Goal: Task Accomplishment & Management: Manage account settings

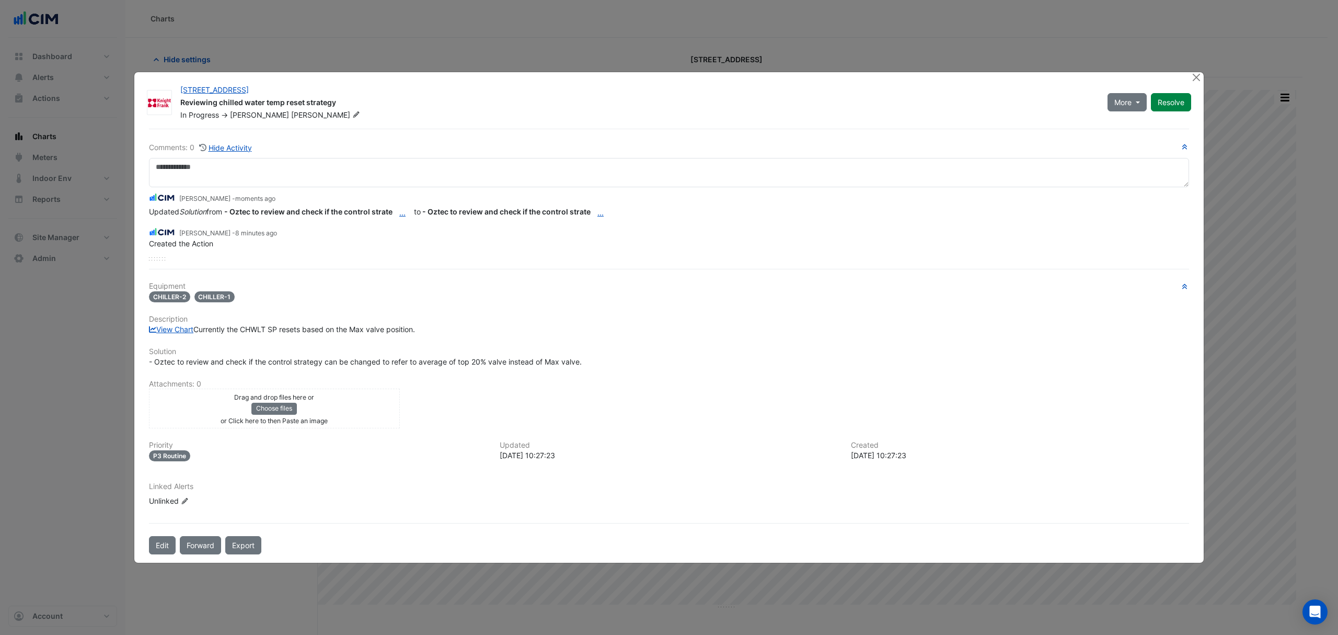
click at [237, 17] on ngb-modal-window "[STREET_ADDRESS] Reviewing chilled water temp reset strategy In Progress -> [PE…" at bounding box center [669, 317] width 1338 height 635
click at [1196, 73] on button "Close" at bounding box center [1196, 77] width 11 height 11
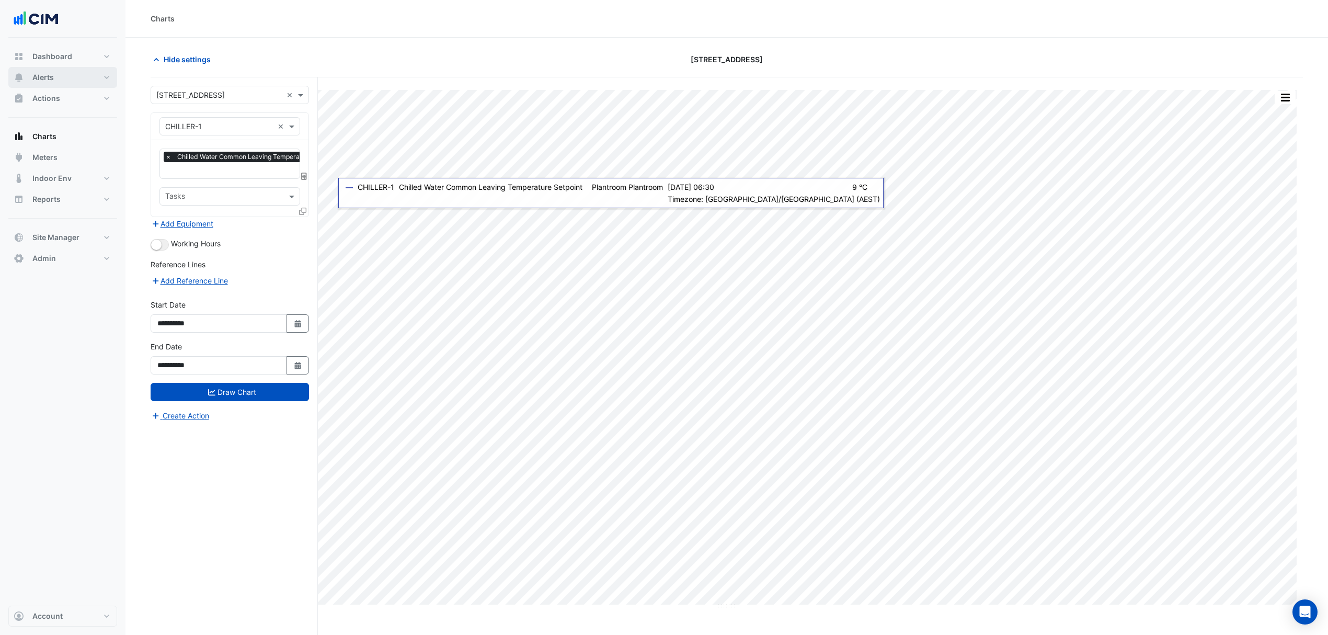
click at [55, 76] on button "Alerts" at bounding box center [62, 77] width 109 height 21
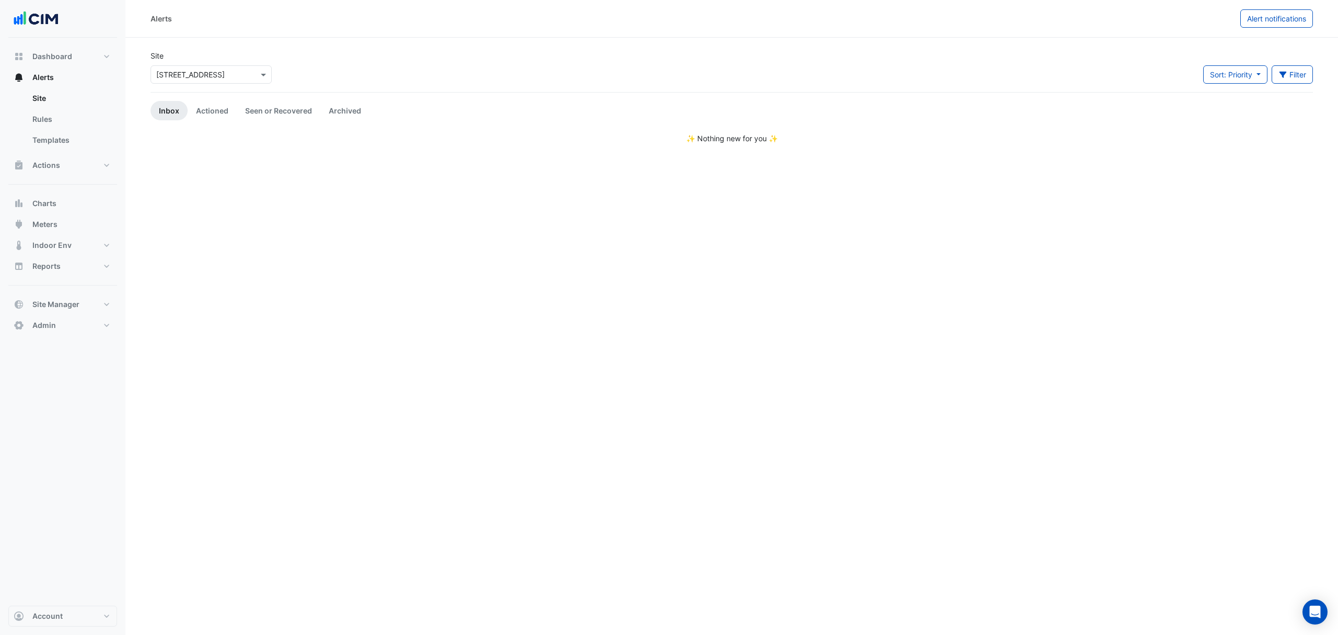
click at [213, 108] on link "Actioned" at bounding box center [212, 110] width 49 height 19
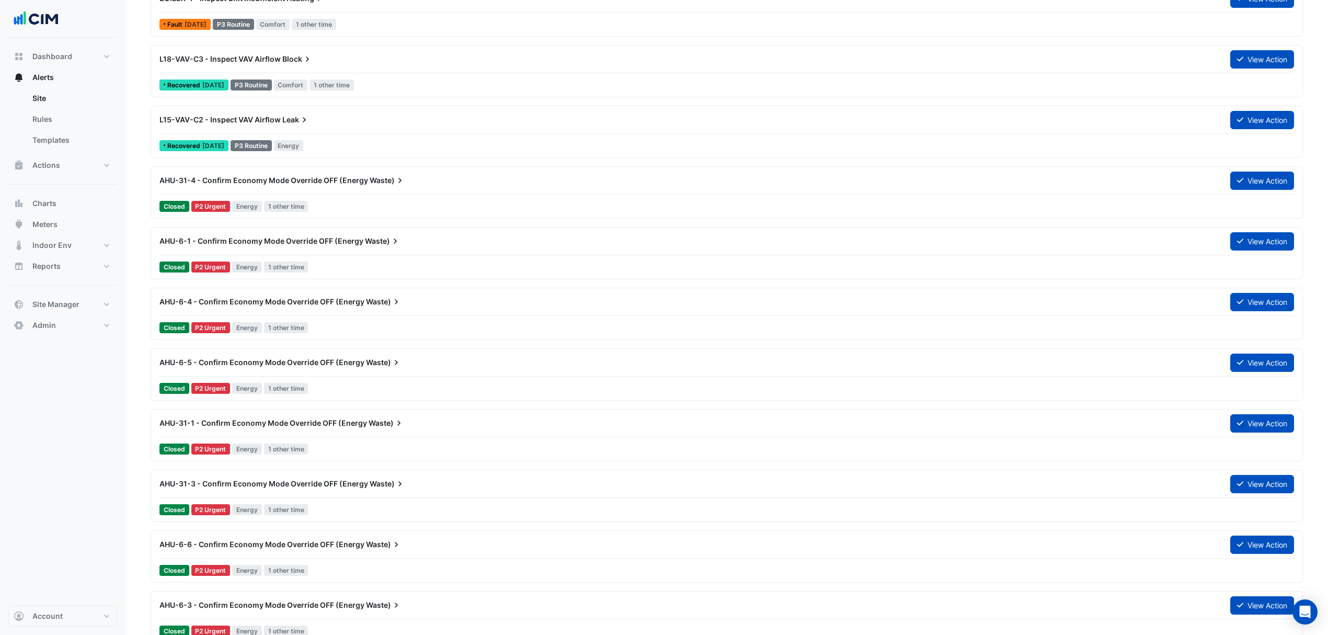
scroll to position [279, 0]
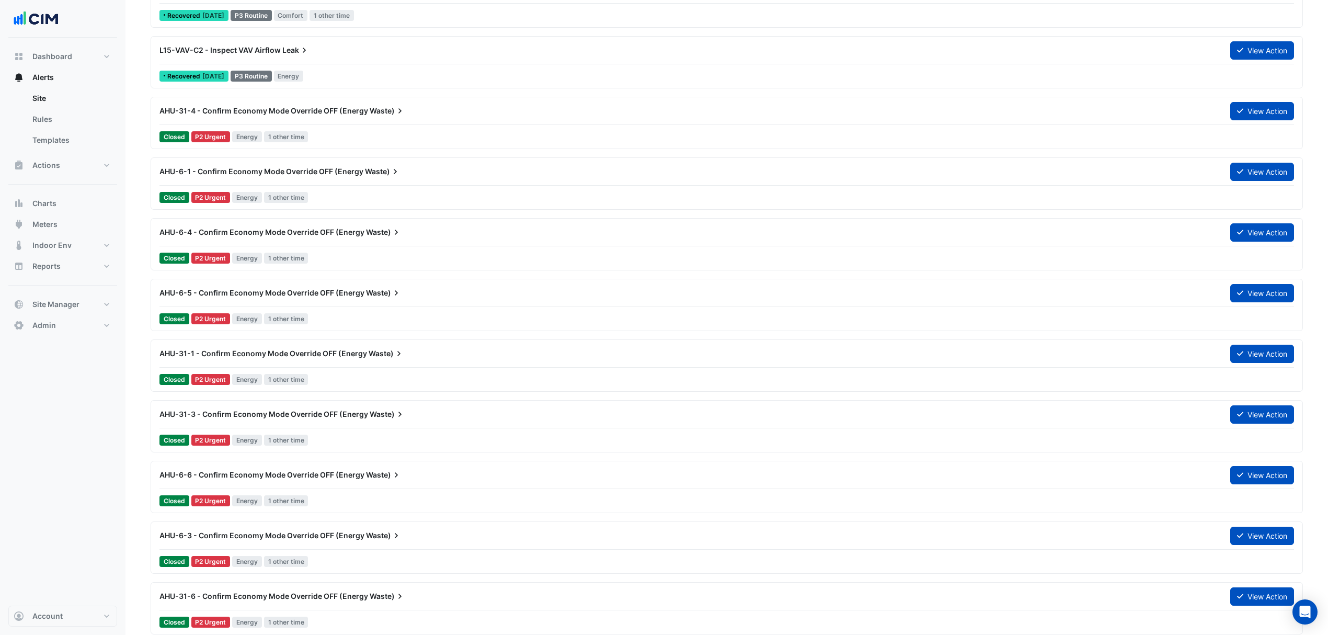
click at [325, 181] on div "AHU-6-1 - Confirm Economy Mode Override OFF (Energy Waste)" at bounding box center [688, 171] width 1071 height 19
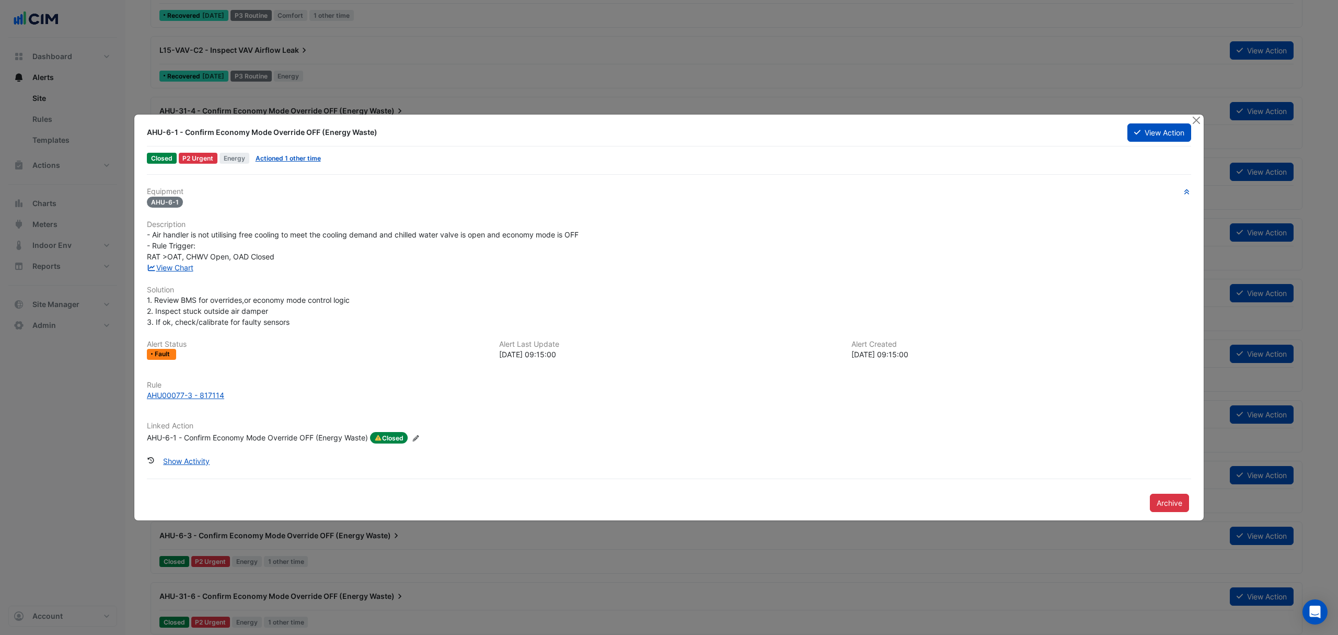
click at [1200, 118] on button "Close" at bounding box center [1196, 119] width 11 height 11
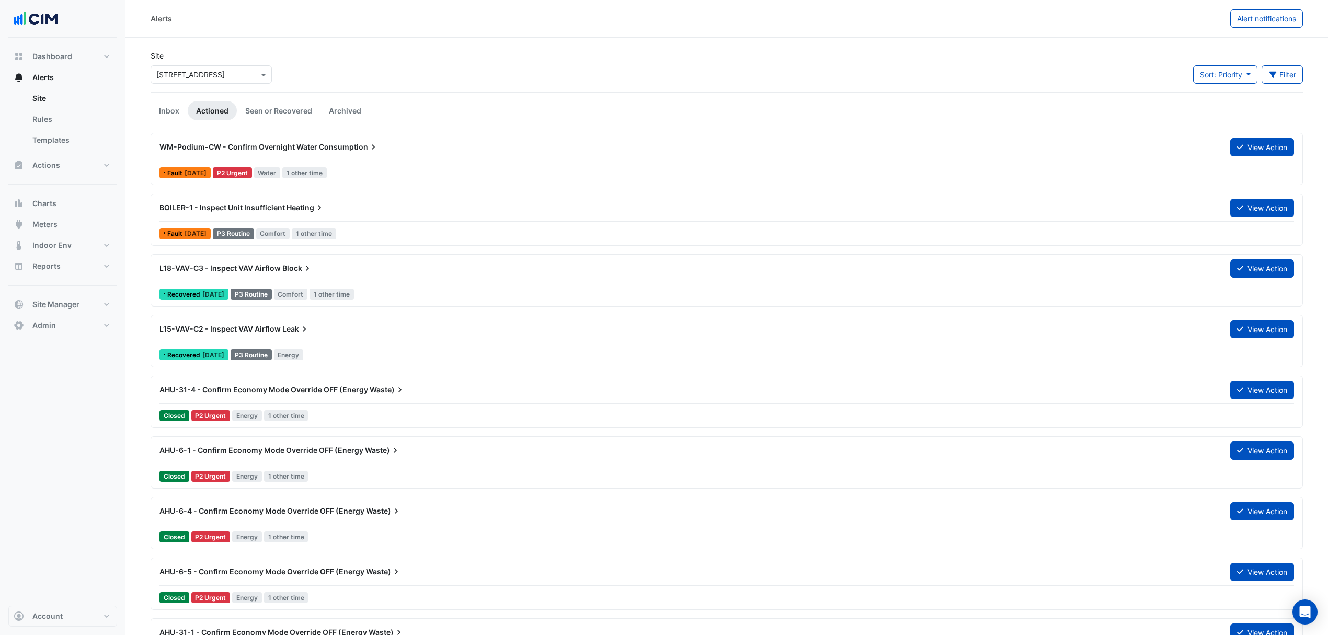
click at [1285, 74] on button "Filter" at bounding box center [1283, 74] width 42 height 18
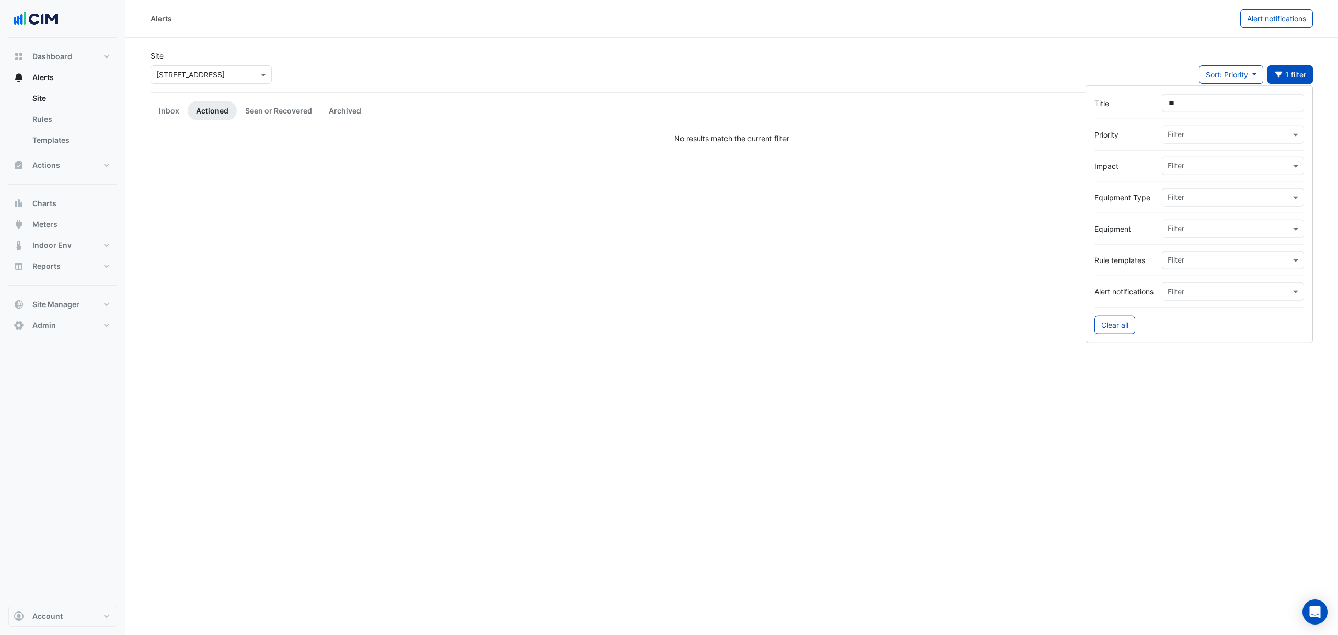
type input "*"
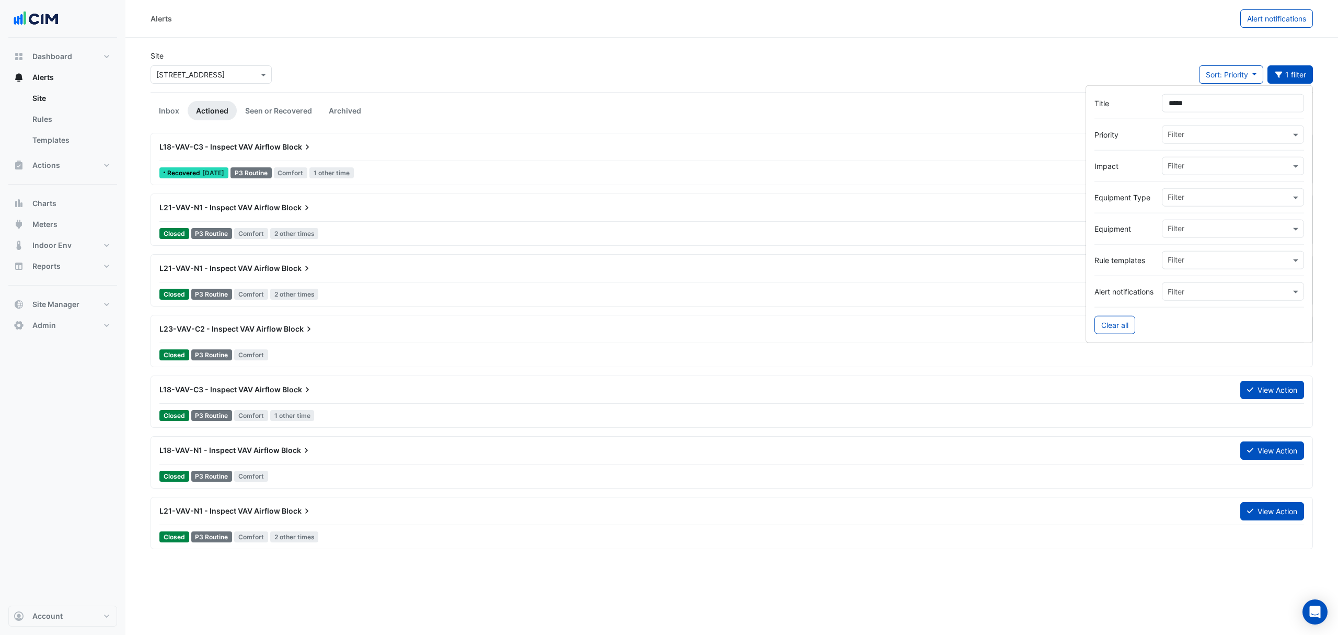
type input "*****"
click at [251, 207] on span "L21-VAV-N1 - Inspect VAV Airflow" at bounding box center [219, 207] width 121 height 9
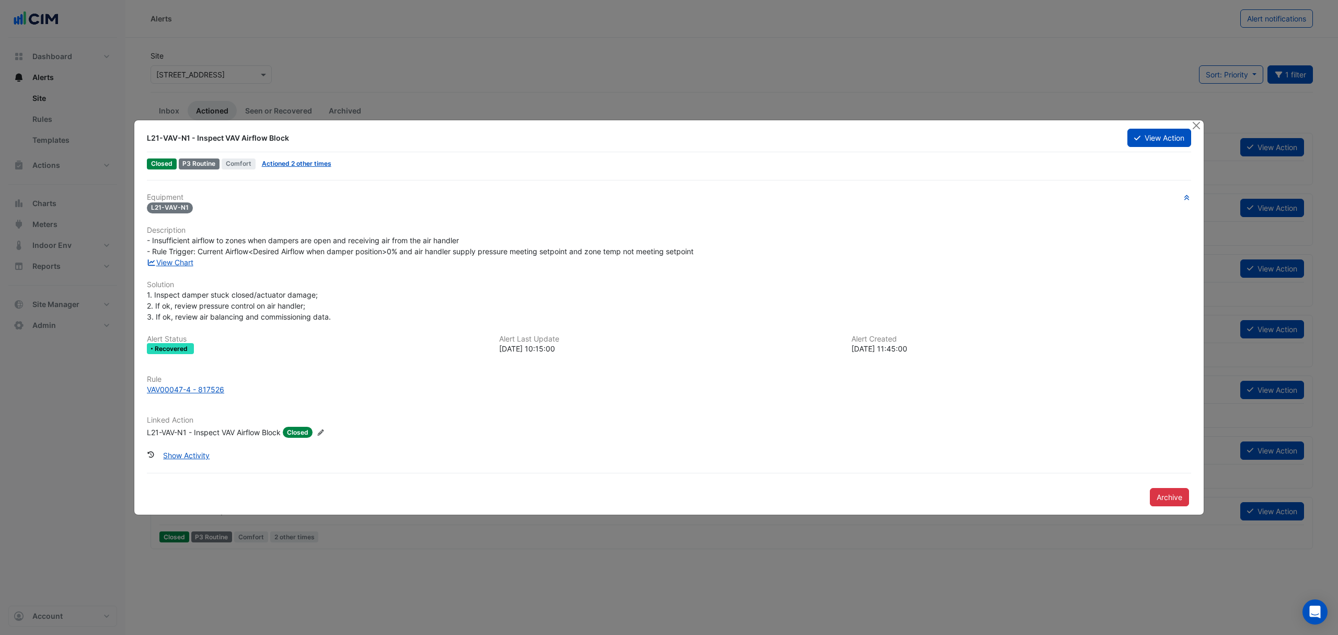
click at [1140, 129] on button "View Action" at bounding box center [1160, 138] width 64 height 18
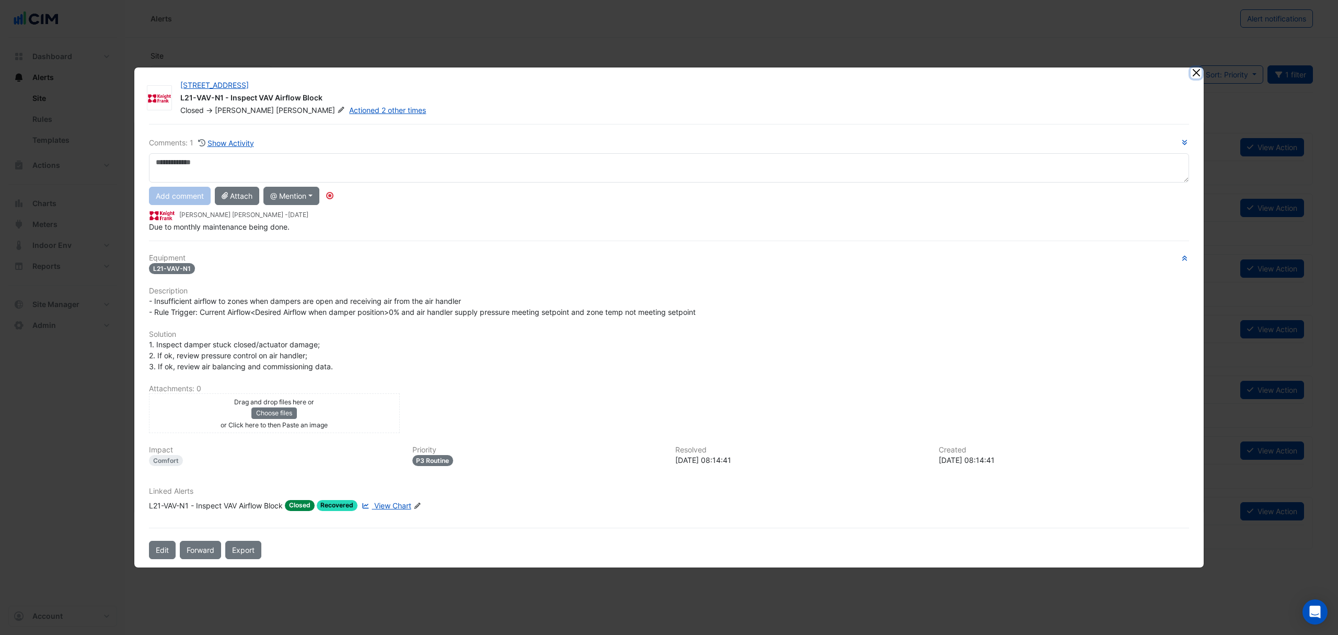
click at [1199, 73] on ngb-modal-window "66 Goulburn Street L21-VAV-N1 - Inspect VAV Airflow Block Closed -> Mavie Dela …" at bounding box center [669, 317] width 1338 height 635
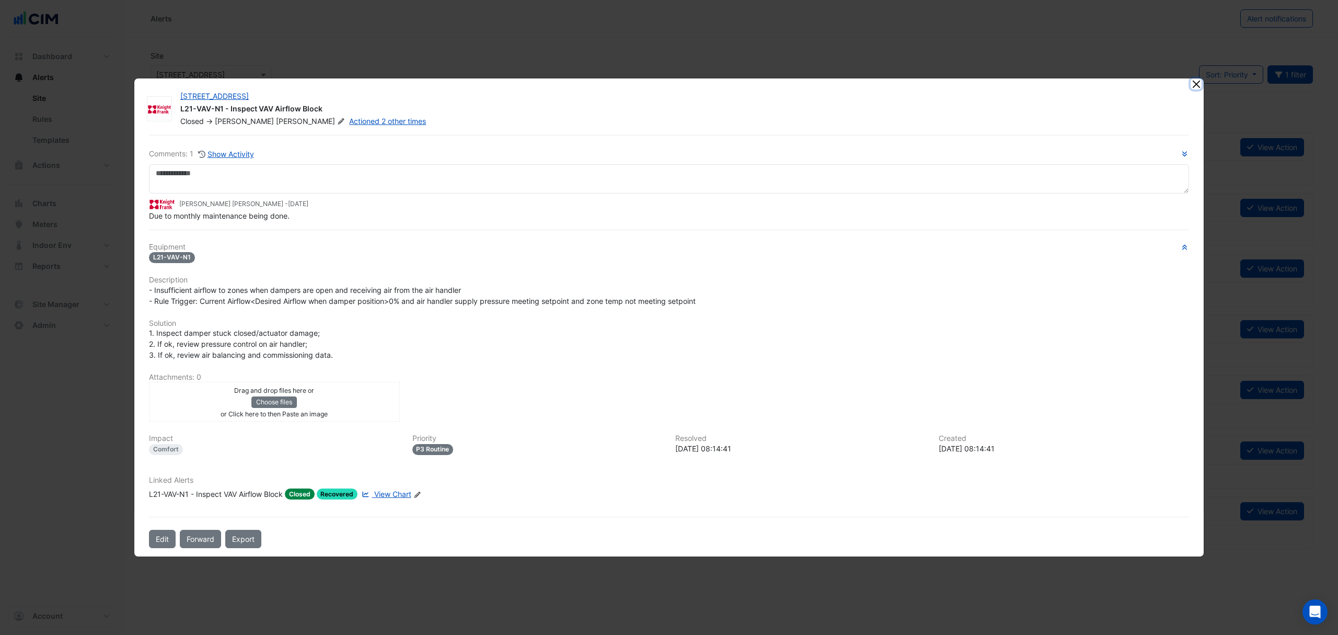
click at [1197, 84] on button "Close" at bounding box center [1196, 83] width 11 height 11
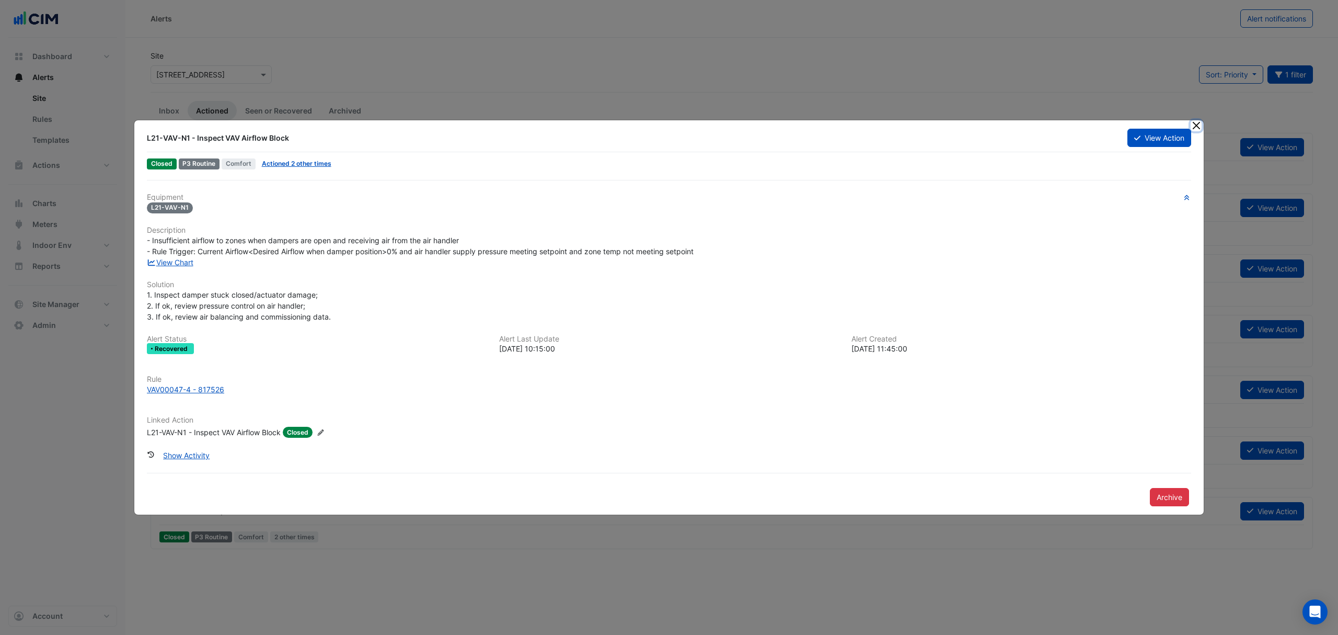
click at [1194, 122] on button "Close" at bounding box center [1196, 125] width 11 height 11
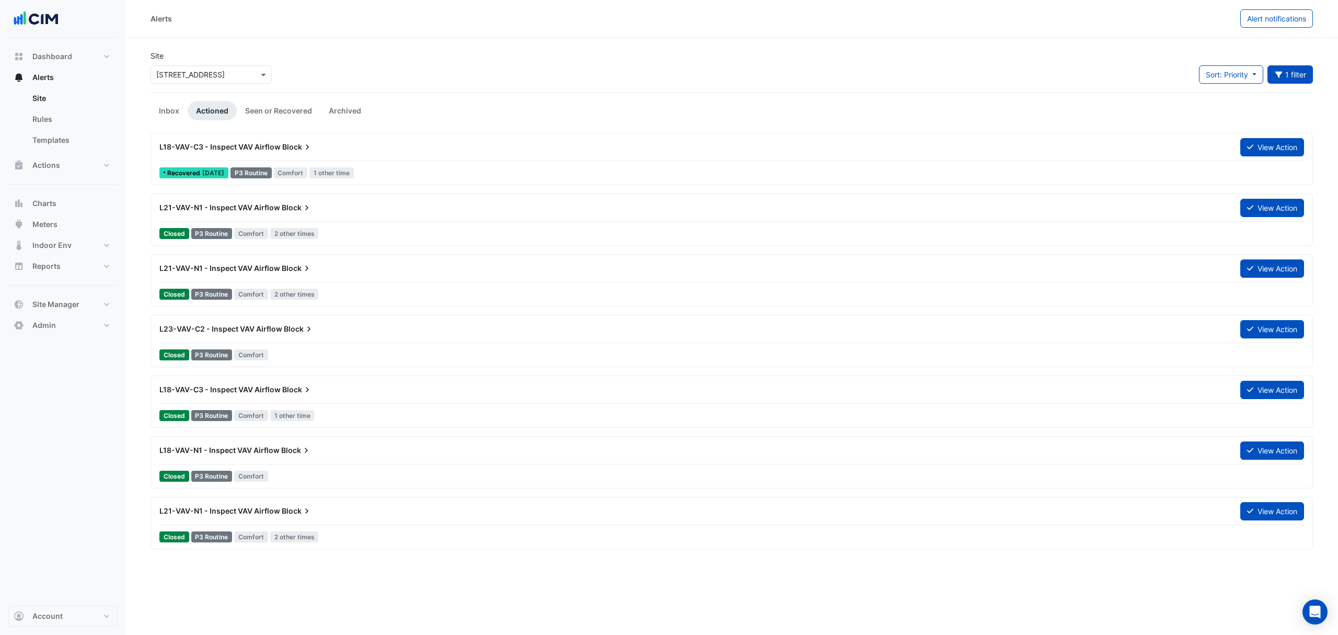
click at [350, 157] on div "L18-VAV-C3 - Inspect VAV Airflow Block View Action" at bounding box center [731, 150] width 1145 height 24
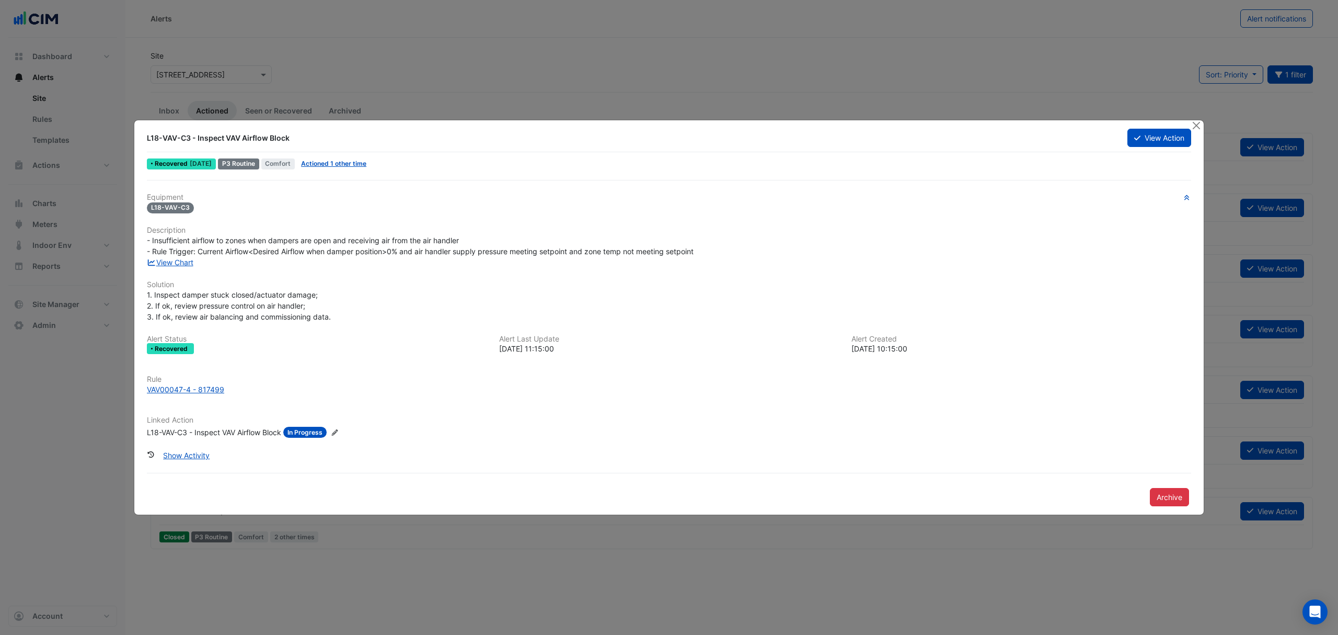
click at [1193, 124] on button "Close" at bounding box center [1196, 125] width 11 height 11
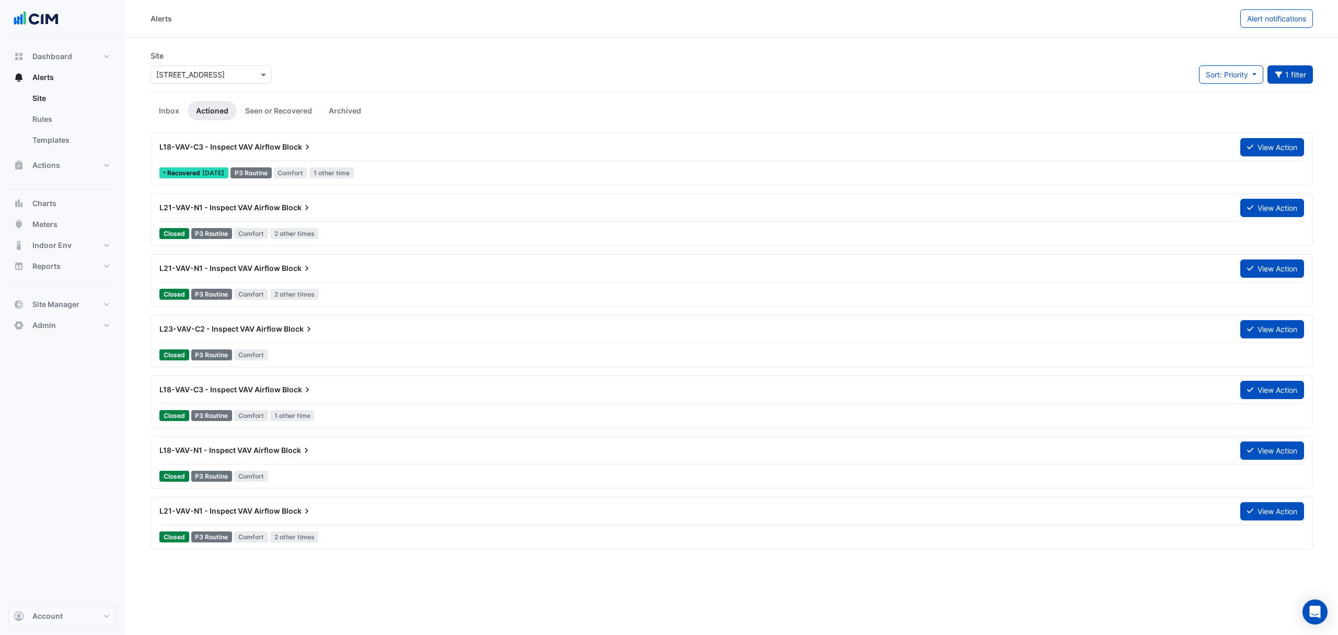
click at [174, 117] on link "Inbox" at bounding box center [169, 110] width 37 height 19
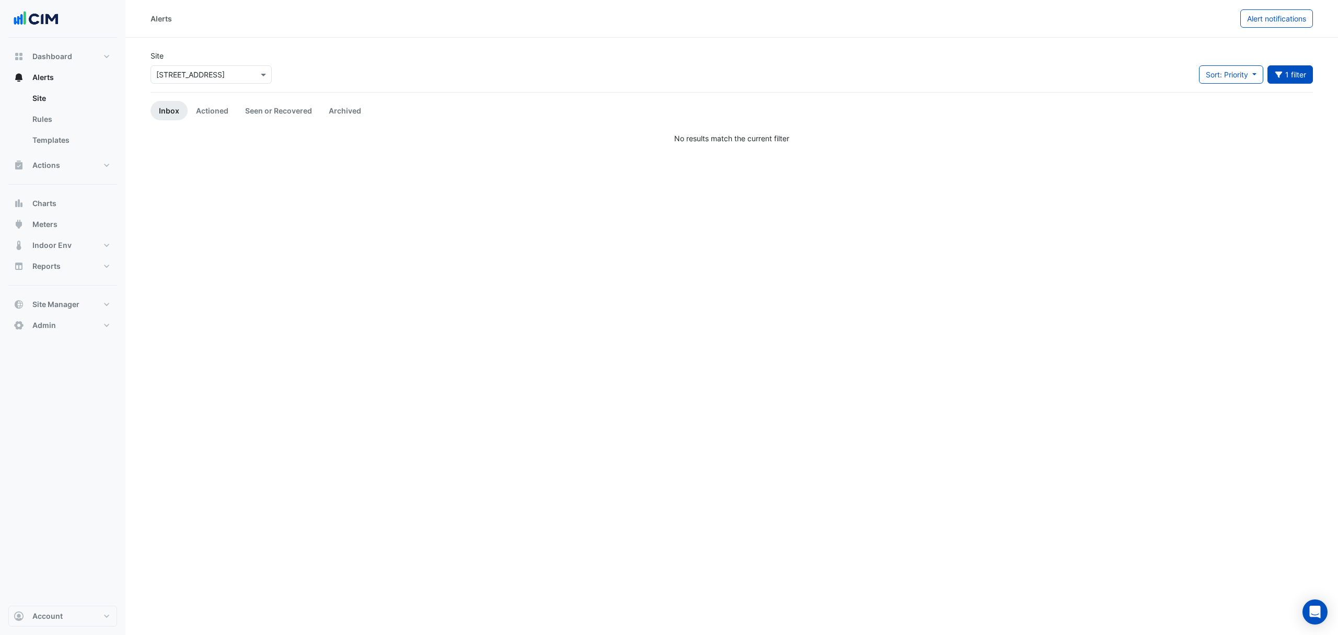
click at [265, 111] on link "Seen or Recovered" at bounding box center [279, 110] width 84 height 19
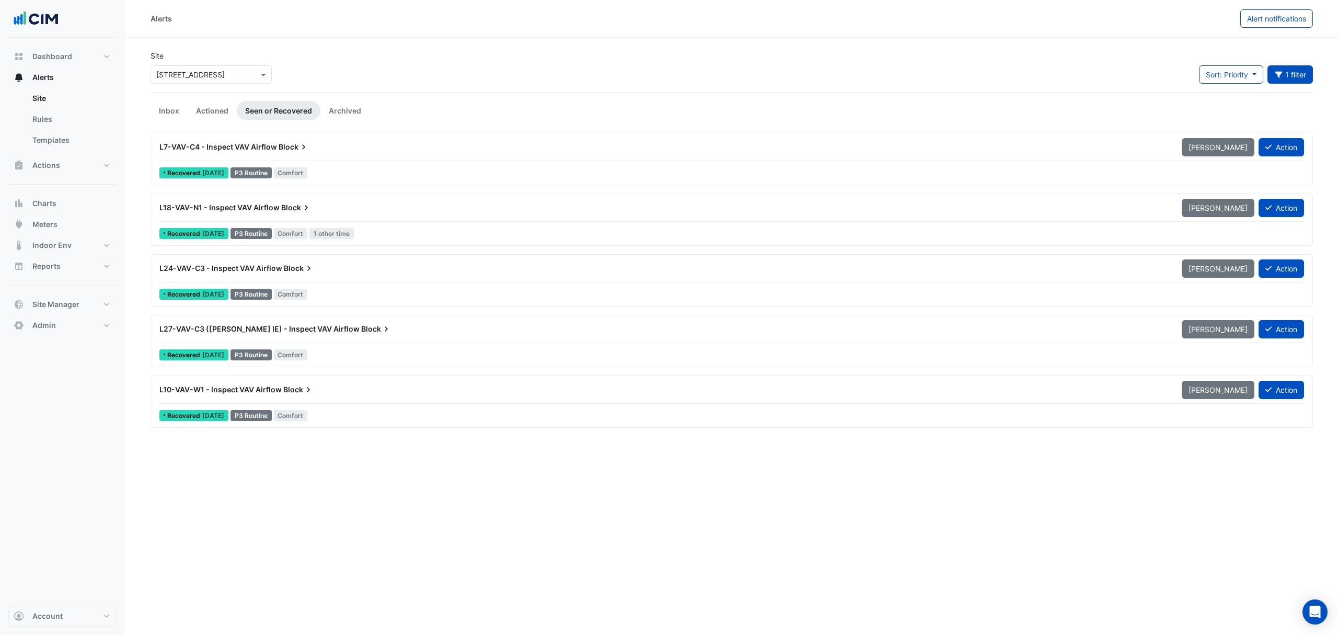
click at [354, 109] on link "Archived" at bounding box center [344, 110] width 49 height 19
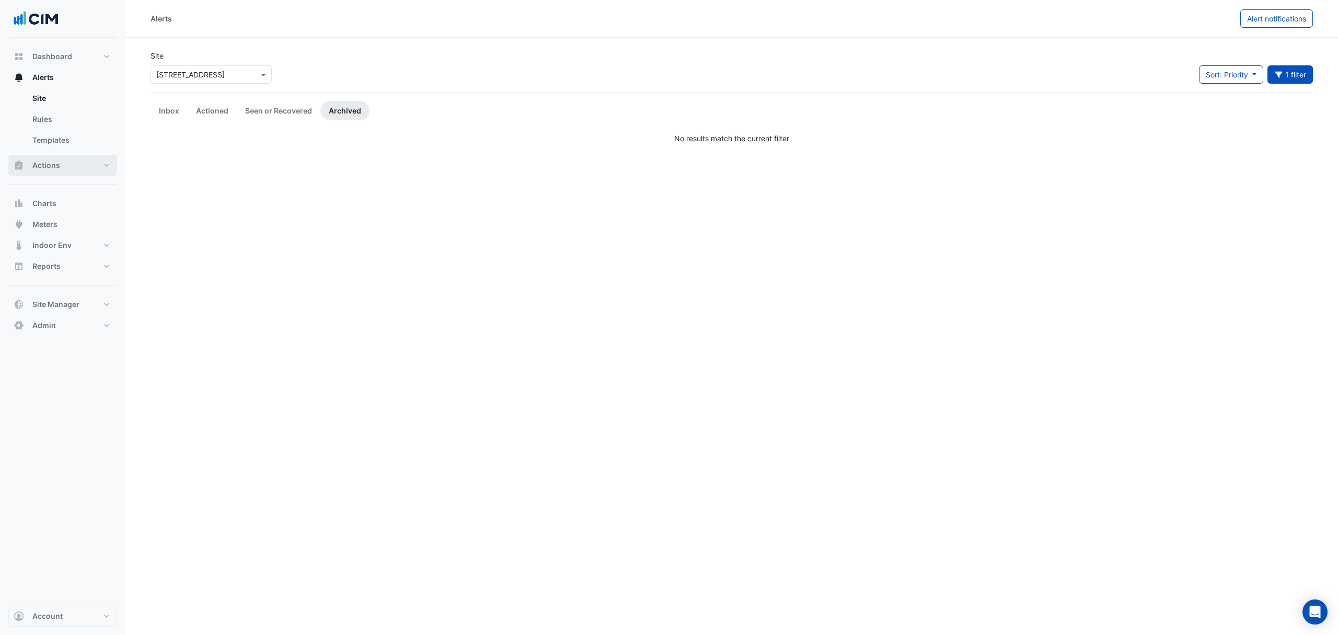
click at [82, 167] on button "Actions" at bounding box center [62, 165] width 109 height 21
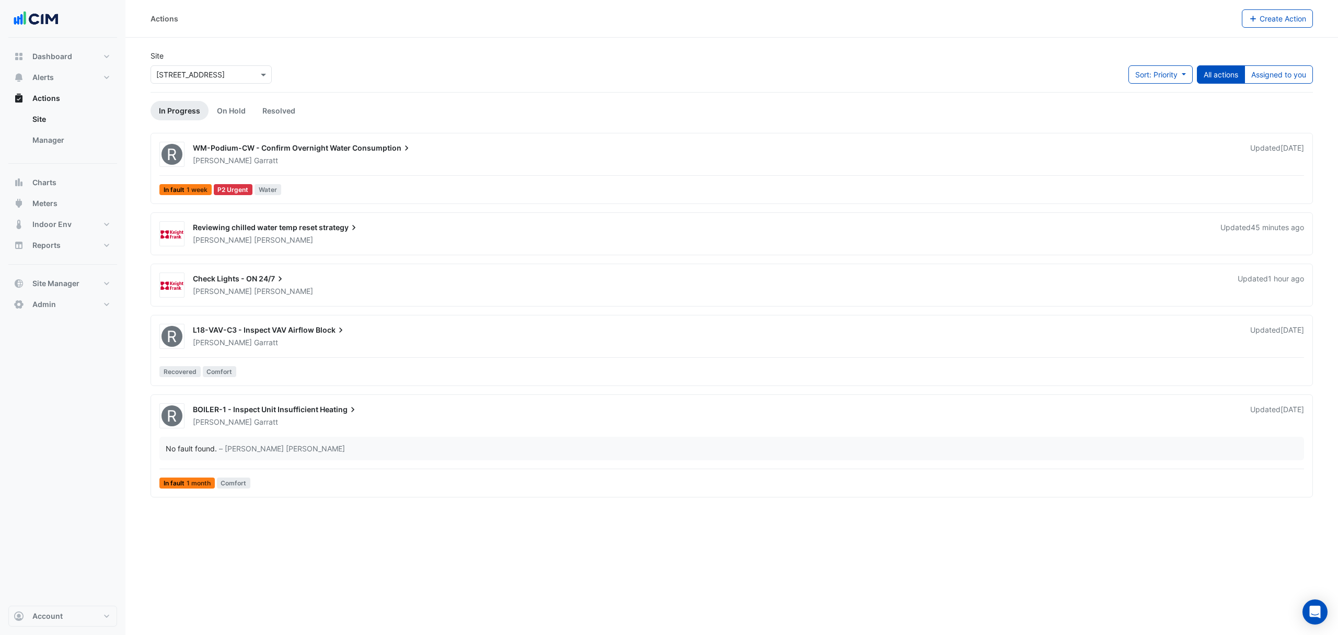
click at [61, 143] on link "Manager" at bounding box center [70, 140] width 93 height 21
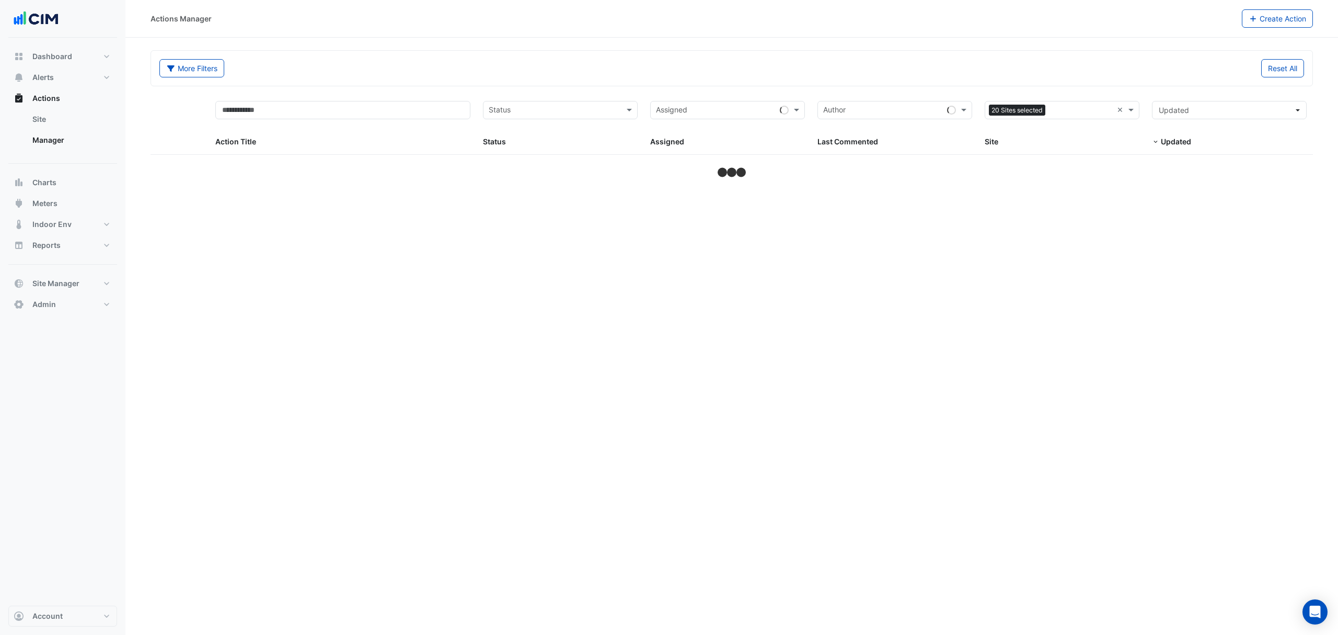
select select "***"
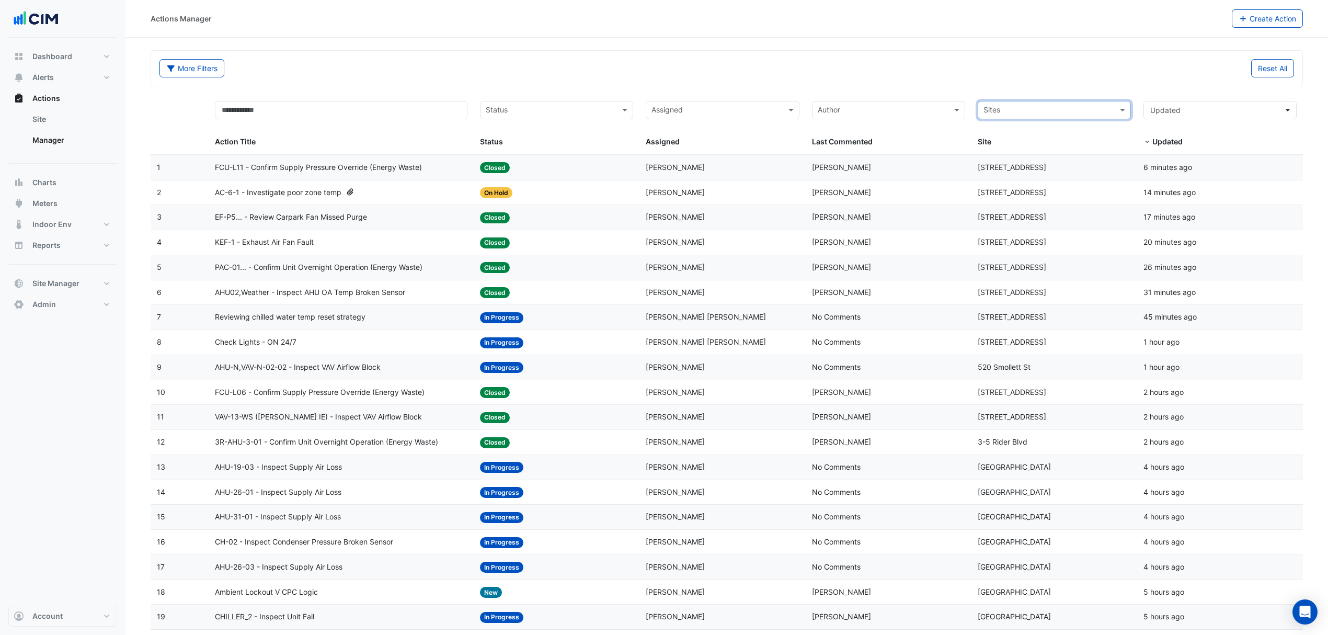
click at [243, 340] on span "Check Lights - ON 24/7" at bounding box center [256, 342] width 82 height 12
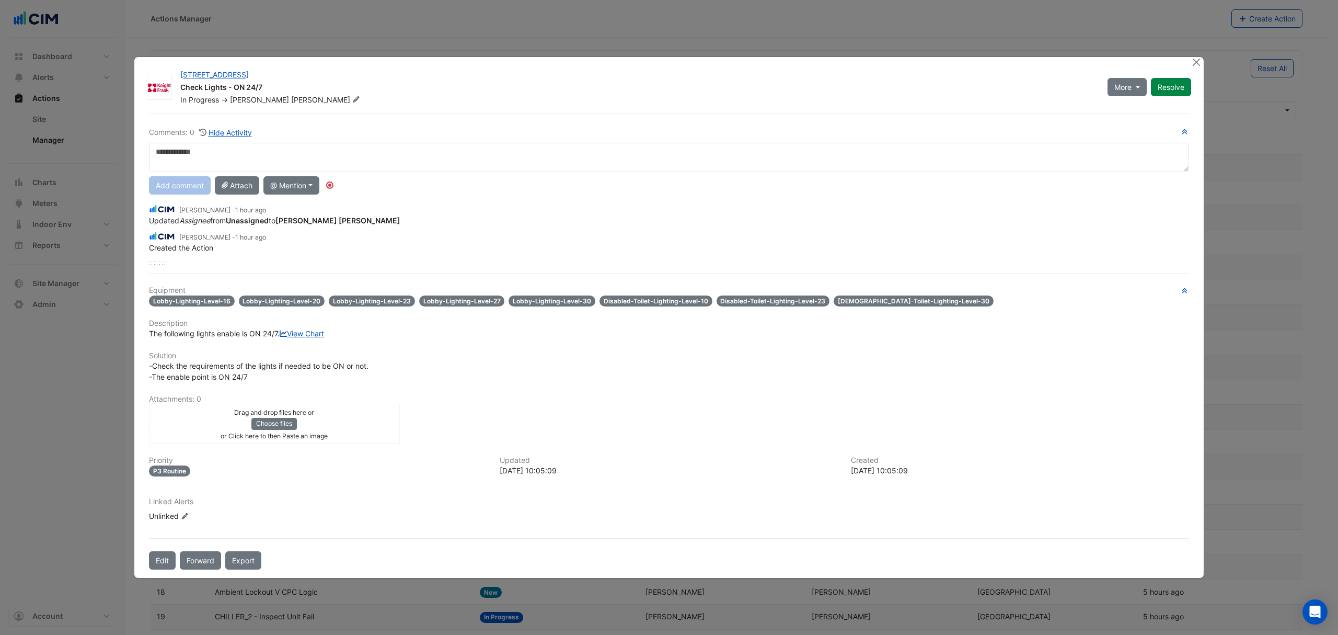
click at [198, 569] on button "Forward" at bounding box center [200, 560] width 41 height 18
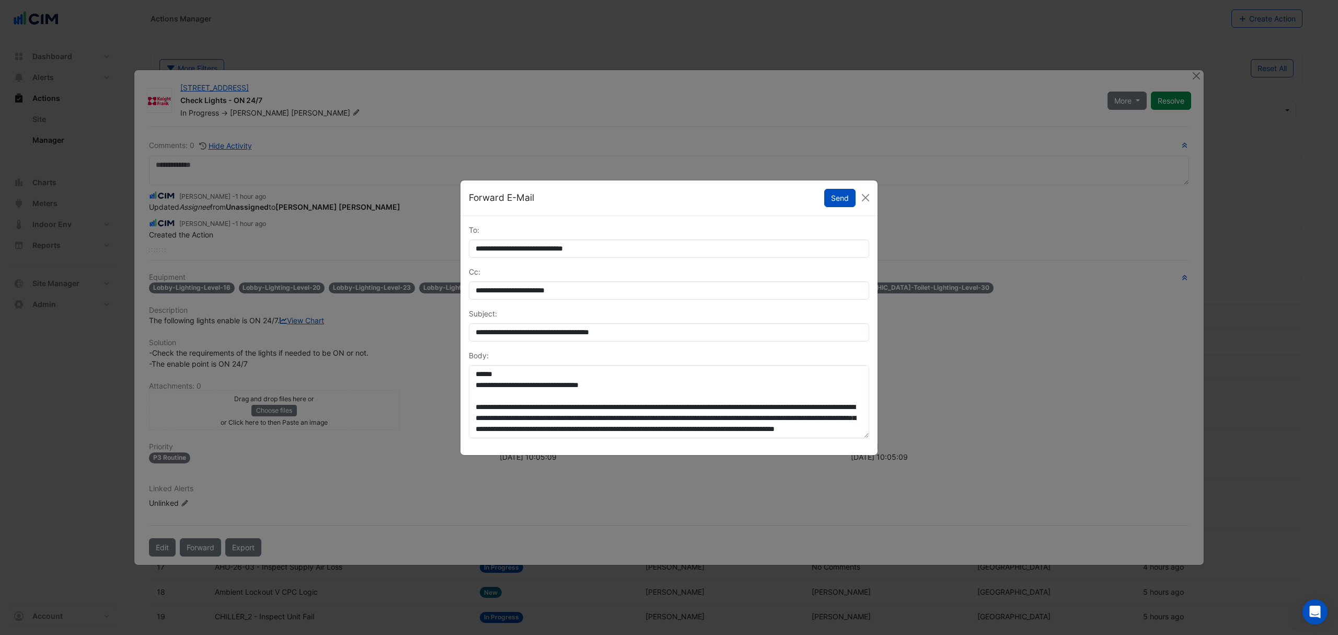
click at [850, 193] on button "Send" at bounding box center [839, 198] width 31 height 18
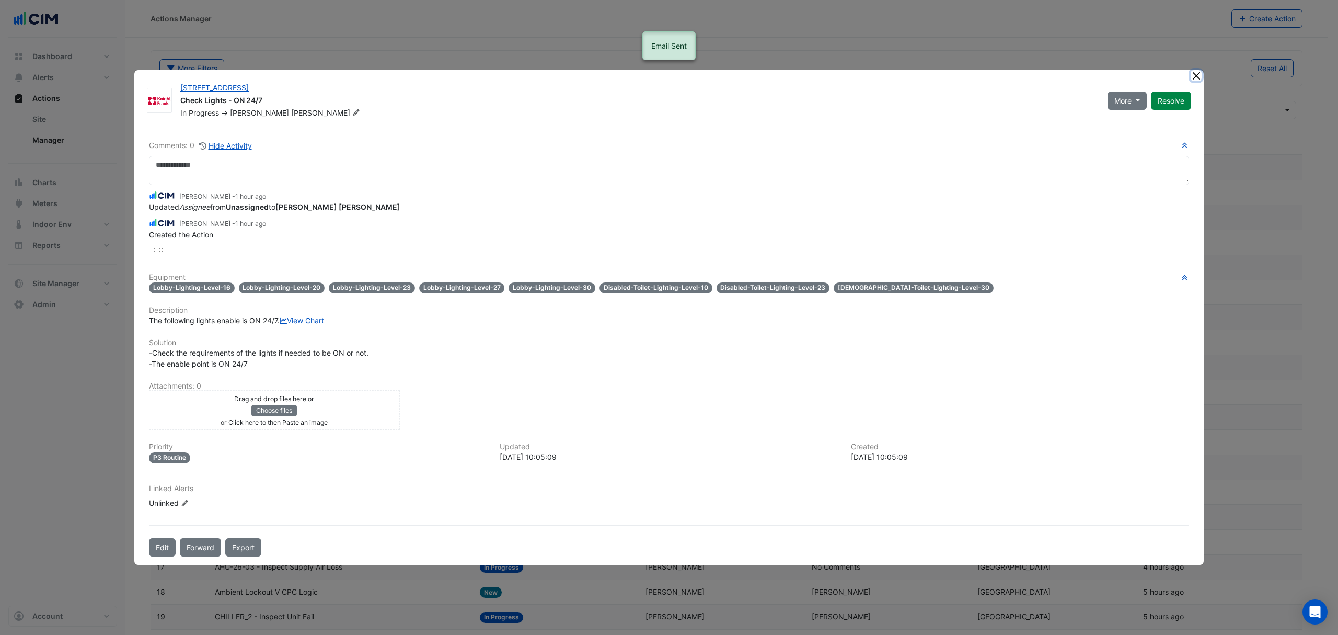
click at [1192, 70] on button "Close" at bounding box center [1196, 75] width 11 height 11
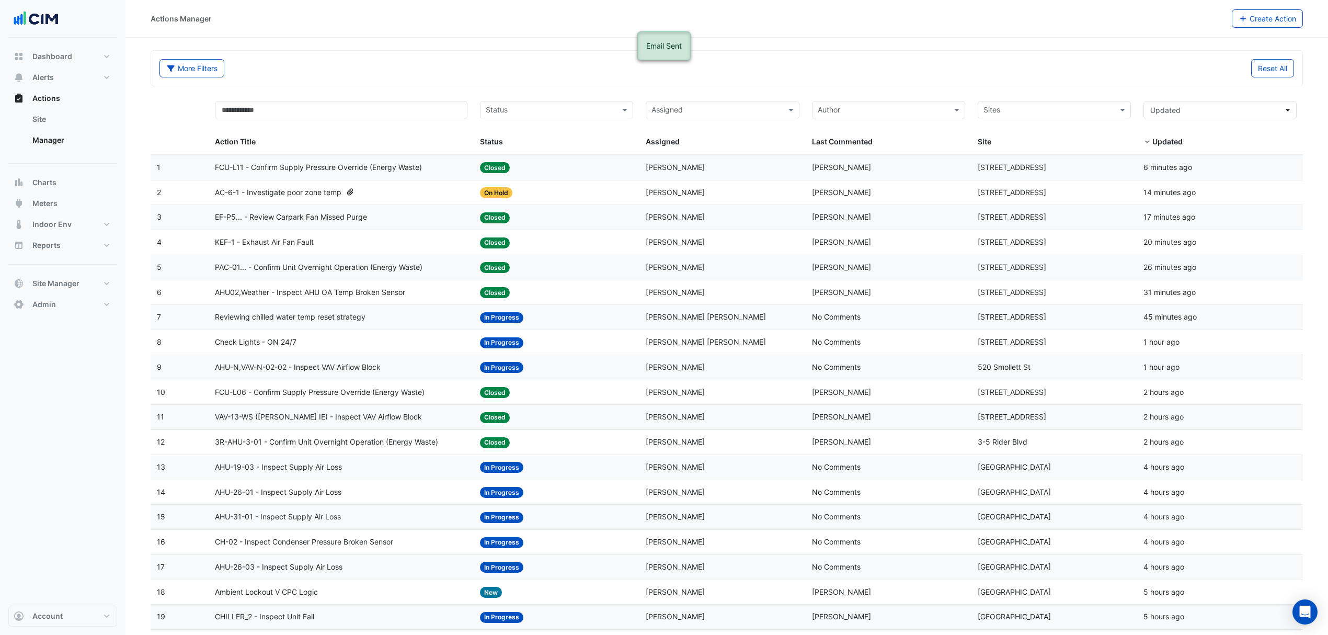
click at [283, 317] on span "Reviewing chilled water temp reset strategy" at bounding box center [290, 317] width 151 height 12
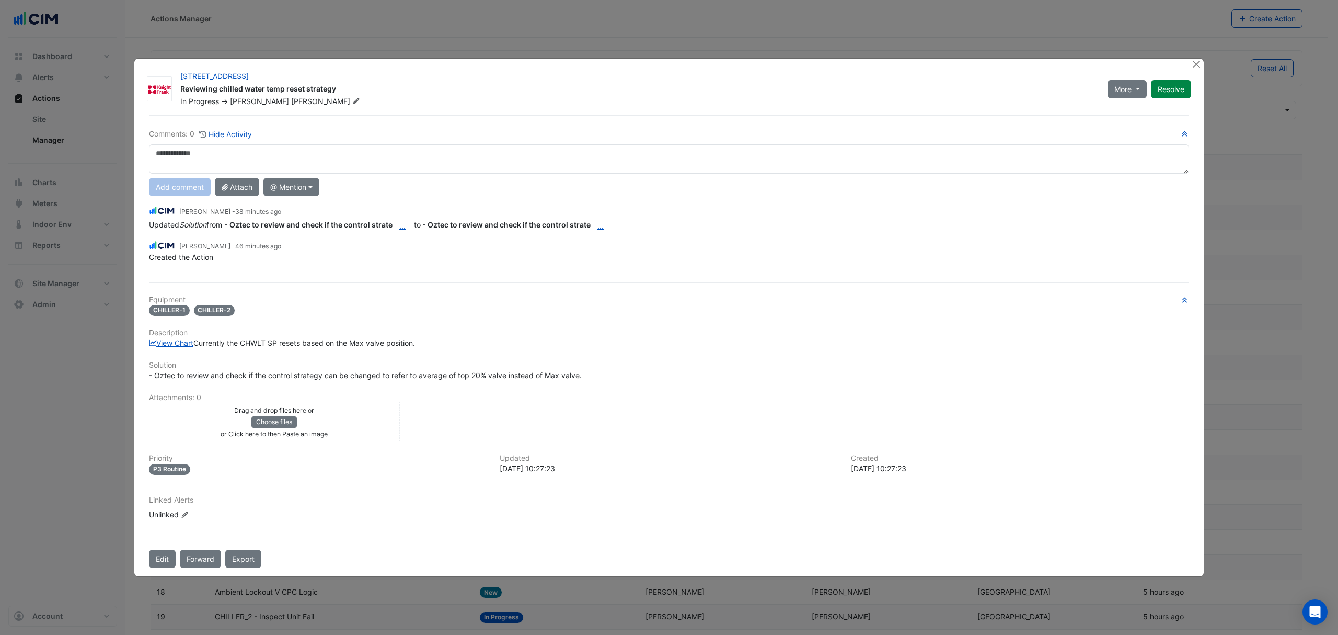
click at [200, 555] on button "Forward" at bounding box center [200, 558] width 41 height 18
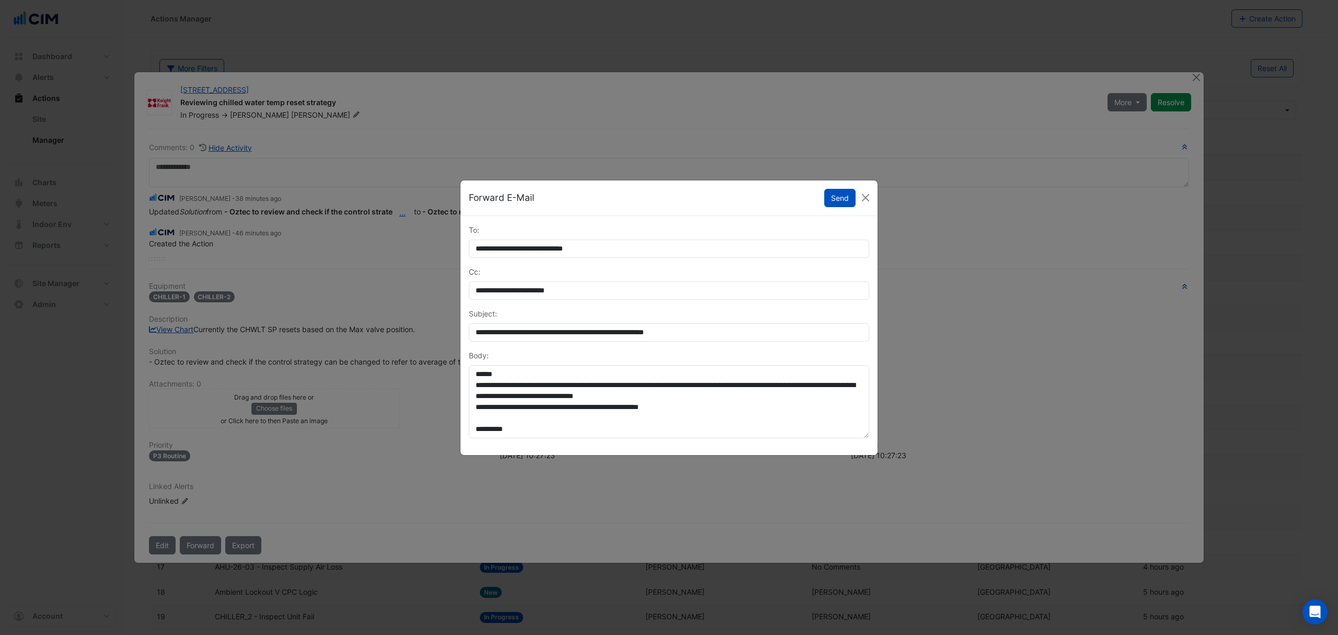
click at [837, 194] on button "Send" at bounding box center [839, 198] width 31 height 18
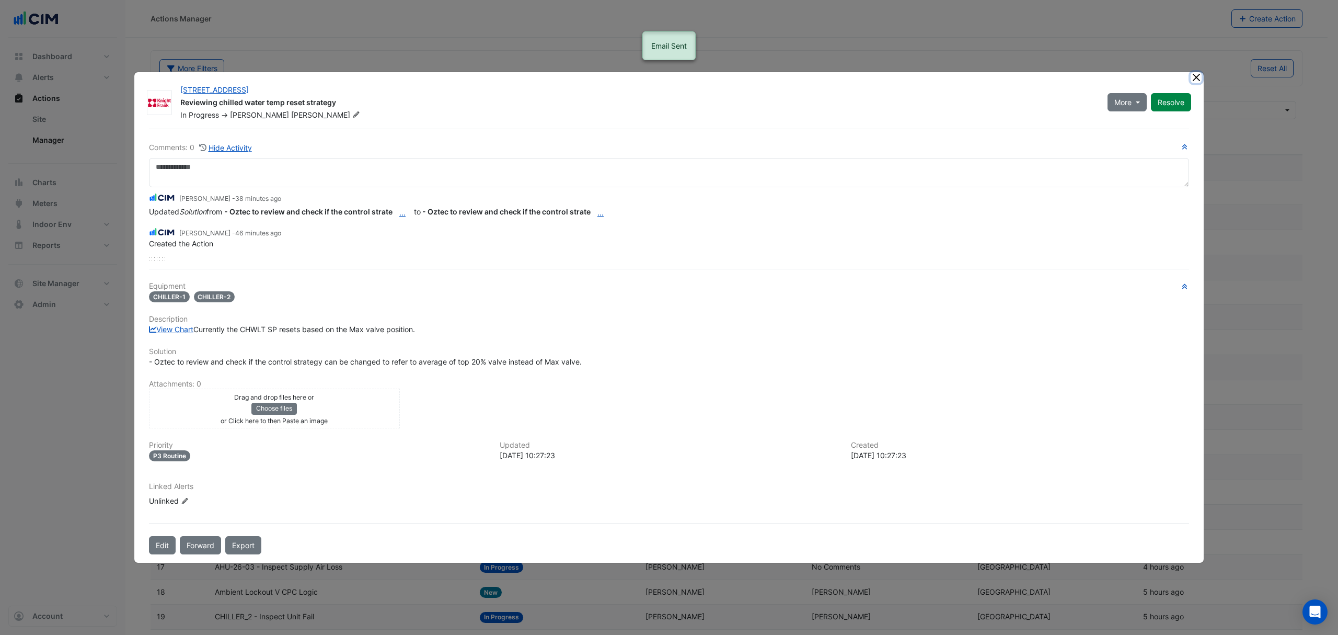
click at [1195, 75] on button "Close" at bounding box center [1196, 77] width 11 height 11
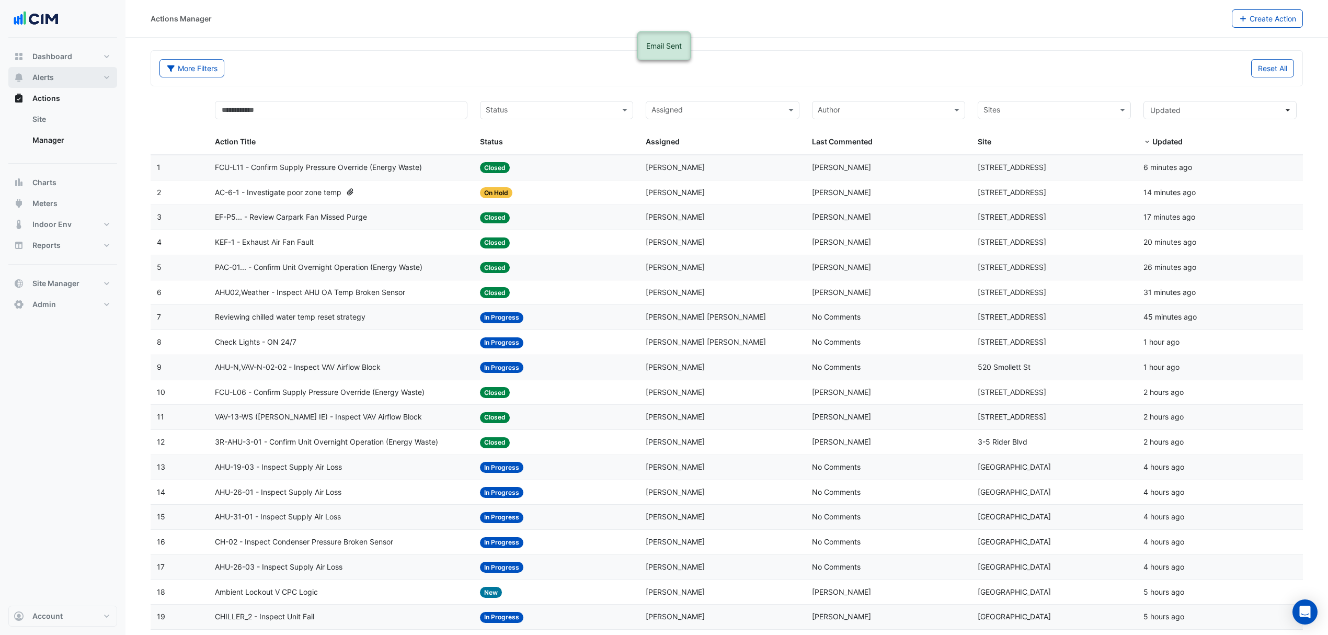
click at [66, 72] on button "Alerts" at bounding box center [62, 77] width 109 height 21
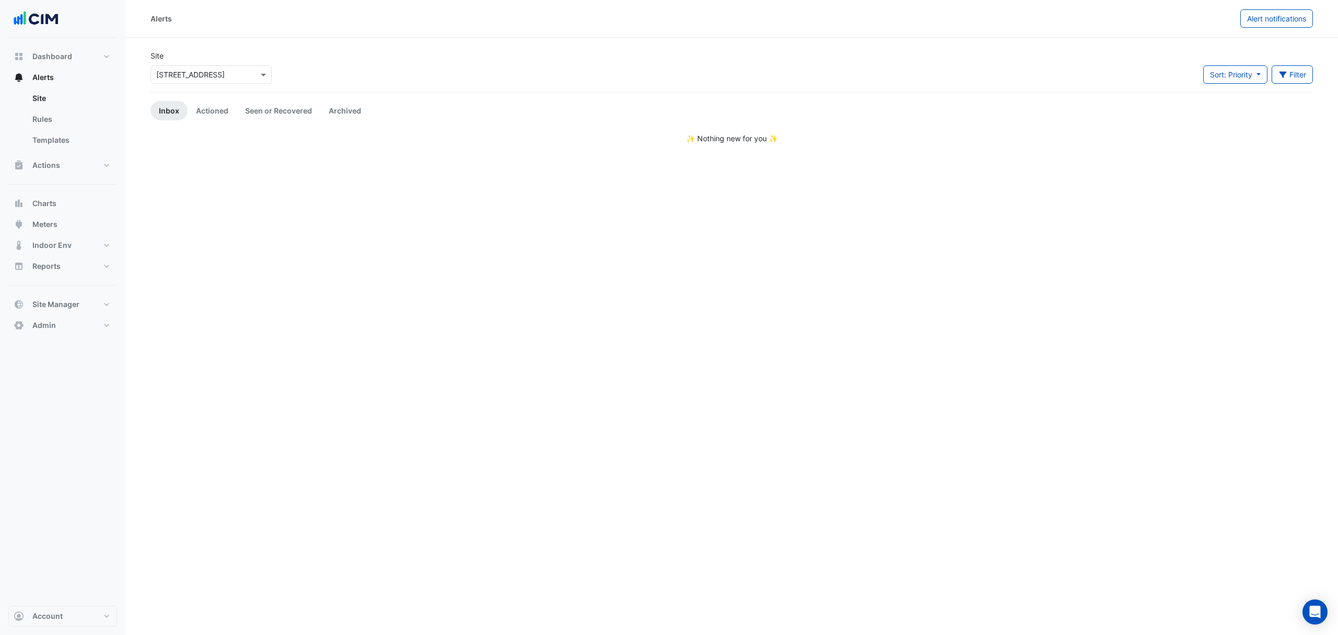
click at [221, 75] on input "text" at bounding box center [200, 75] width 89 height 11
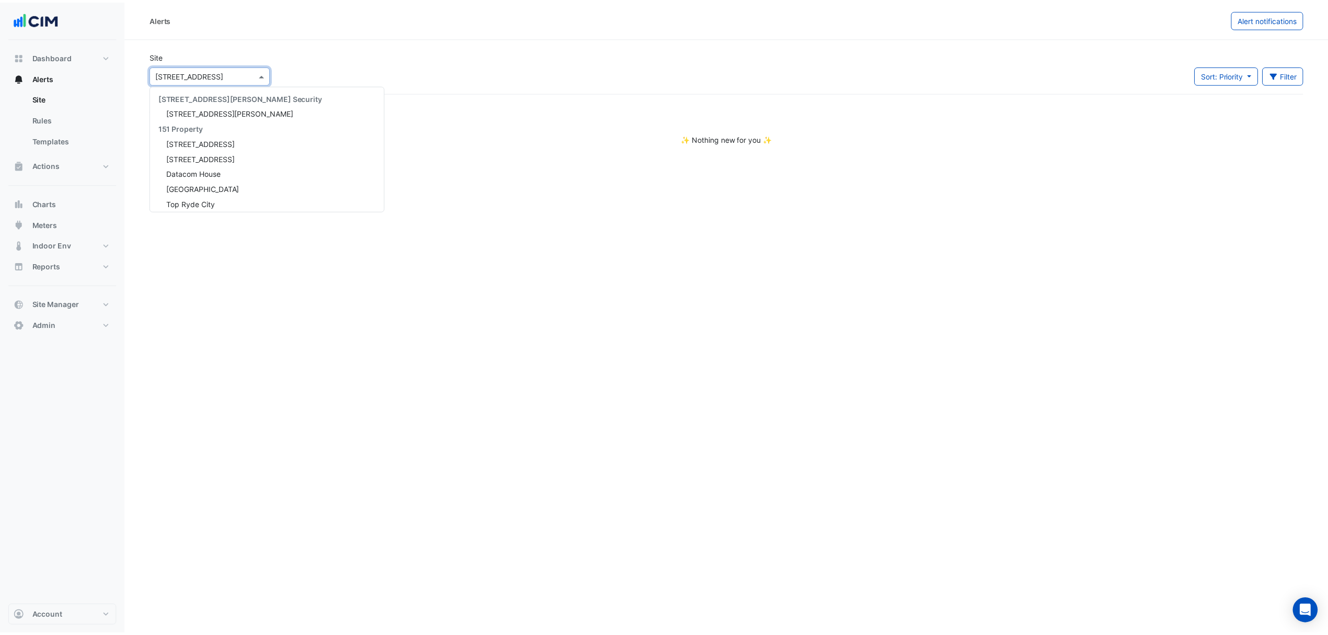
scroll to position [4992, 0]
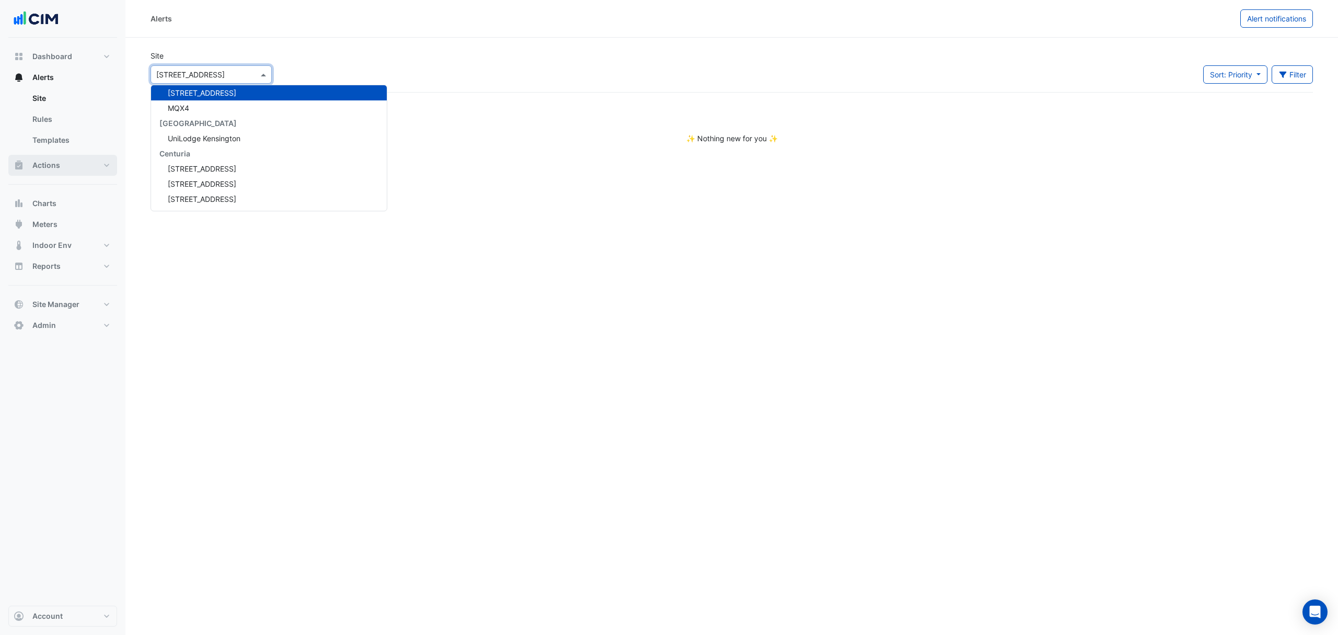
click at [76, 155] on button "Actions" at bounding box center [62, 165] width 109 height 21
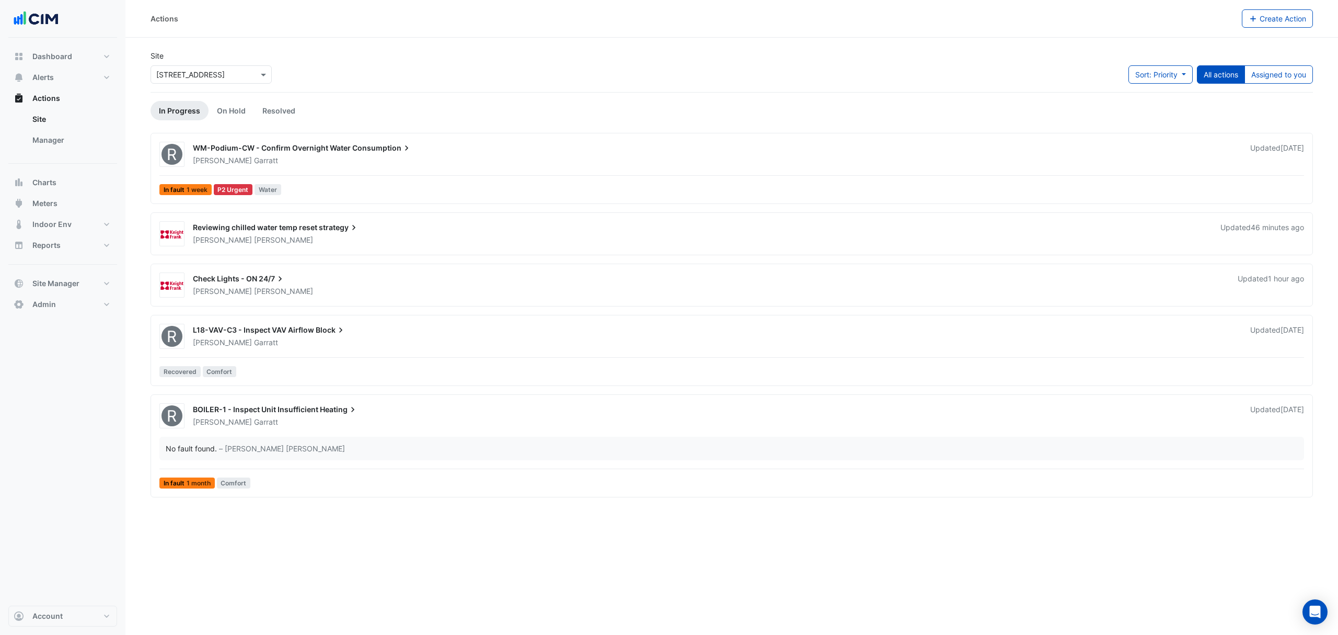
click at [62, 133] on link "Manager" at bounding box center [70, 140] width 93 height 21
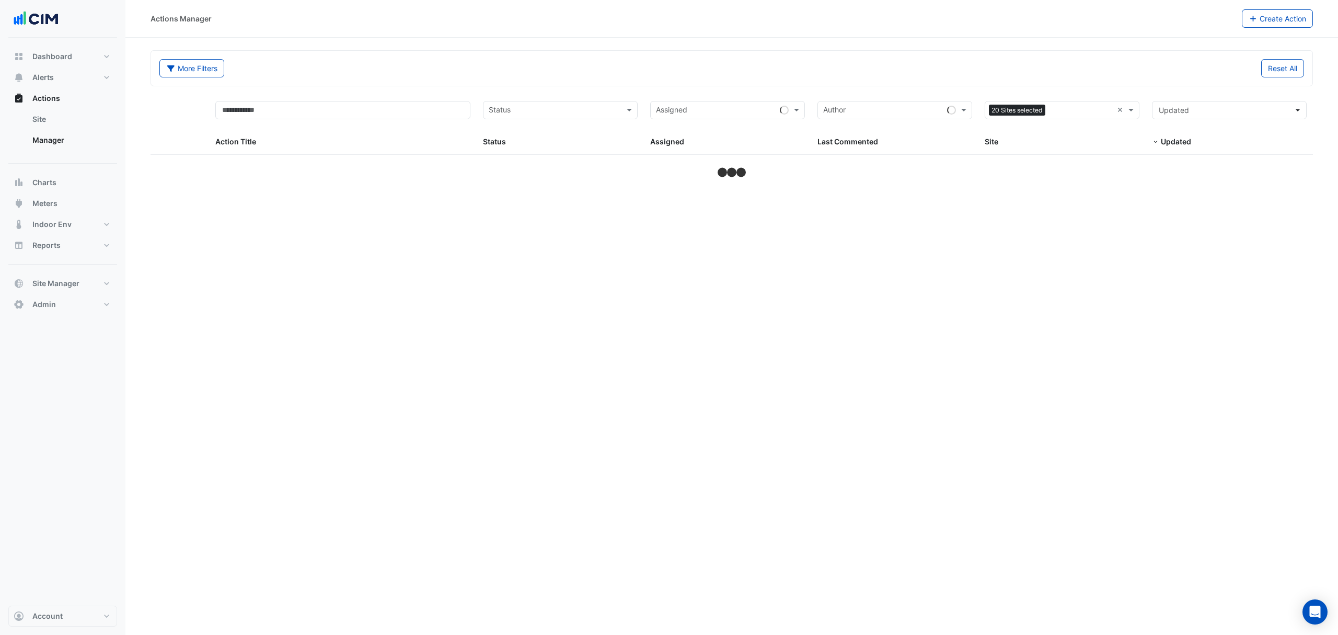
select select "***"
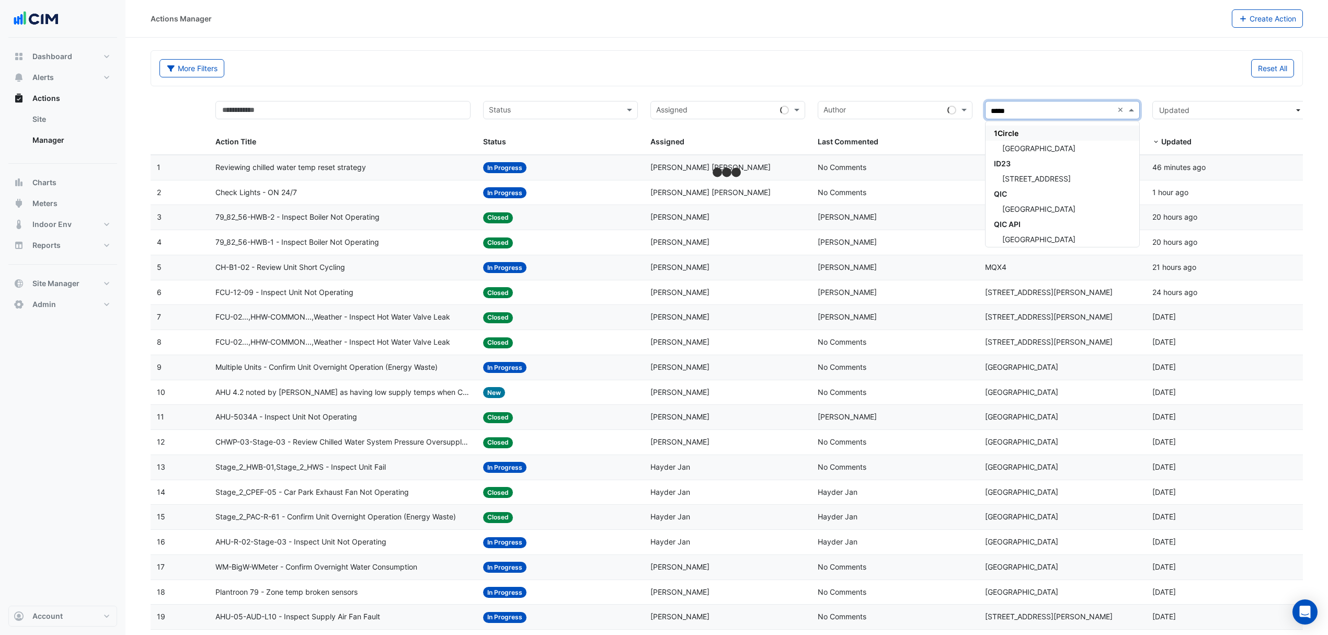
type input "******"
click at [1004, 141] on div "[GEOGRAPHIC_DATA]" at bounding box center [1063, 148] width 154 height 15
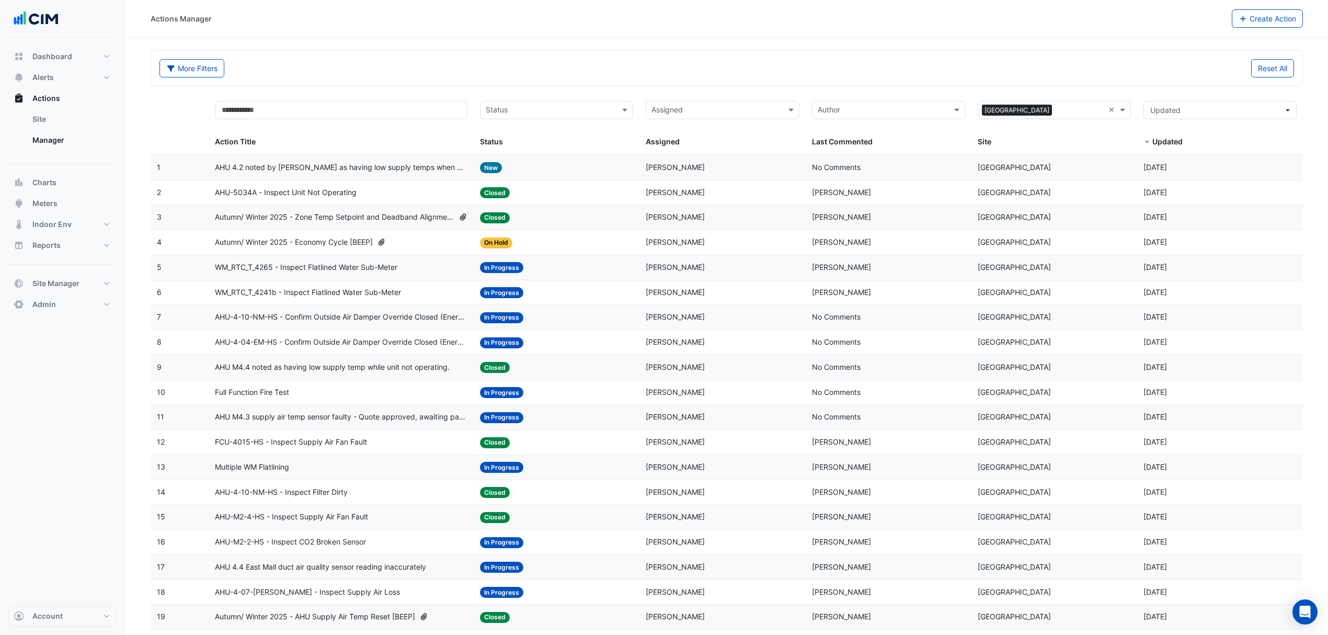
click at [371, 170] on span "AHU 4.2 noted by [PERSON_NAME] as having low supply temps when Chilled water va…" at bounding box center [341, 168] width 253 height 12
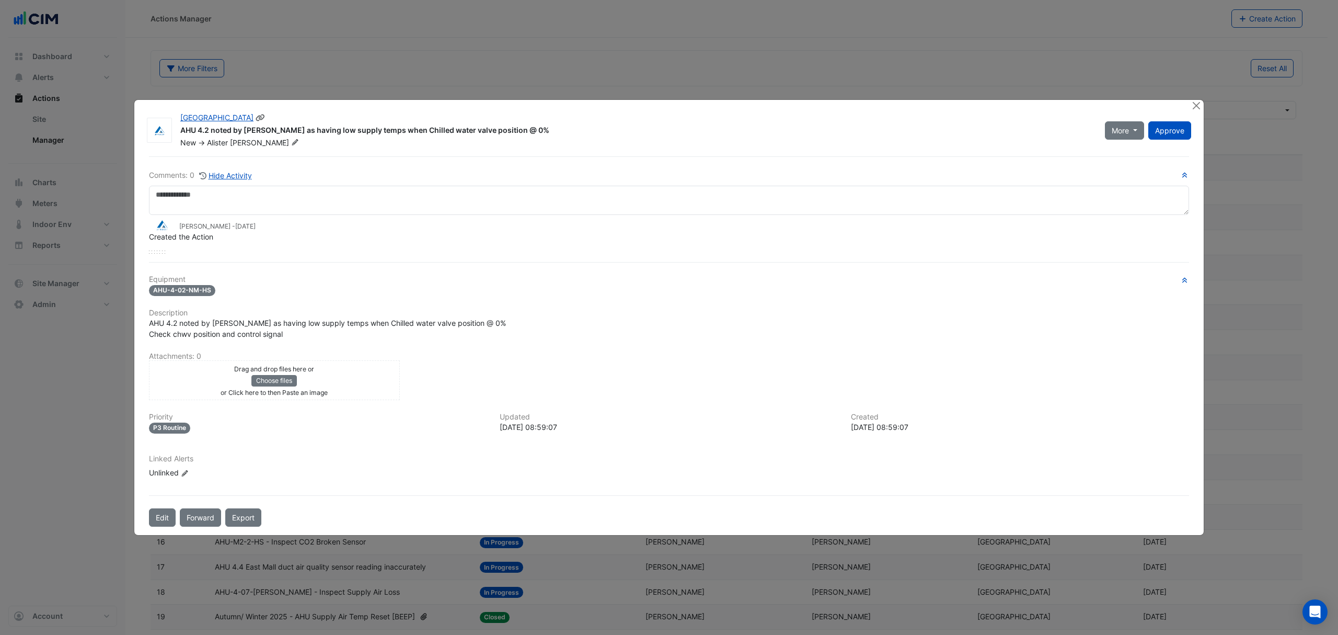
drag, startPoint x: 540, startPoint y: 114, endPoint x: 295, endPoint y: 122, distance: 244.3
click at [287, 122] on div "Robina Town Centre AHU 4.2 noted by Nick Dopper as having low supply temps when…" at bounding box center [636, 130] width 925 height 36
click at [588, 150] on div "Robina Town Centre AHU 4.2 noted by Nick Dopper as having low supply temps when…" at bounding box center [669, 317] width 1070 height 435
click at [1195, 107] on button "Close" at bounding box center [1196, 105] width 11 height 11
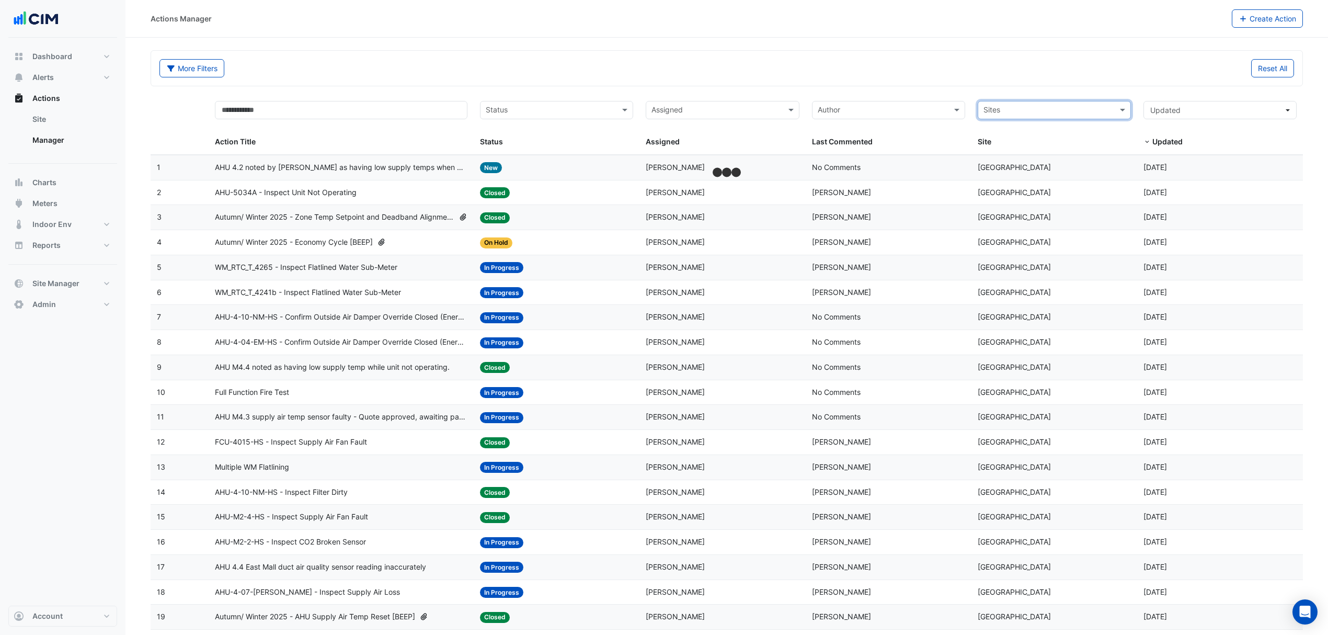
click at [1103, 107] on input "text" at bounding box center [1048, 111] width 130 height 12
type input "***"
click at [1001, 180] on div "QIC" at bounding box center [1054, 178] width 152 height 15
click at [346, 113] on input "text" at bounding box center [341, 110] width 253 height 18
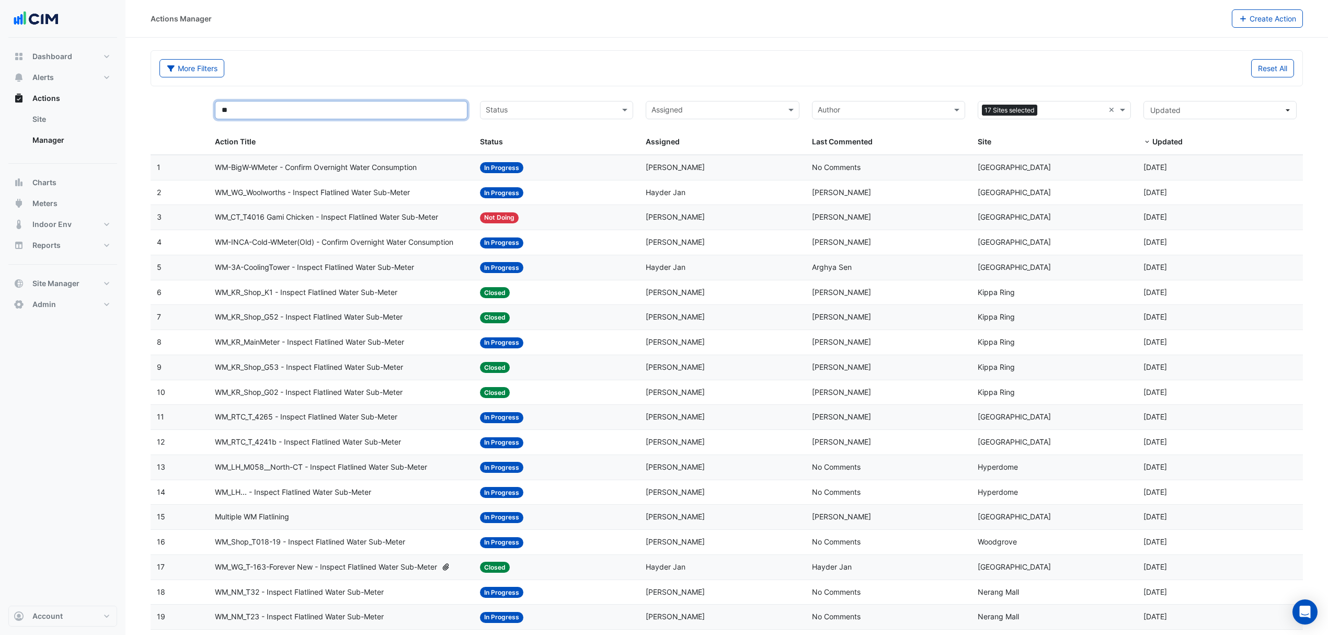
type input "**"
click at [314, 215] on span "WM_CT_T4016 Gami Chicken - Inspect Flatlined Water Sub-Meter" at bounding box center [326, 217] width 223 height 12
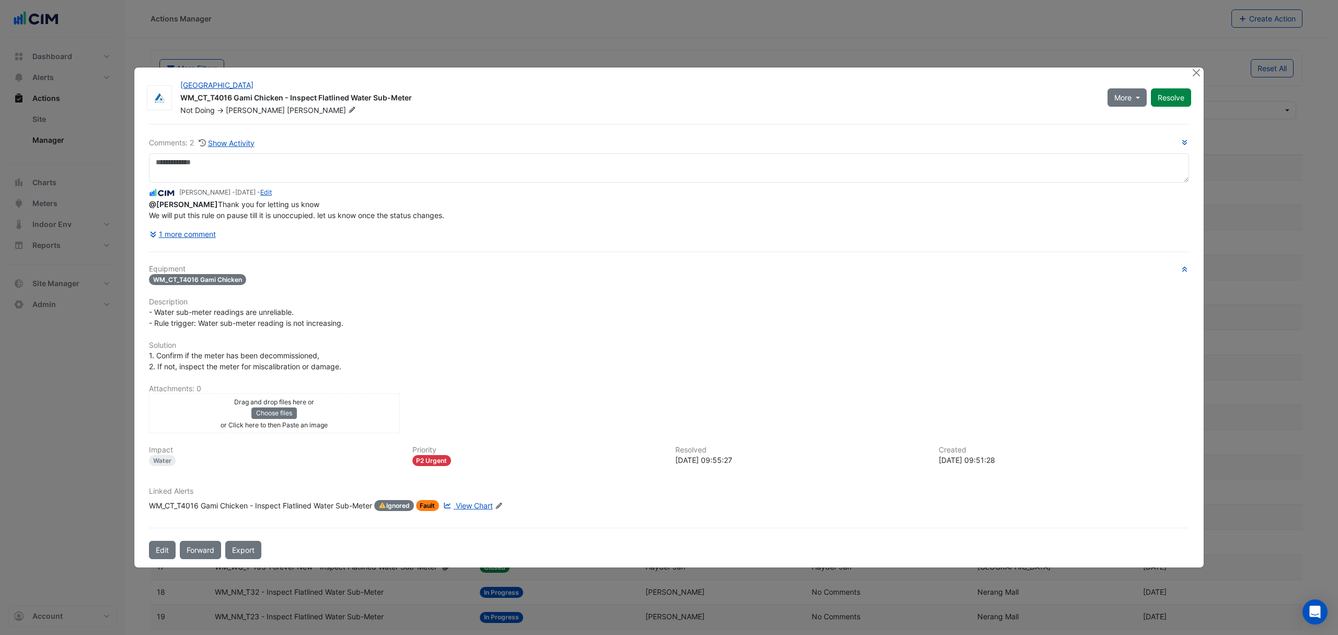
click at [200, 243] on button "1 more comment" at bounding box center [182, 234] width 67 height 18
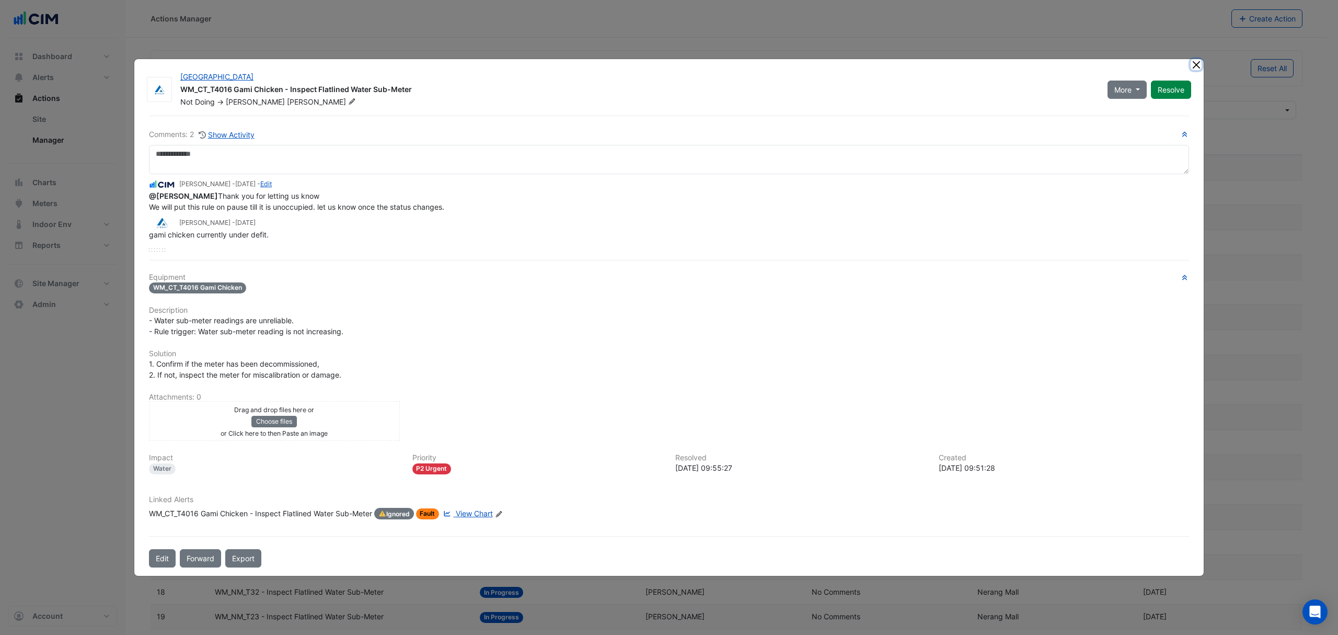
click at [1197, 59] on button "Close" at bounding box center [1196, 64] width 11 height 11
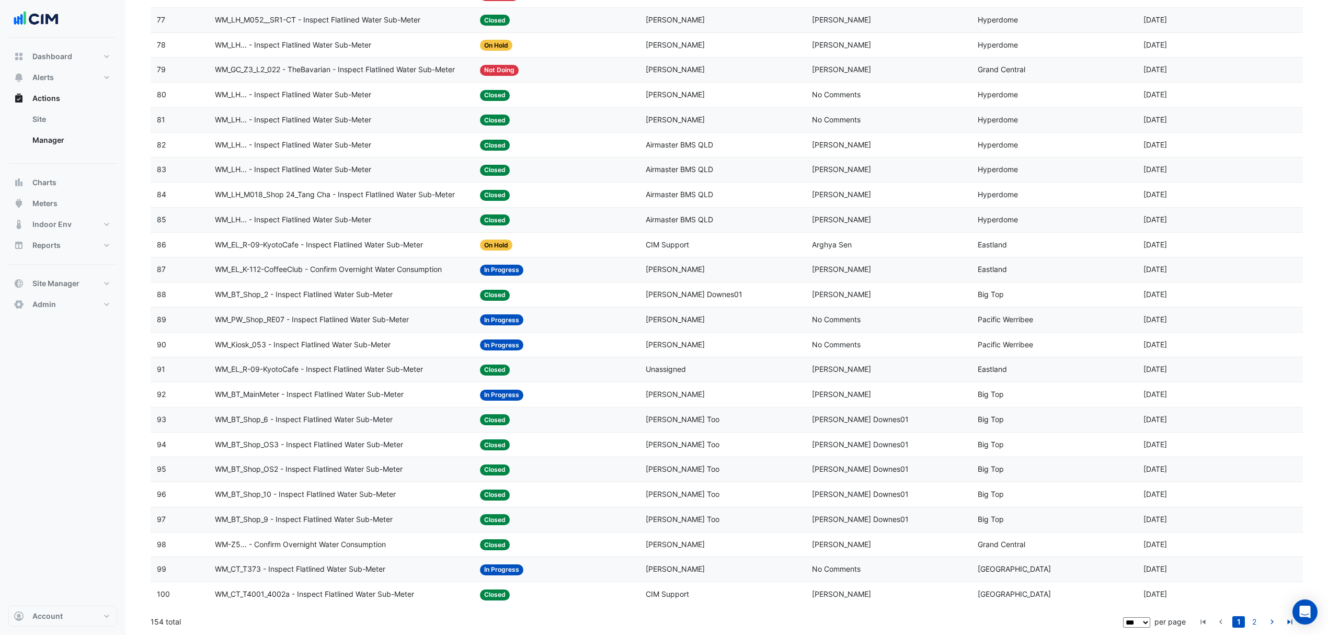
scroll to position [2063, 0]
click at [324, 316] on span "WM_PW_Shop_RE07 - Inspect Flatlined Water Sub-Meter" at bounding box center [312, 320] width 194 height 12
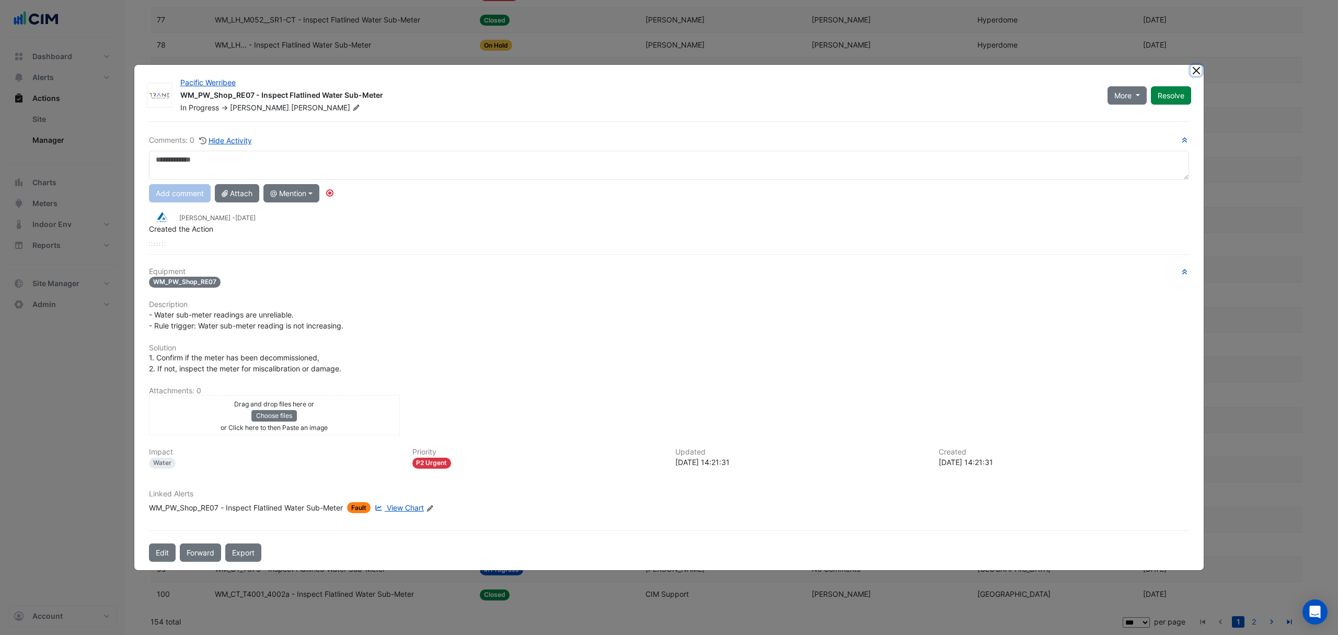
click at [1195, 71] on button "Close" at bounding box center [1196, 70] width 11 height 11
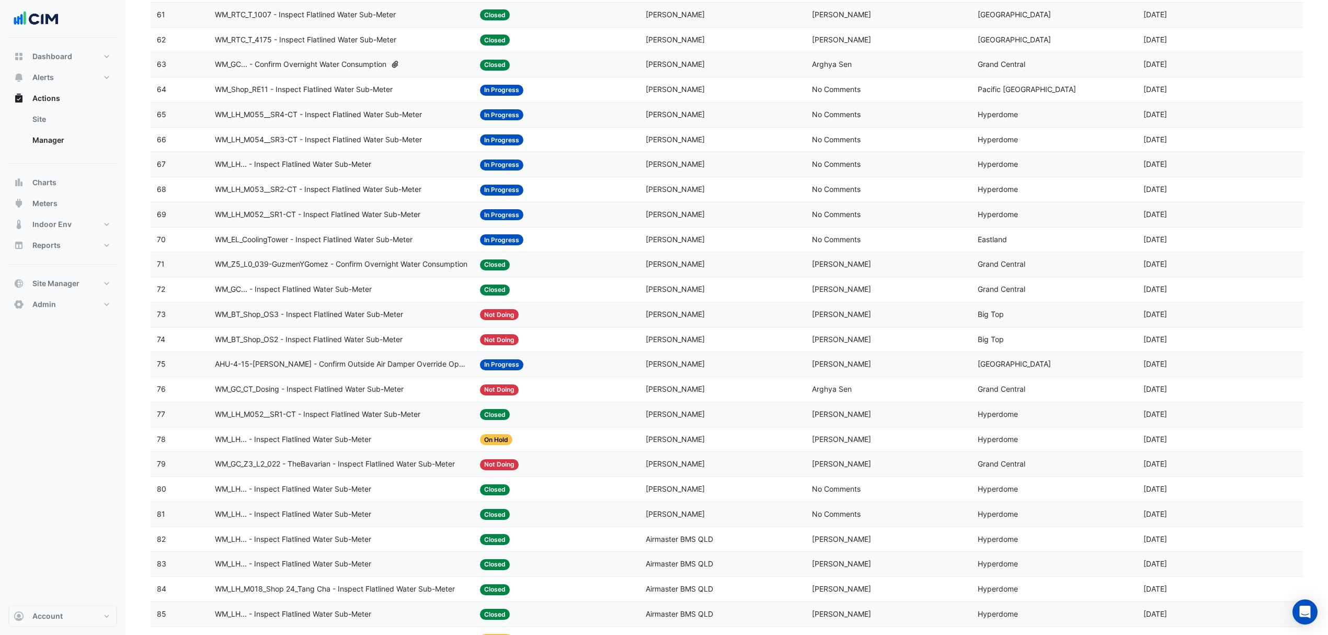
scroll to position [1645, 0]
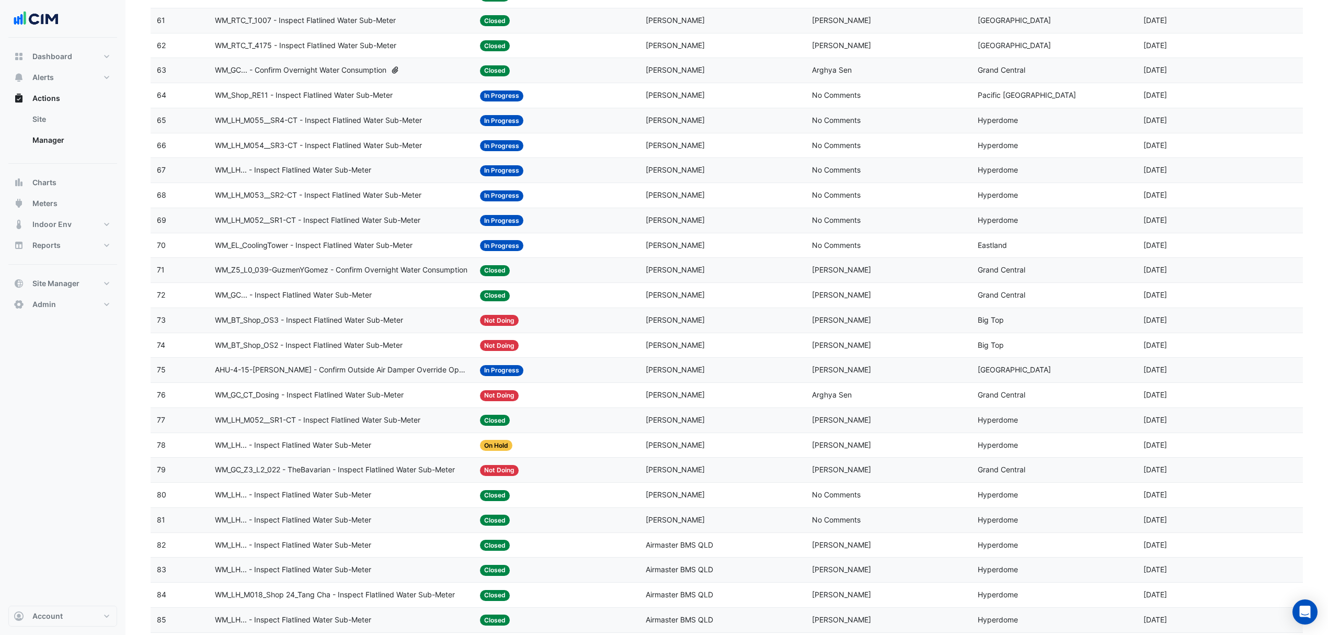
click at [366, 226] on span "WM_LH_M052__SR1-CT - Inspect Flatlined Water Sub-Meter" at bounding box center [317, 220] width 205 height 12
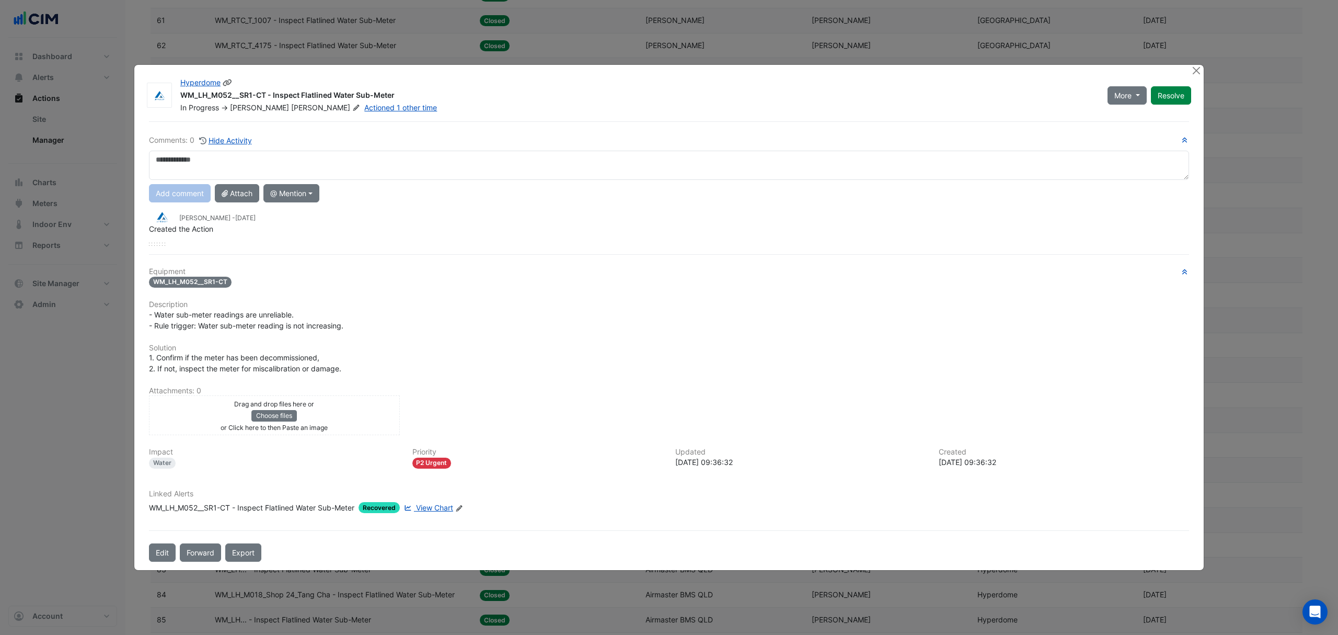
click at [1177, 88] on button "Resolve" at bounding box center [1171, 95] width 40 height 18
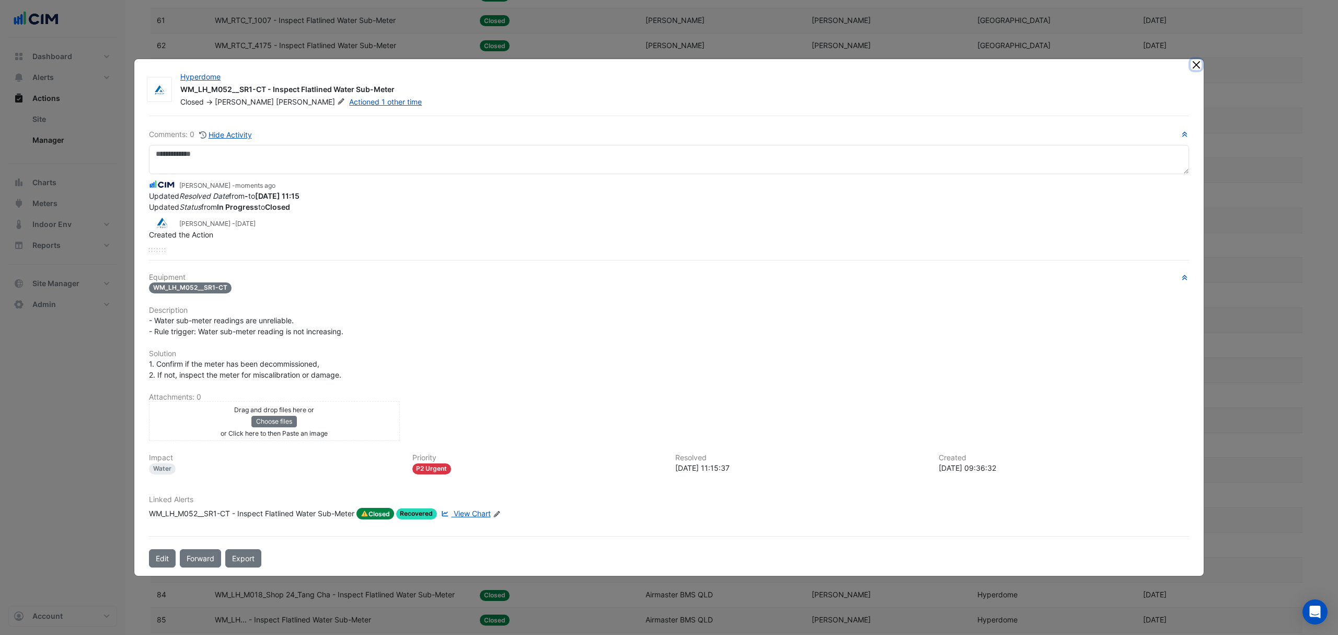
click at [1196, 65] on button "Close" at bounding box center [1196, 64] width 11 height 11
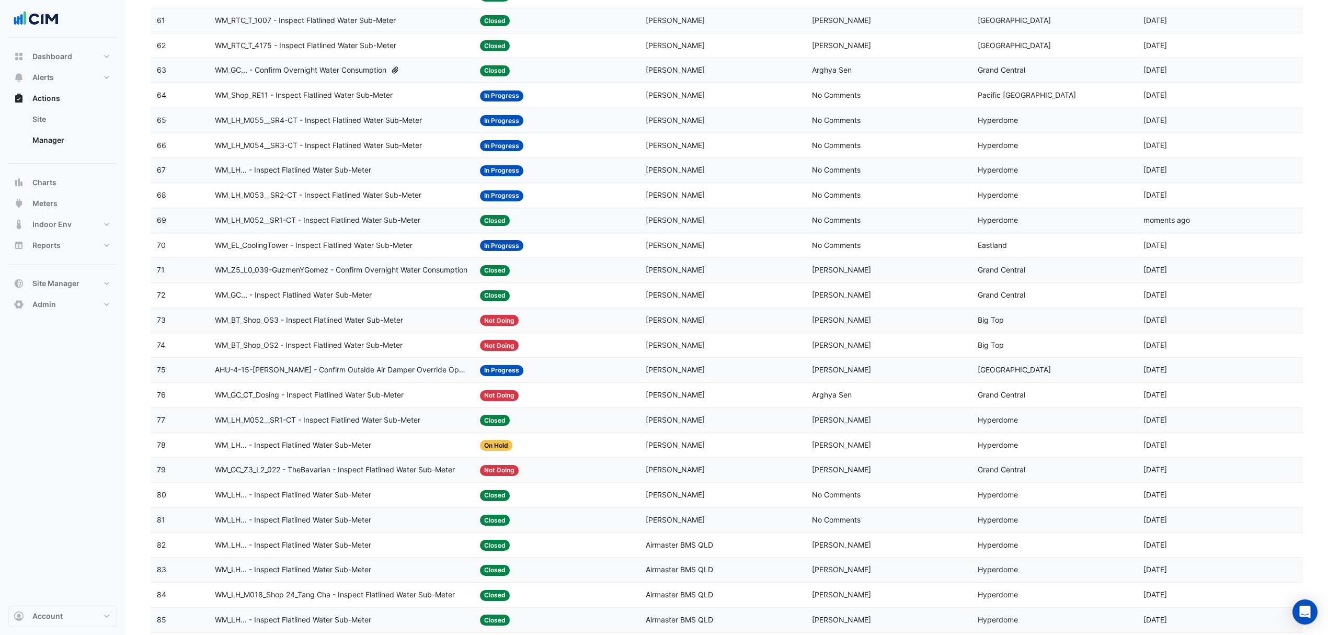
click at [297, 201] on span "WM_LH_M053__SR2-CT - Inspect Flatlined Water Sub-Meter" at bounding box center [318, 195] width 207 height 12
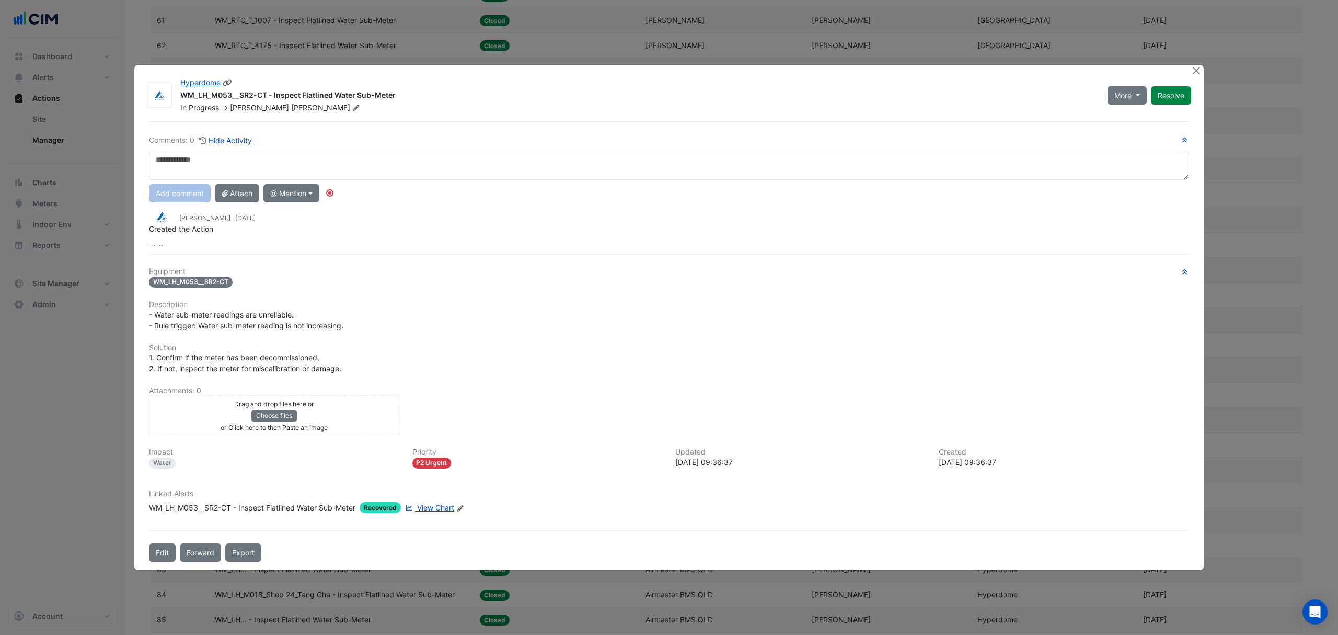
click at [1166, 92] on button "Resolve" at bounding box center [1171, 95] width 40 height 18
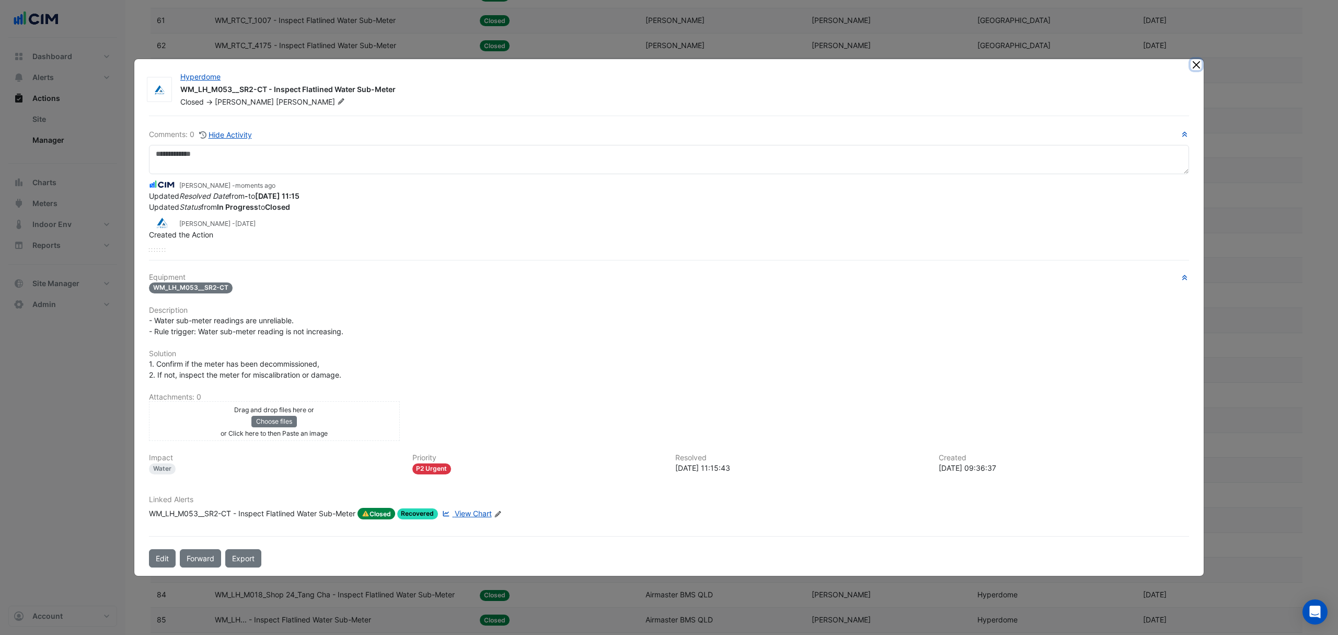
click at [1195, 65] on button "Close" at bounding box center [1196, 64] width 11 height 11
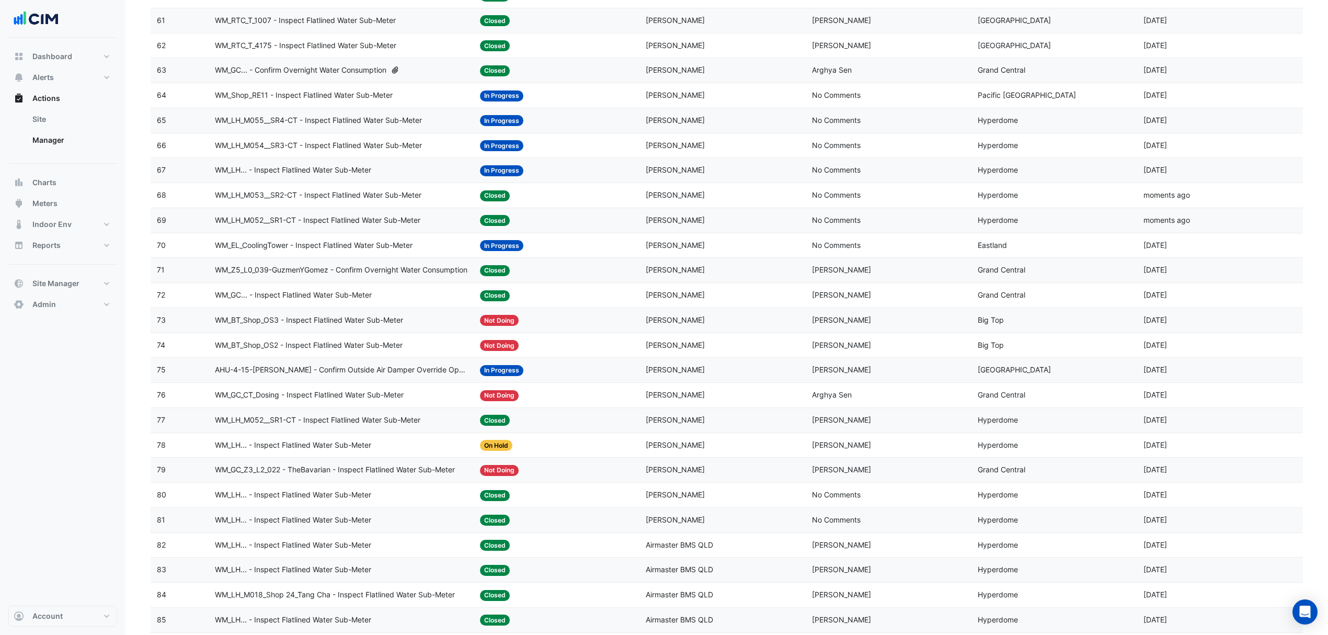
click at [368, 176] on span "WM_LH... - Inspect Flatlined Water Sub-Meter" at bounding box center [293, 170] width 156 height 12
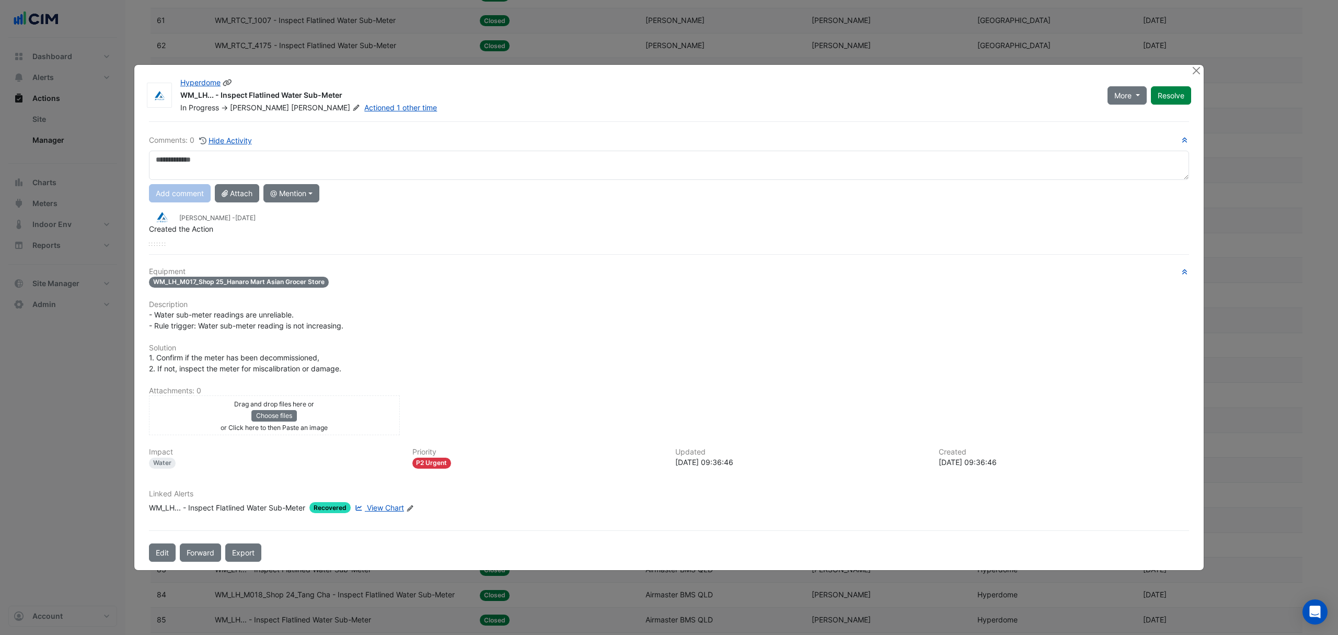
click at [1179, 94] on button "Resolve" at bounding box center [1171, 95] width 40 height 18
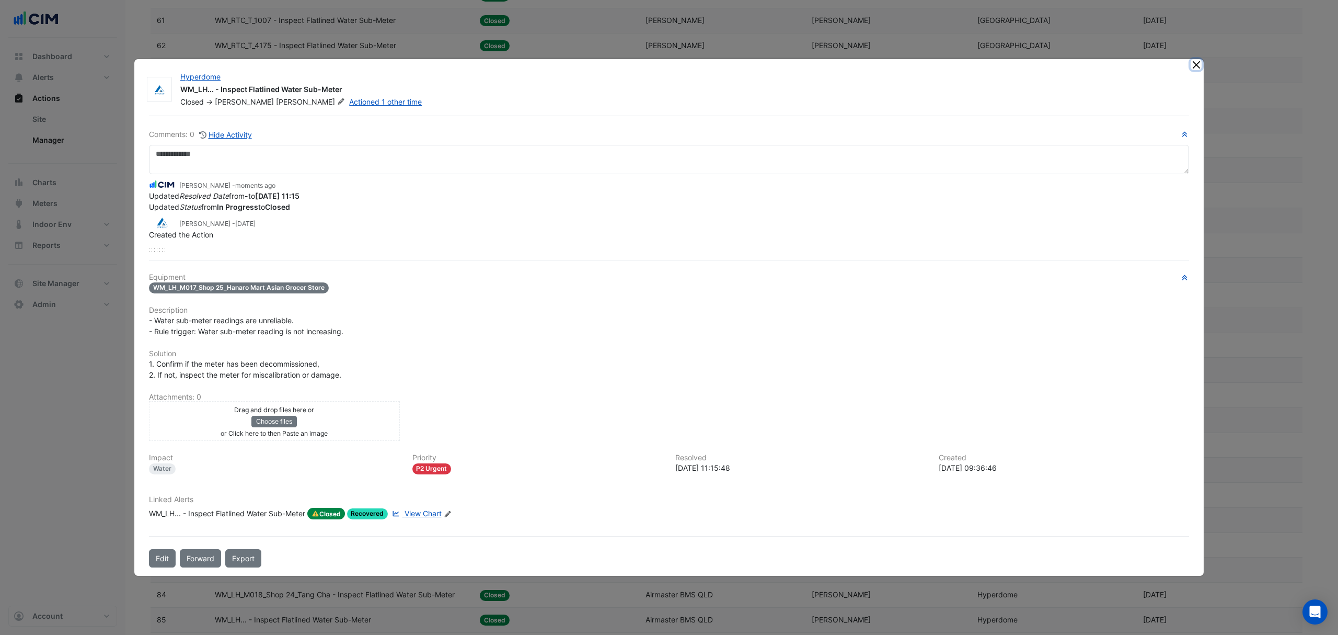
click at [1199, 66] on button "Close" at bounding box center [1196, 64] width 11 height 11
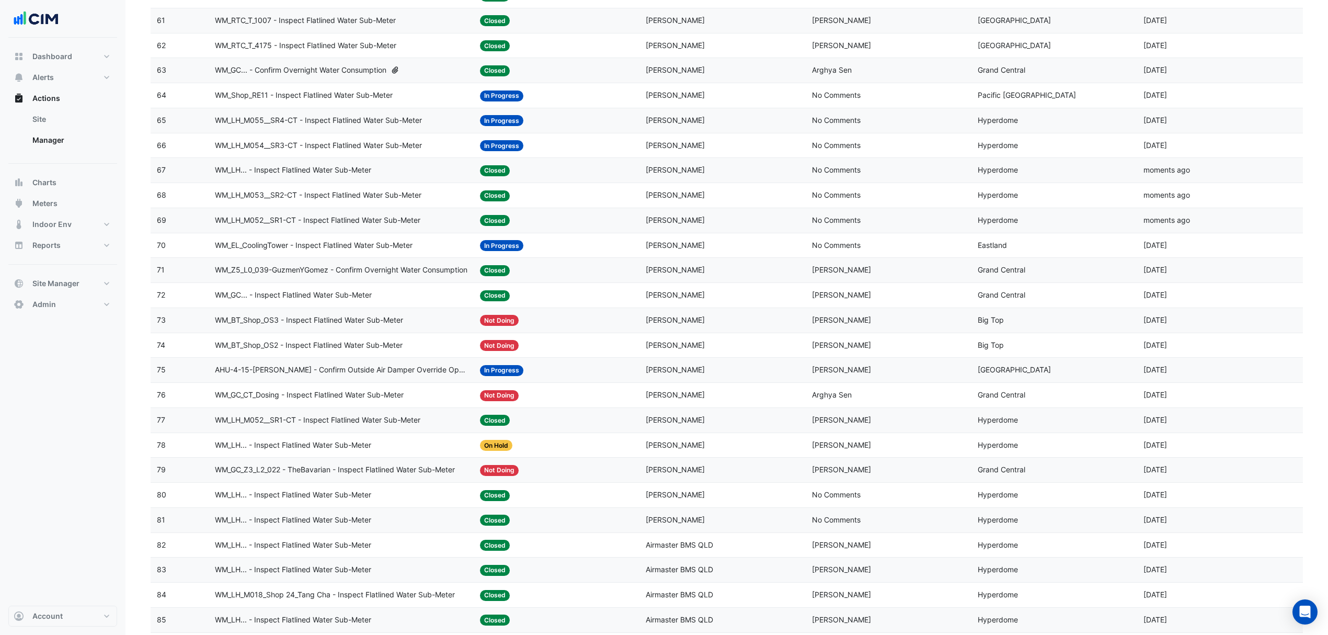
click at [369, 150] on datatable-body-cell "Action Title: WM_LH_M054__SR3-CT - Inspect Flatlined Water Sub-Meter" at bounding box center [341, 145] width 265 height 25
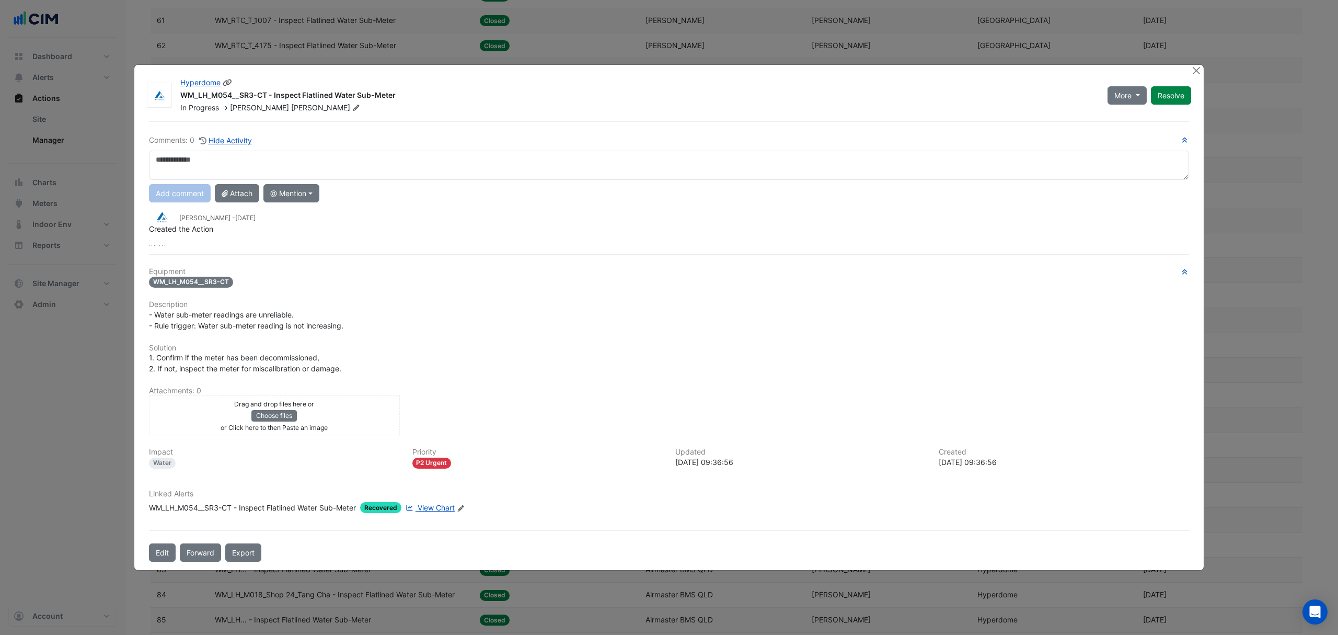
click at [1186, 100] on button "Resolve" at bounding box center [1171, 95] width 40 height 18
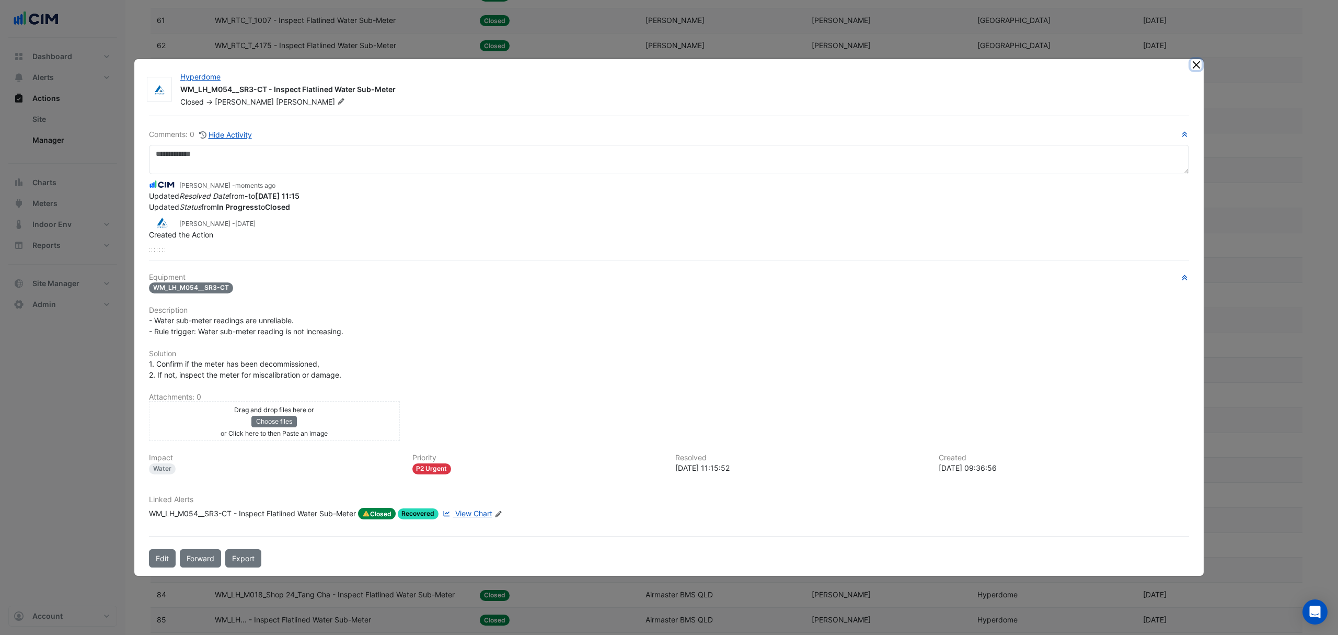
click at [1200, 64] on button "Close" at bounding box center [1196, 64] width 11 height 11
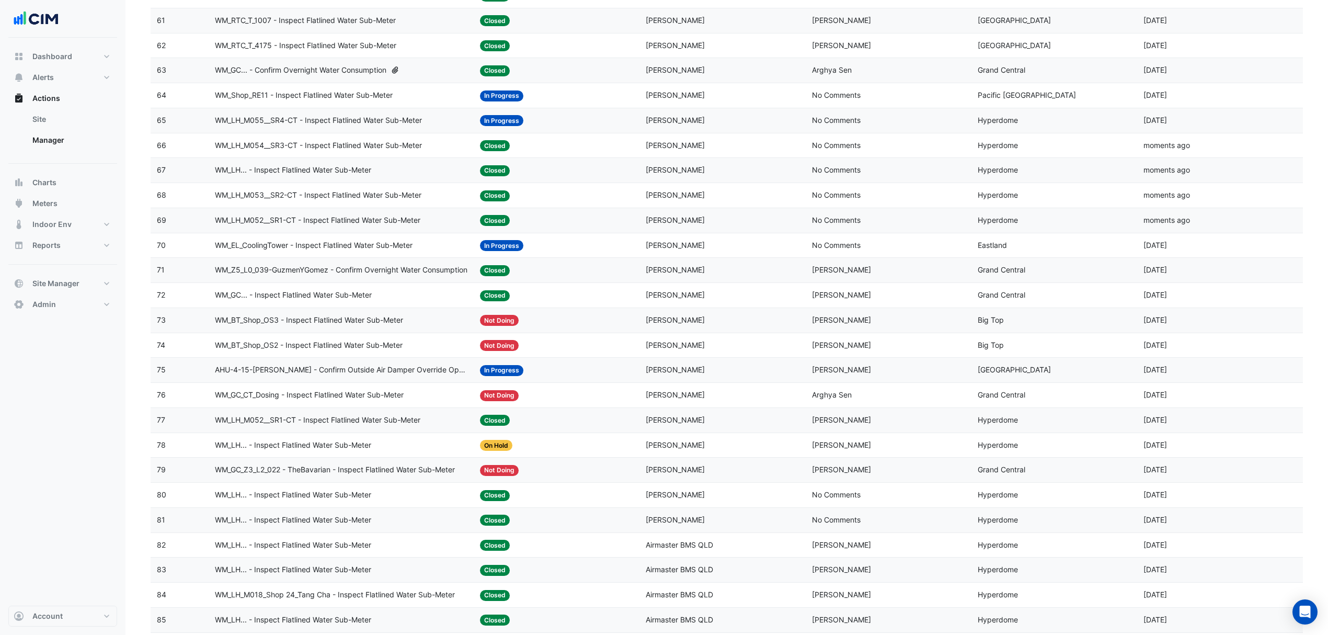
click at [327, 127] on span "WM_LH_M055__SR4-CT - Inspect Flatlined Water Sub-Meter" at bounding box center [318, 120] width 207 height 12
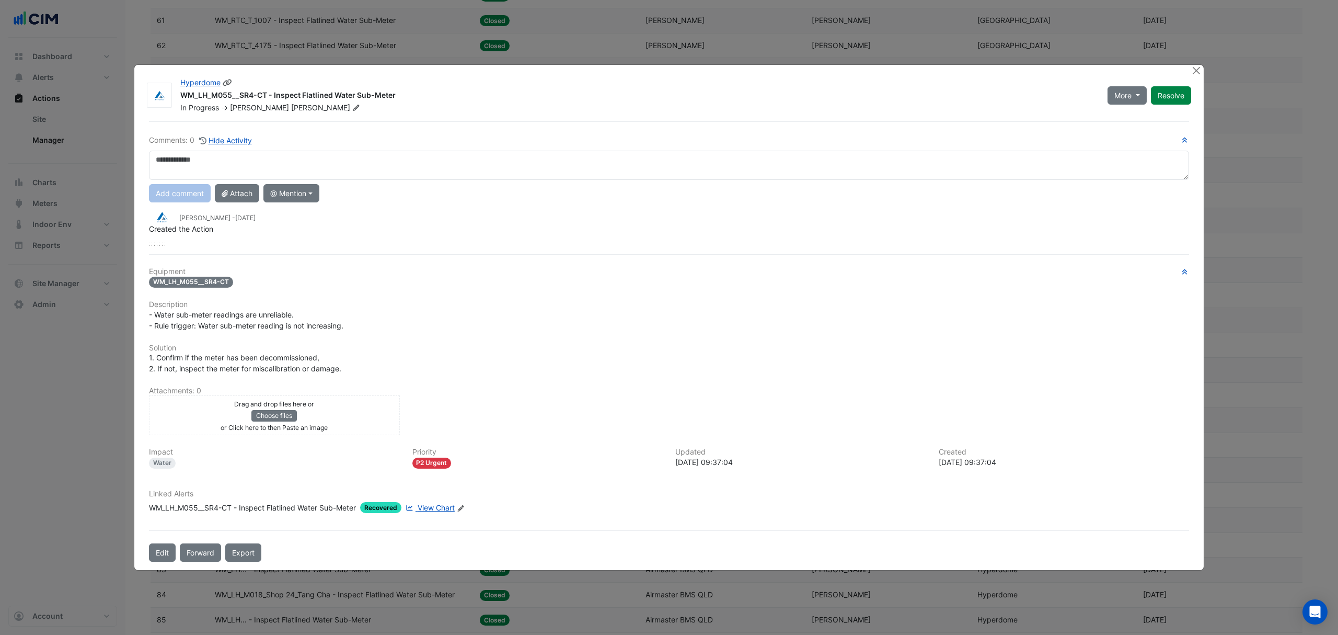
click at [1171, 93] on button "Resolve" at bounding box center [1171, 95] width 40 height 18
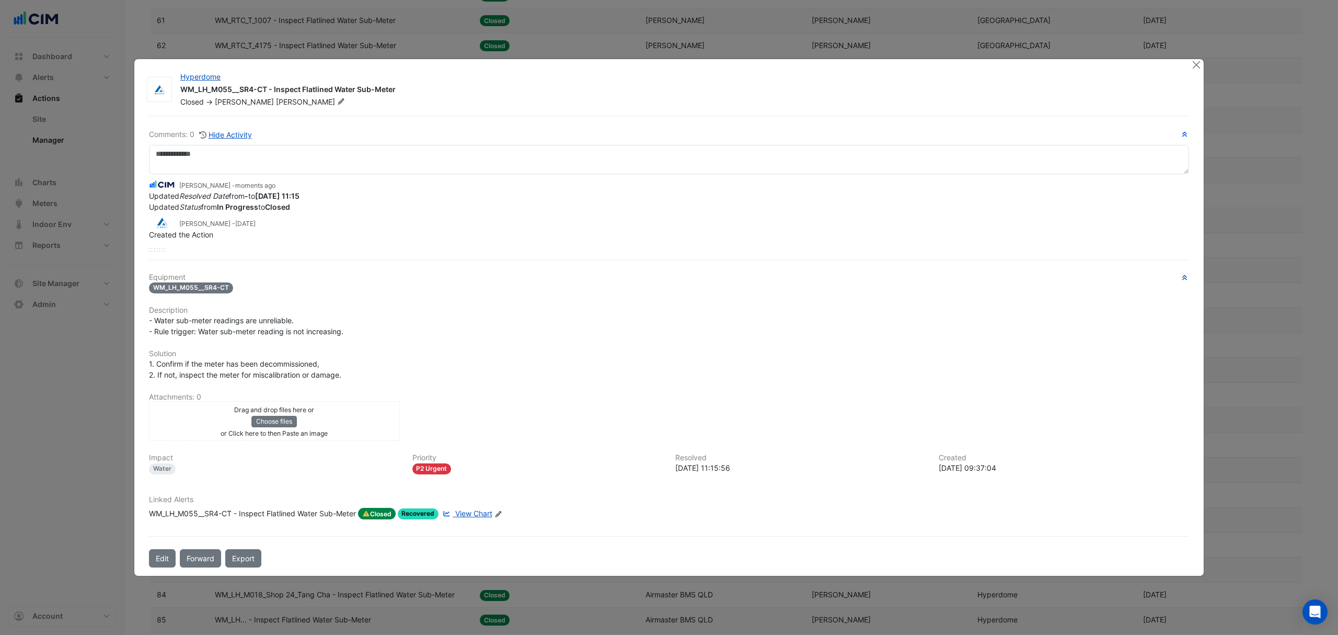
click at [1200, 64] on div at bounding box center [1197, 65] width 13 height 12
click at [1197, 64] on button "Close" at bounding box center [1196, 64] width 11 height 11
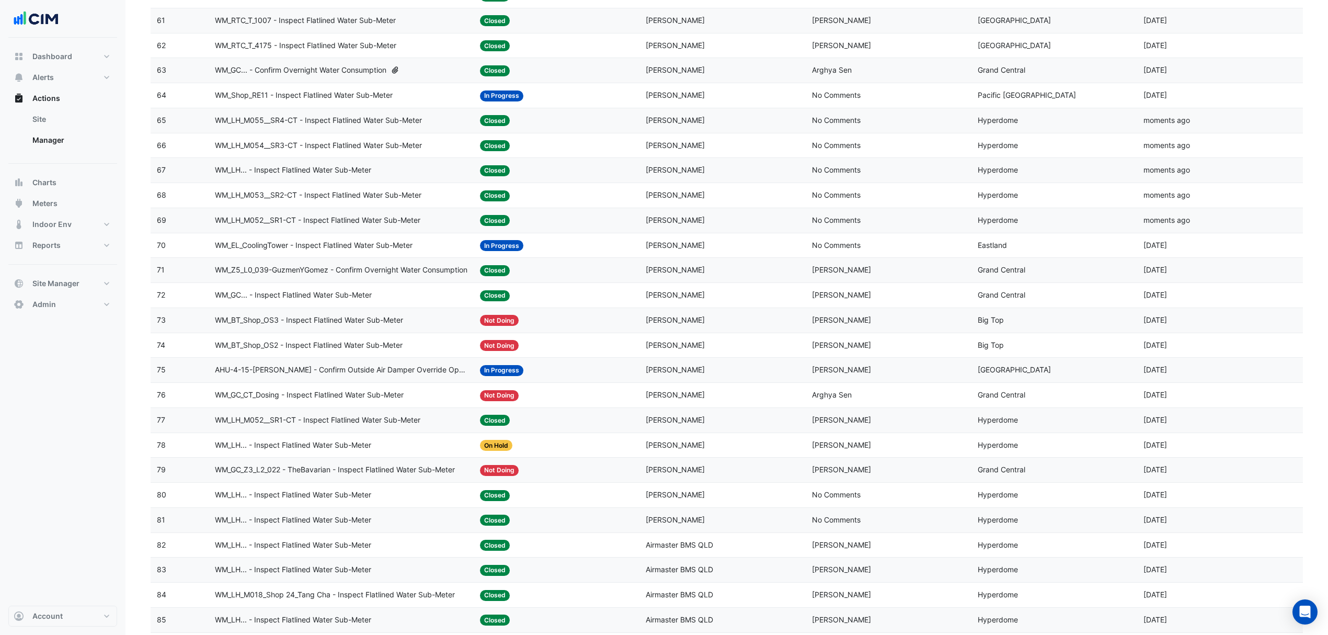
click at [350, 101] on span "WM_Shop_RE11 - Inspect Flatlined Water Sub-Meter" at bounding box center [304, 95] width 178 height 12
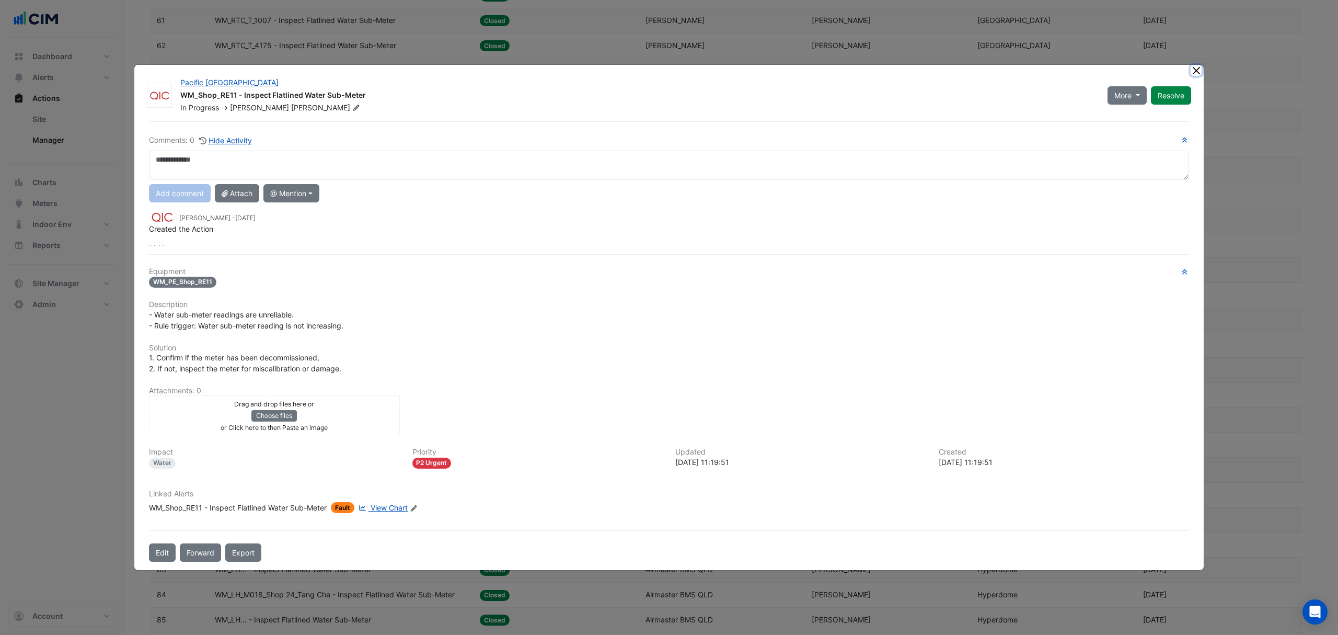
click at [1193, 69] on button "Close" at bounding box center [1196, 70] width 11 height 11
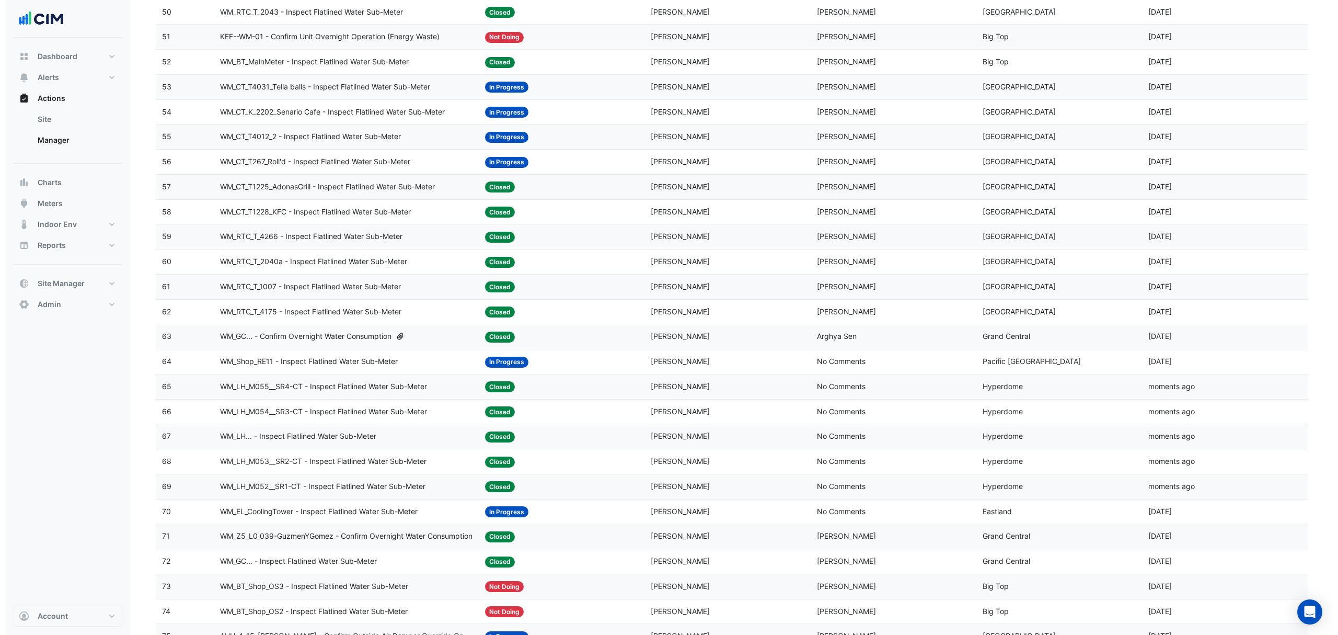
scroll to position [1366, 0]
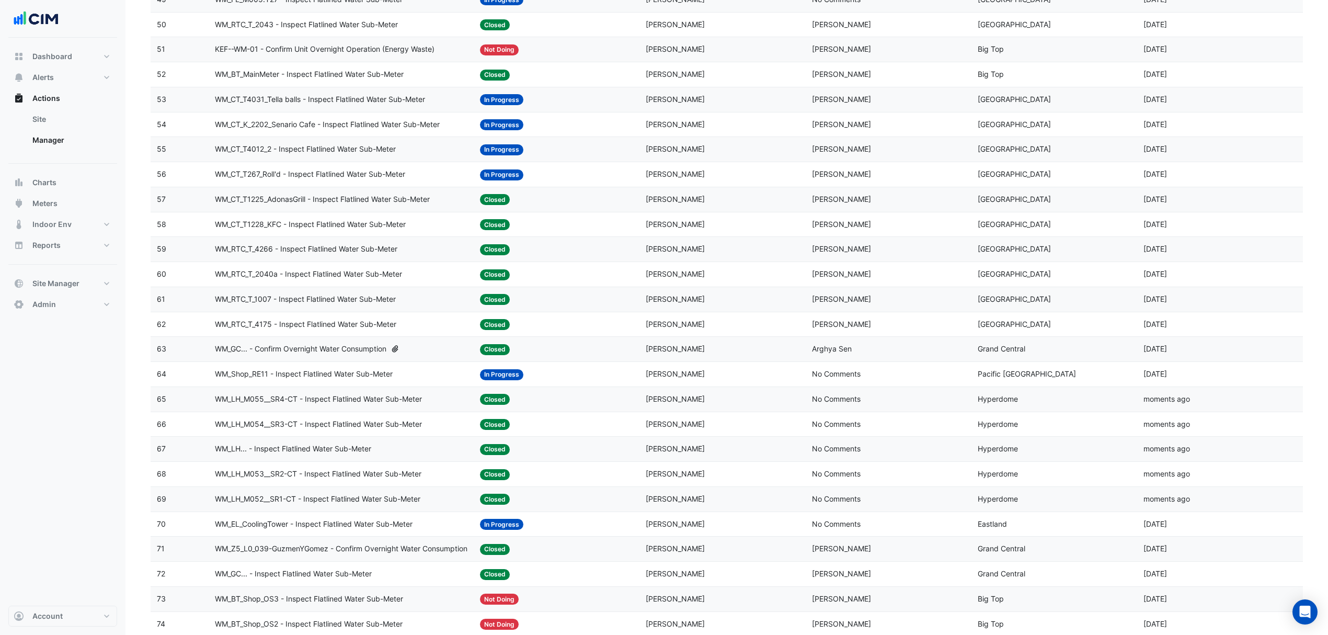
click at [402, 180] on span "WM_CT_T267_Roll'd - Inspect Flatlined Water Sub-Meter" at bounding box center [310, 174] width 190 height 12
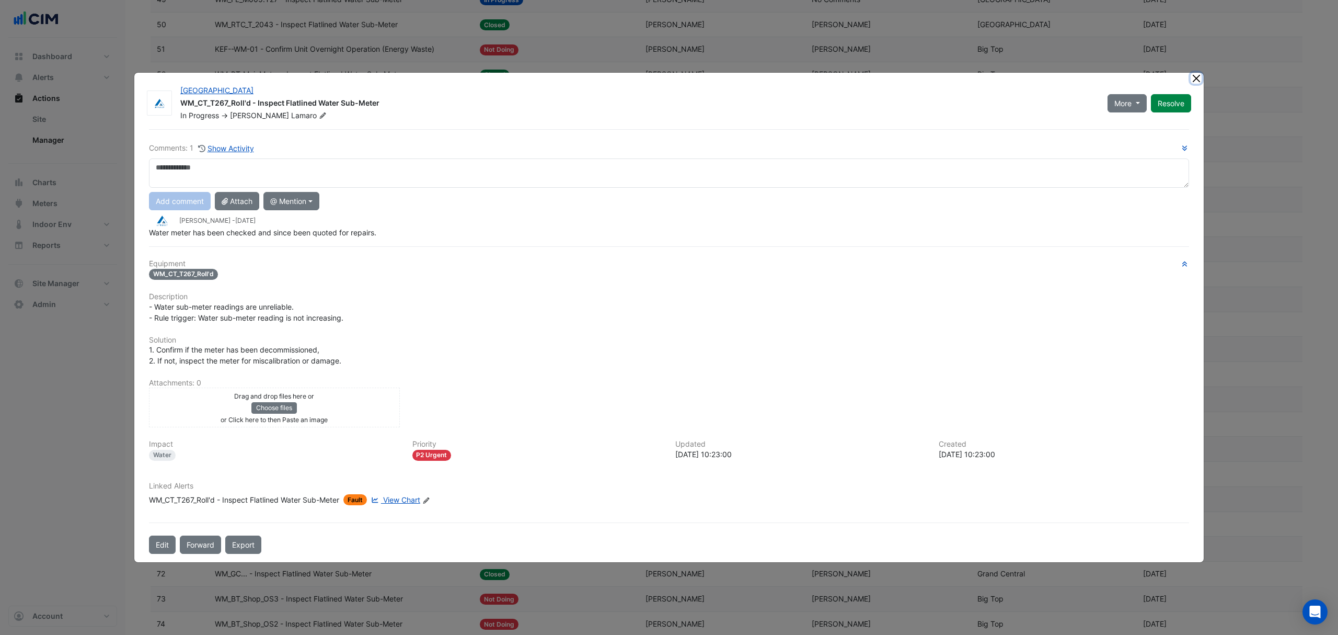
click at [1195, 78] on button "Close" at bounding box center [1196, 78] width 11 height 11
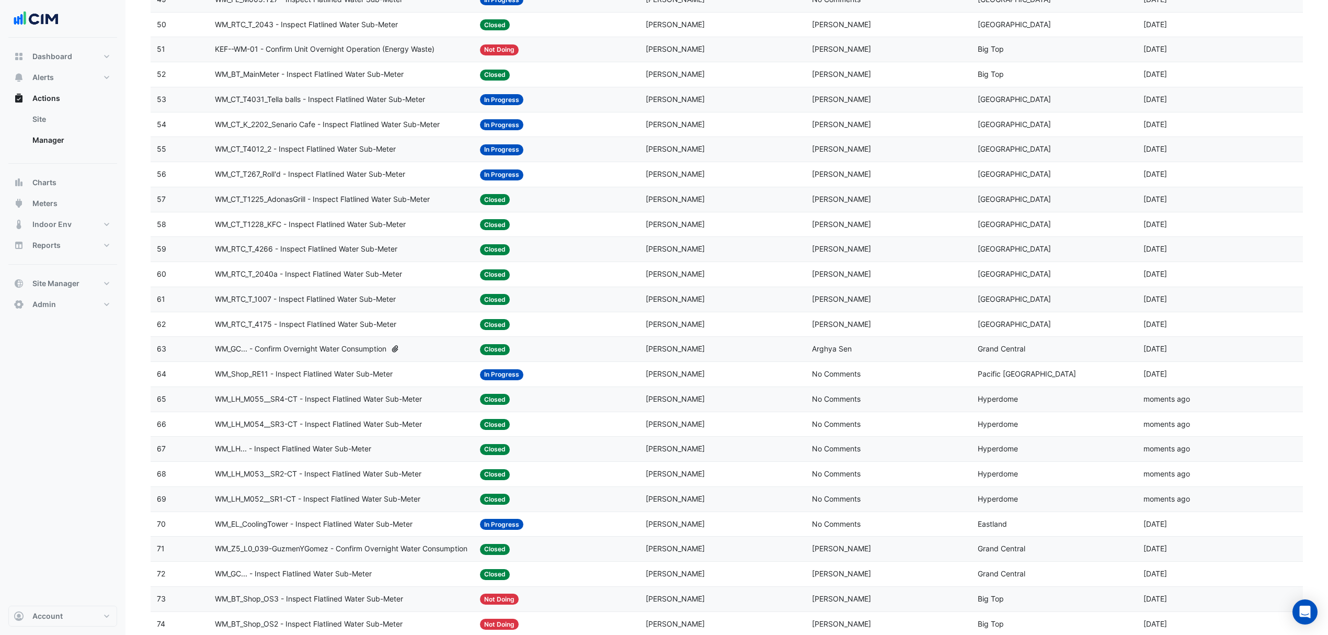
click at [314, 153] on span "WM_CT_T4012_2 - Inspect Flatlined Water Sub-Meter" at bounding box center [305, 149] width 181 height 12
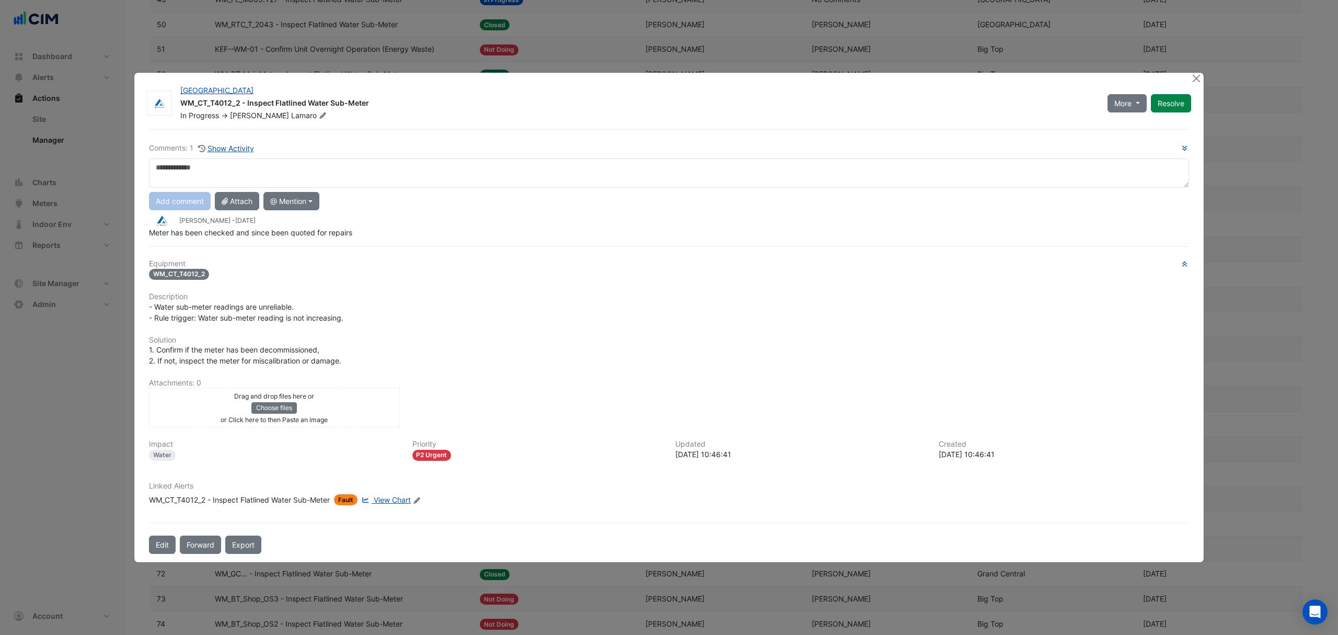
click at [1201, 76] on div at bounding box center [1197, 79] width 13 height 12
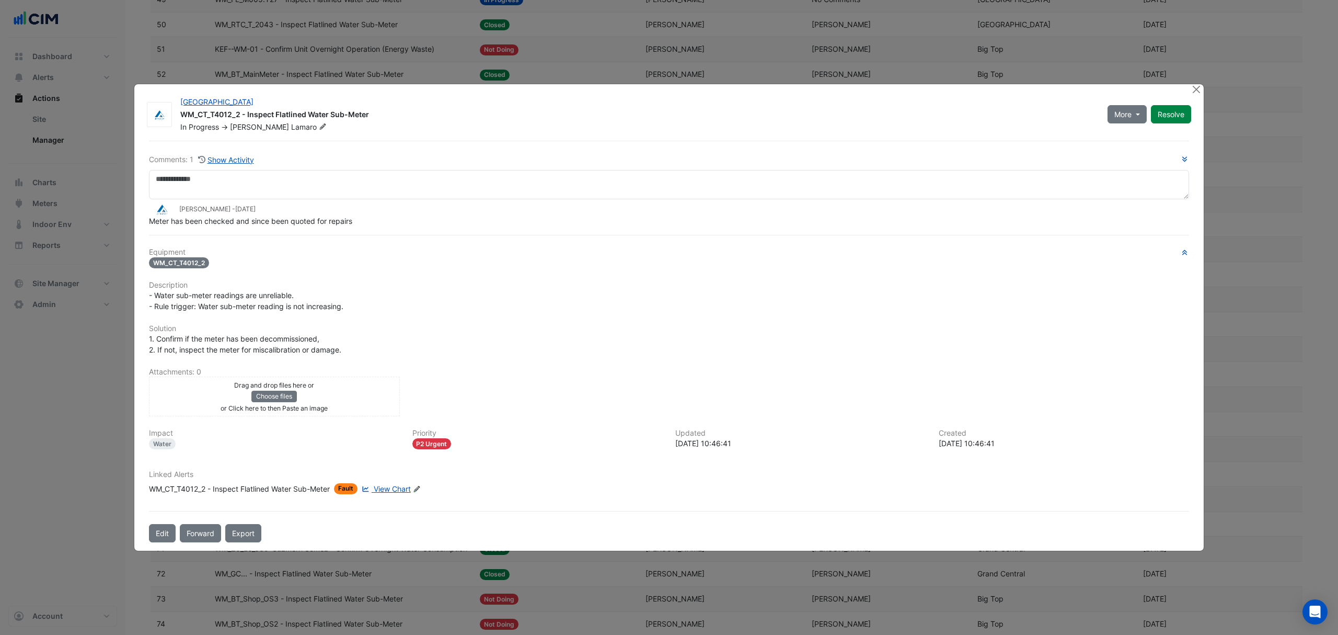
click at [1201, 76] on ngb-modal-window "Castle Towers WM_CT_T4012_2 - Inspect Flatlined Water Sub-Meter In Progress -> …" at bounding box center [669, 317] width 1338 height 635
click at [1197, 86] on button "Close" at bounding box center [1196, 89] width 11 height 11
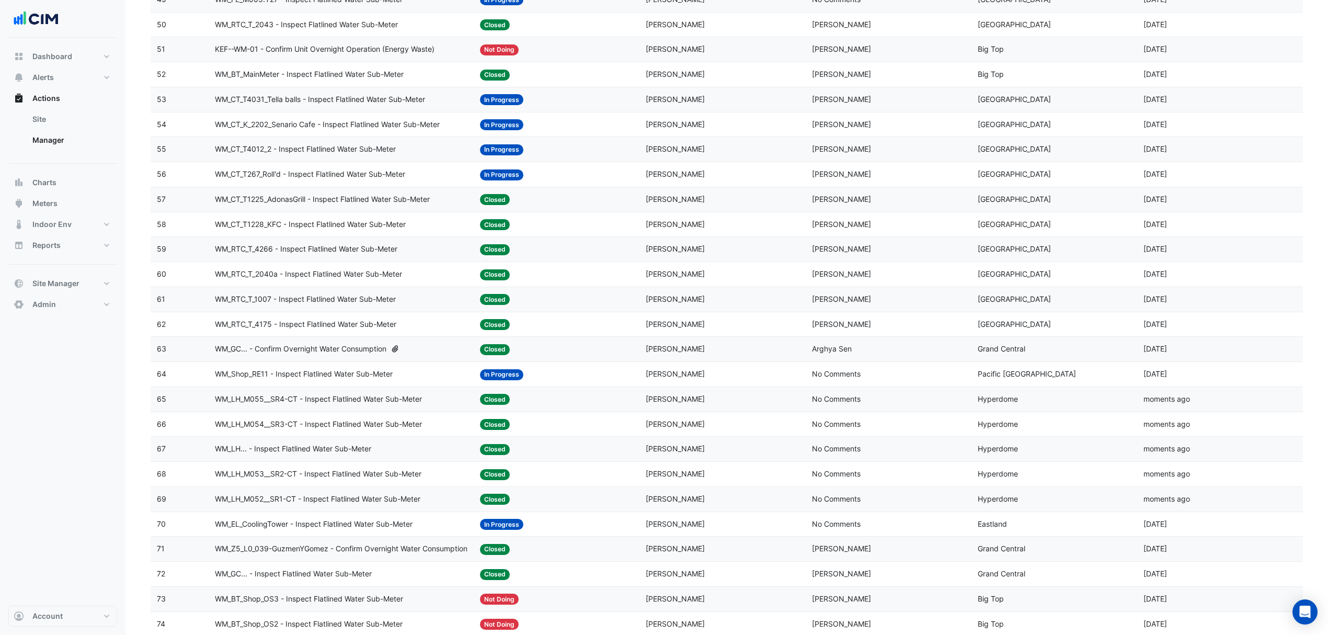
click at [331, 124] on datatable-body-cell "Action Title: WM_CT_K_2202_Senario Cafe - Inspect Flatlined Water Sub-Meter" at bounding box center [341, 124] width 265 height 25
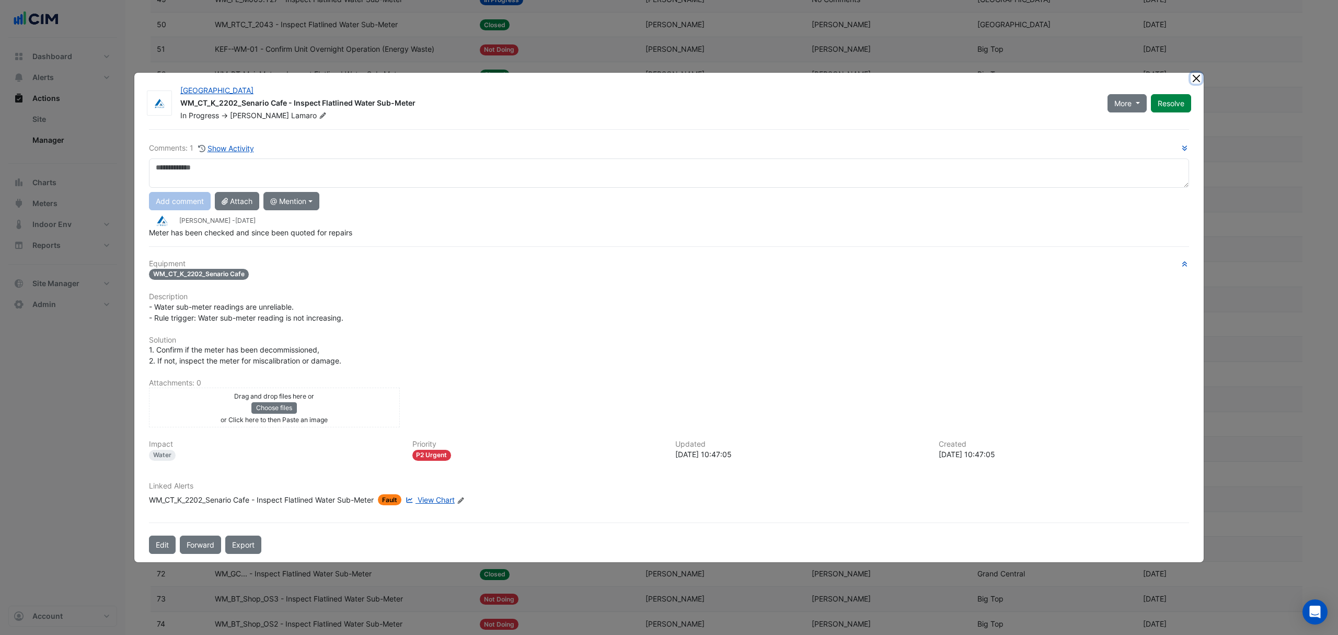
click at [1199, 78] on button "Close" at bounding box center [1196, 78] width 11 height 11
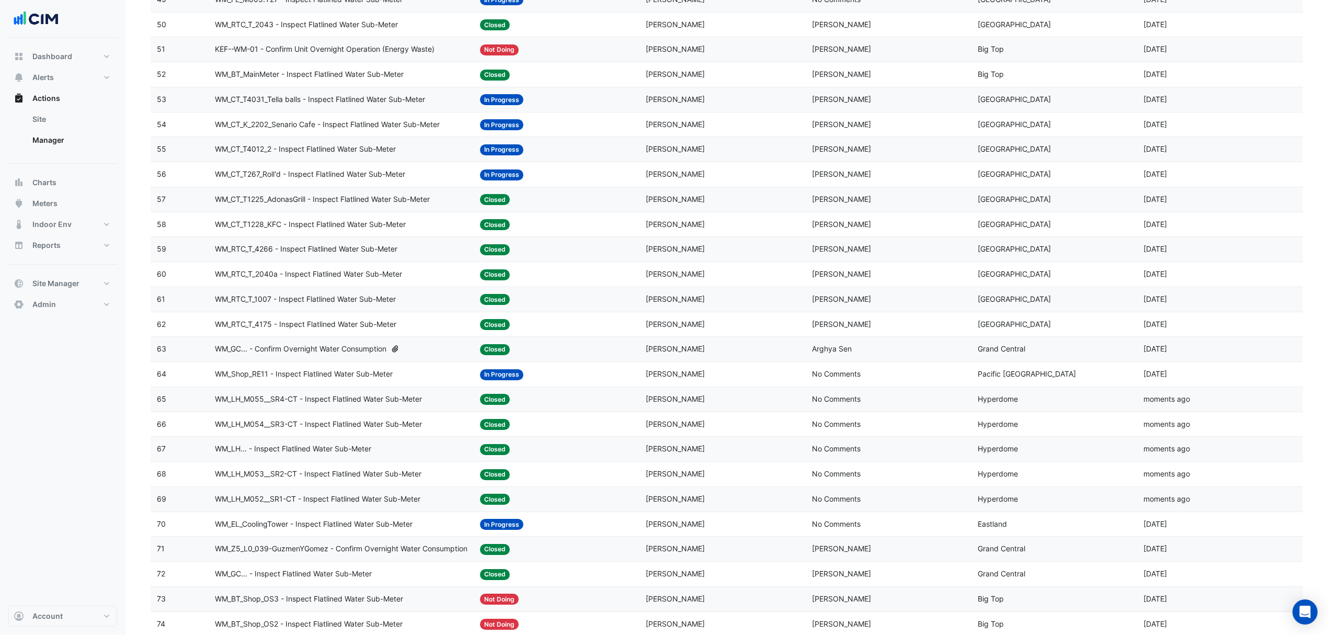
click at [377, 106] on span "WM_CT_T4031_Tella balls - Inspect Flatlined Water Sub-Meter" at bounding box center [320, 100] width 210 height 12
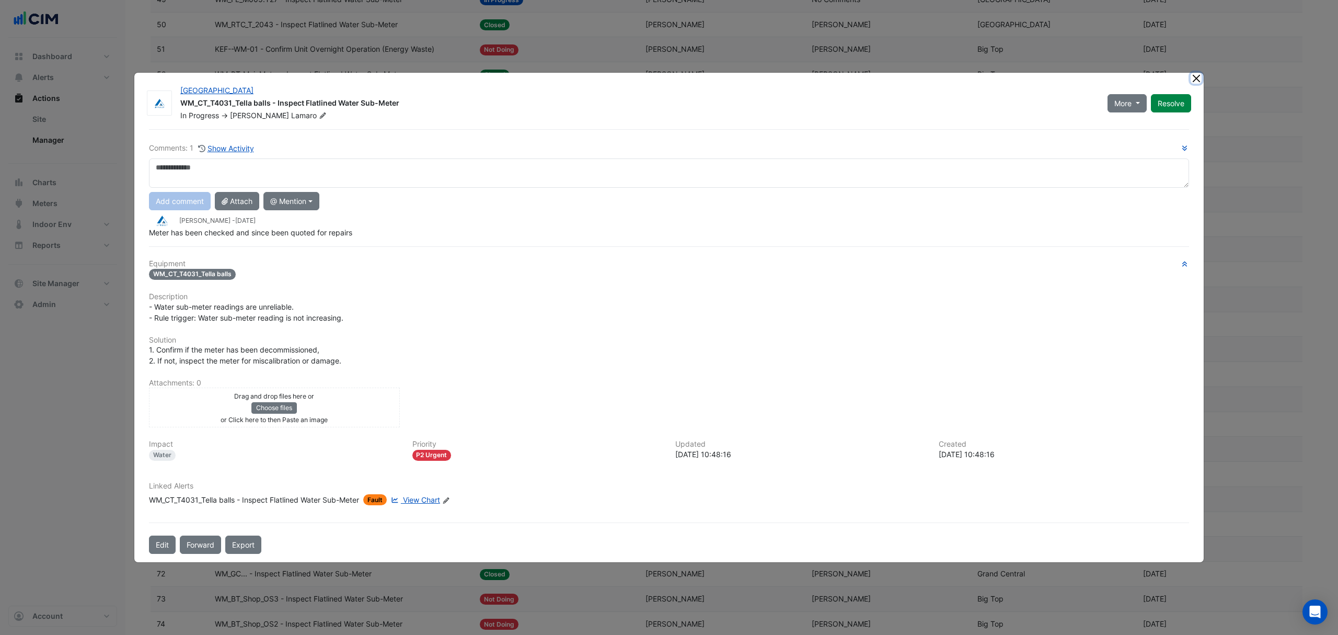
click at [1199, 81] on button "Close" at bounding box center [1196, 78] width 11 height 11
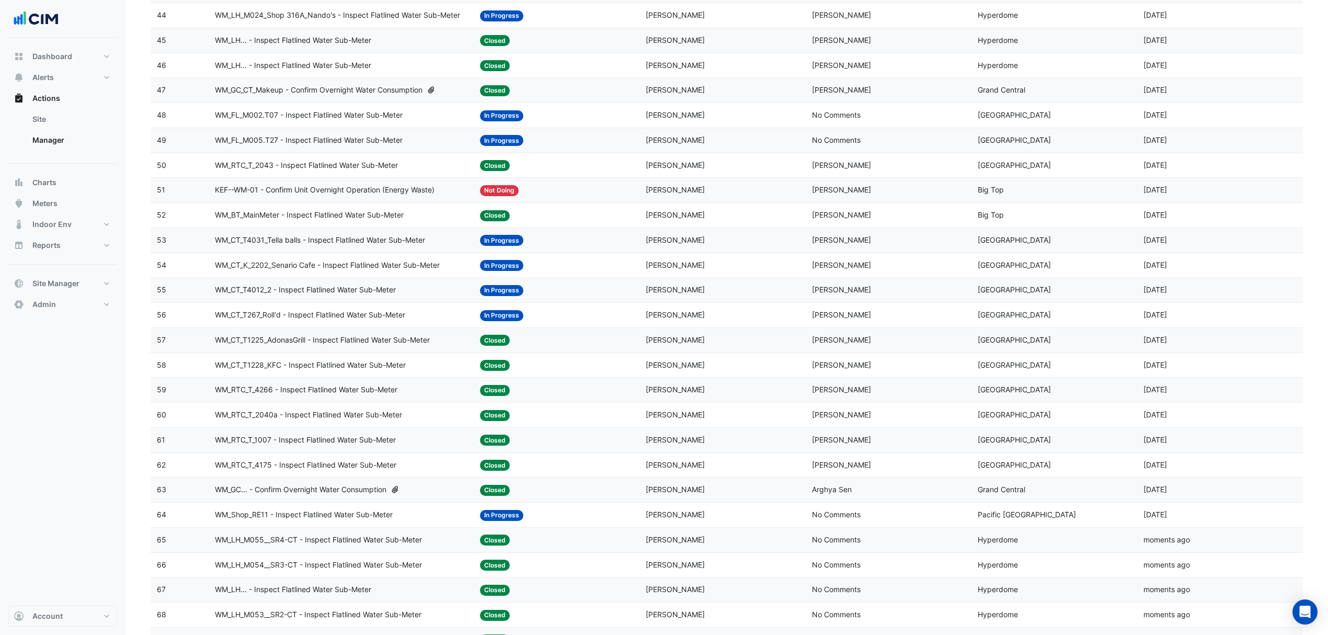
scroll to position [1157, 0]
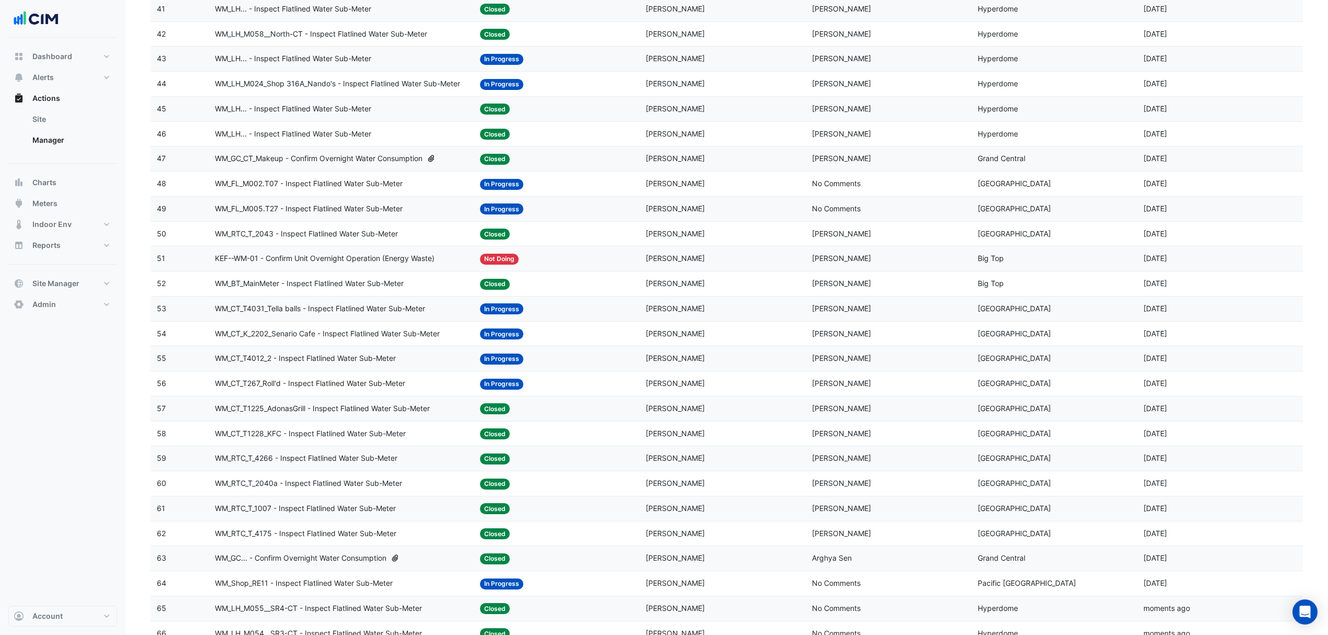
click at [337, 215] on span "WM_FL_M005.T27 - Inspect Flatlined Water Sub-Meter" at bounding box center [309, 209] width 188 height 12
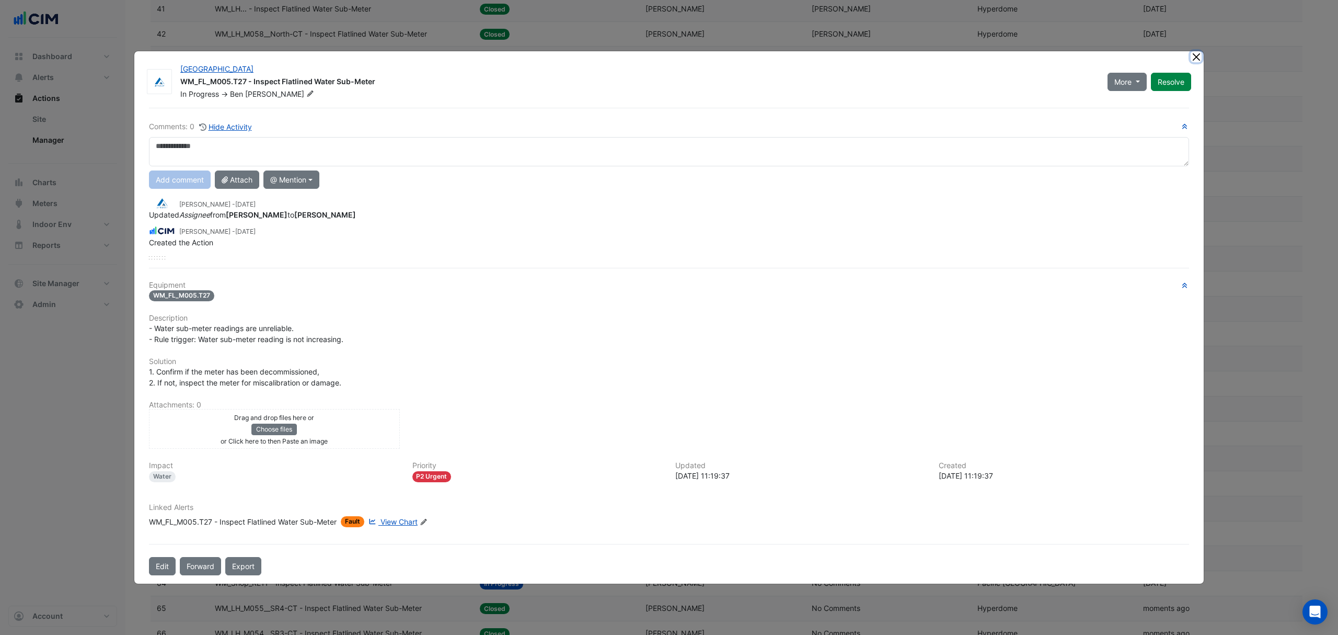
click at [1197, 59] on button "Close" at bounding box center [1196, 56] width 11 height 11
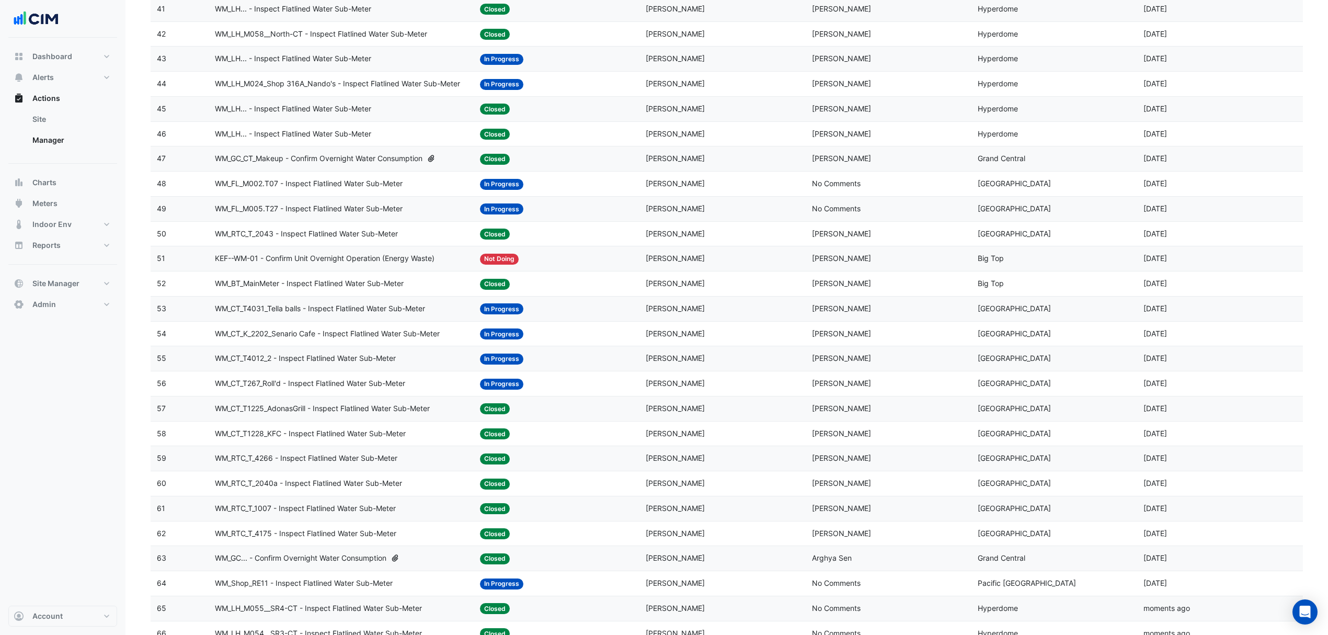
click at [360, 190] on span "WM_FL_M002.T07 - Inspect Flatlined Water Sub-Meter" at bounding box center [309, 184] width 188 height 12
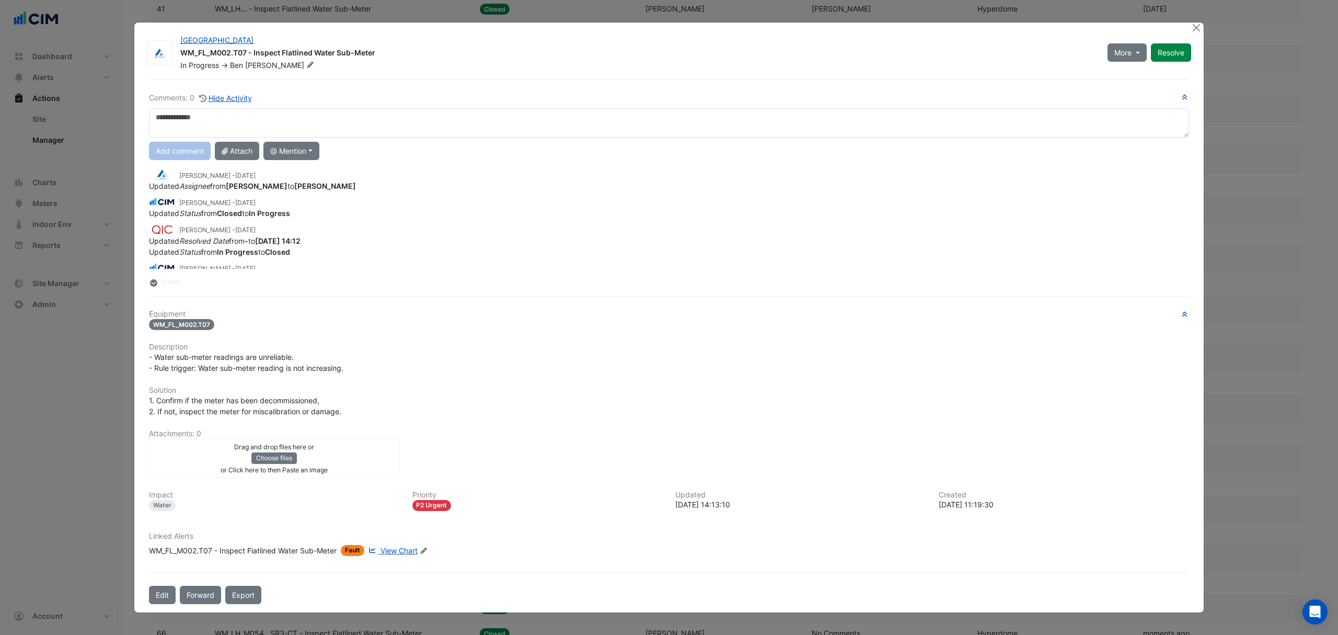
click at [1201, 33] on div at bounding box center [1197, 28] width 13 height 12
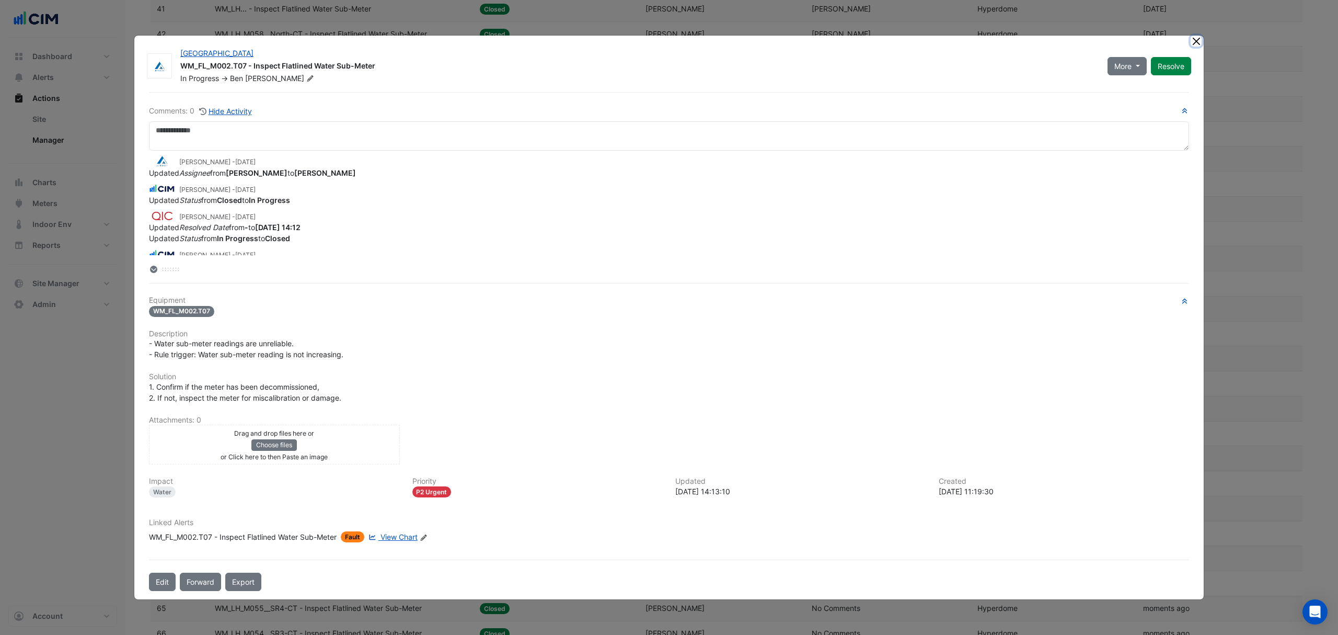
click at [1195, 41] on button "Close" at bounding box center [1196, 41] width 11 height 11
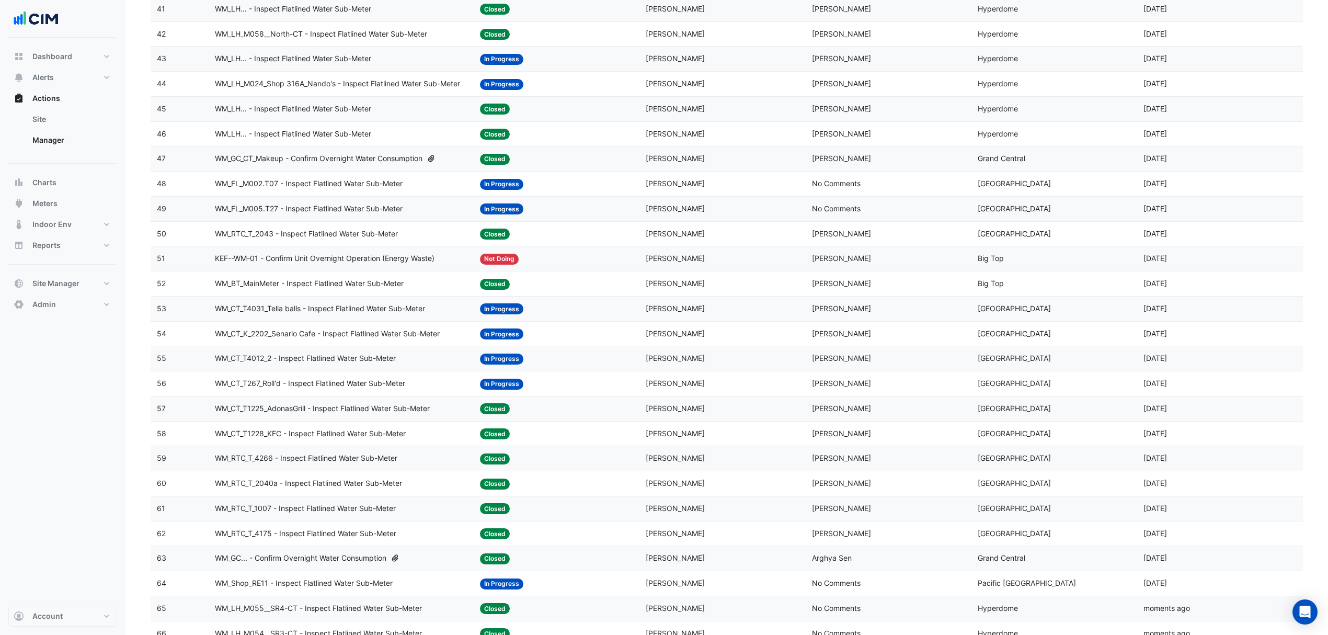
click at [337, 90] on span "WM_LH_M024_Shop 316A_Nando's - Inspect Flatlined Water Sub-Meter" at bounding box center [337, 84] width 245 height 12
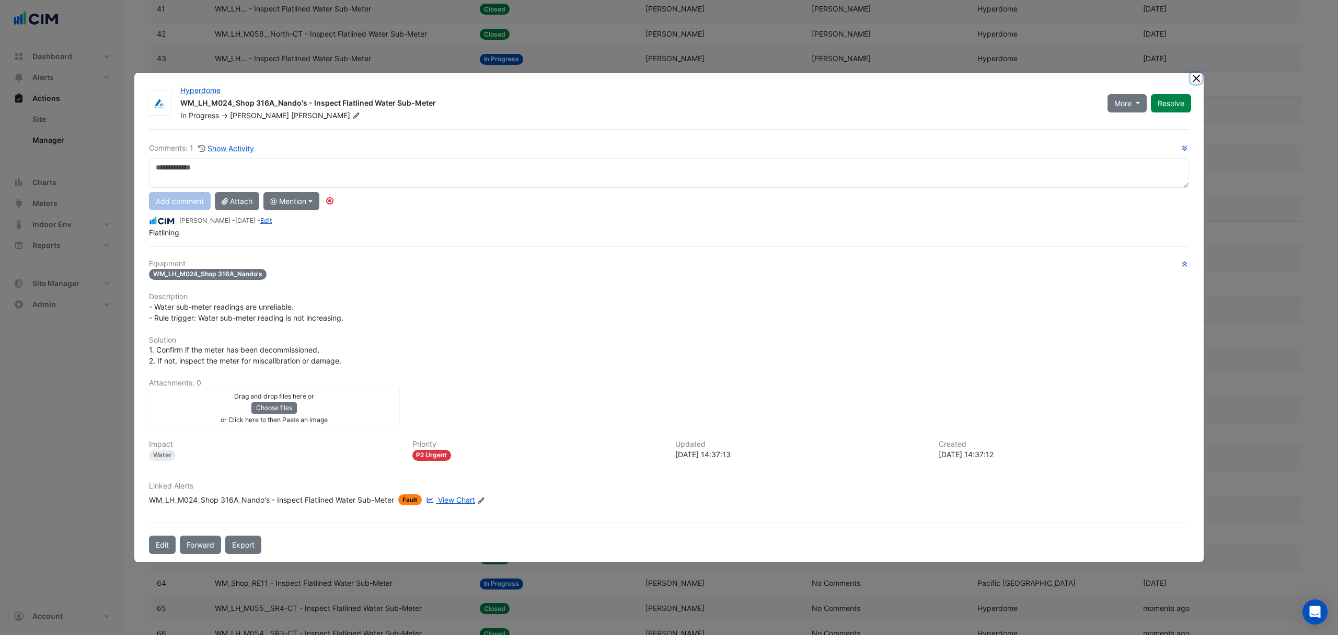
click at [1196, 76] on button "Close" at bounding box center [1196, 78] width 11 height 11
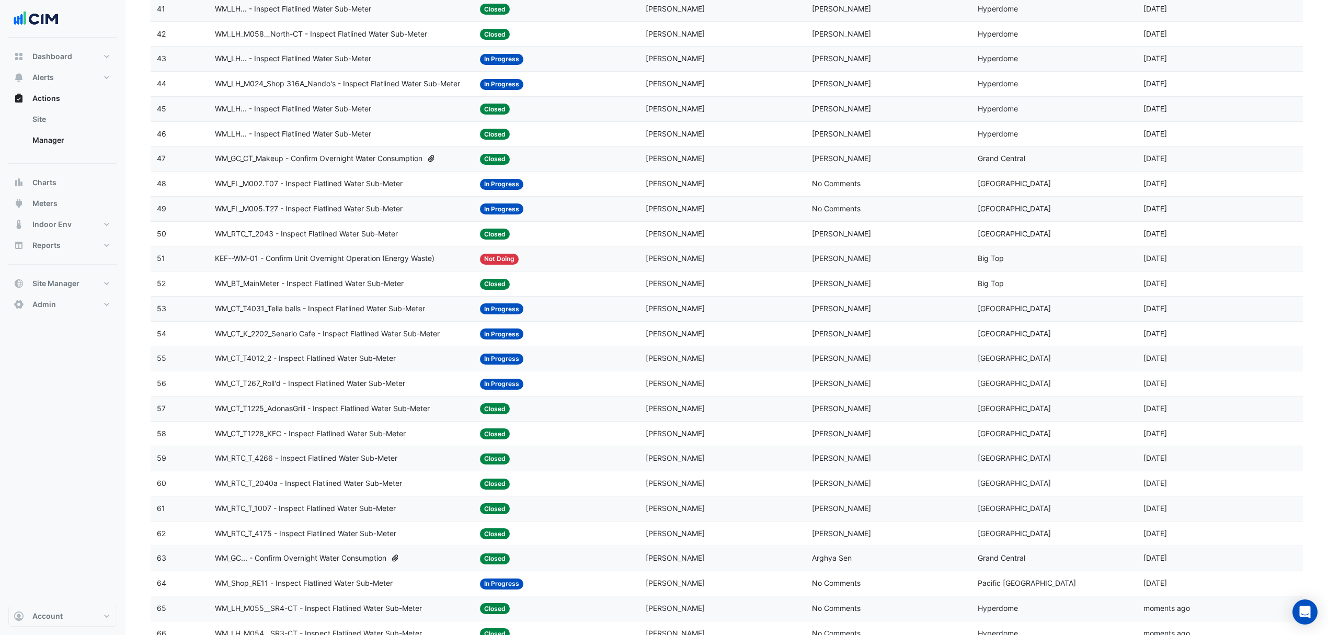
click at [410, 65] on div "WM_LH... - Inspect Flatlined Water Sub-Meter" at bounding box center [341, 59] width 253 height 12
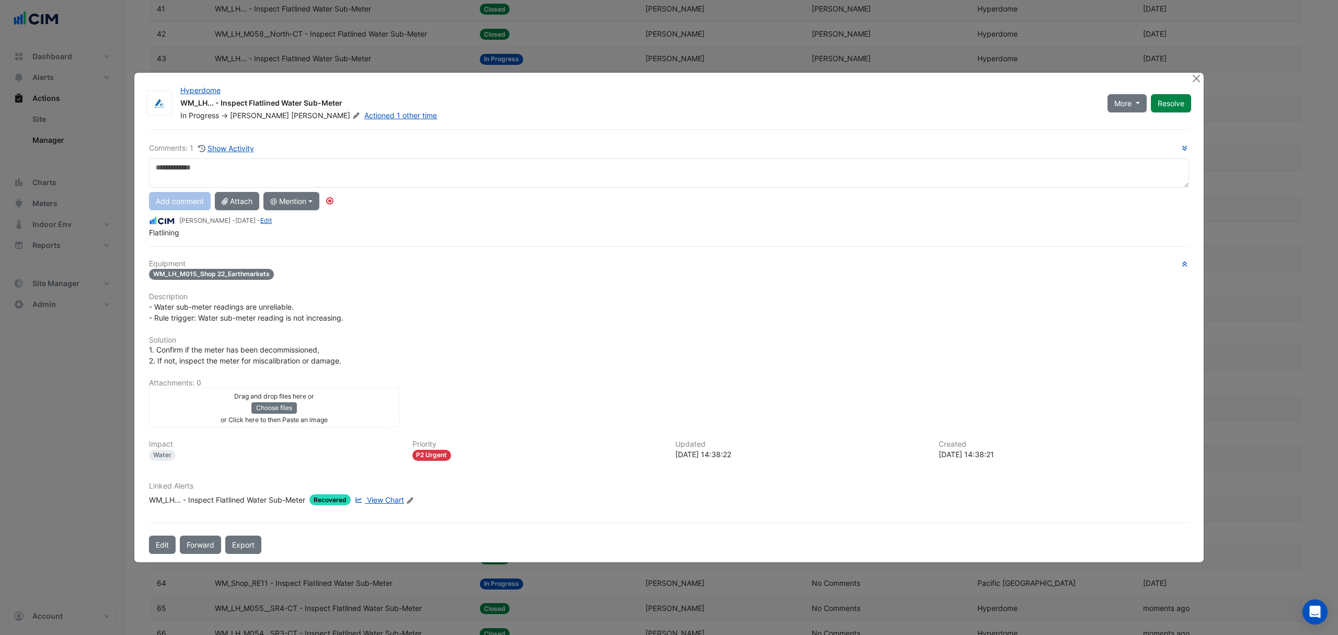
click at [380, 496] on span "View Chart" at bounding box center [385, 499] width 37 height 9
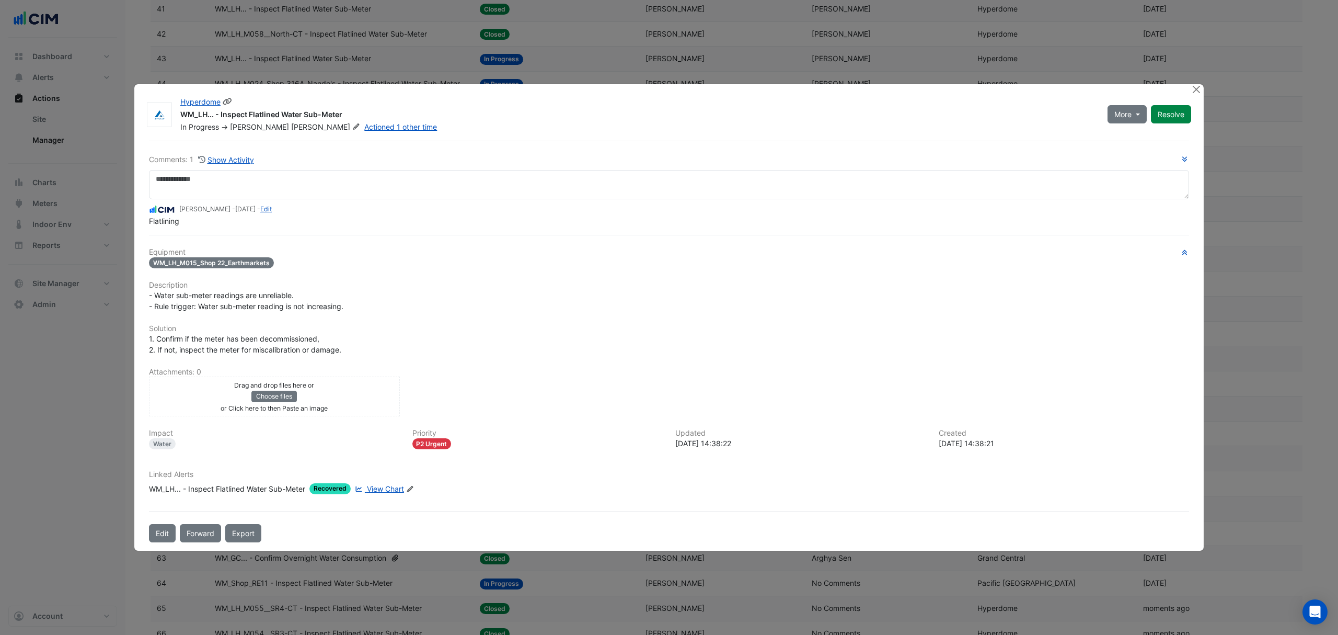
click at [1171, 111] on button "Resolve" at bounding box center [1171, 114] width 40 height 18
click at [1199, 92] on button "Close" at bounding box center [1196, 89] width 11 height 11
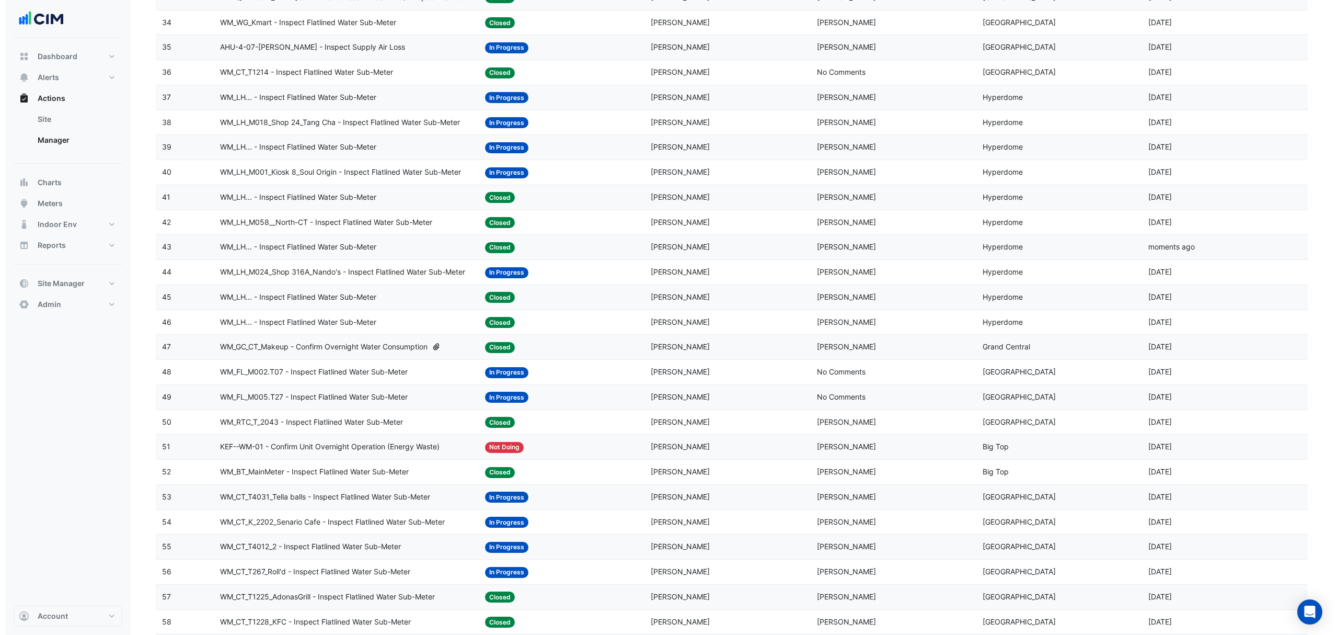
scroll to position [948, 0]
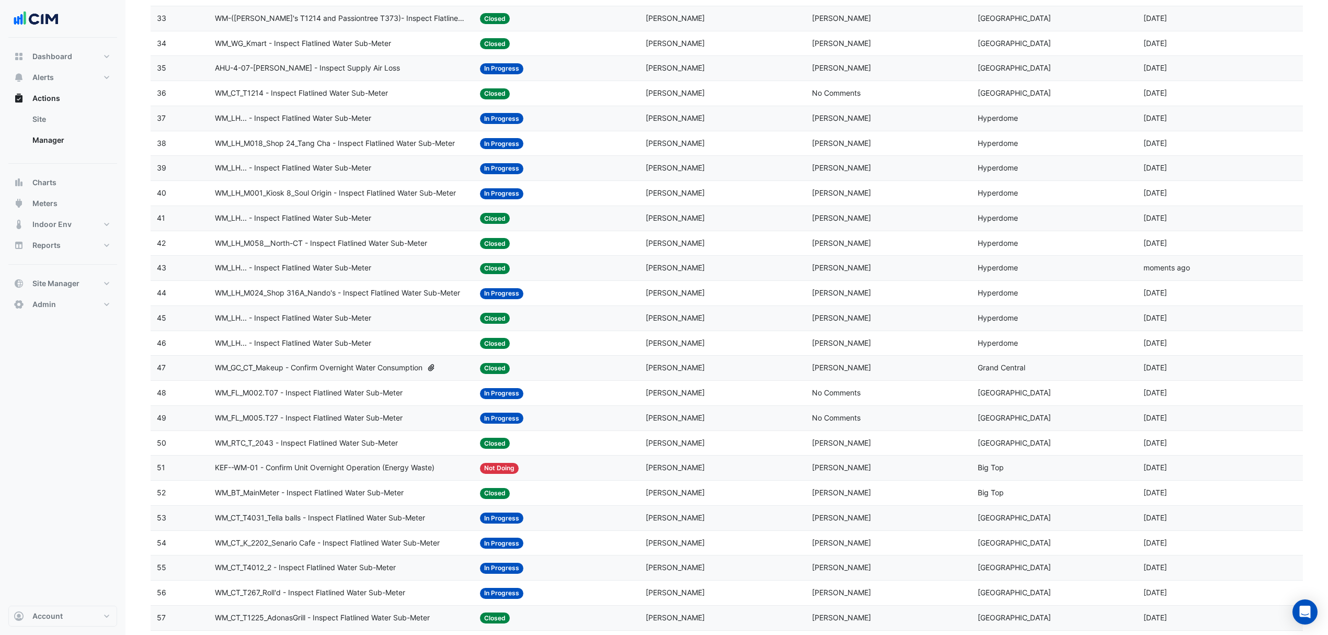
click at [368, 199] on span "WM_LH_M001_Kiosk 8_Soul Origin - Inspect Flatlined Water Sub-Meter" at bounding box center [335, 193] width 241 height 12
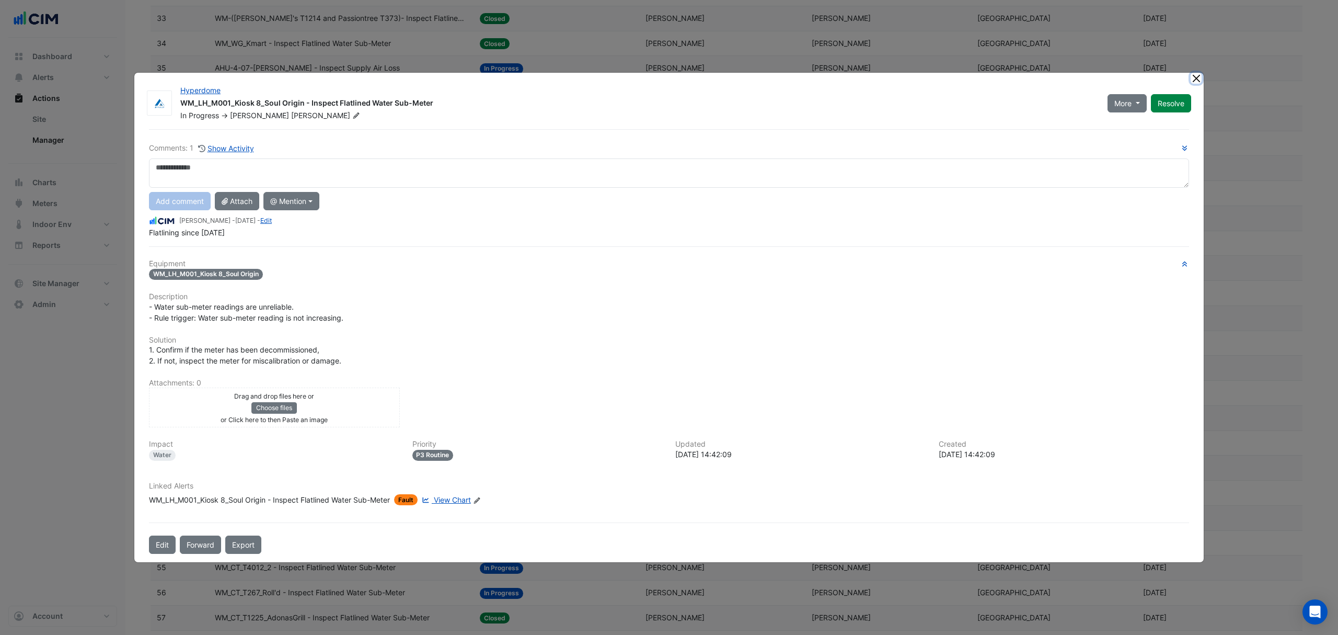
click at [1195, 78] on button "Close" at bounding box center [1196, 78] width 11 height 11
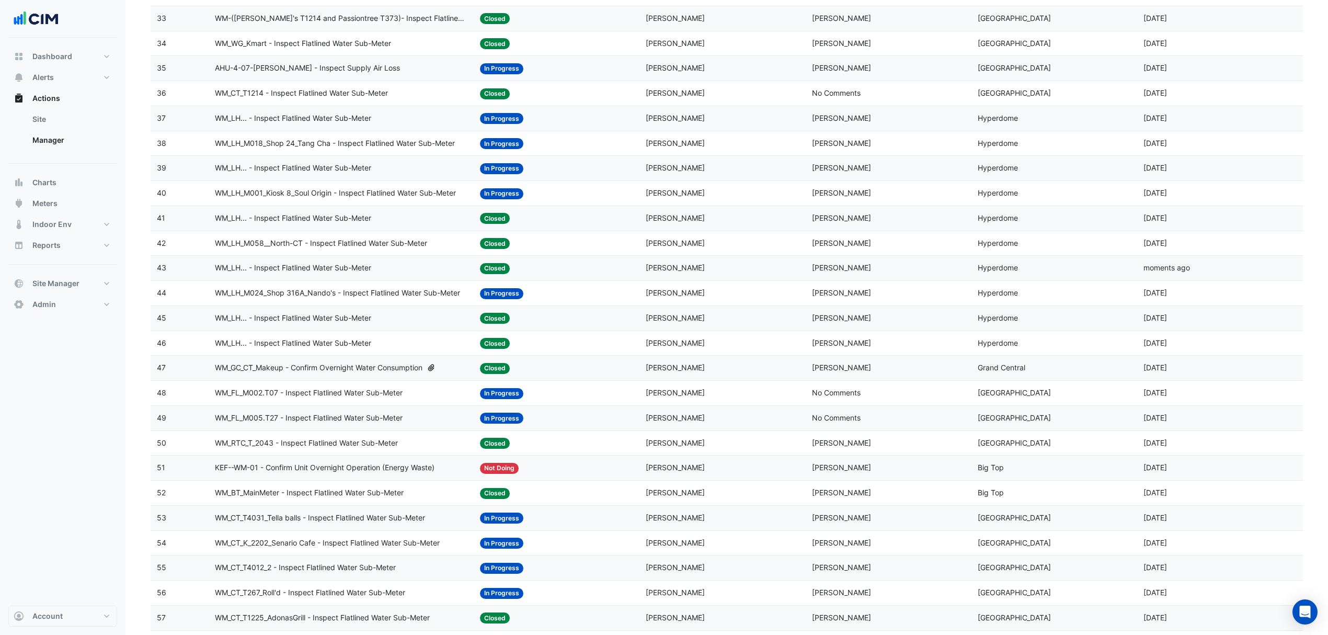
click at [398, 165] on datatable-body-cell "Action Title: WM_LH... - Inspect Flatlined Water Sub-Meter" at bounding box center [341, 168] width 265 height 25
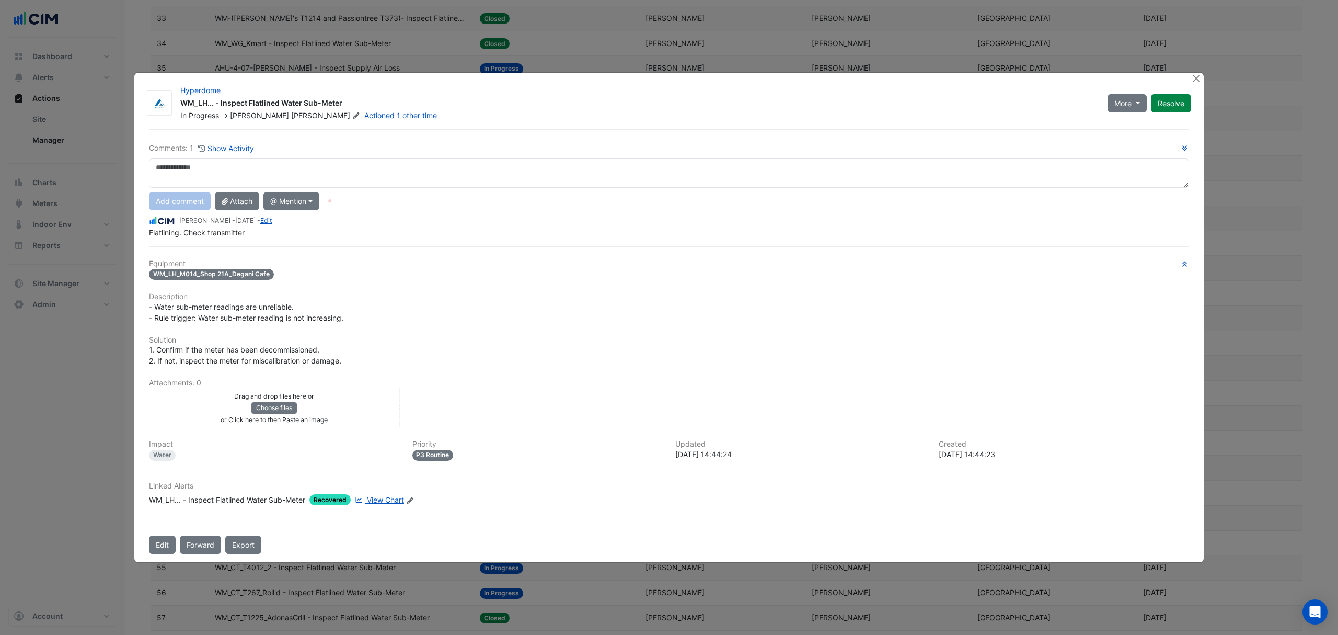
click at [387, 499] on span "View Chart" at bounding box center [385, 499] width 37 height 9
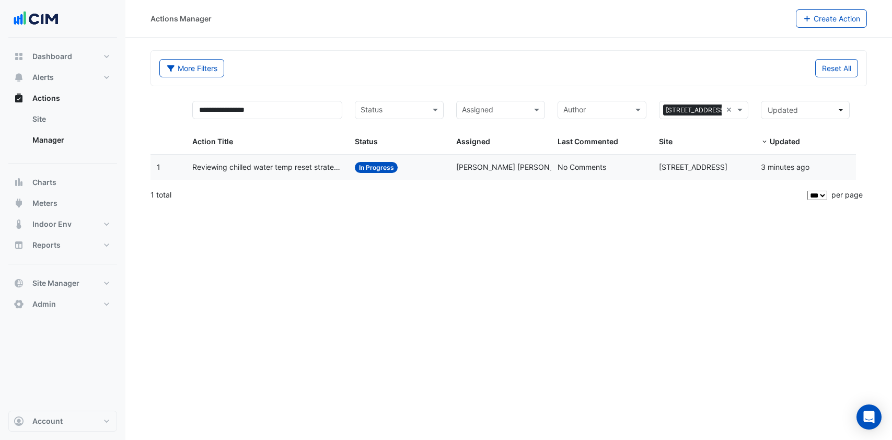
select select "***"
click at [280, 108] on input "**********" at bounding box center [267, 110] width 150 height 18
click at [731, 108] on div "Sites" at bounding box center [703, 110] width 89 height 18
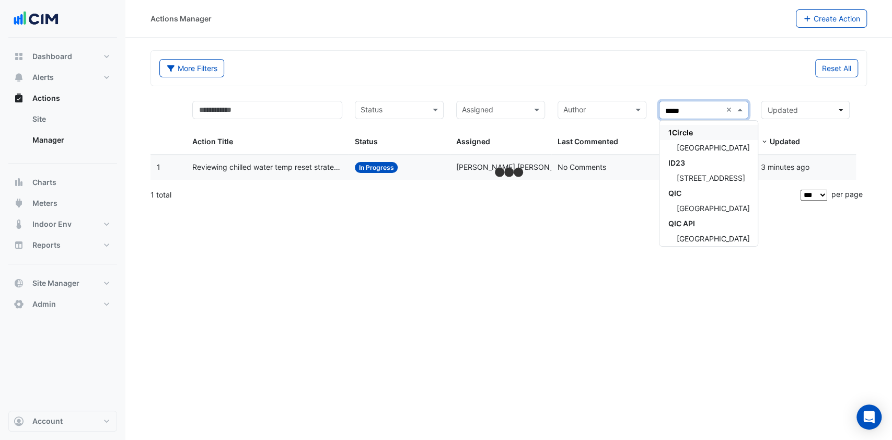
type input "******"
click at [725, 151] on span "[GEOGRAPHIC_DATA]" at bounding box center [713, 147] width 73 height 9
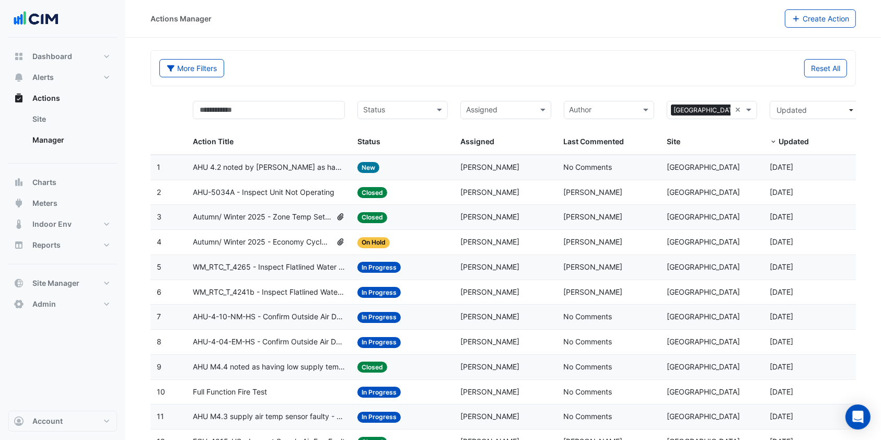
click at [293, 165] on span "AHU 4.2 noted by [PERSON_NAME] as having low supply temps when Chilled water va…" at bounding box center [269, 168] width 152 height 12
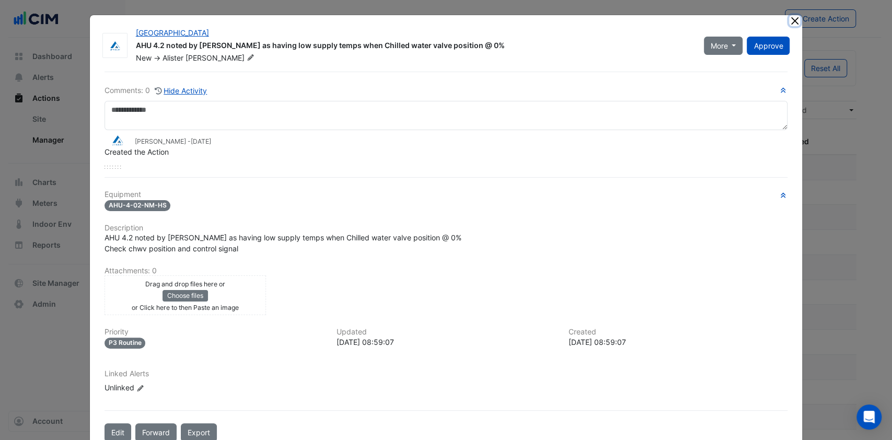
click at [790, 20] on button "Close" at bounding box center [794, 20] width 11 height 11
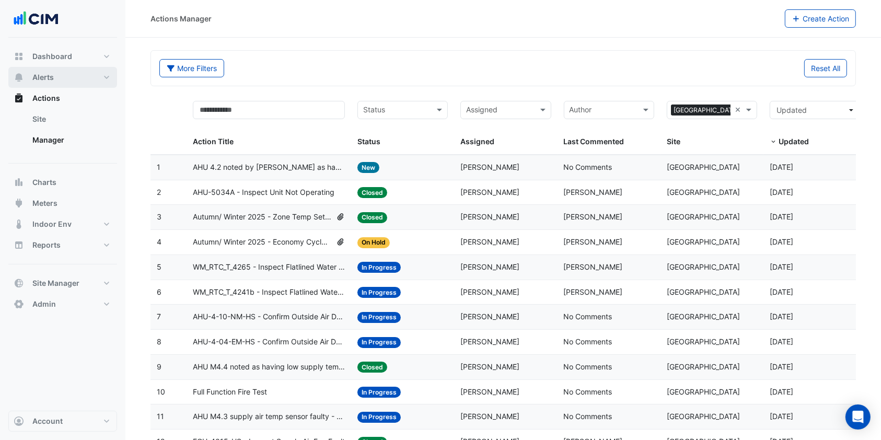
click at [70, 75] on button "Alerts" at bounding box center [62, 77] width 109 height 21
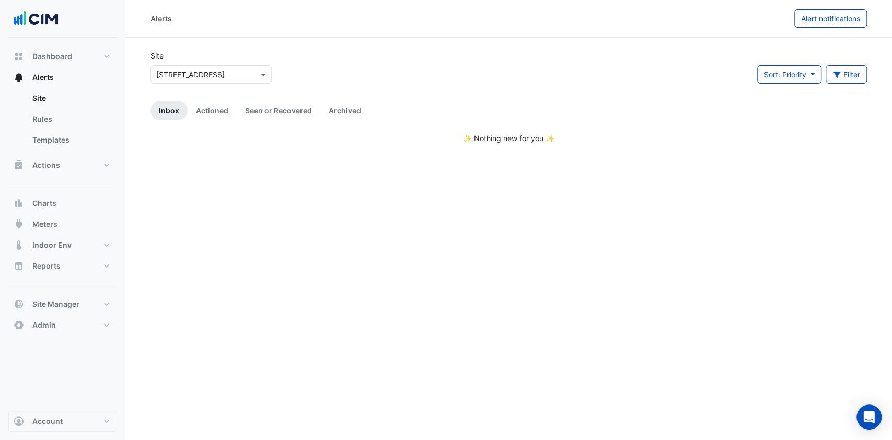
click at [231, 75] on input "text" at bounding box center [200, 75] width 89 height 11
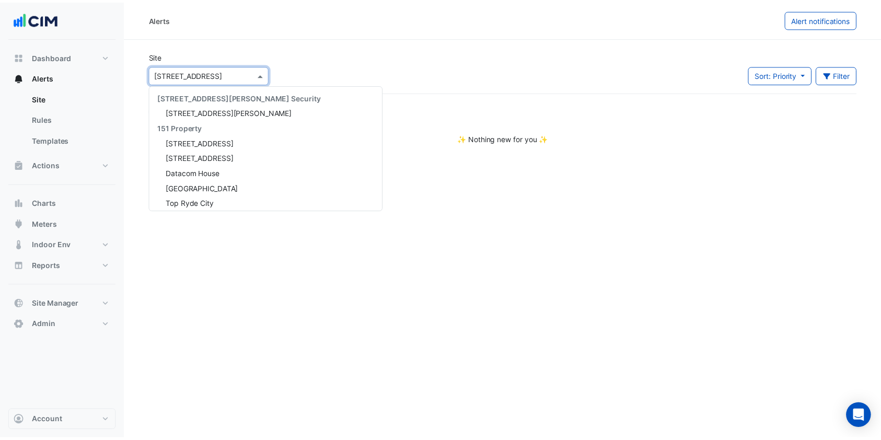
scroll to position [4992, 0]
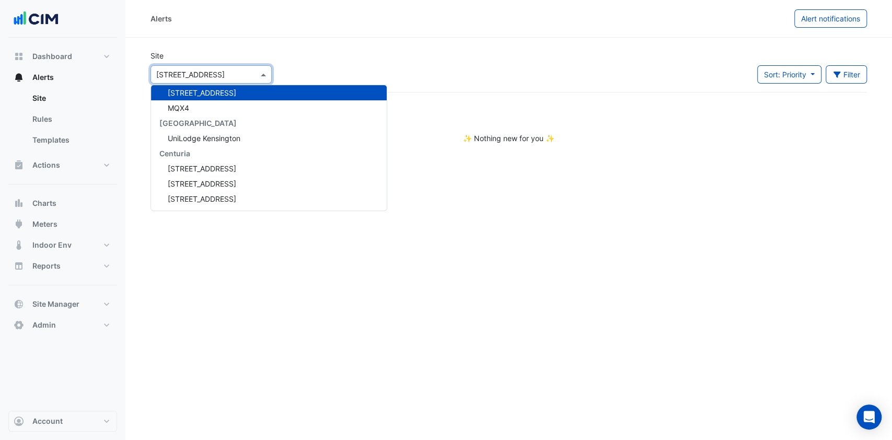
click at [233, 42] on section "Site Select a Site × 66 Goulburn Street 141 Walker Street Security 141 Walker S…" at bounding box center [508, 91] width 767 height 106
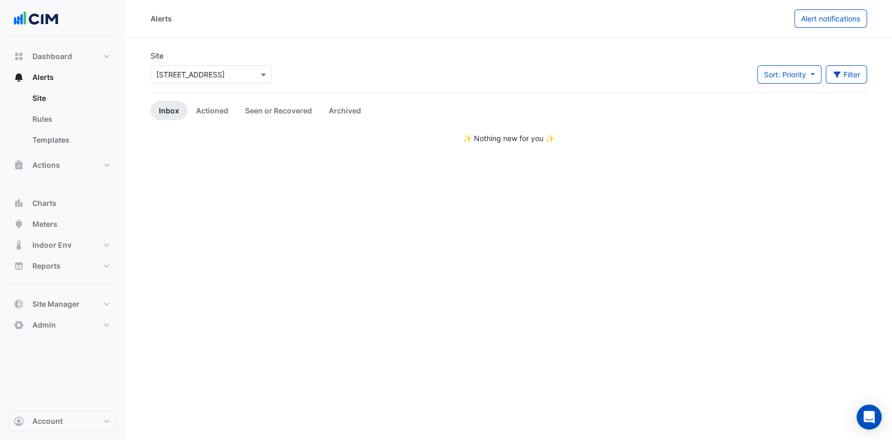
click at [42, 135] on link "Templates" at bounding box center [70, 140] width 93 height 21
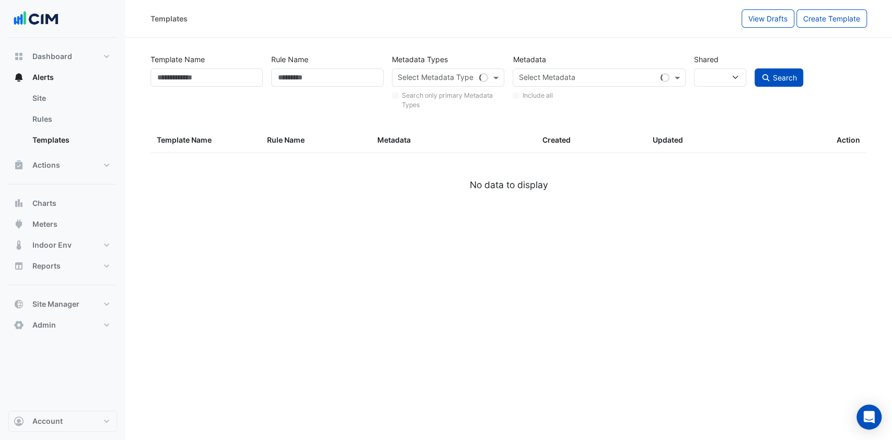
select select
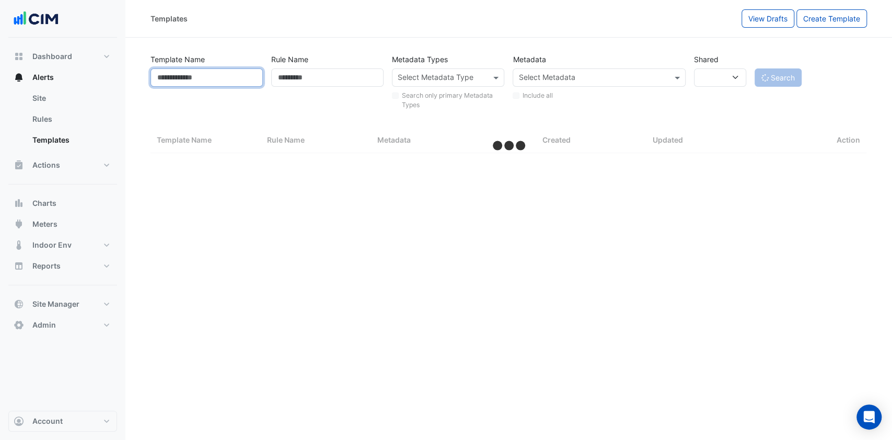
click at [213, 79] on input "Template Name" at bounding box center [207, 77] width 112 height 18
select select "***"
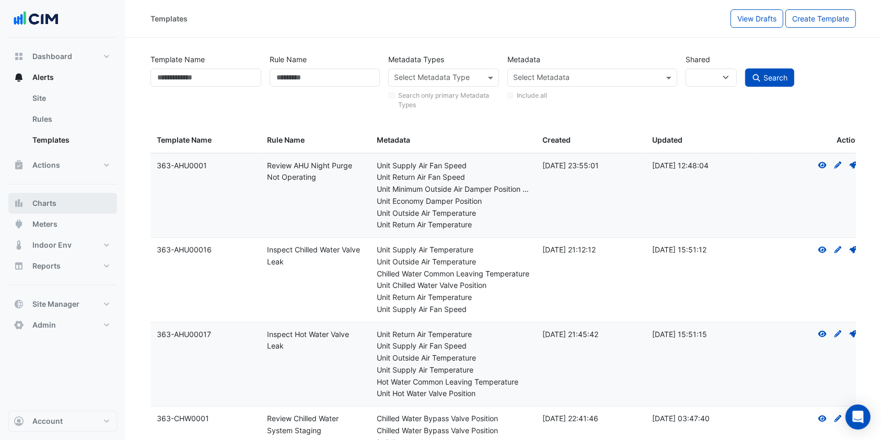
click at [49, 199] on span "Charts" at bounding box center [44, 203] width 24 height 10
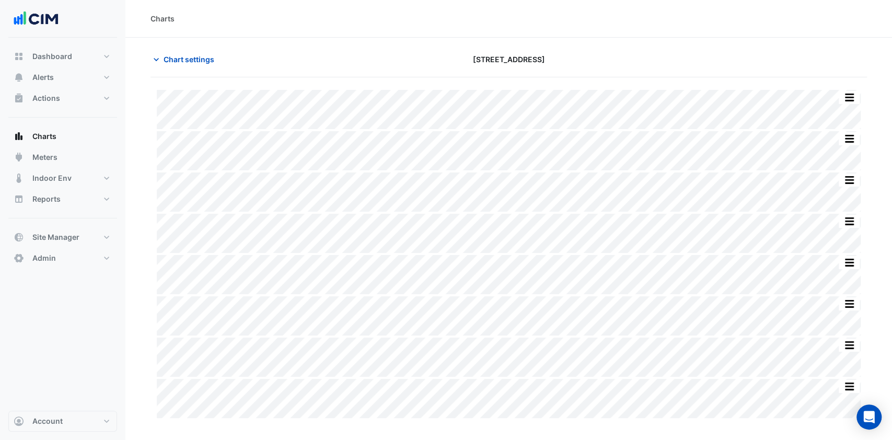
type input "**********"
click at [159, 52] on button "Chart settings" at bounding box center [186, 59] width 71 height 18
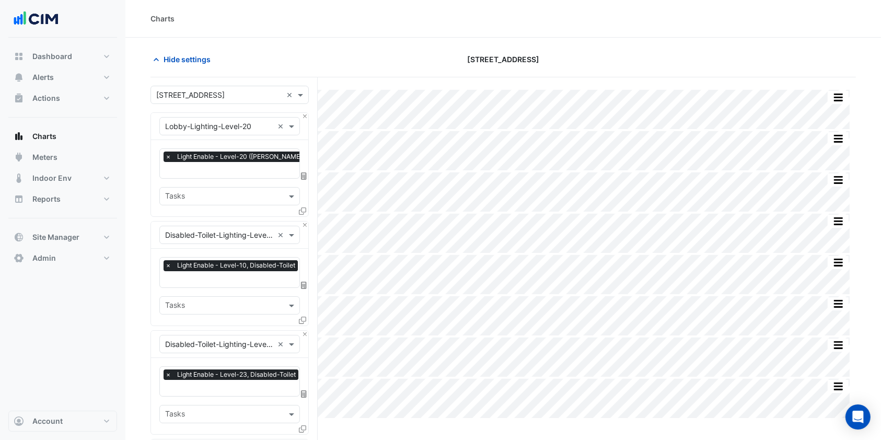
click at [295, 92] on span at bounding box center [301, 94] width 13 height 11
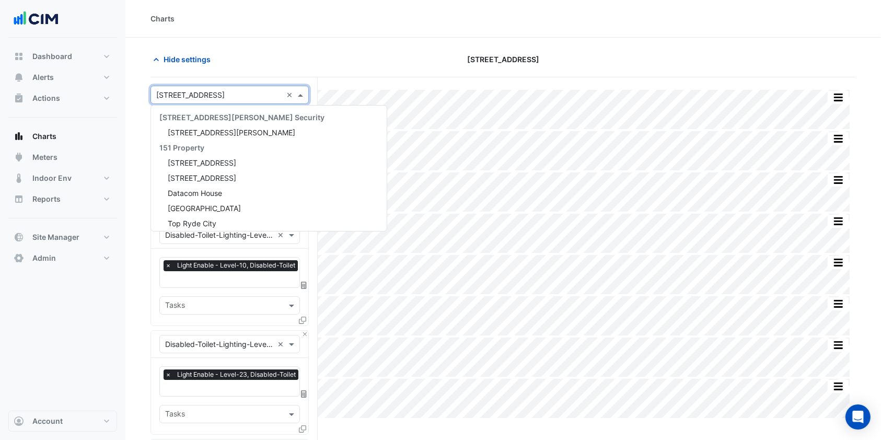
scroll to position [4992, 0]
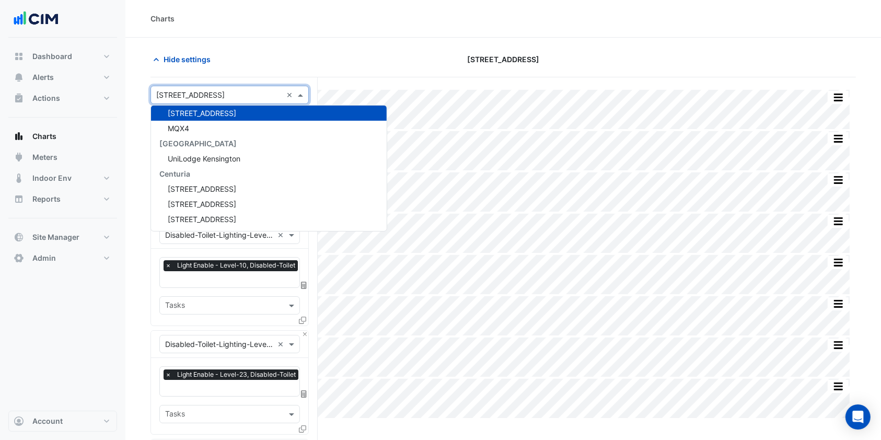
click at [326, 71] on div "Hide settings 66 Goulburn Street" at bounding box center [504, 63] width 706 height 27
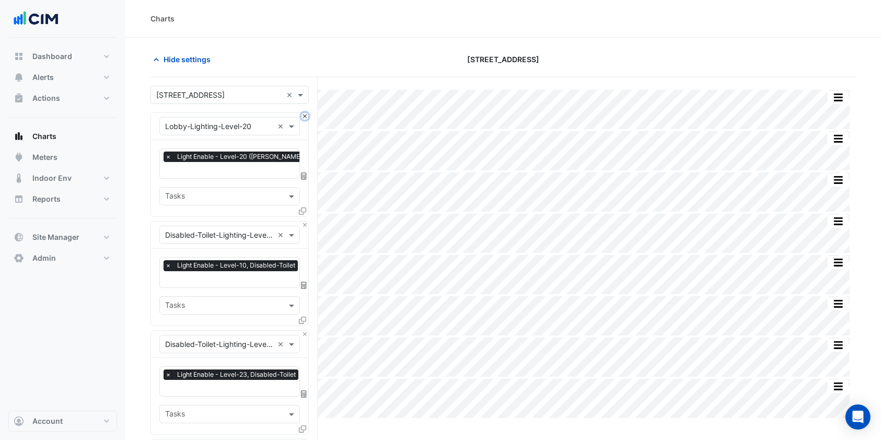
click at [305, 118] on button "Close" at bounding box center [305, 116] width 7 height 7
click at [305, 222] on button "Close" at bounding box center [305, 225] width 7 height 7
click at [305, 118] on button "Close" at bounding box center [305, 116] width 7 height 7
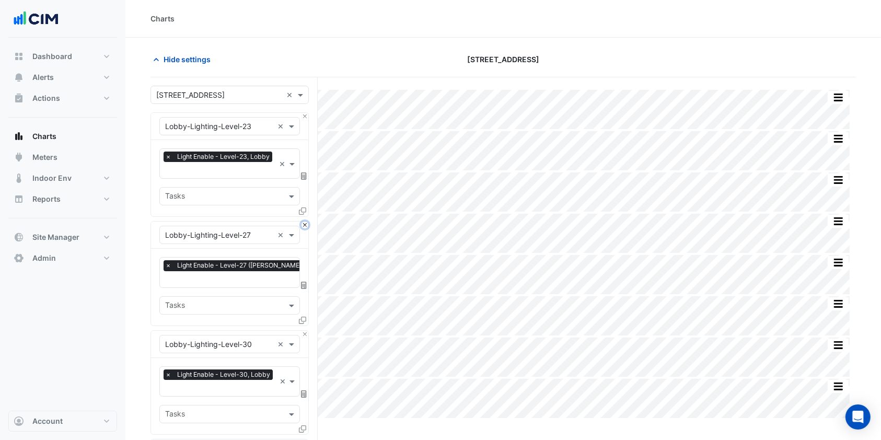
click at [305, 222] on button "Close" at bounding box center [305, 225] width 7 height 7
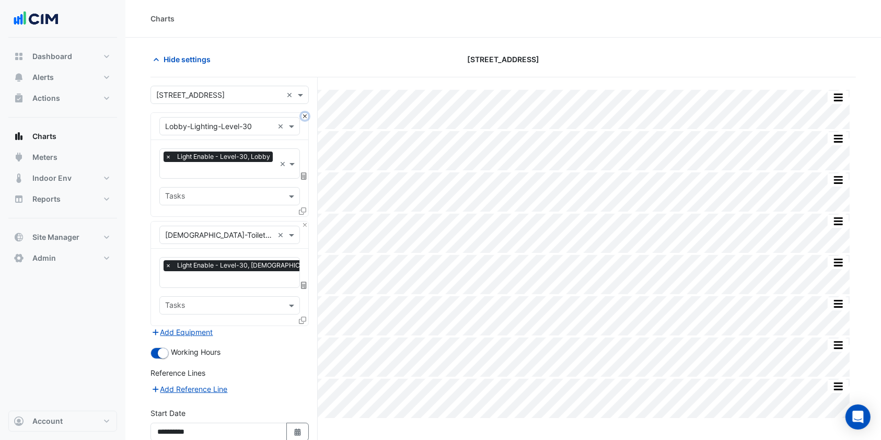
click at [305, 118] on button "Close" at bounding box center [305, 116] width 7 height 7
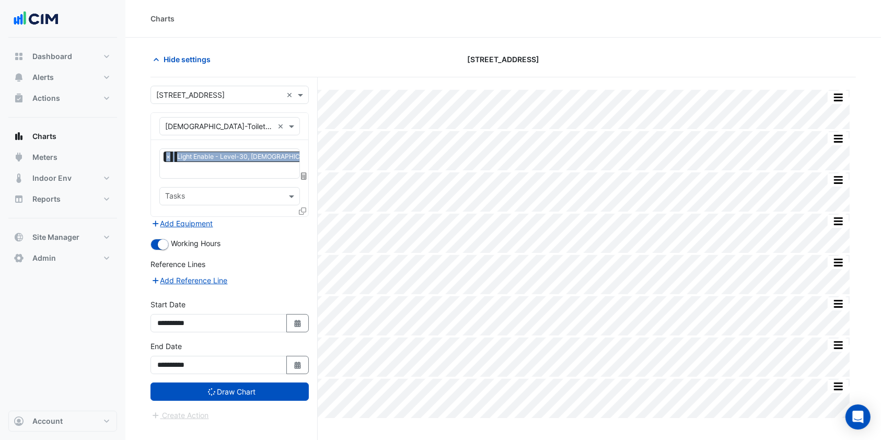
click at [305, 118] on div "Equipment × Male-Toilet-Lighting-Level-30 ×" at bounding box center [229, 126] width 157 height 27
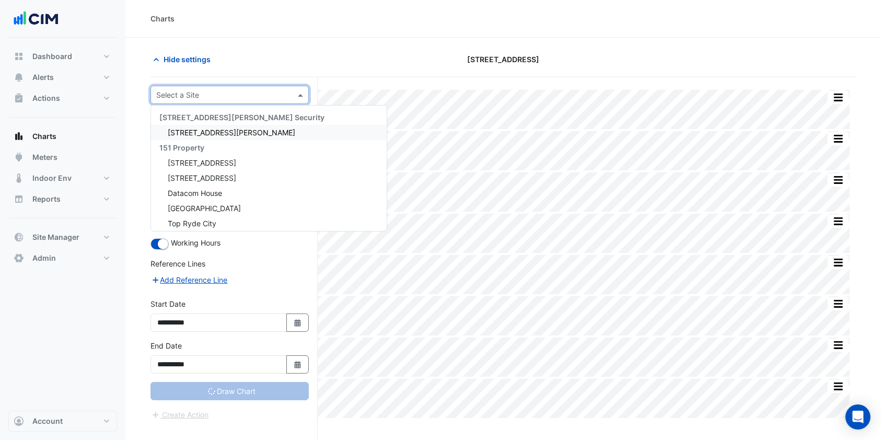
click at [237, 93] on input "text" at bounding box center [219, 95] width 126 height 11
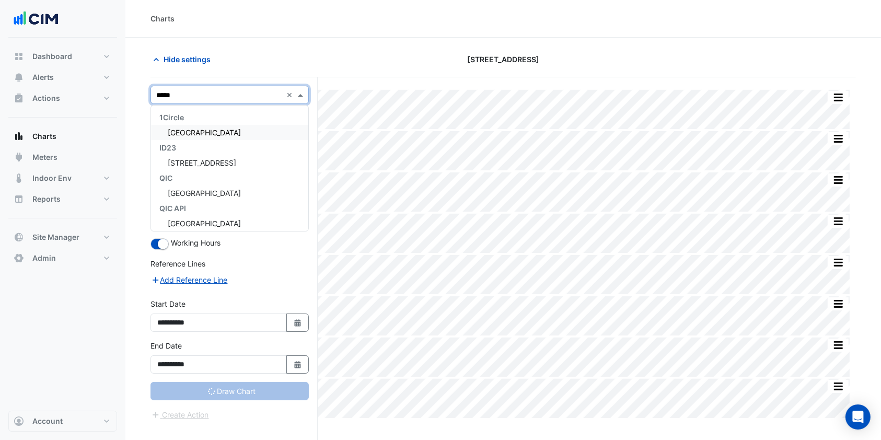
type input "******"
click at [233, 125] on div "[GEOGRAPHIC_DATA]" at bounding box center [229, 132] width 157 height 15
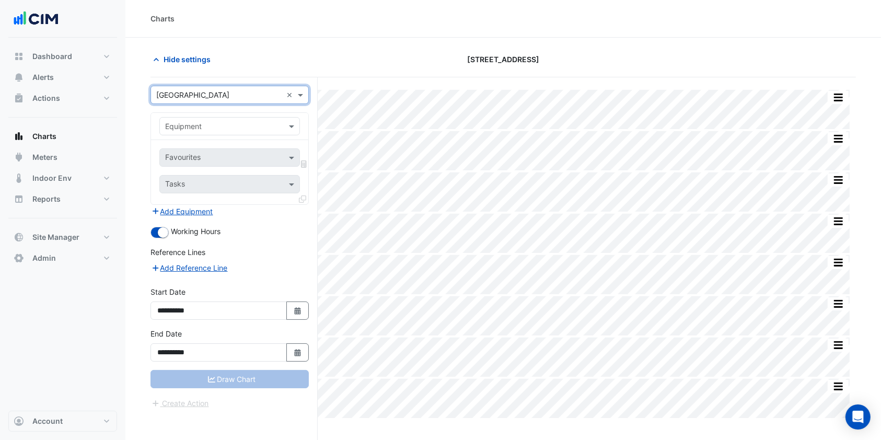
click at [297, 128] on span at bounding box center [293, 126] width 13 height 11
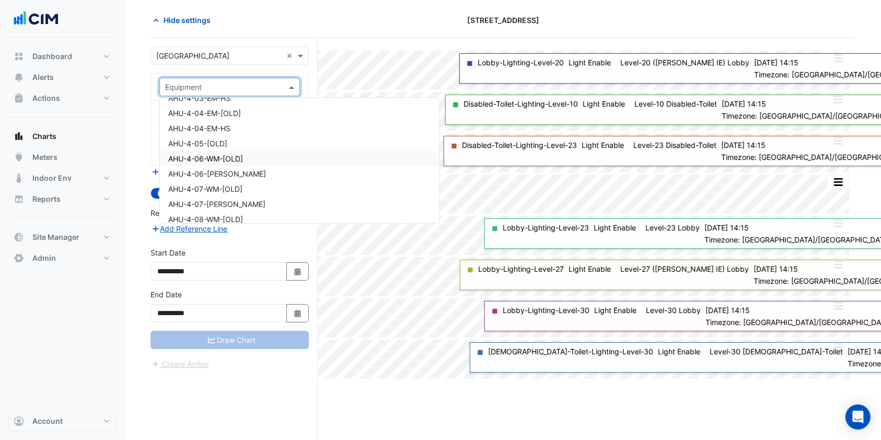
scroll to position [488, 0]
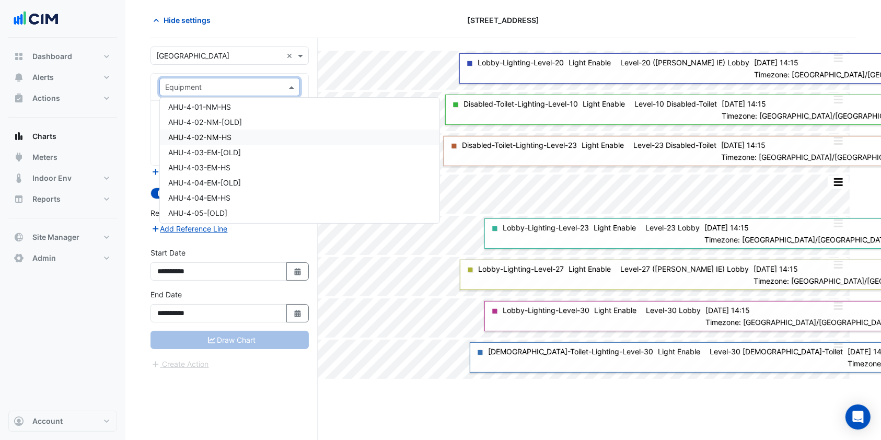
click at [212, 135] on span "AHU-4-02-NM-HS" at bounding box center [199, 137] width 63 height 9
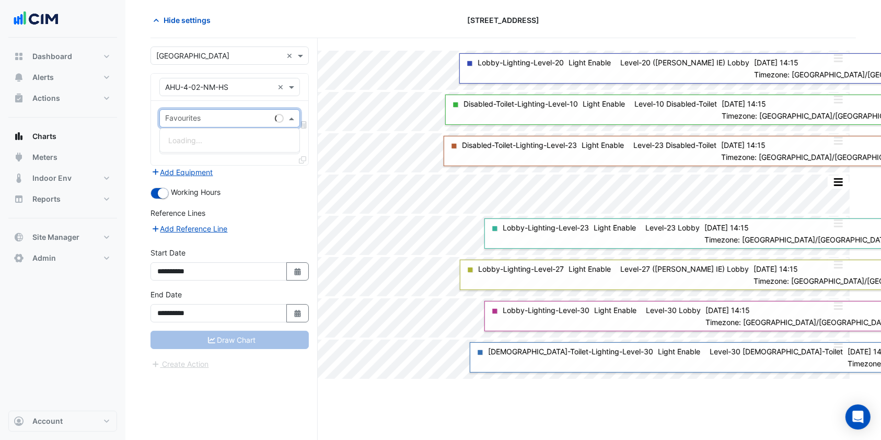
click at [285, 118] on div "Favourites" at bounding box center [229, 118] width 141 height 18
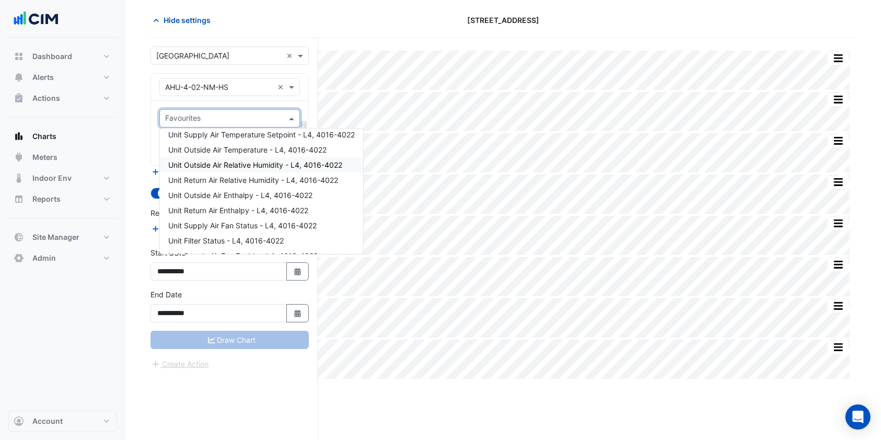
scroll to position [209, 0]
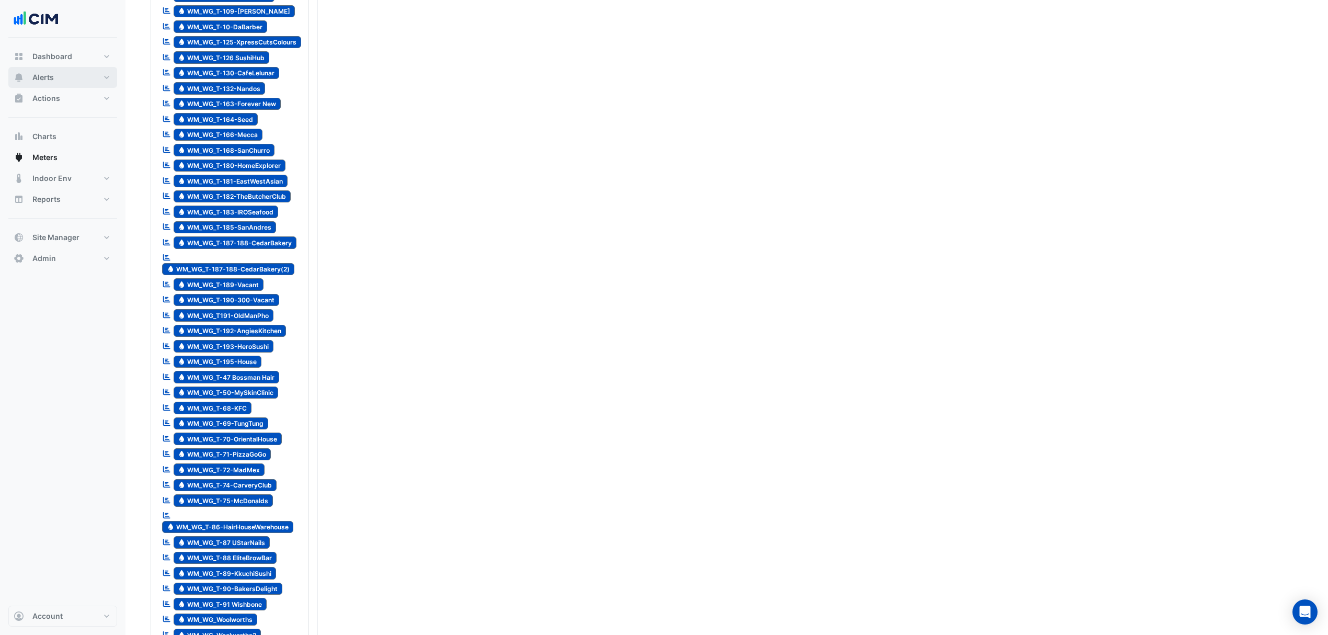
click at [59, 71] on button "Alerts" at bounding box center [62, 77] width 109 height 21
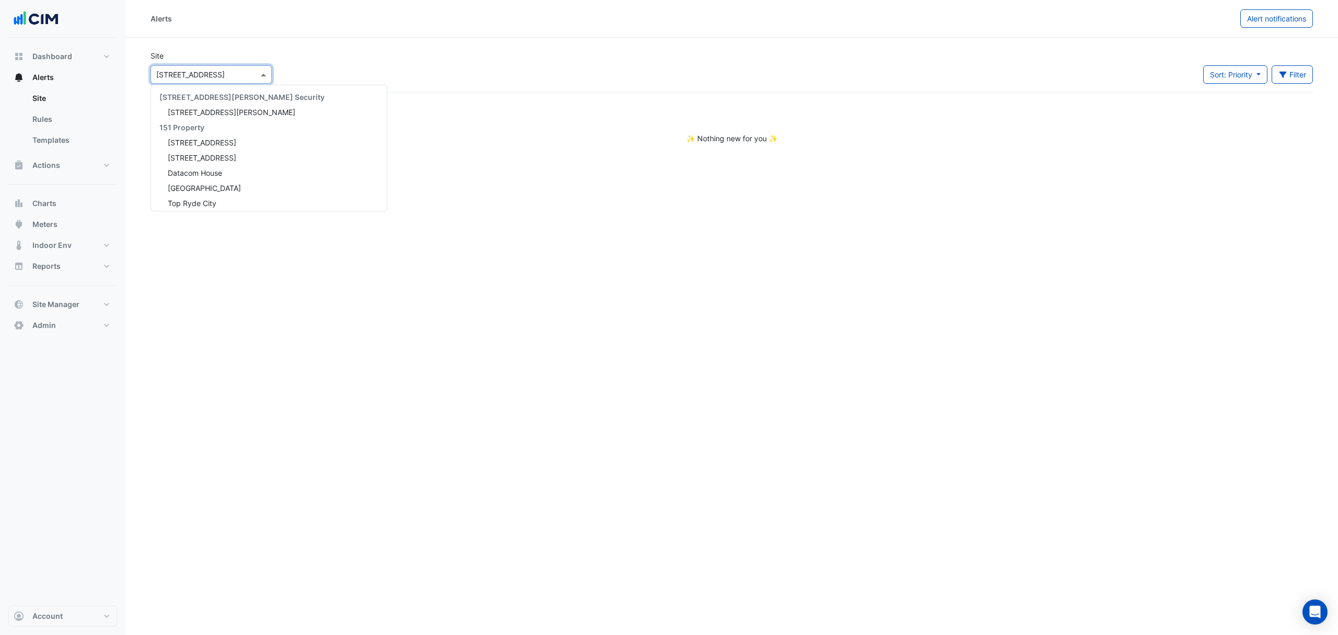
click at [234, 73] on input "text" at bounding box center [200, 75] width 89 height 11
type input "******"
click at [233, 105] on span "[GEOGRAPHIC_DATA]" at bounding box center [204, 108] width 73 height 9
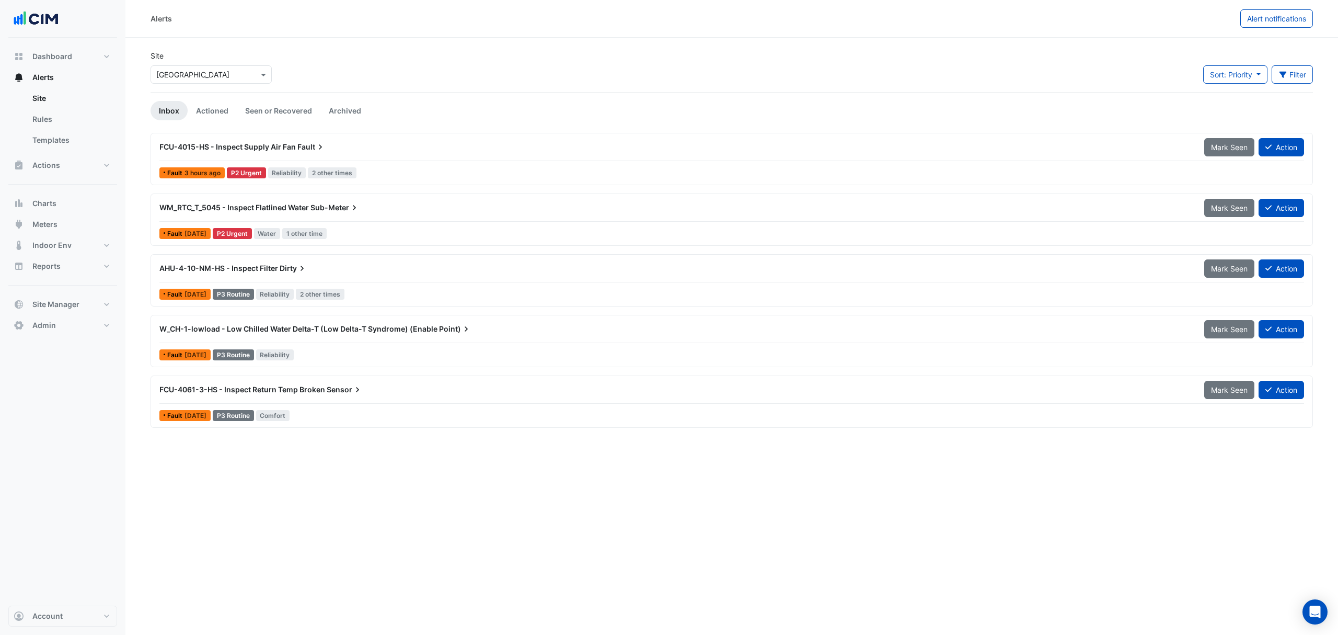
click at [70, 137] on link "Templates" at bounding box center [70, 140] width 93 height 21
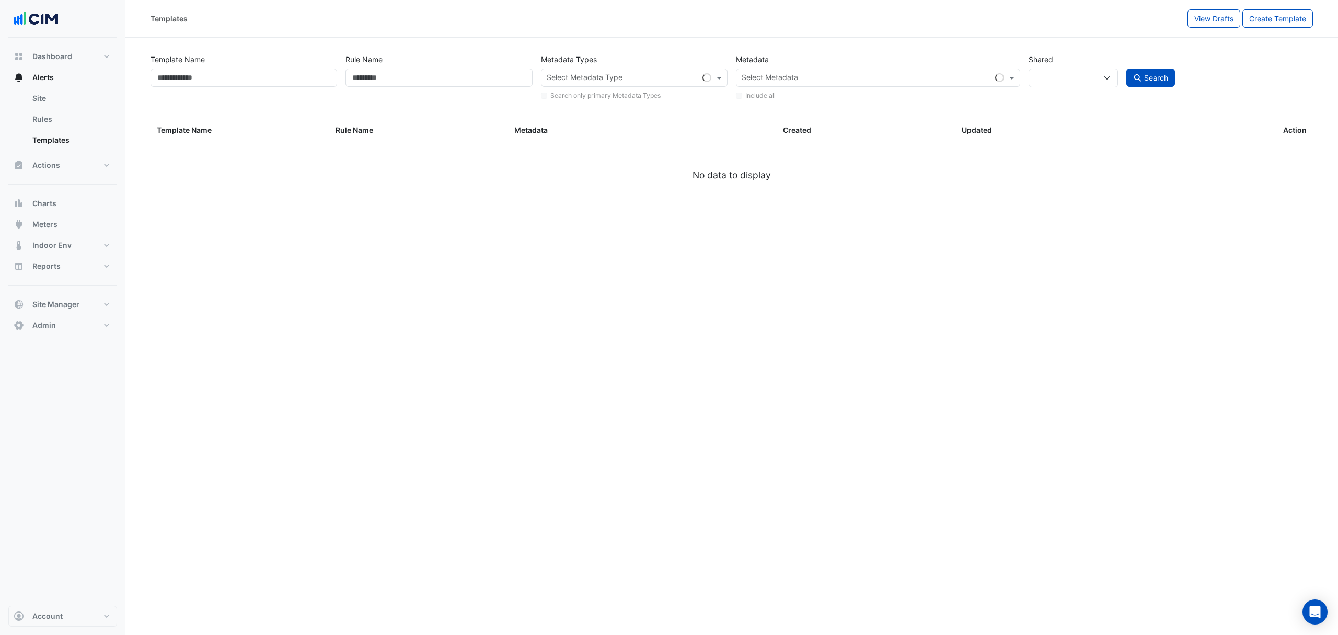
select select
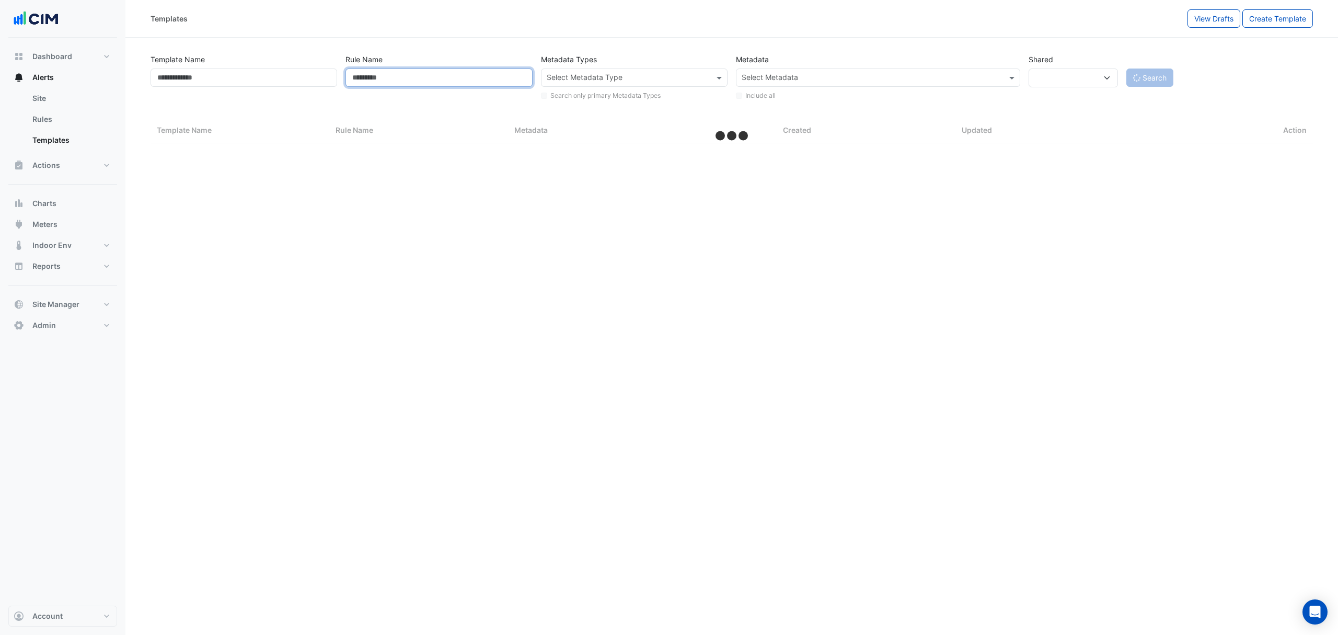
click at [478, 76] on input "Rule Name" at bounding box center [439, 77] width 187 height 18
select select "***"
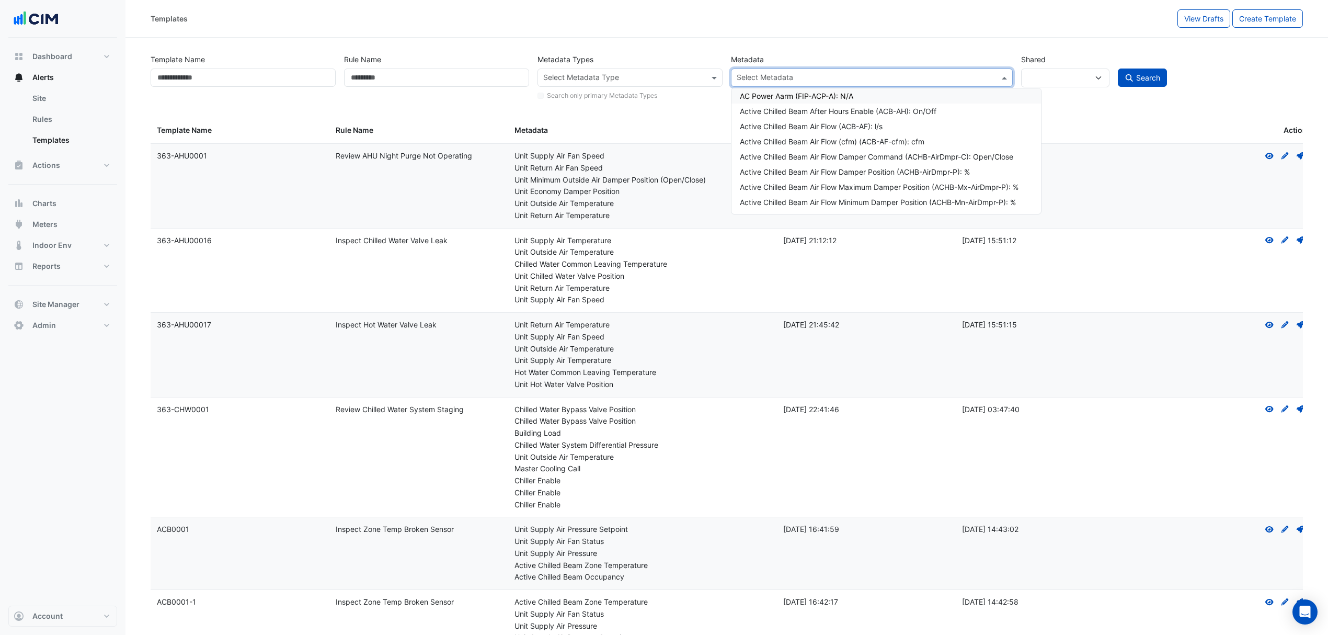
click at [909, 73] on input "text" at bounding box center [866, 78] width 258 height 11
click at [47, 140] on link "Templates" at bounding box center [70, 140] width 93 height 21
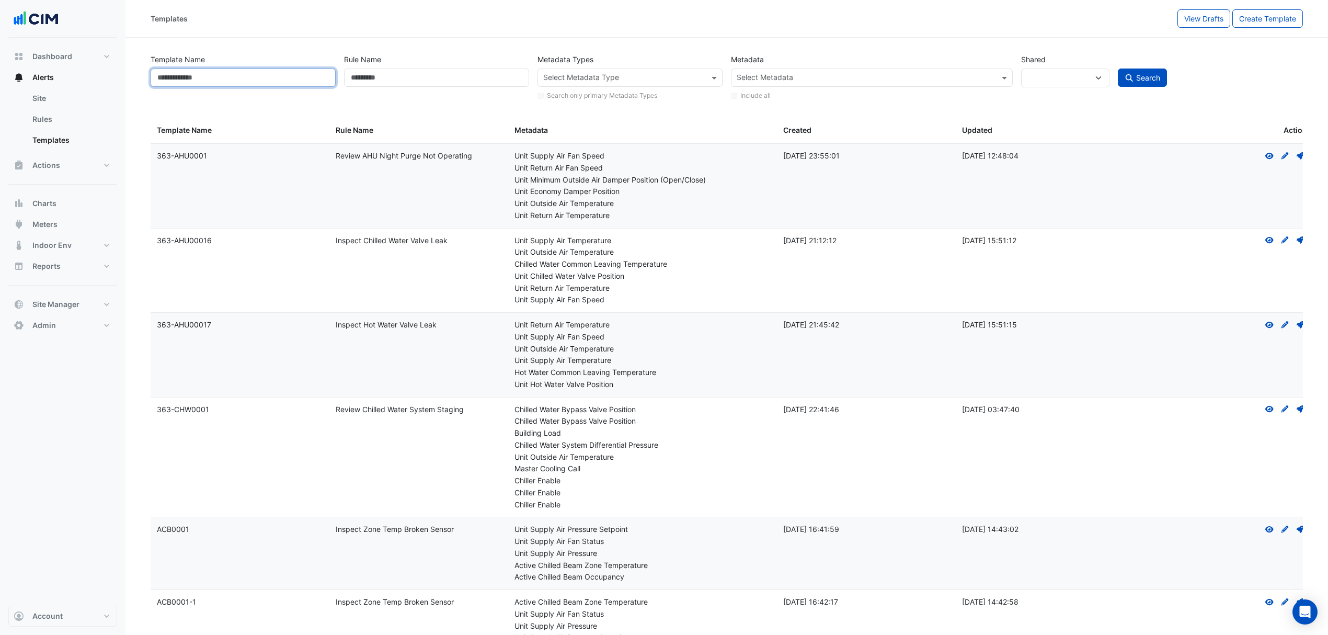
click at [214, 78] on input "Template Name" at bounding box center [243, 77] width 185 height 18
type input "**********"
click at [1154, 76] on span "Search" at bounding box center [1148, 77] width 24 height 9
select select
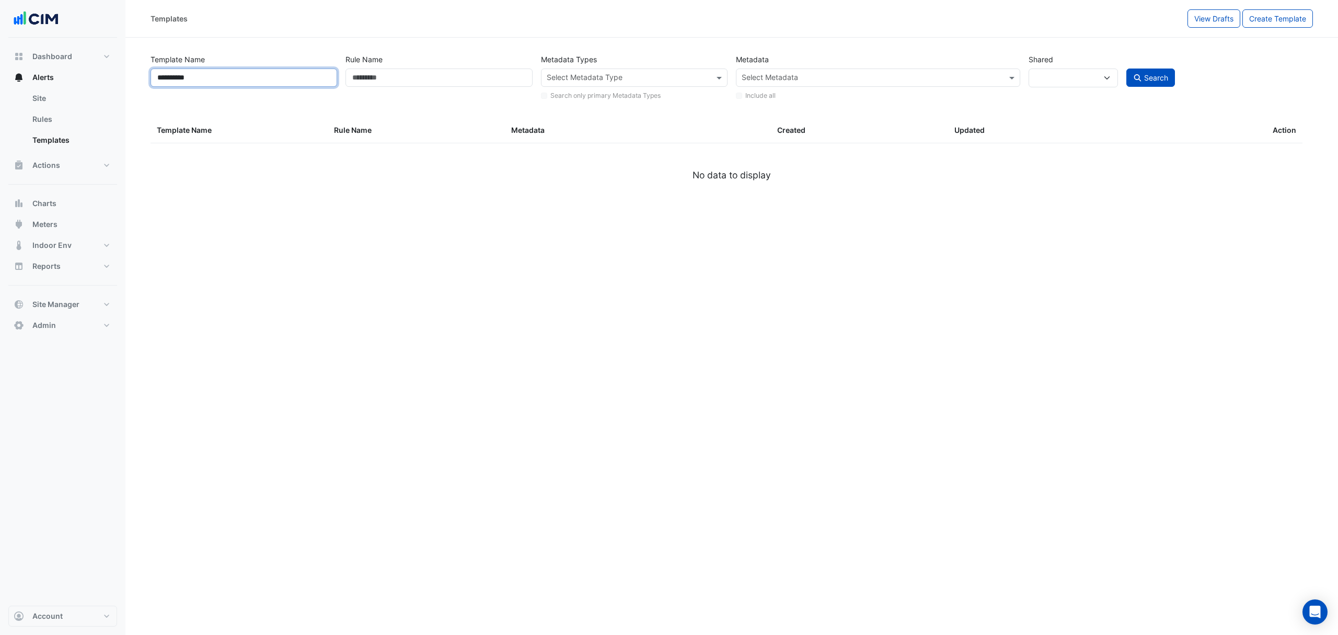
click at [180, 72] on input "**********" at bounding box center [244, 77] width 187 height 18
click at [180, 69] on input "**********" at bounding box center [244, 77] width 187 height 18
click at [159, 78] on input "**********" at bounding box center [244, 77] width 187 height 18
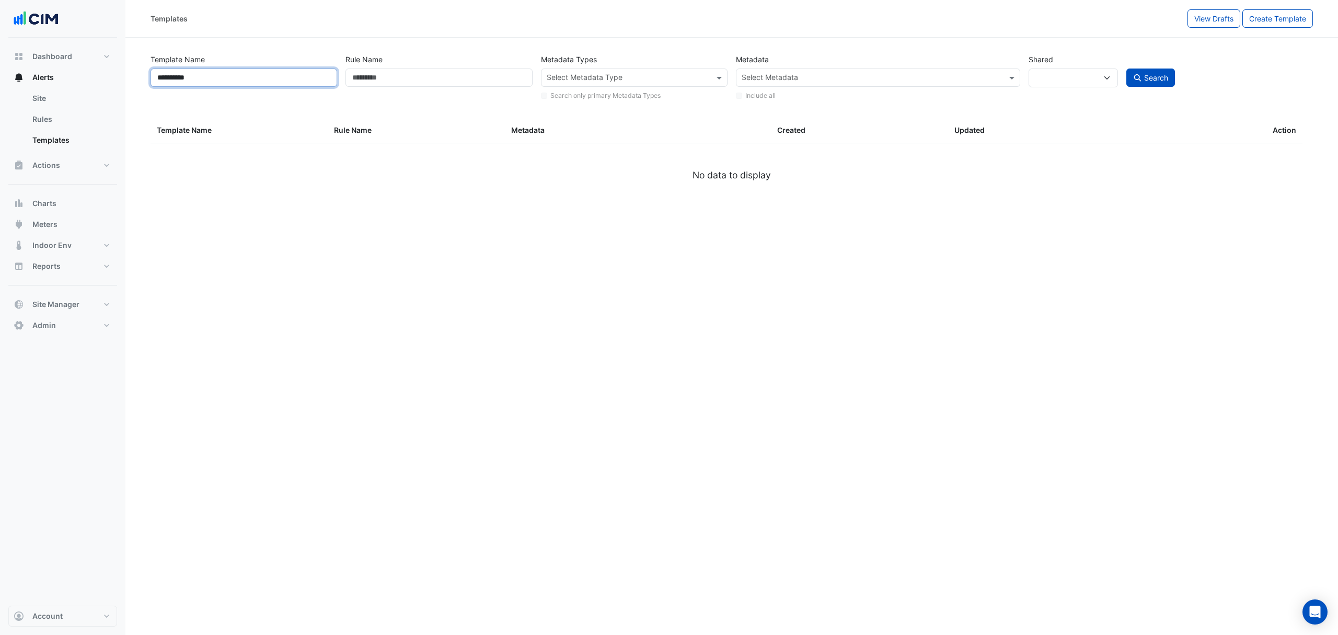
click at [159, 78] on input "**********" at bounding box center [244, 77] width 187 height 18
click at [394, 69] on input "Rule Name" at bounding box center [439, 77] width 187 height 18
paste input "**********"
type input "**********"
click at [1146, 83] on button "Search" at bounding box center [1151, 77] width 49 height 18
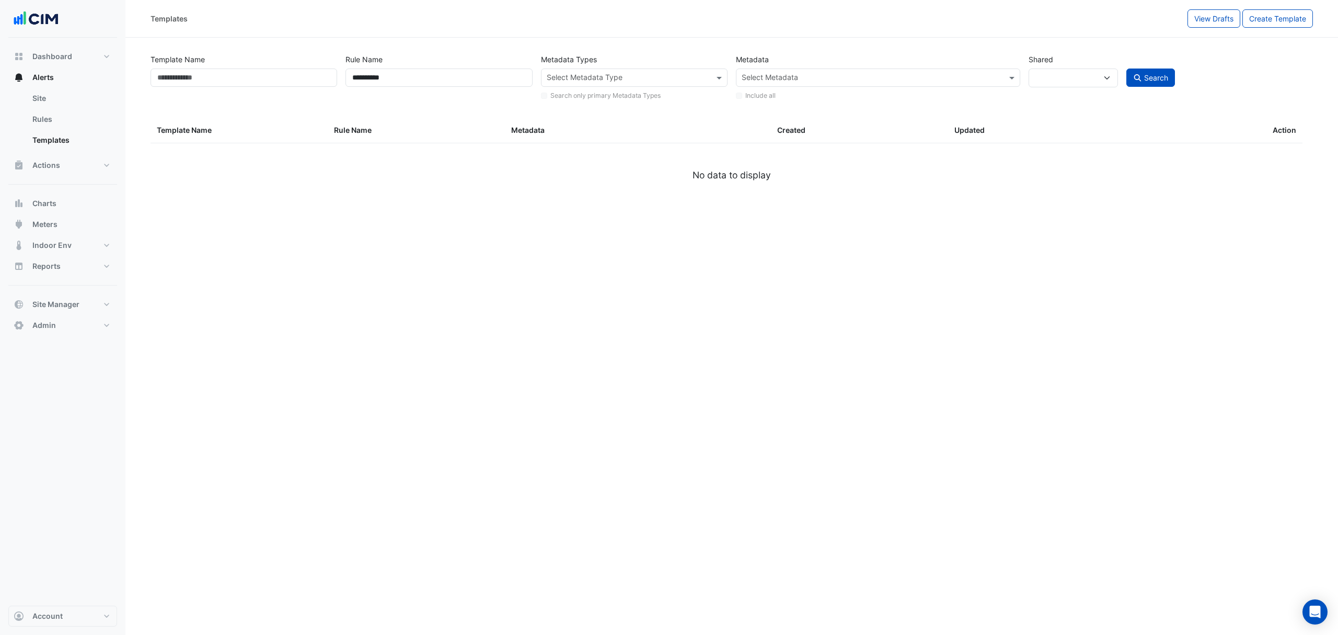
select select
select select "***"
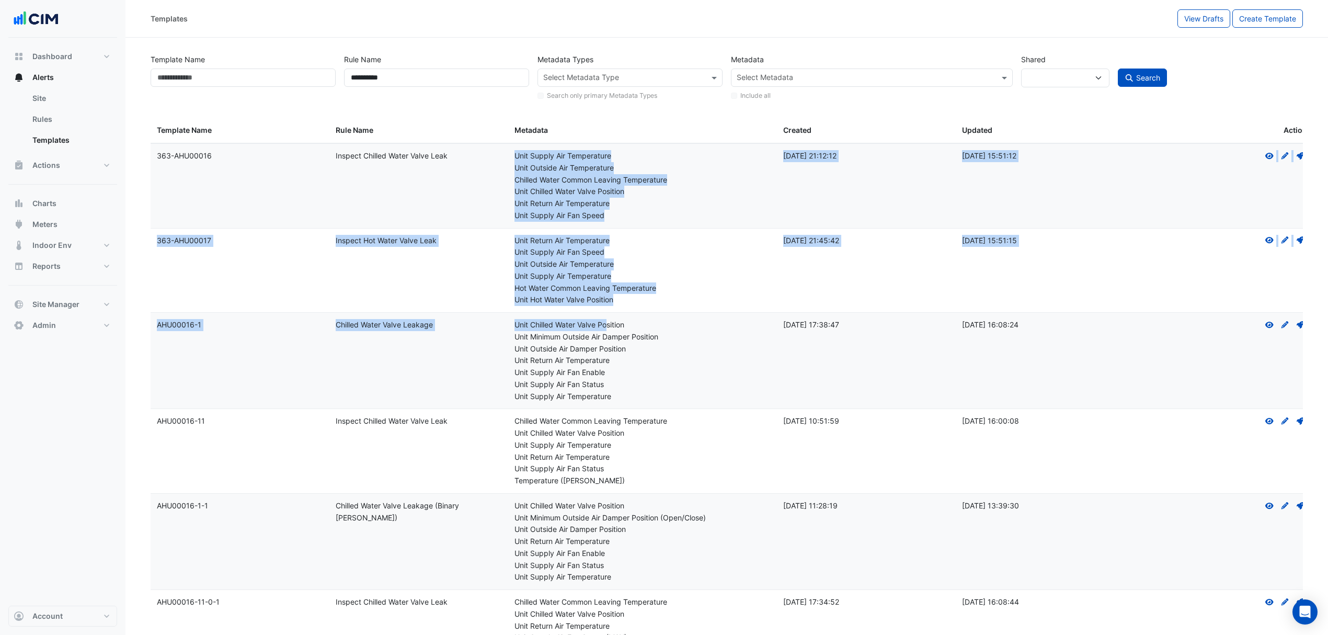
drag, startPoint x: 509, startPoint y: 157, endPoint x: 609, endPoint y: 314, distance: 185.8
click at [677, 236] on div "Unit Return Air Temperature" at bounding box center [642, 241] width 256 height 12
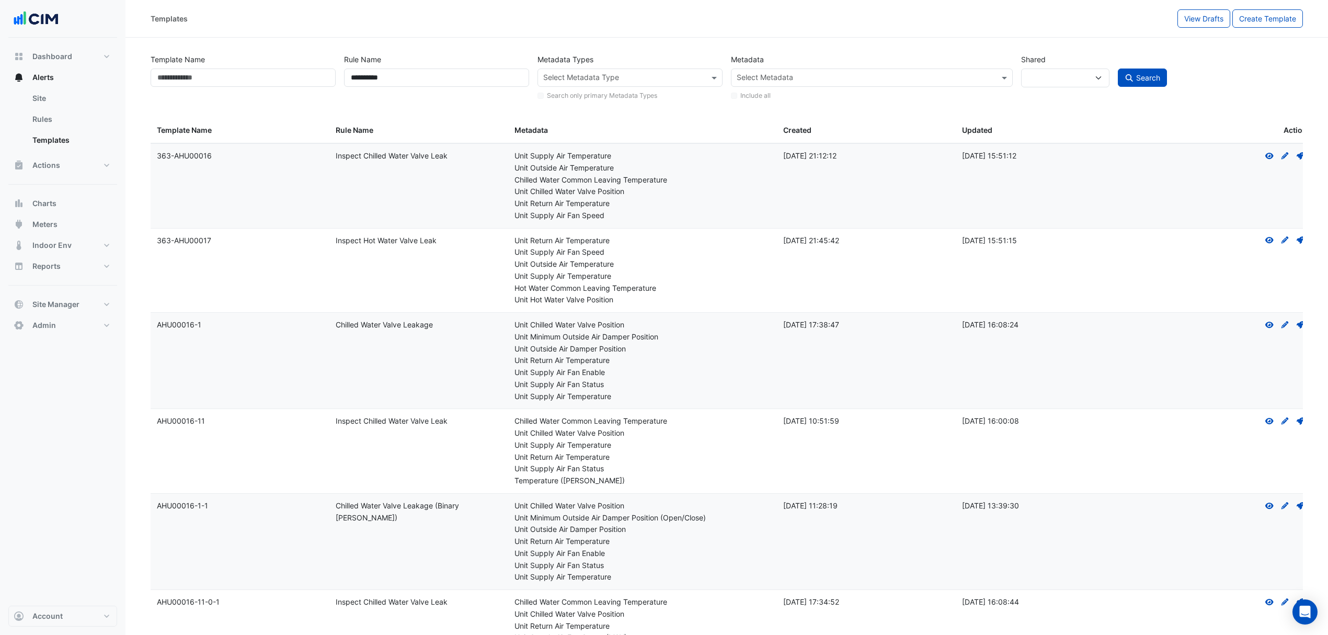
click at [689, 19] on div "Templates" at bounding box center [664, 18] width 1027 height 18
drag, startPoint x: 609, startPoint y: 218, endPoint x: 510, endPoint y: 159, distance: 114.7
click at [510, 159] on datatable-body-cell "Metadata: Unit Supply Air Temperature Unit Outside Air Temperature Chilled Wate…" at bounding box center [642, 186] width 268 height 84
click at [658, 201] on div "Unit Return Air Temperature" at bounding box center [642, 204] width 256 height 12
click at [1299, 155] on icon at bounding box center [1300, 155] width 7 height 7
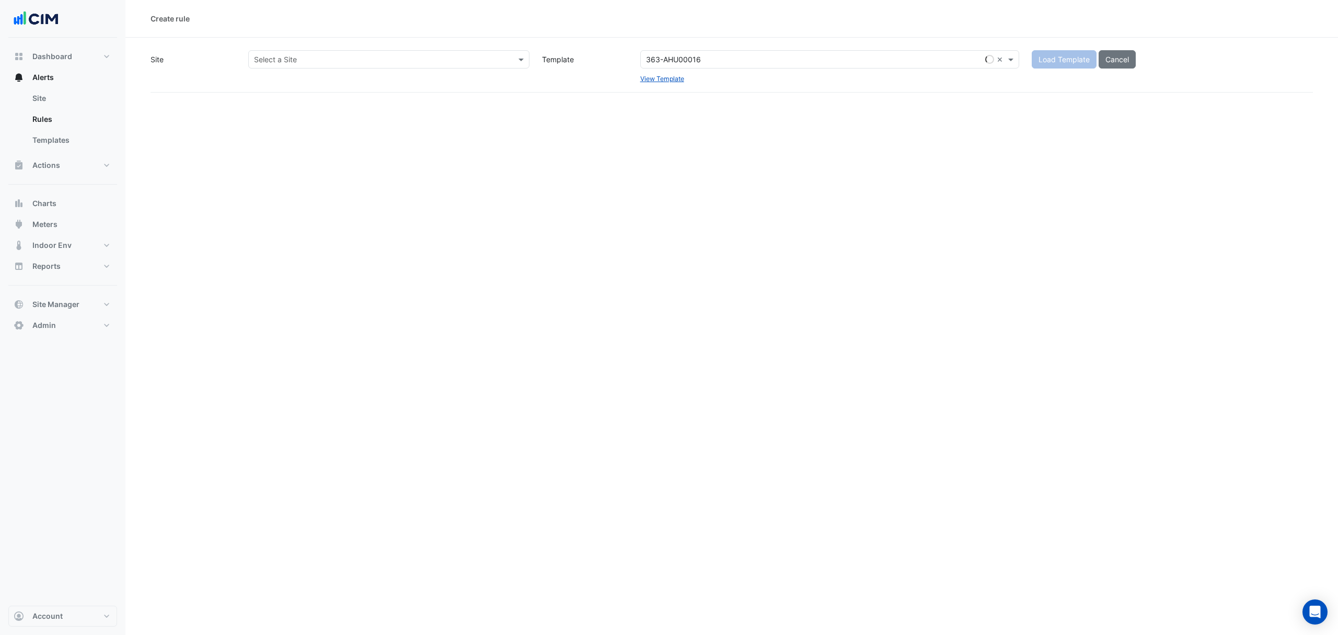
click at [505, 62] on div at bounding box center [389, 59] width 280 height 12
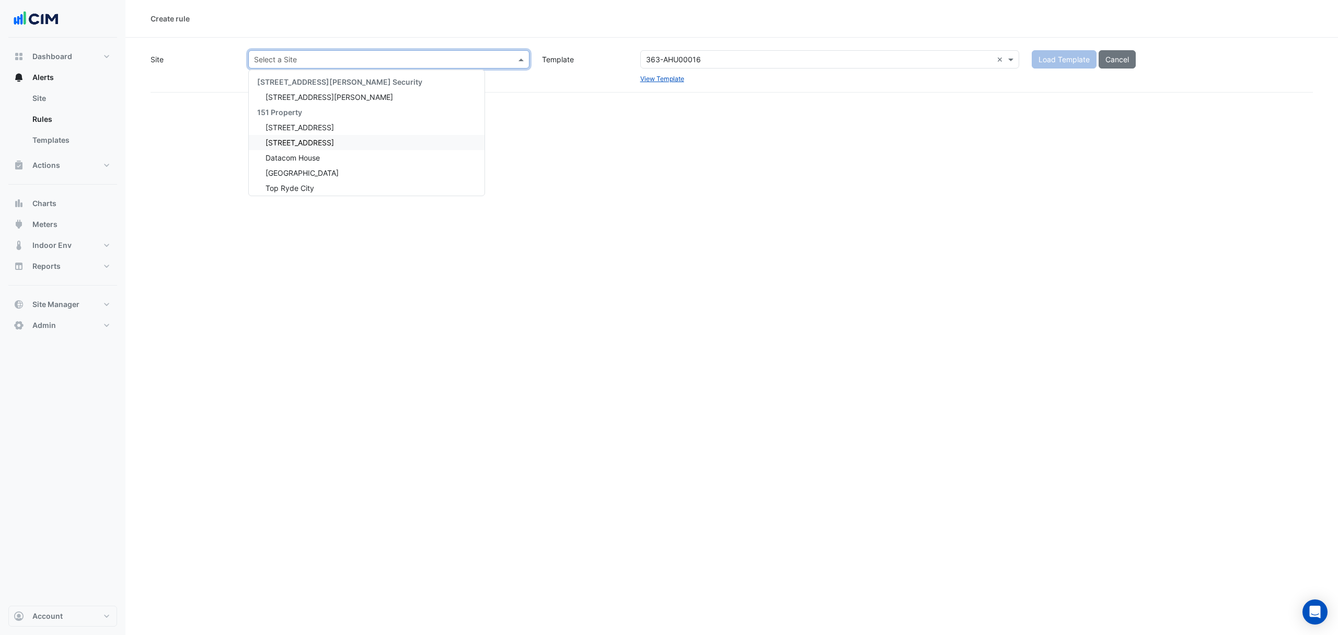
select select
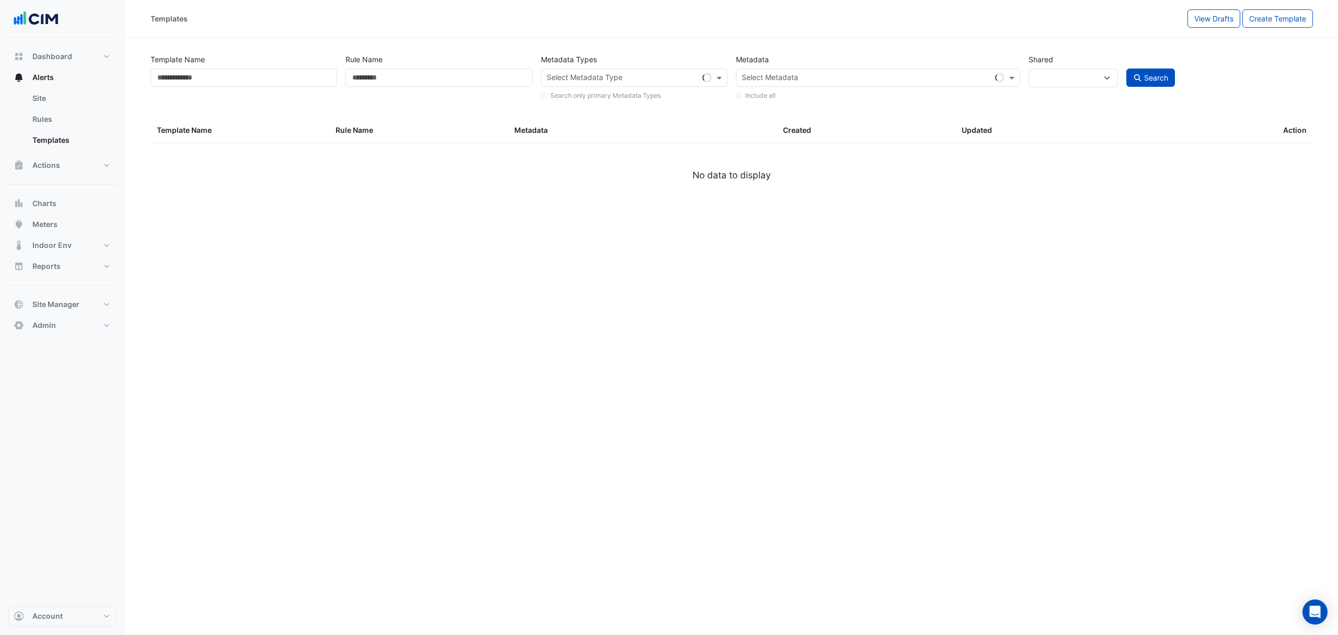
type input "**********"
select select
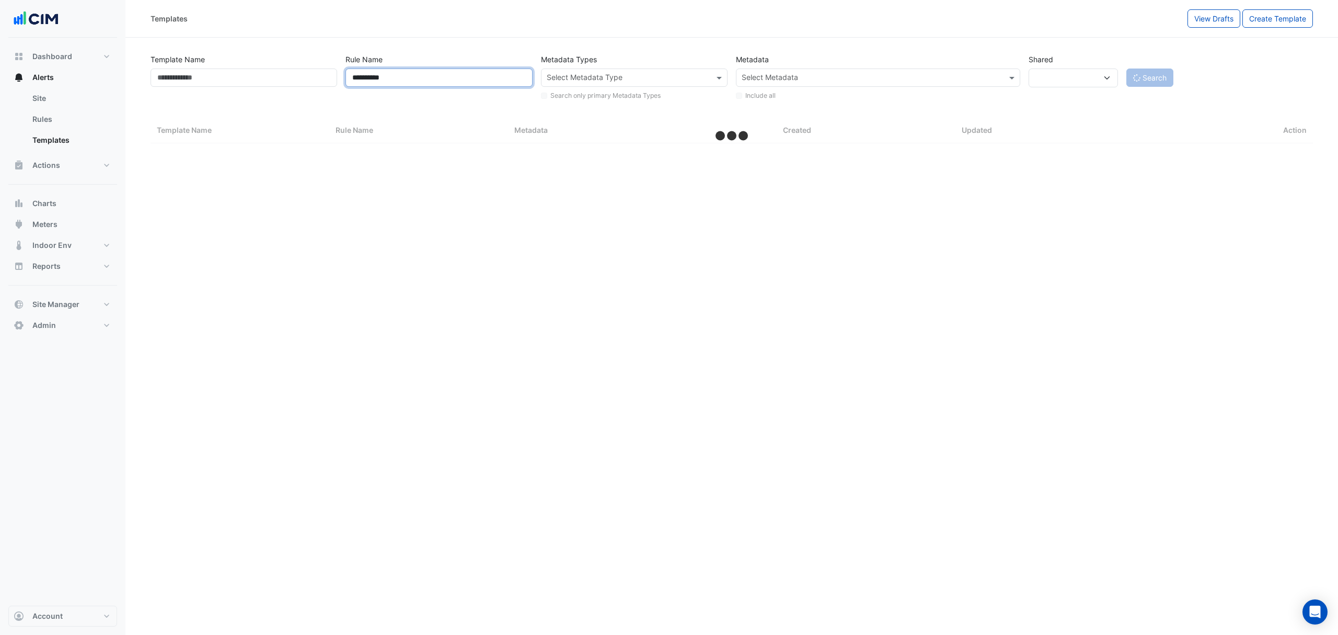
click at [427, 84] on input "**********" at bounding box center [439, 77] width 187 height 18
select select "***"
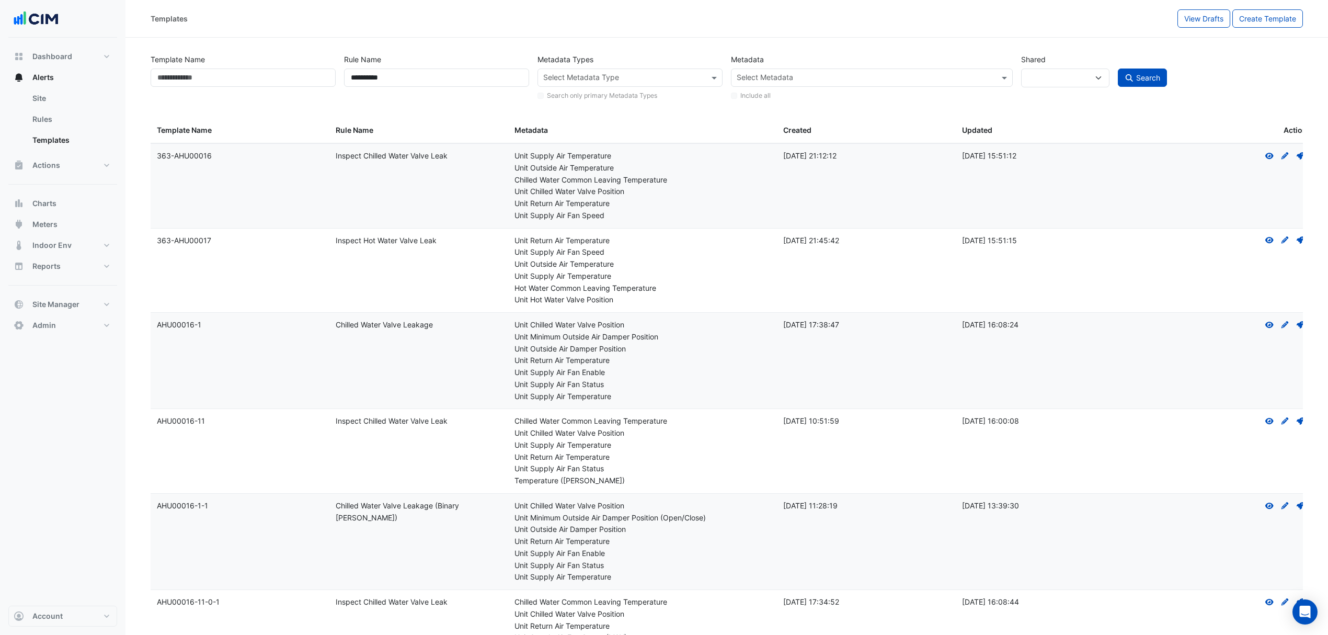
drag, startPoint x: 451, startPoint y: 157, endPoint x: 328, endPoint y: 157, distance: 122.3
click at [328, 157] on div "Template Name: 363-AHU00016 Rule Name: Inspect Chilled Water Valve Leak Metadat…" at bounding box center [732, 186] width 1163 height 84
copy div "Rule Name: Inspect Chilled Water Valve Leak"
click at [384, 79] on input "**********" at bounding box center [436, 77] width 185 height 18
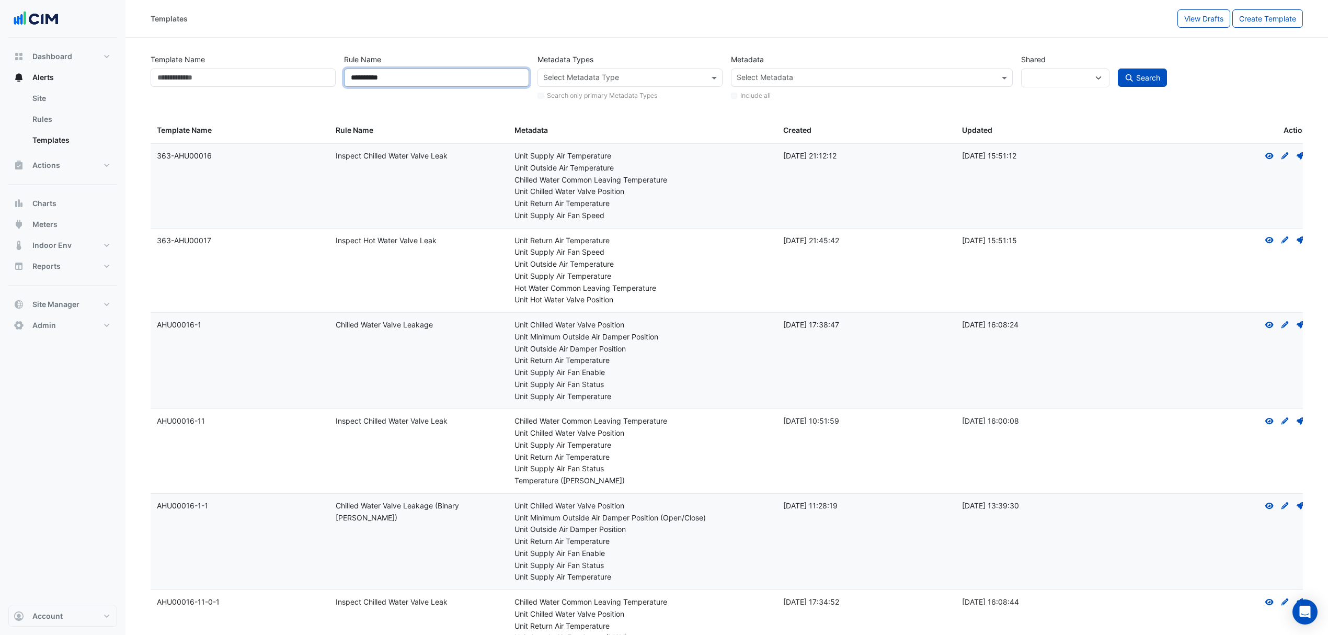
click at [384, 79] on input "**********" at bounding box center [436, 77] width 185 height 18
paste input "**********"
drag, startPoint x: 364, startPoint y: 78, endPoint x: 373, endPoint y: 78, distance: 8.4
click at [366, 78] on input "**********" at bounding box center [436, 77] width 185 height 18
type input "**********"
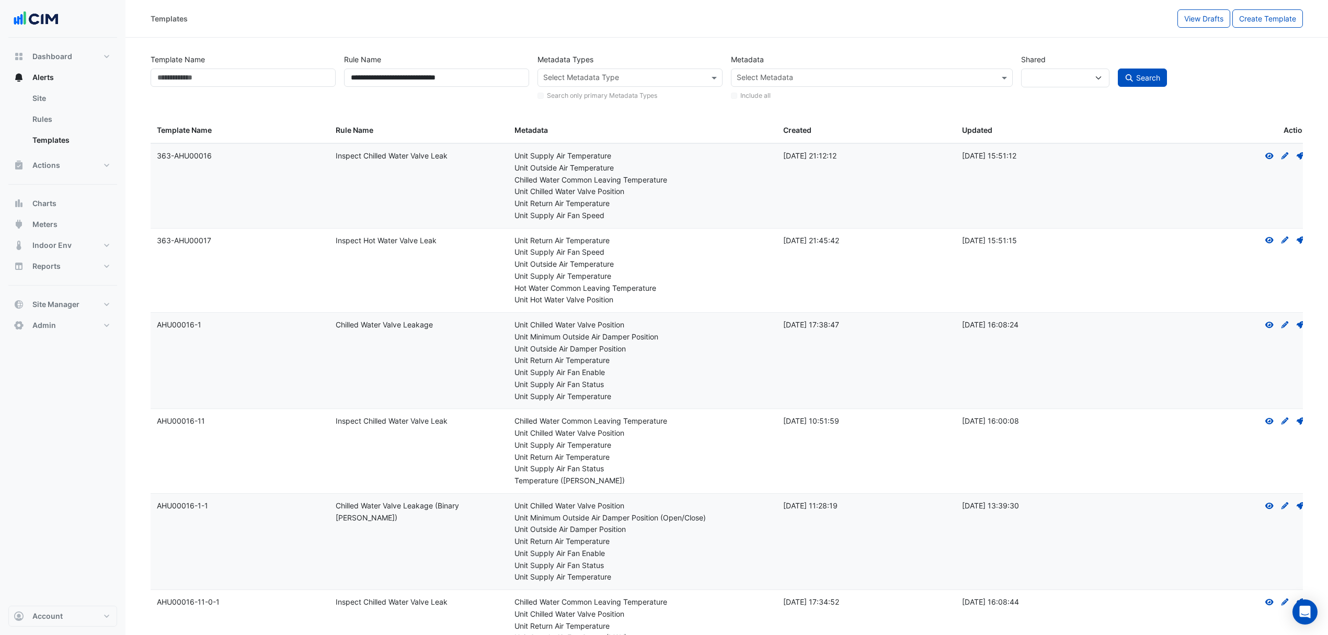
click at [1149, 79] on span "Search" at bounding box center [1148, 77] width 24 height 9
select select
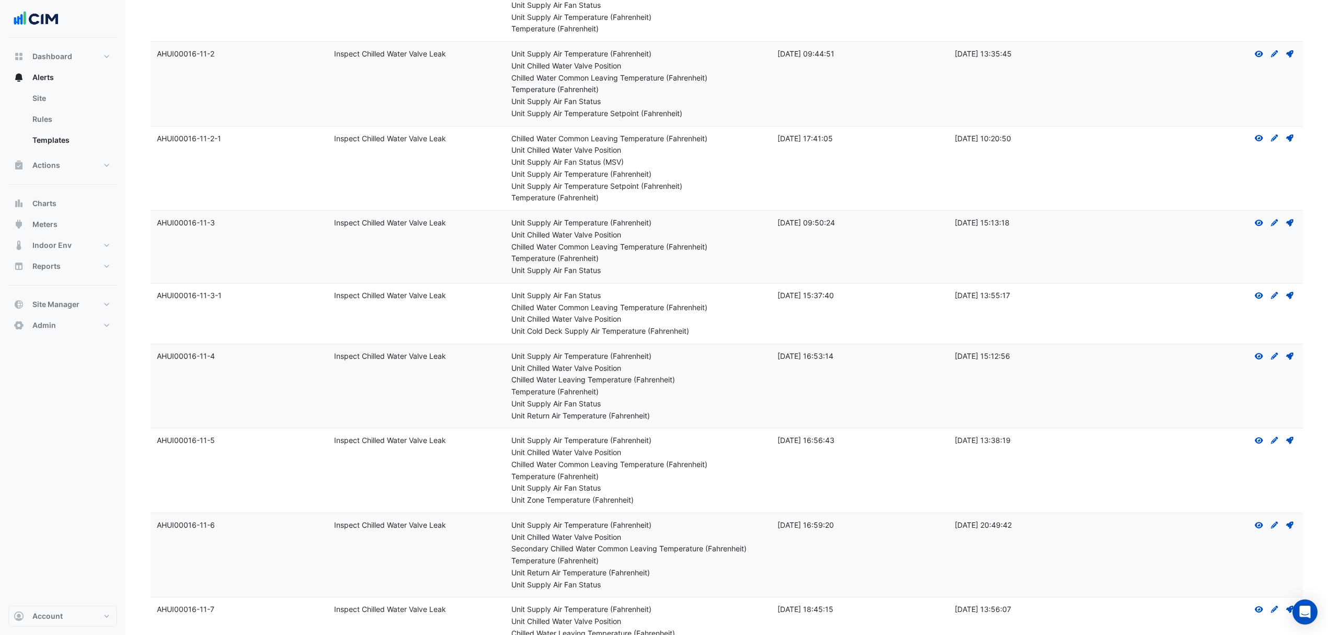
scroll to position [4810, 0]
drag, startPoint x: 665, startPoint y: 430, endPoint x: 536, endPoint y: 392, distance: 134.0
click at [532, 395] on div "Metadata: Unit Supply Air Temperature (Fahrenheit) Unit Chilled Water Valve Pos…" at bounding box center [638, 385] width 254 height 72
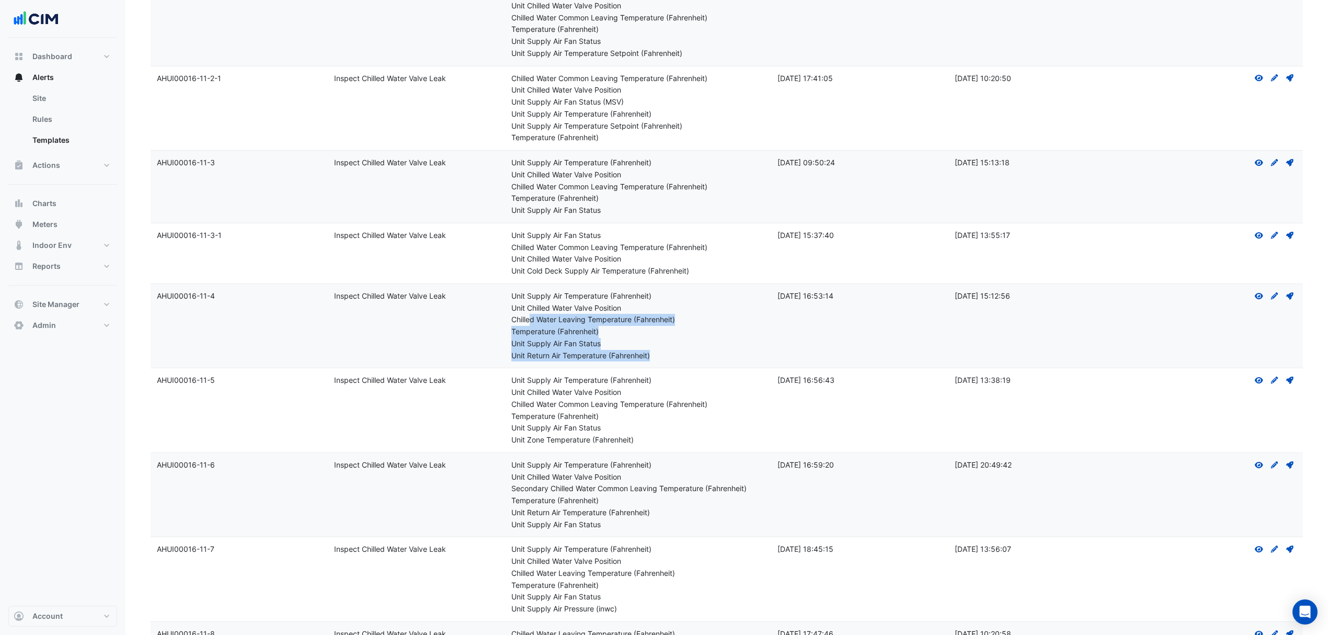
scroll to position [4949, 0]
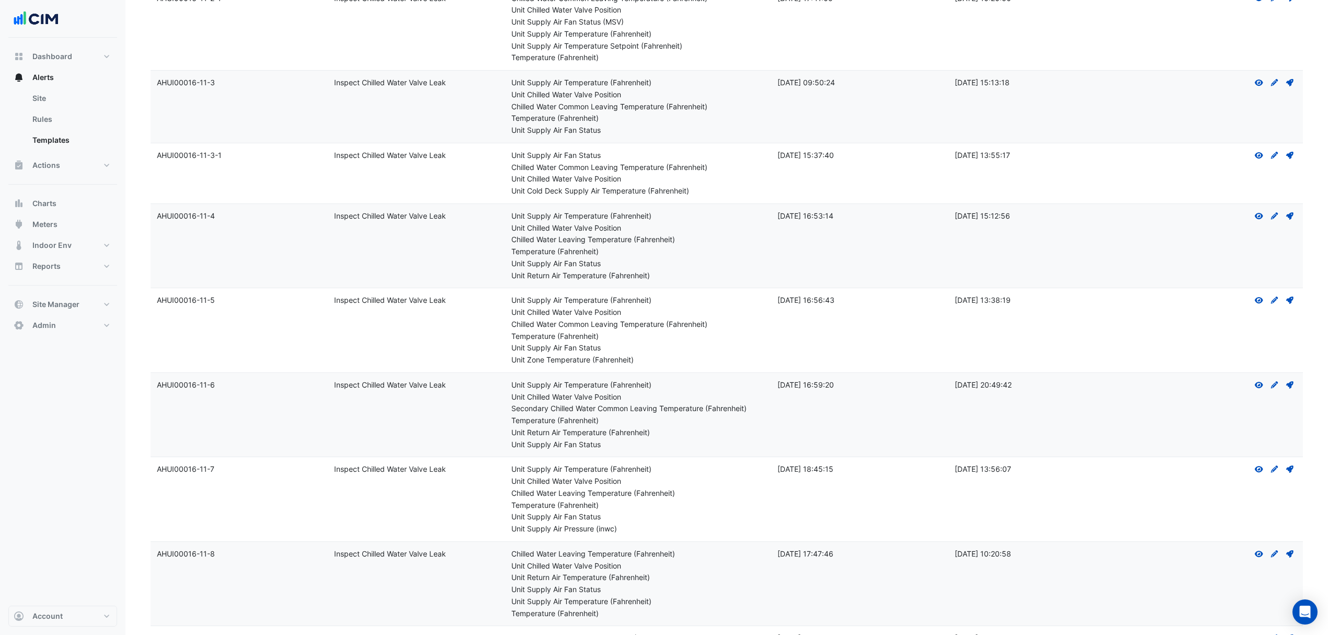
click at [691, 427] on div "Temperature (Fahrenheit)" at bounding box center [638, 421] width 254 height 12
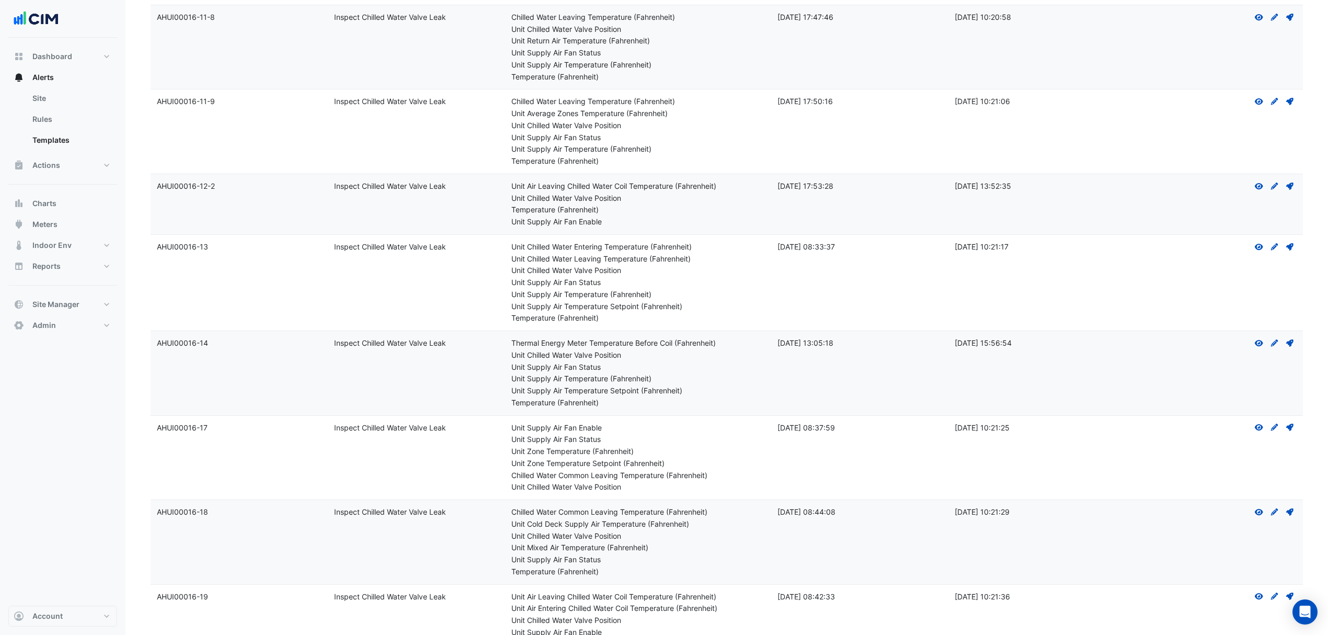
scroll to position [5507, 0]
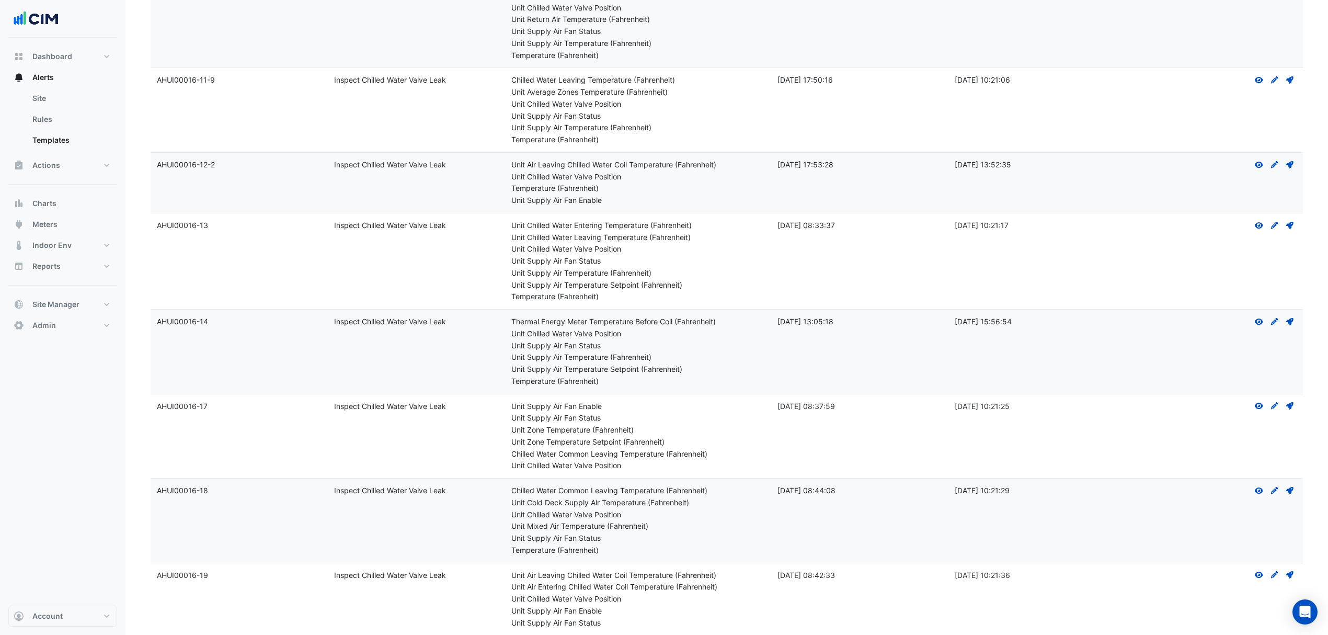
drag, startPoint x: 639, startPoint y: 479, endPoint x: 492, endPoint y: 428, distance: 155.3
click at [492, 428] on div "Template Name: AHUI00016-17 Rule Name: Inspect Chilled Water Valve Leak Metadat…" at bounding box center [727, 436] width 1152 height 84
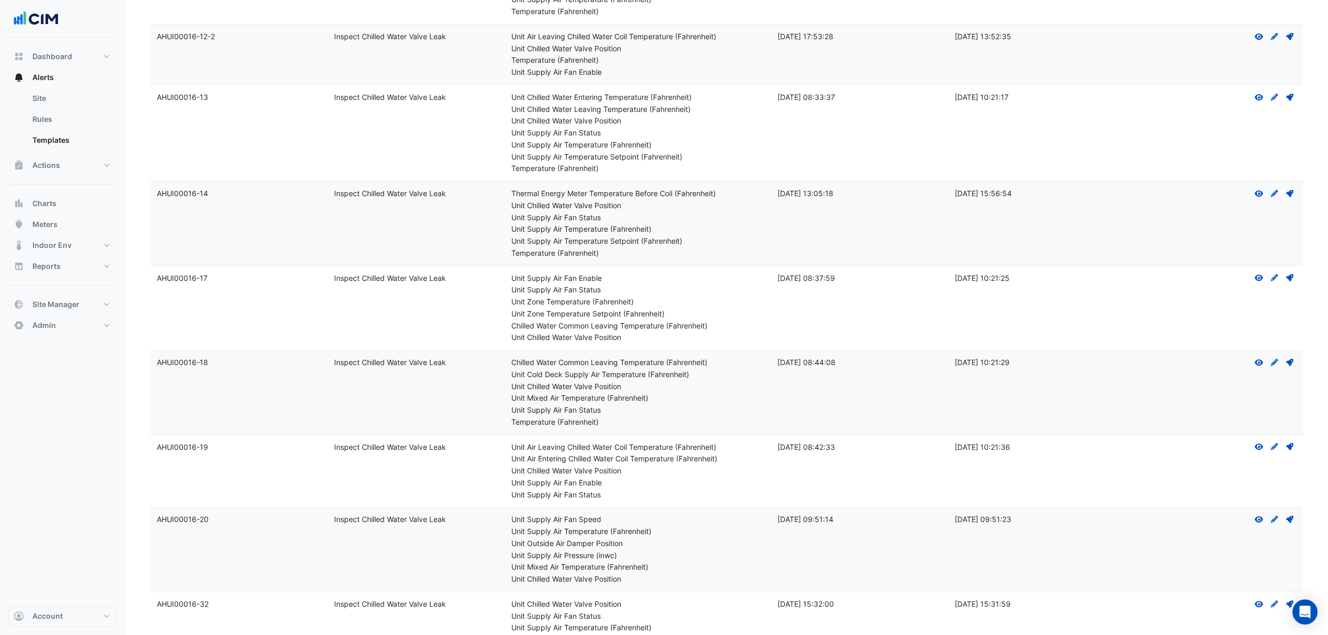
scroll to position [5646, 0]
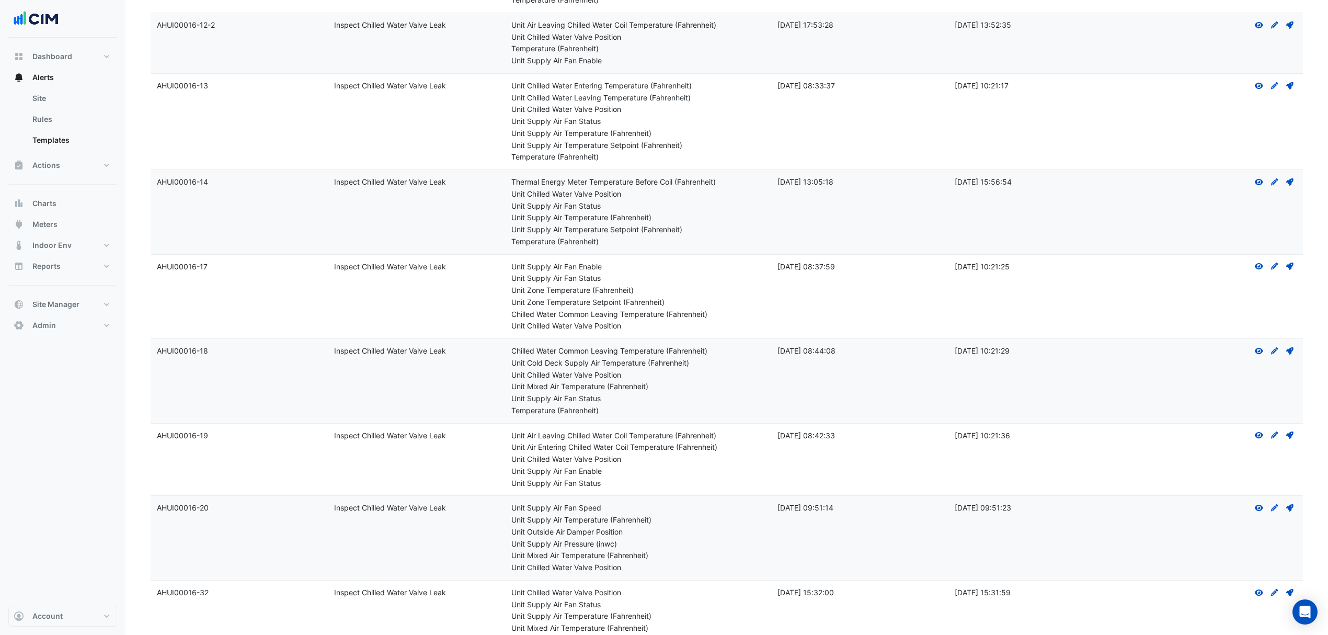
drag, startPoint x: 617, startPoint y: 432, endPoint x: 484, endPoint y: 362, distance: 150.6
click at [483, 362] on div "Template Name: AHUI00016-18 Rule Name: Inspect Chilled Water Valve Leak Metadat…" at bounding box center [727, 381] width 1152 height 84
drag, startPoint x: 622, startPoint y: 504, endPoint x: 501, endPoint y: 459, distance: 129.5
click at [500, 459] on div "Template Name: AHUI00016-19 Rule Name: Inspect Chilled Water Valve Leak Metadat…" at bounding box center [727, 459] width 1152 height 72
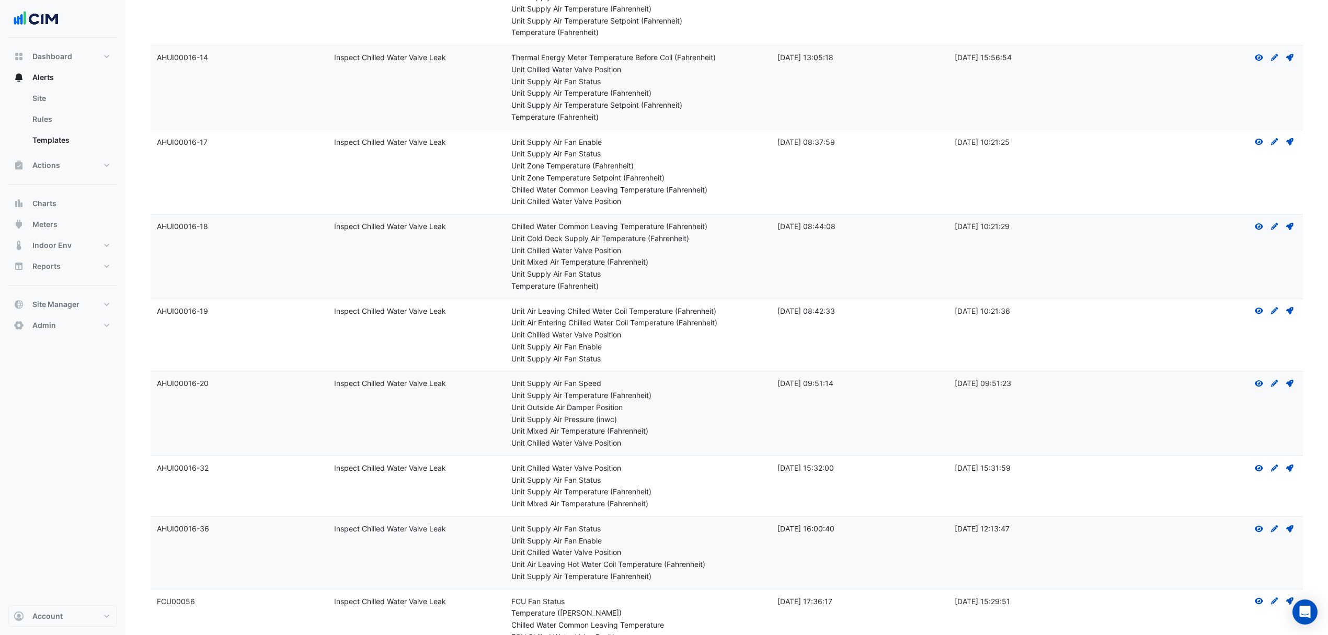
scroll to position [5786, 0]
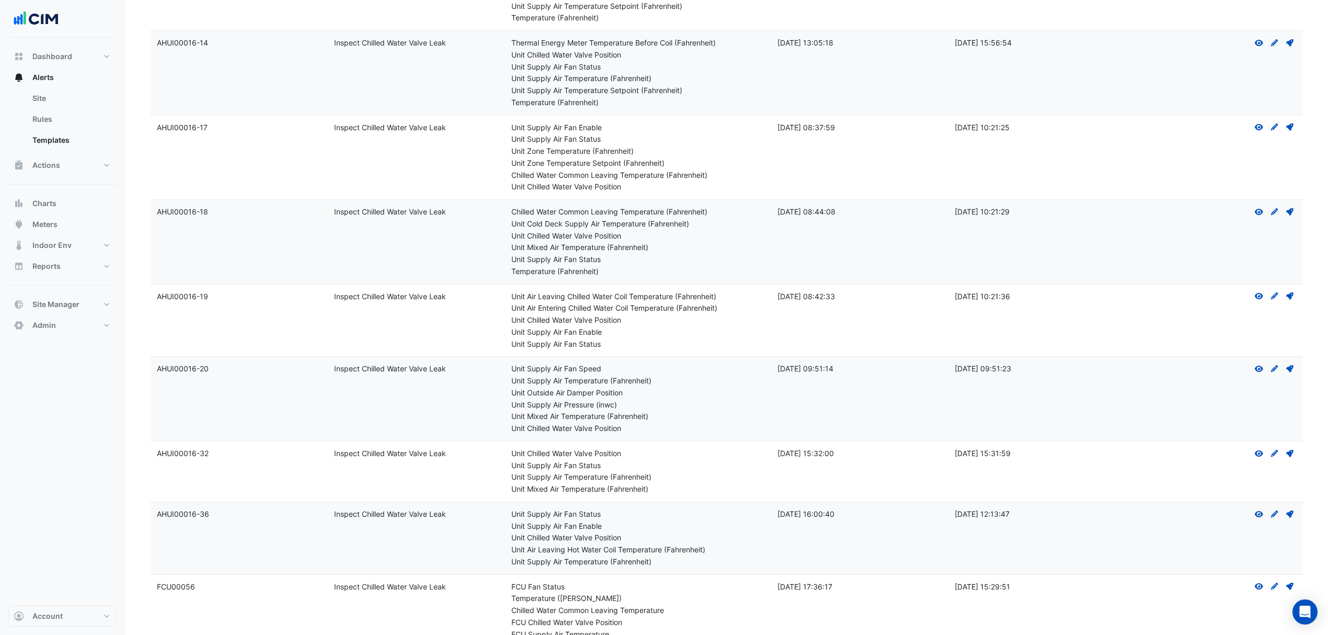
drag, startPoint x: 622, startPoint y: 446, endPoint x: 476, endPoint y: 395, distance: 154.9
click at [476, 395] on div "Template Name: AHUI00016-20 Rule Name: Inspect Chilled Water Valve Leak Metadat…" at bounding box center [727, 399] width 1152 height 84
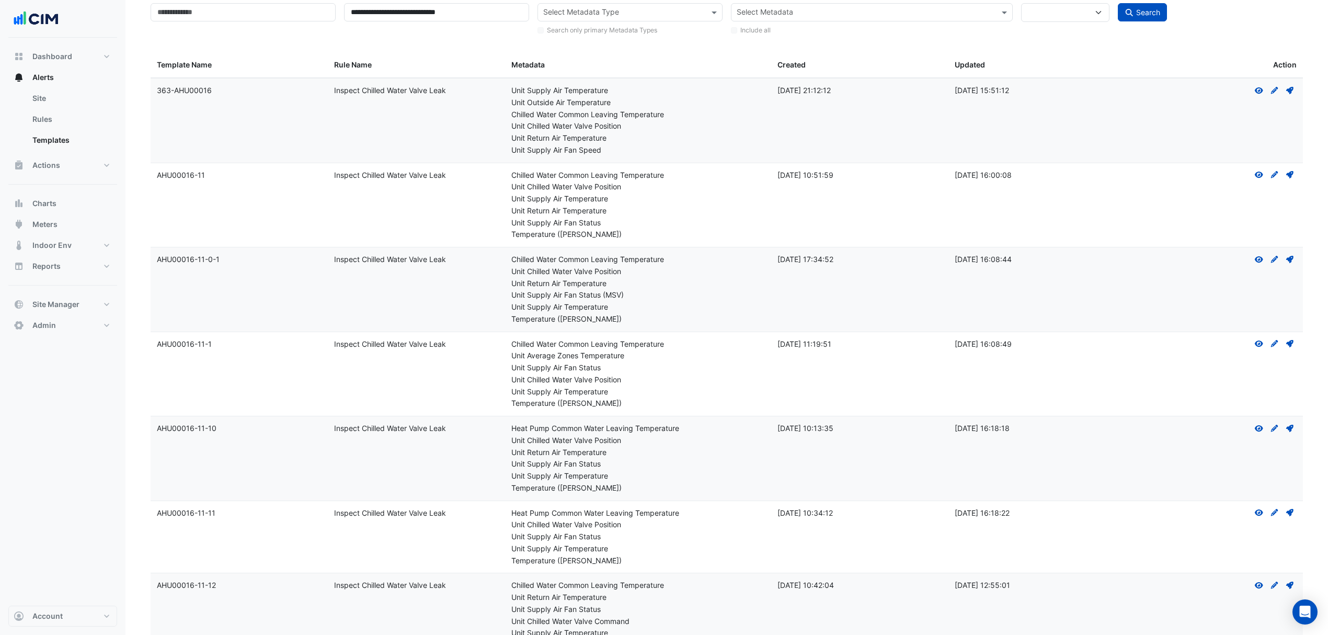
scroll to position [0, 0]
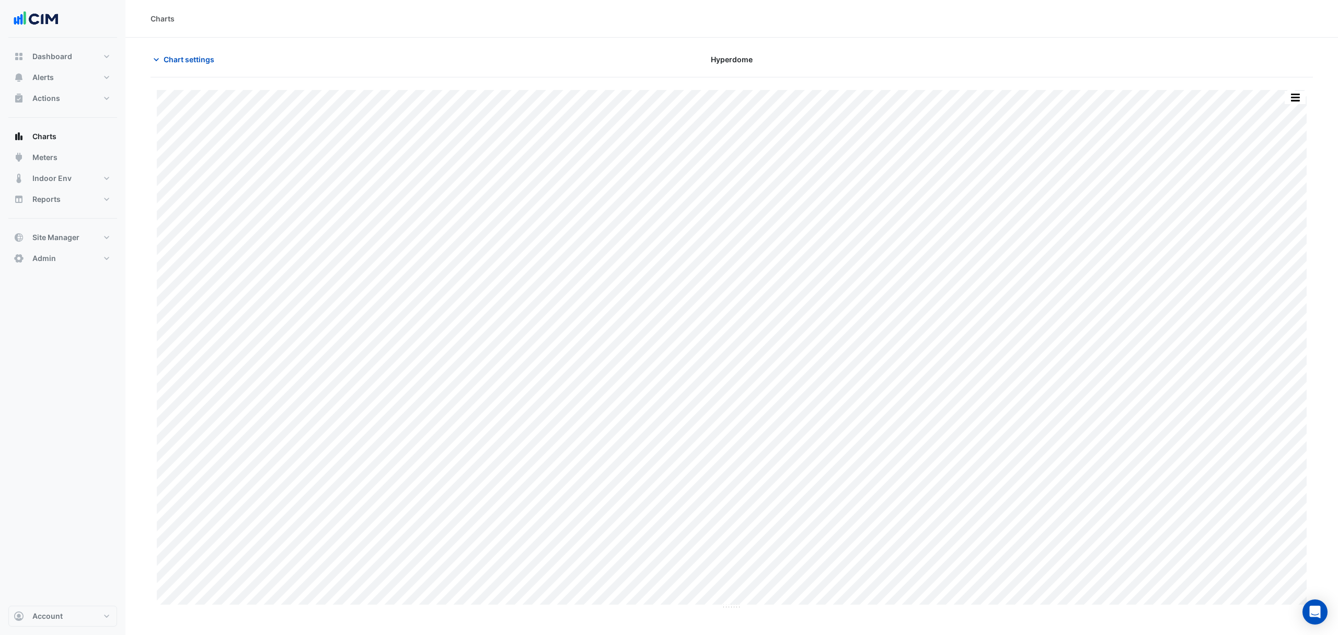
click at [187, 57] on span "Chart settings" at bounding box center [189, 59] width 51 height 11
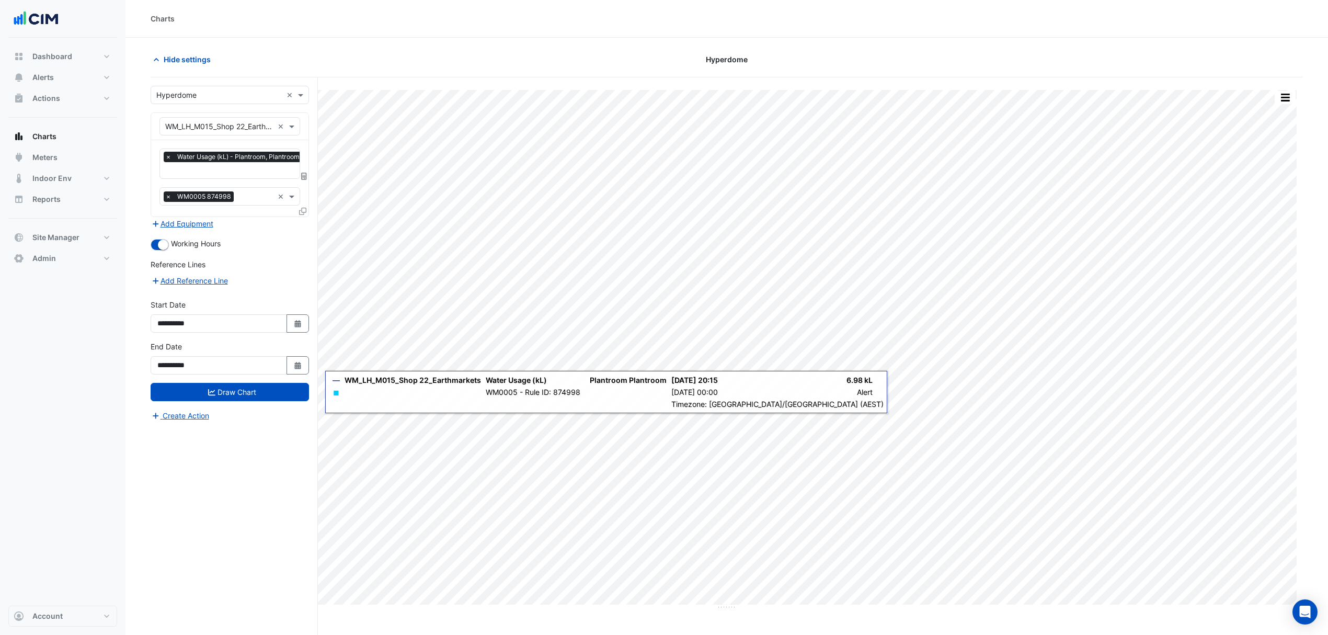
click at [292, 370] on button "Select Date" at bounding box center [298, 365] width 23 height 18
click at [303, 329] on button "Select Date" at bounding box center [298, 323] width 23 height 18
select select "*"
select select "****"
click at [170, 187] on button "Previous month" at bounding box center [168, 184] width 13 height 17
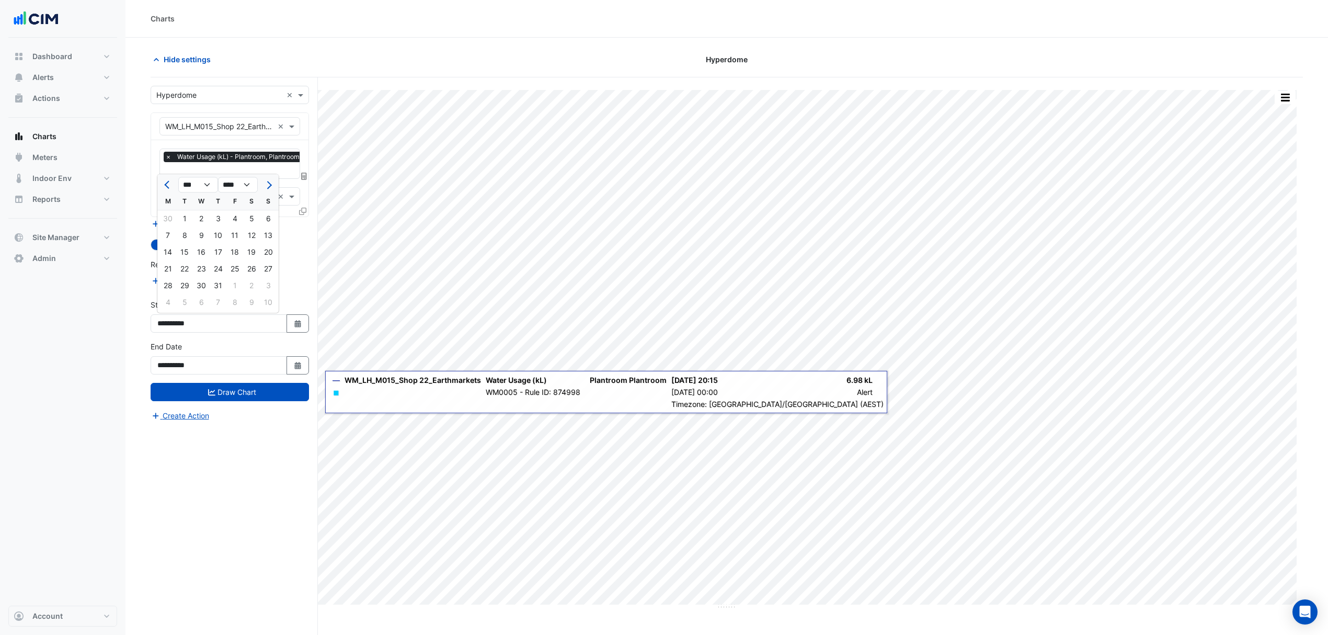
click at [170, 187] on button "Previous month" at bounding box center [168, 184] width 13 height 17
select select "*"
drag, startPoint x: 219, startPoint y: 216, endPoint x: 220, endPoint y: 260, distance: 43.9
click at [220, 217] on div "1" at bounding box center [218, 218] width 17 height 17
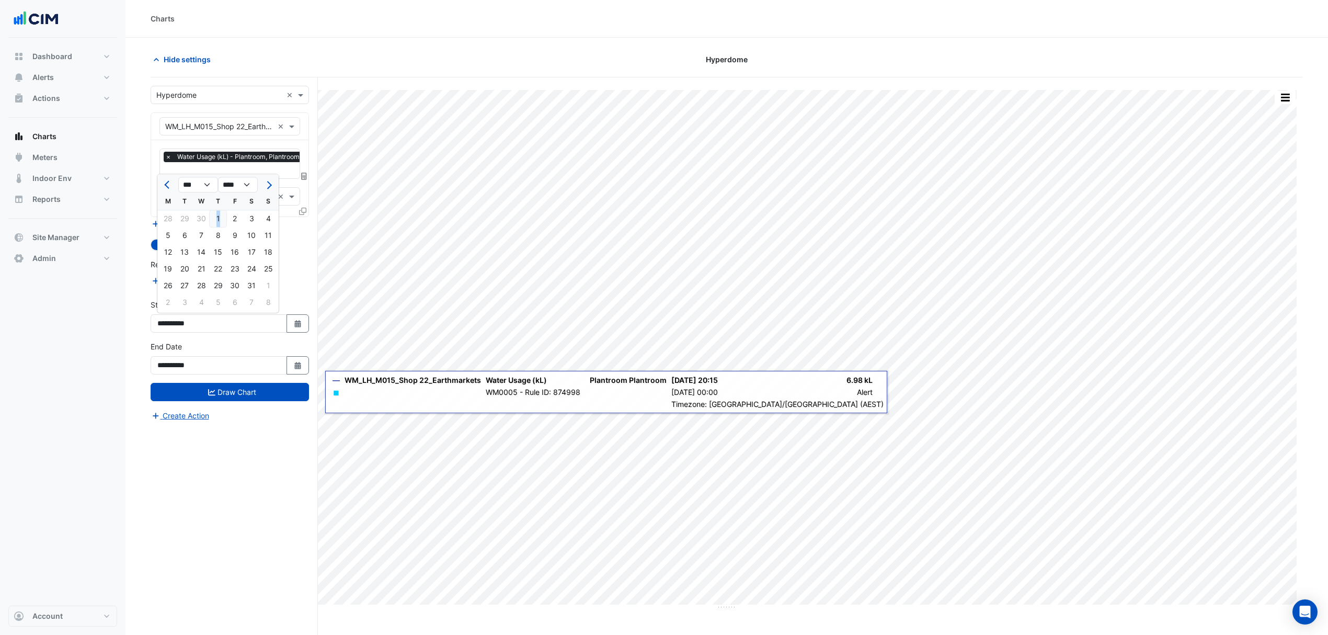
type input "**********"
click at [244, 391] on button "Draw Chart" at bounding box center [230, 392] width 158 height 18
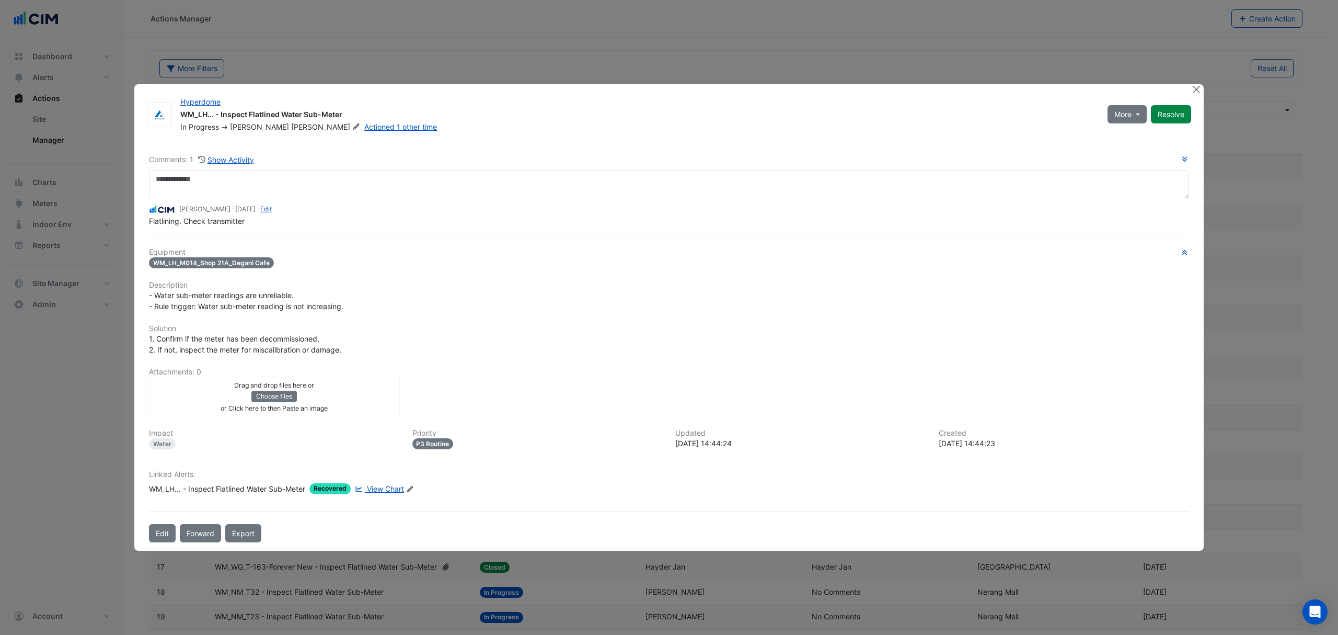
select select "***"
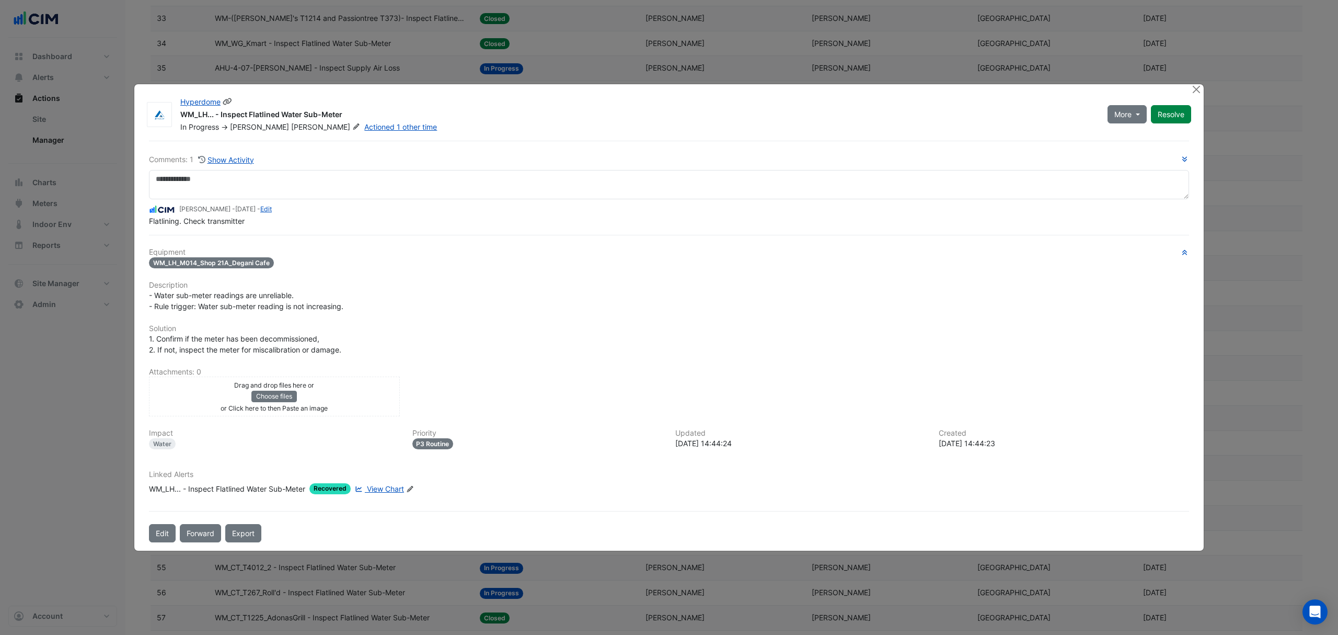
click at [1173, 108] on button "Resolve" at bounding box center [1171, 114] width 40 height 18
click at [1195, 90] on button "Close" at bounding box center [1196, 89] width 11 height 11
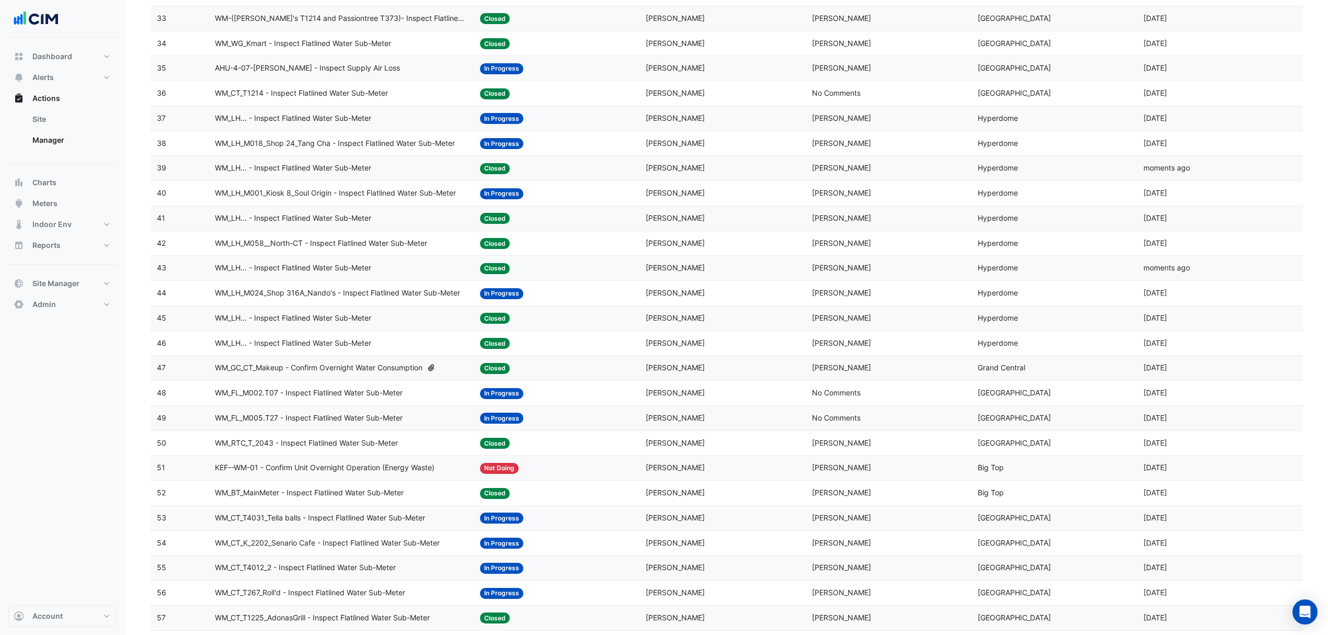
click at [323, 146] on span "WM_LH_M018_Shop 24_Tang Cha - Inspect Flatlined Water Sub-Meter" at bounding box center [335, 144] width 240 height 12
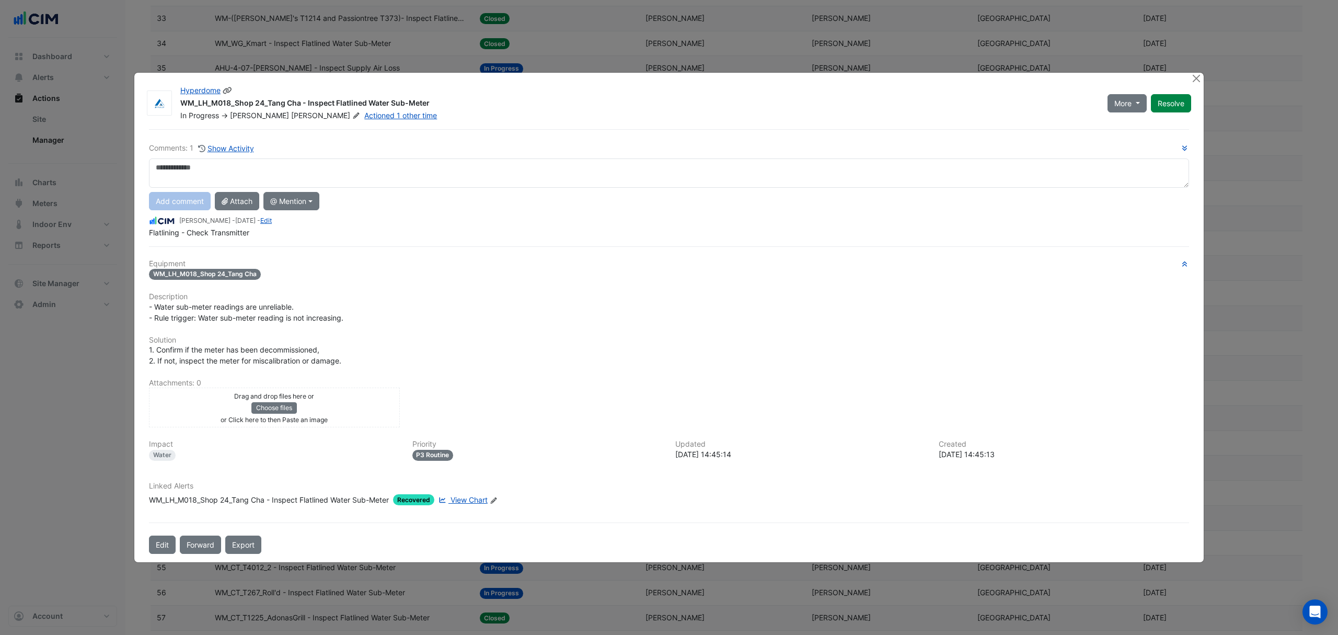
click at [1172, 101] on button "Resolve" at bounding box center [1171, 103] width 40 height 18
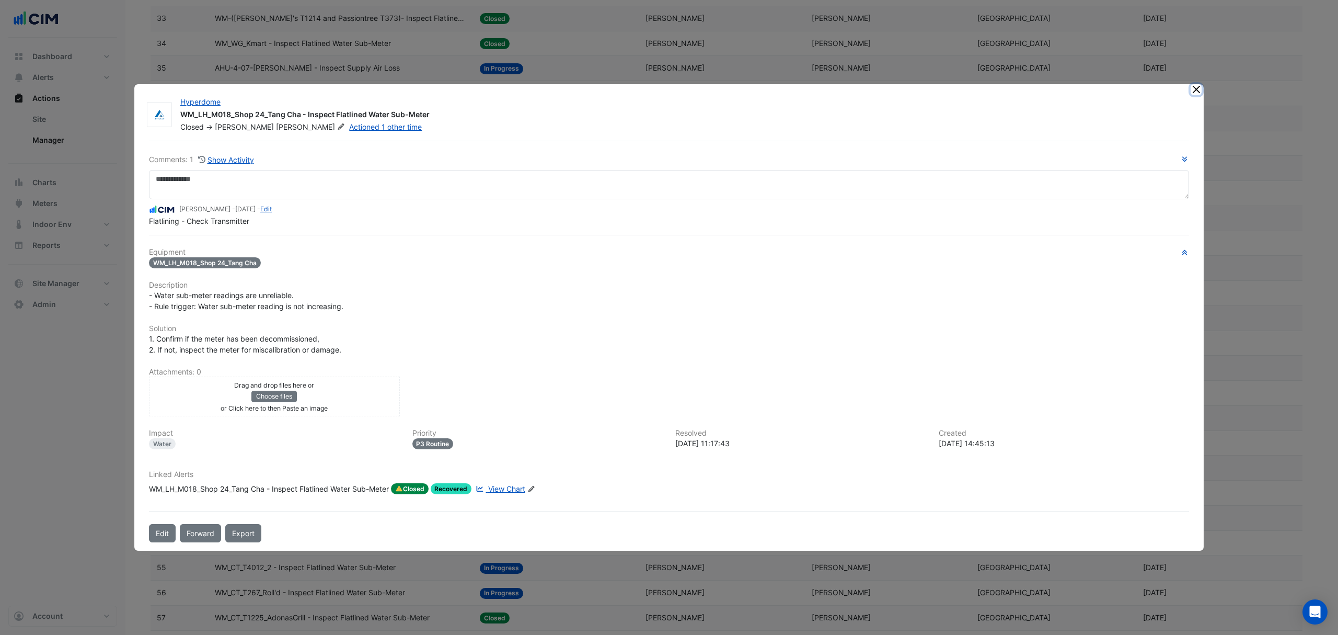
click at [1196, 85] on button "Close" at bounding box center [1196, 89] width 11 height 11
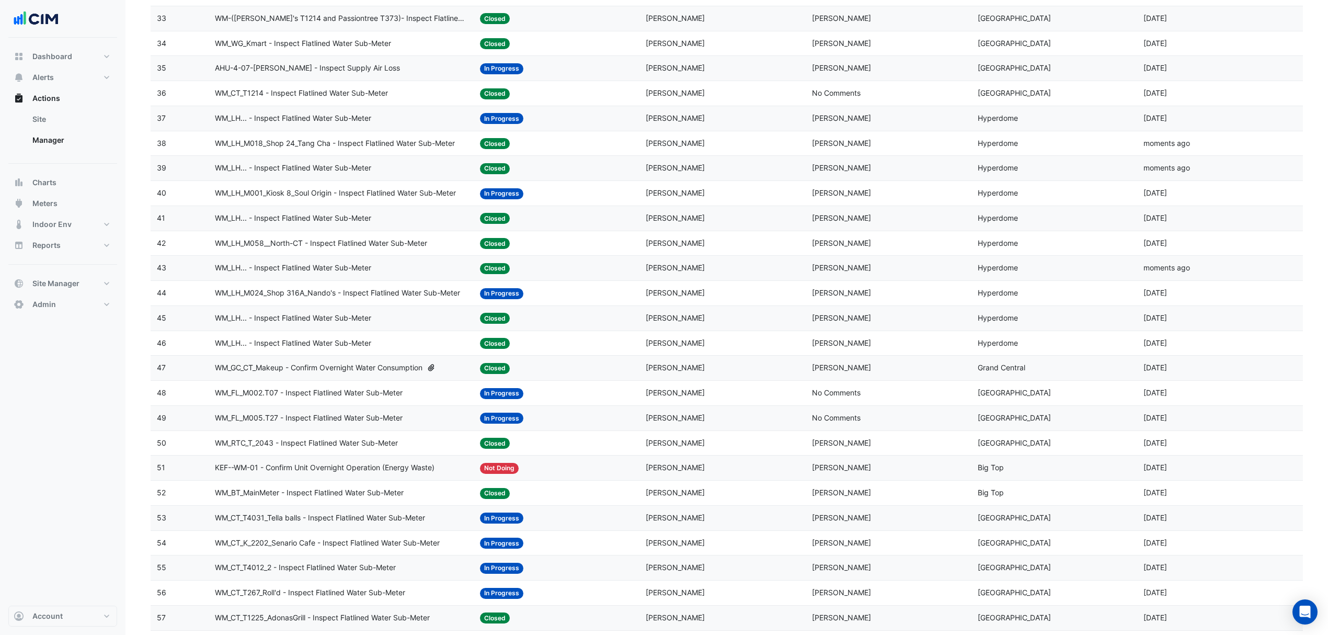
click at [369, 74] on span "AHU-4-07-[PERSON_NAME] - Inspect Supply Air Loss" at bounding box center [307, 68] width 185 height 12
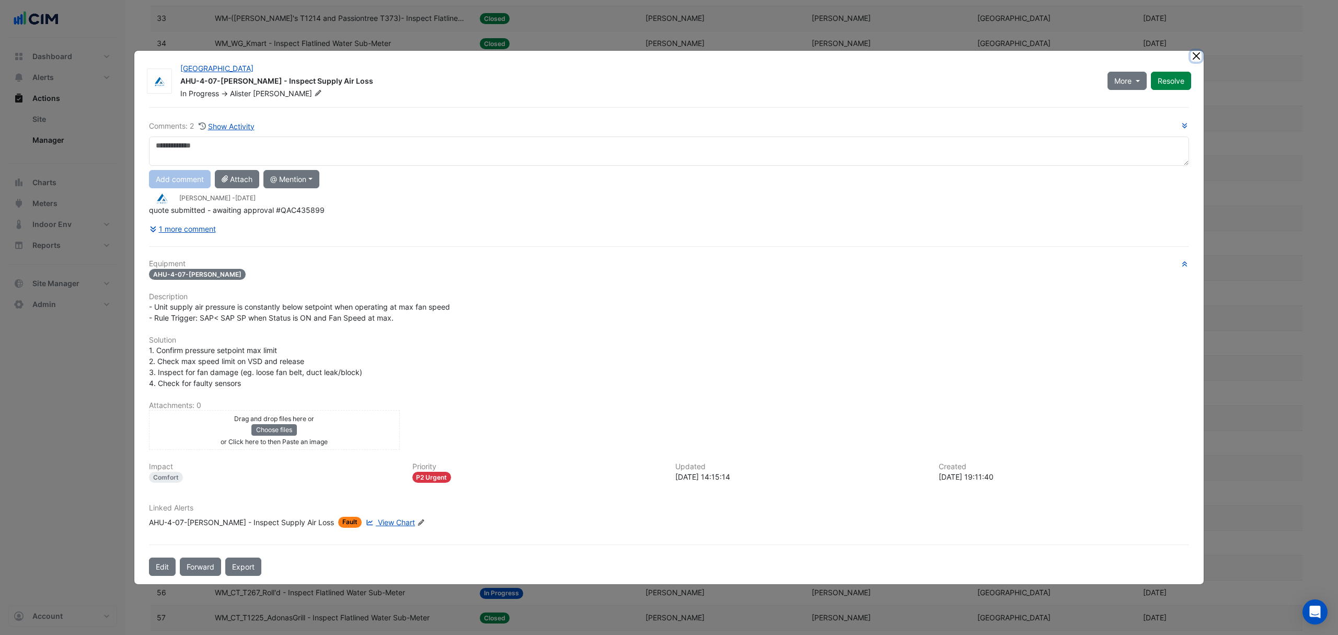
click at [1196, 59] on button "Close" at bounding box center [1196, 56] width 11 height 11
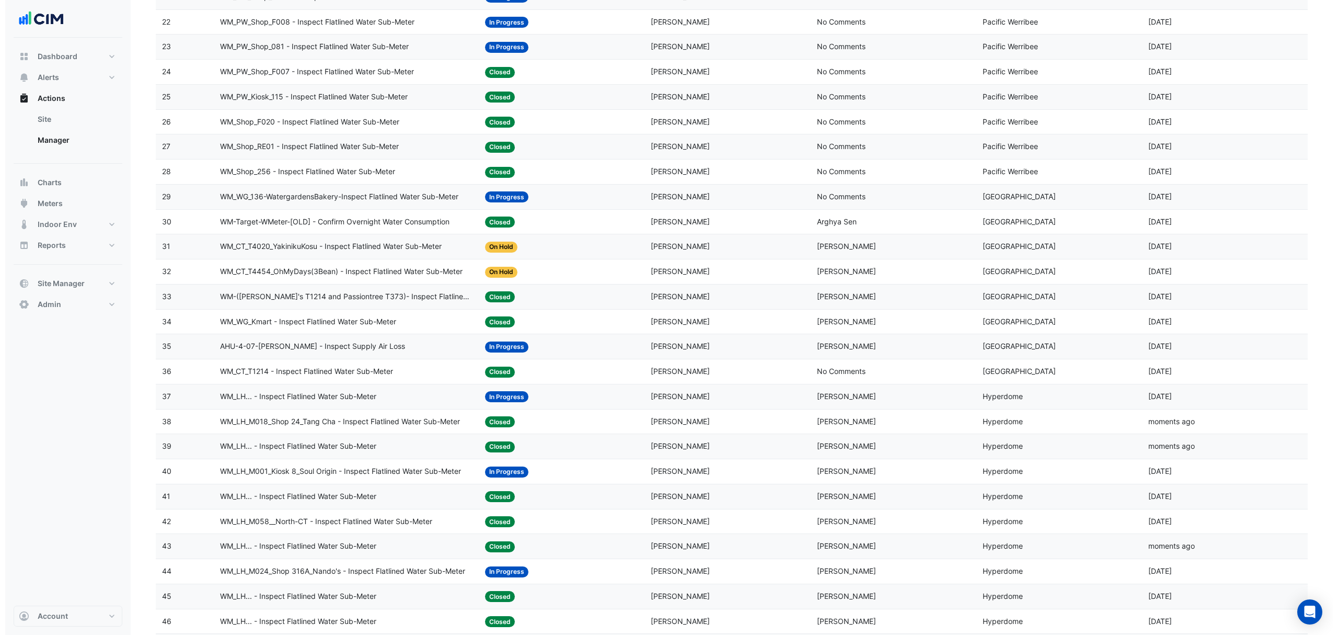
scroll to position [669, 0]
click at [363, 202] on span "WM_WG_136-WatergardensBakery-Inspect Flatlined Water Sub-Meter" at bounding box center [334, 197] width 238 height 12
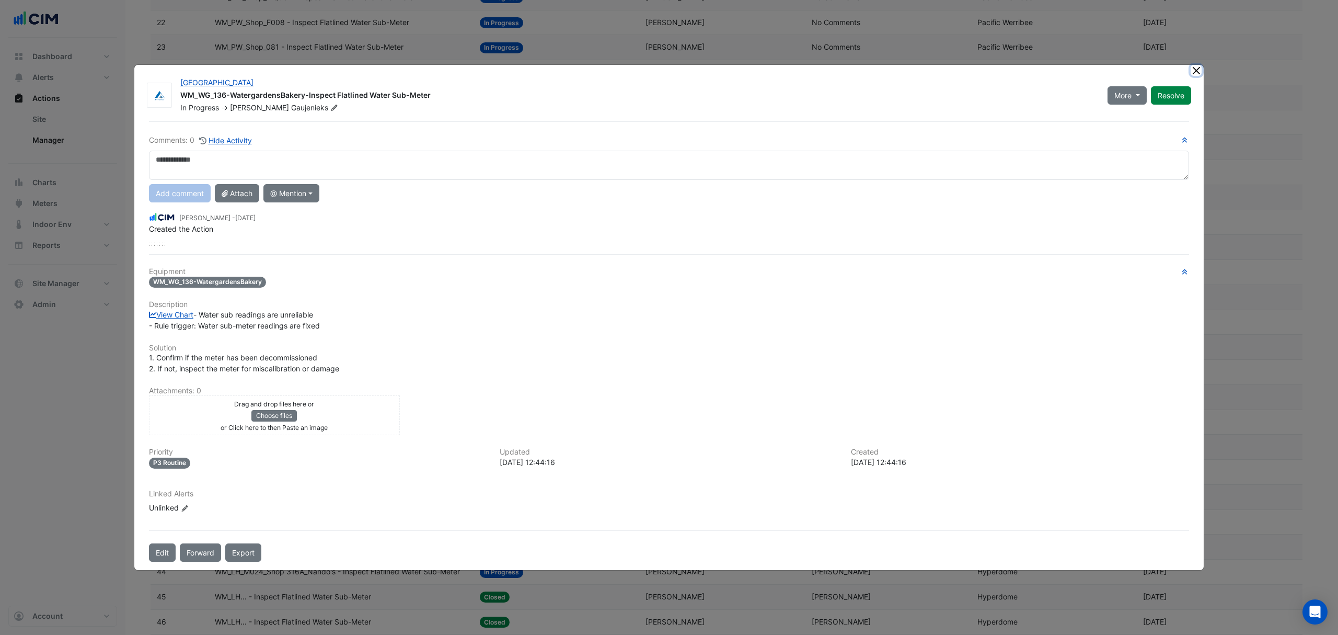
click at [1195, 65] on button "Close" at bounding box center [1196, 70] width 11 height 11
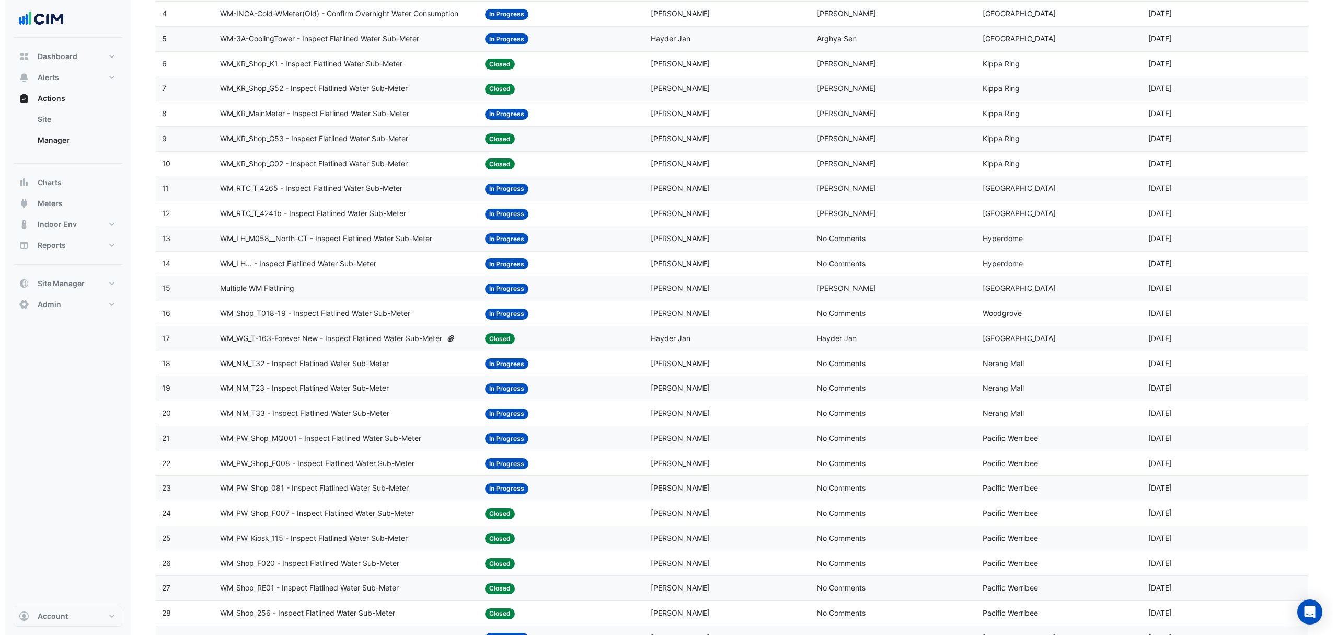
scroll to position [348, 0]
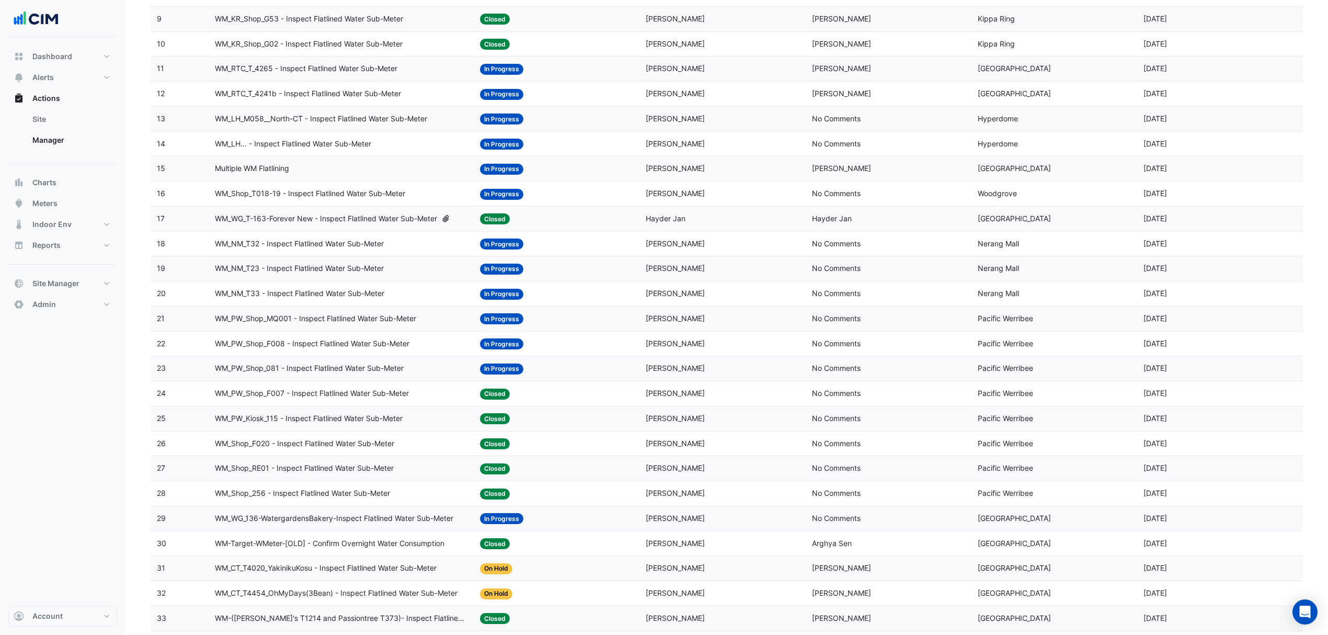
click at [372, 374] on span "WM_PW_Shop_081 - Inspect Flatlined Water Sub-Meter" at bounding box center [309, 368] width 189 height 12
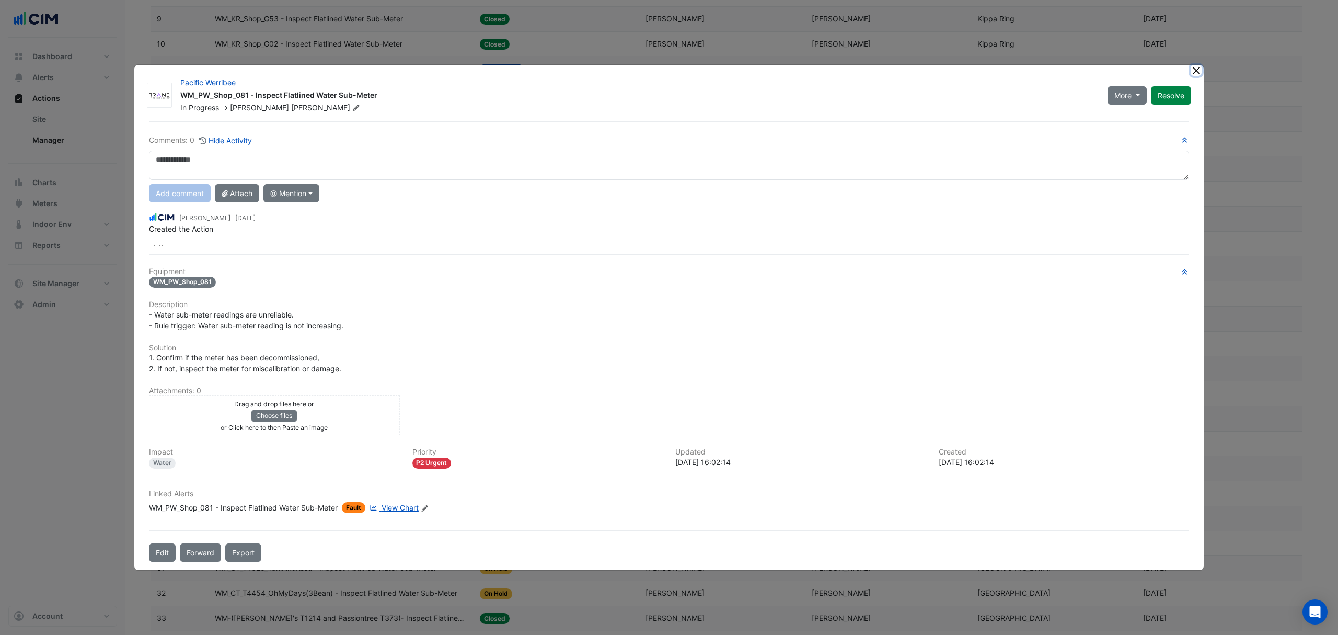
click at [1197, 72] on button "Close" at bounding box center [1196, 70] width 11 height 11
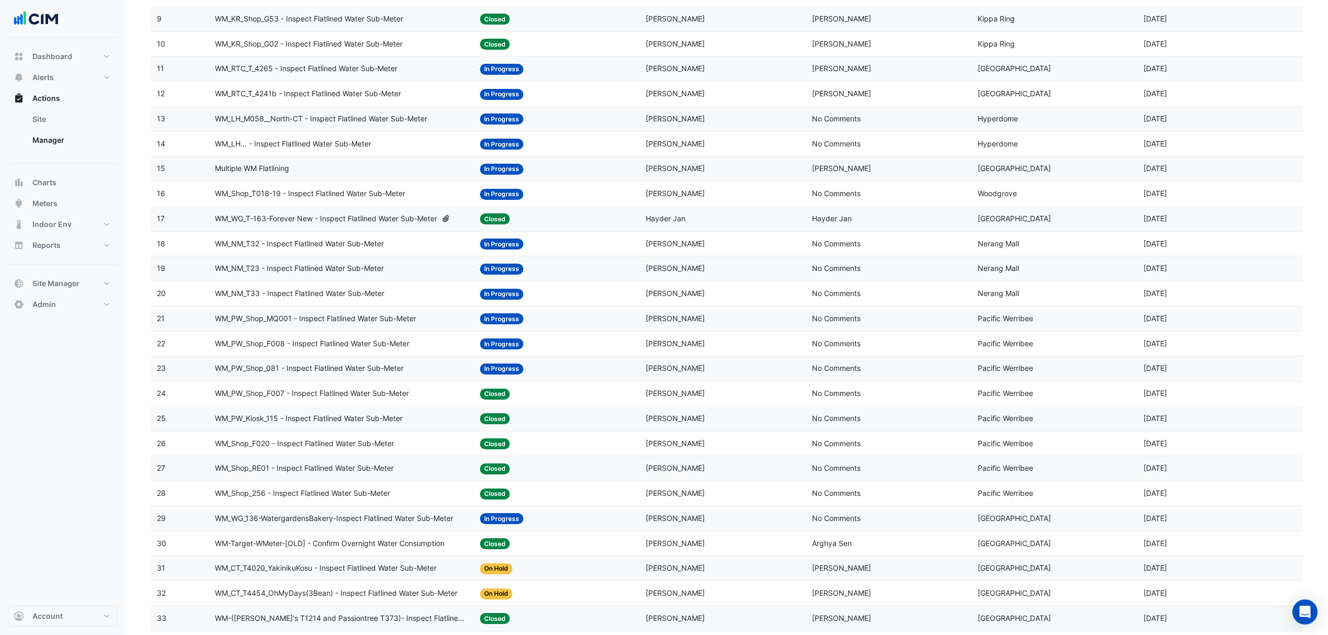
click at [338, 344] on span "WM_PW_Shop_F008 - Inspect Flatlined Water Sub-Meter" at bounding box center [312, 344] width 194 height 12
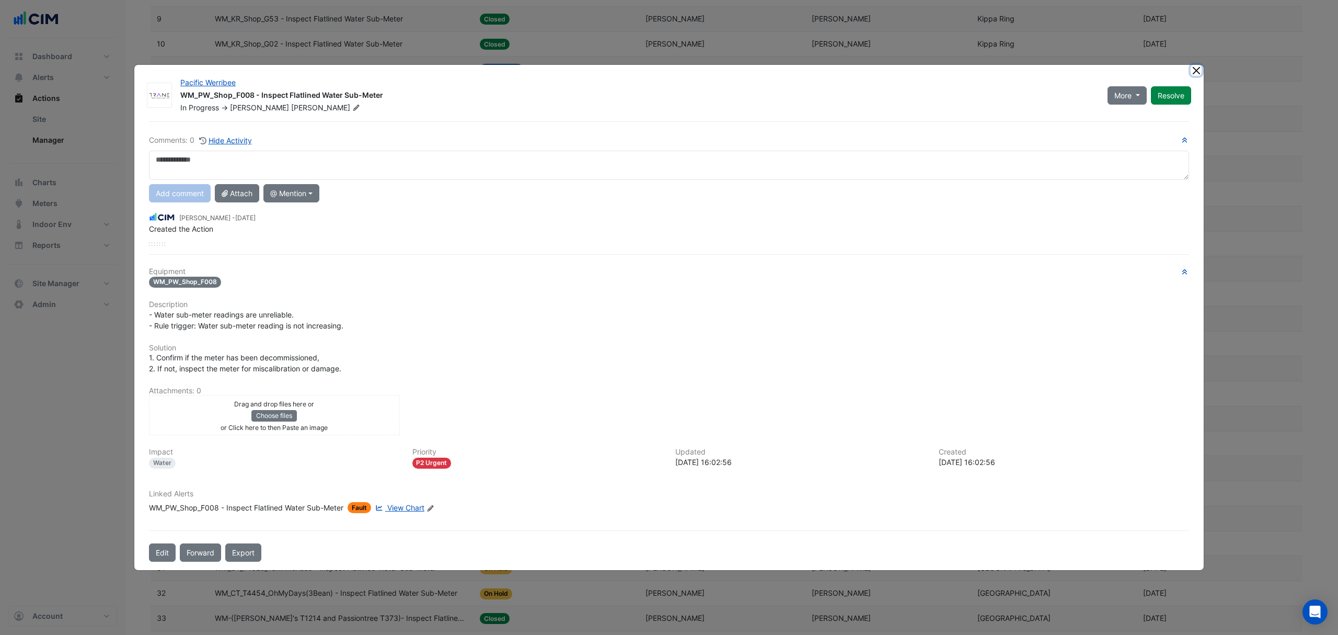
click at [1194, 70] on button "Close" at bounding box center [1196, 70] width 11 height 11
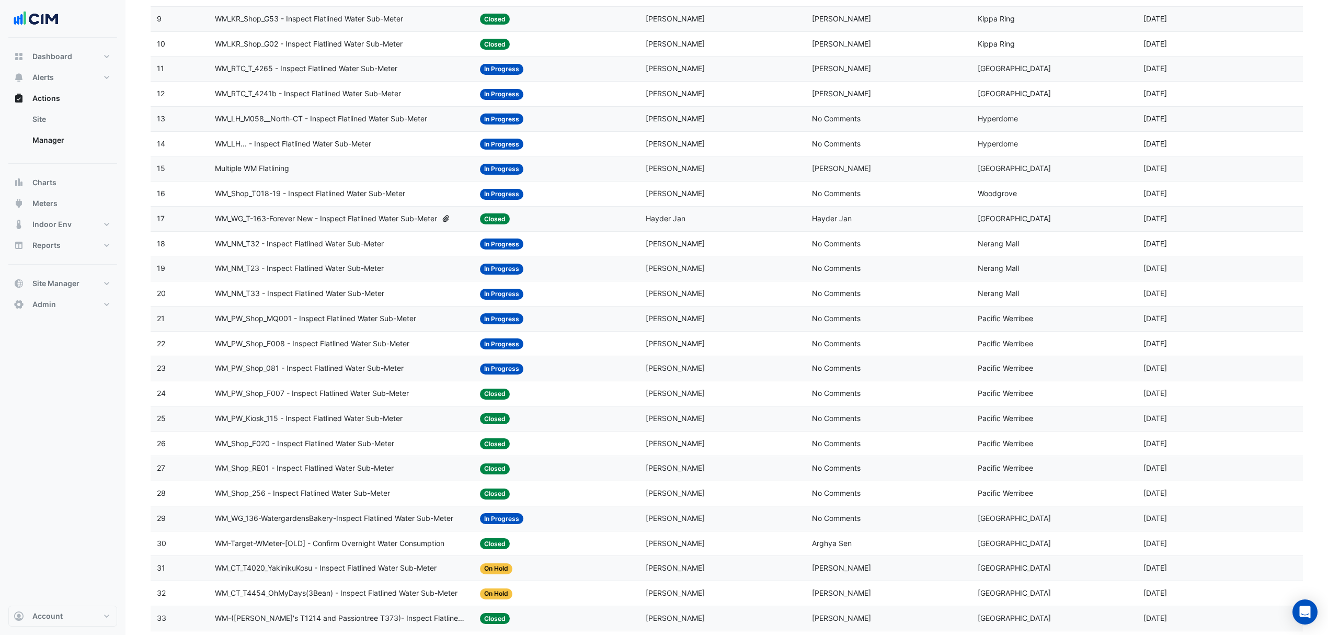
click at [295, 300] on span "WM_NM_T33 - Inspect Flatlined Water Sub-Meter" at bounding box center [299, 294] width 169 height 12
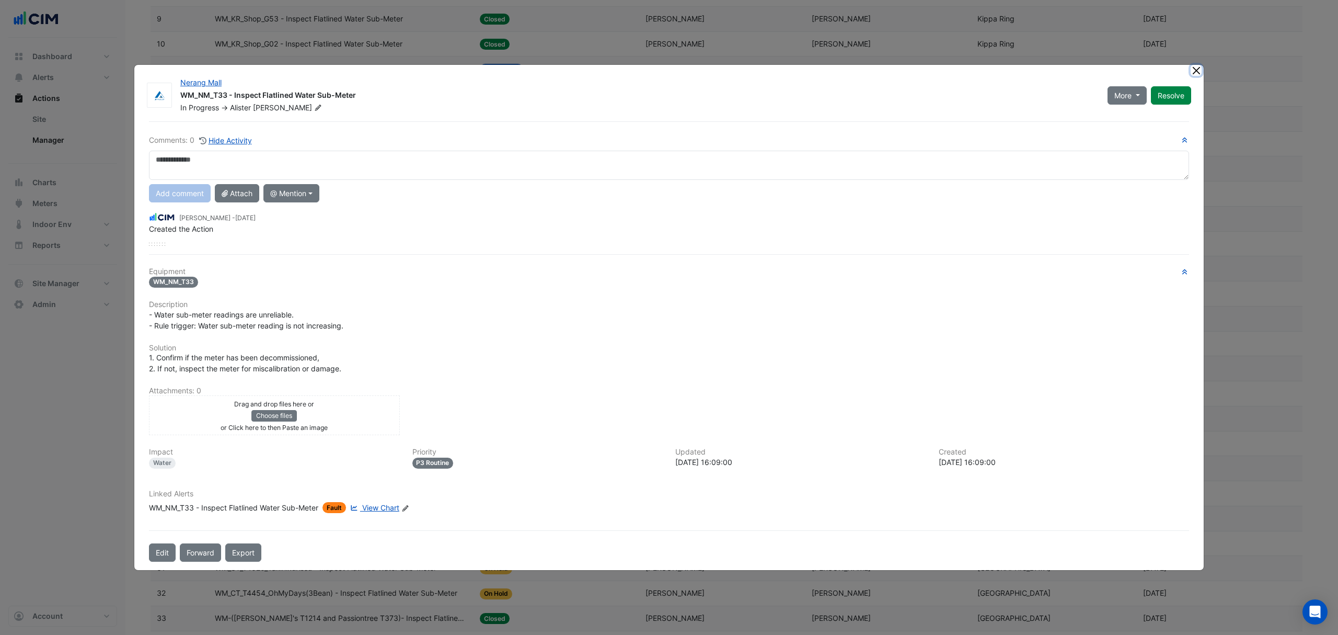
click at [1201, 69] on button "Close" at bounding box center [1196, 70] width 11 height 11
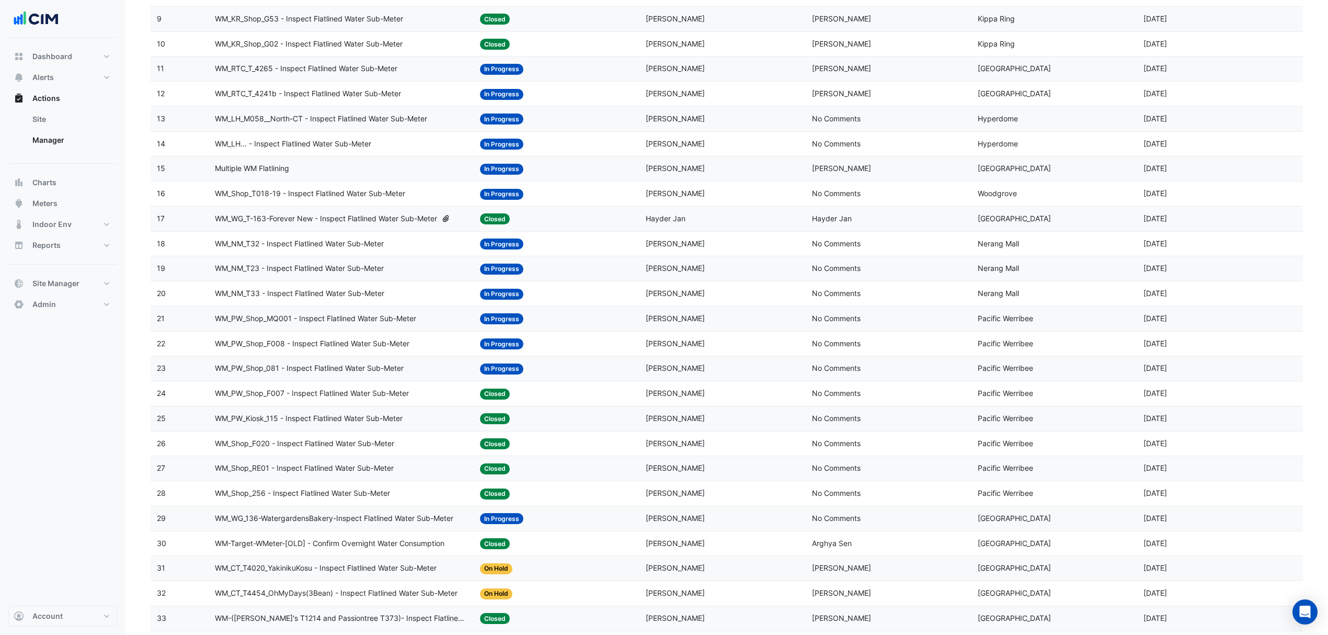
click at [300, 270] on span "WM_NM_T23 - Inspect Flatlined Water Sub-Meter" at bounding box center [299, 268] width 169 height 12
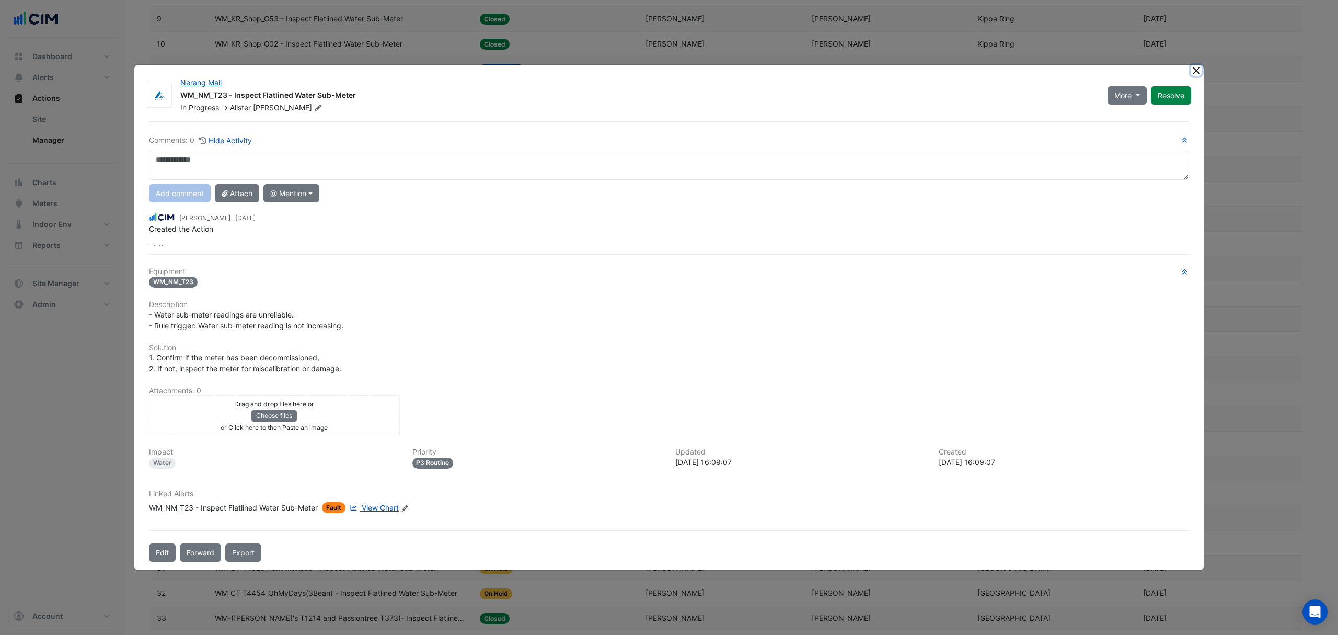
click at [1198, 70] on button "Close" at bounding box center [1196, 70] width 11 height 11
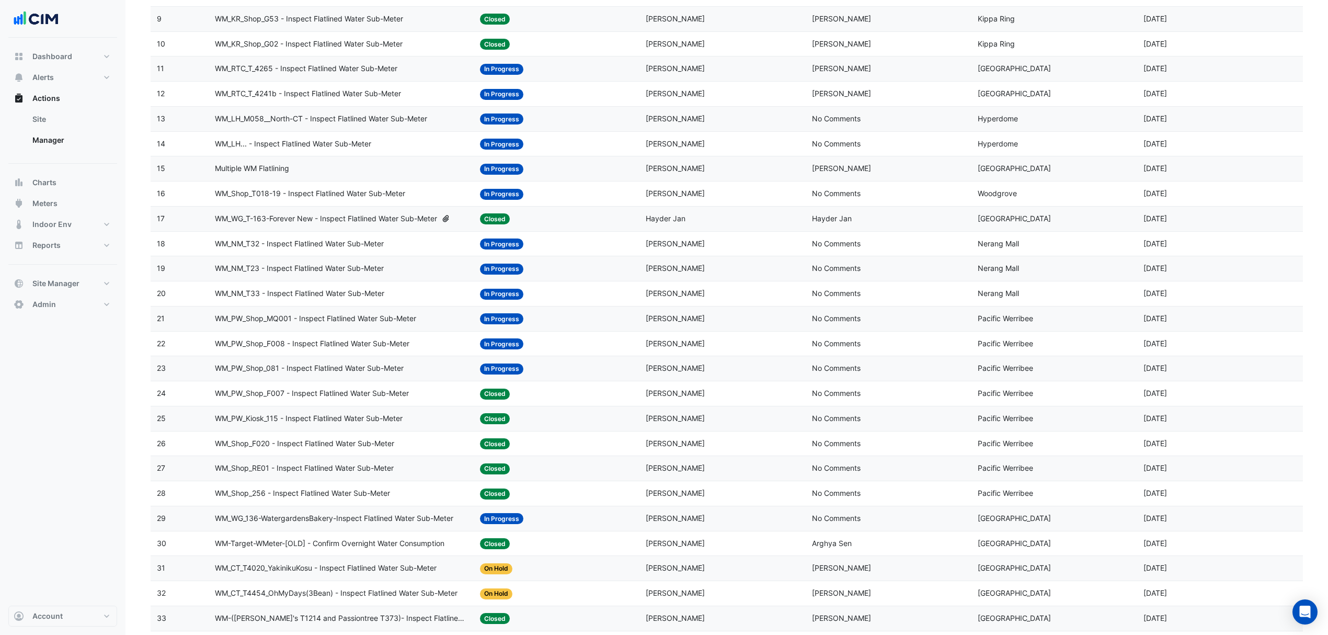
click at [337, 245] on span "WM_NM_T32 - Inspect Flatlined Water Sub-Meter" at bounding box center [299, 244] width 169 height 12
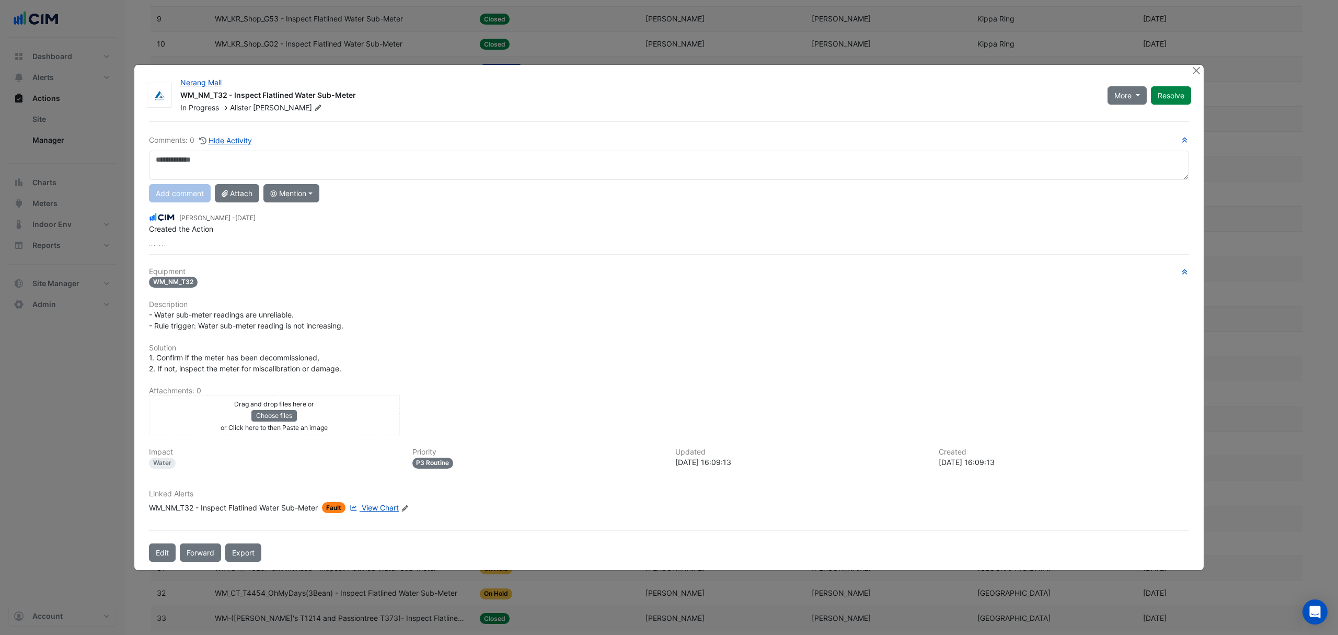
click at [1197, 78] on div "Nerang Mall WM_NM_T32 - Inspect Flatlined Water Sub-Meter In Progress -> Aliste…" at bounding box center [669, 317] width 1070 height 505
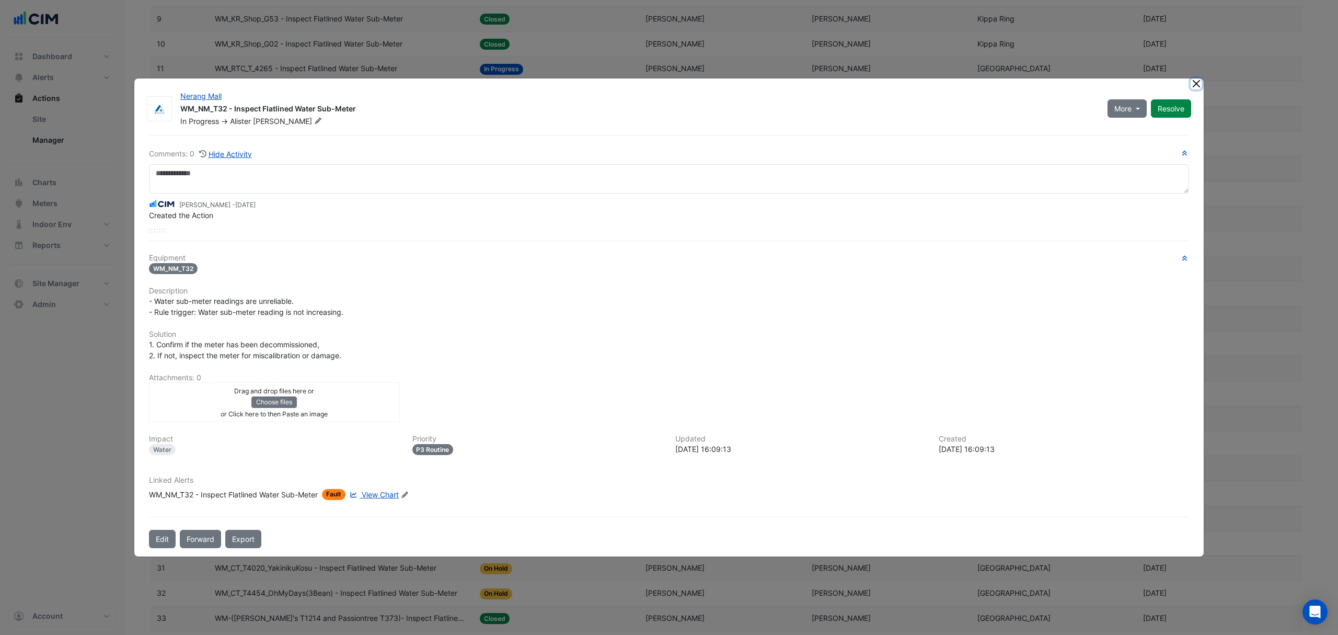
click at [1195, 78] on button "Close" at bounding box center [1196, 83] width 11 height 11
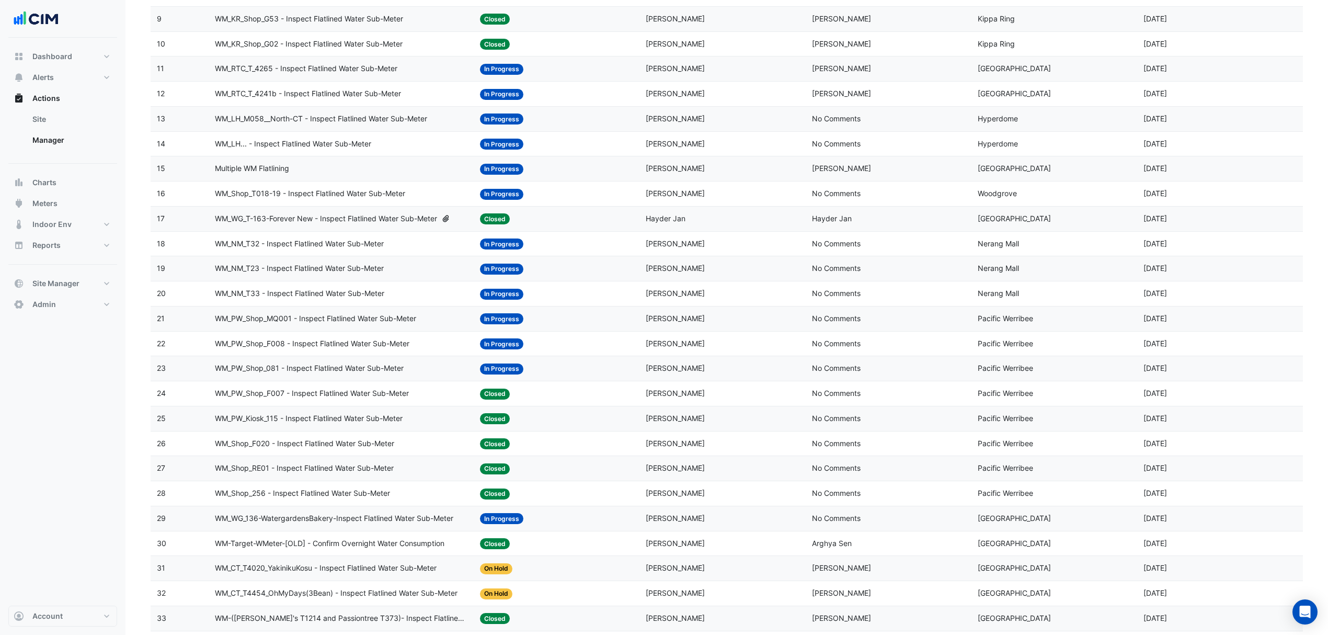
click at [292, 192] on span "WM_Shop_T018-19 - Inspect Flatlined Water Sub-Meter" at bounding box center [310, 194] width 190 height 12
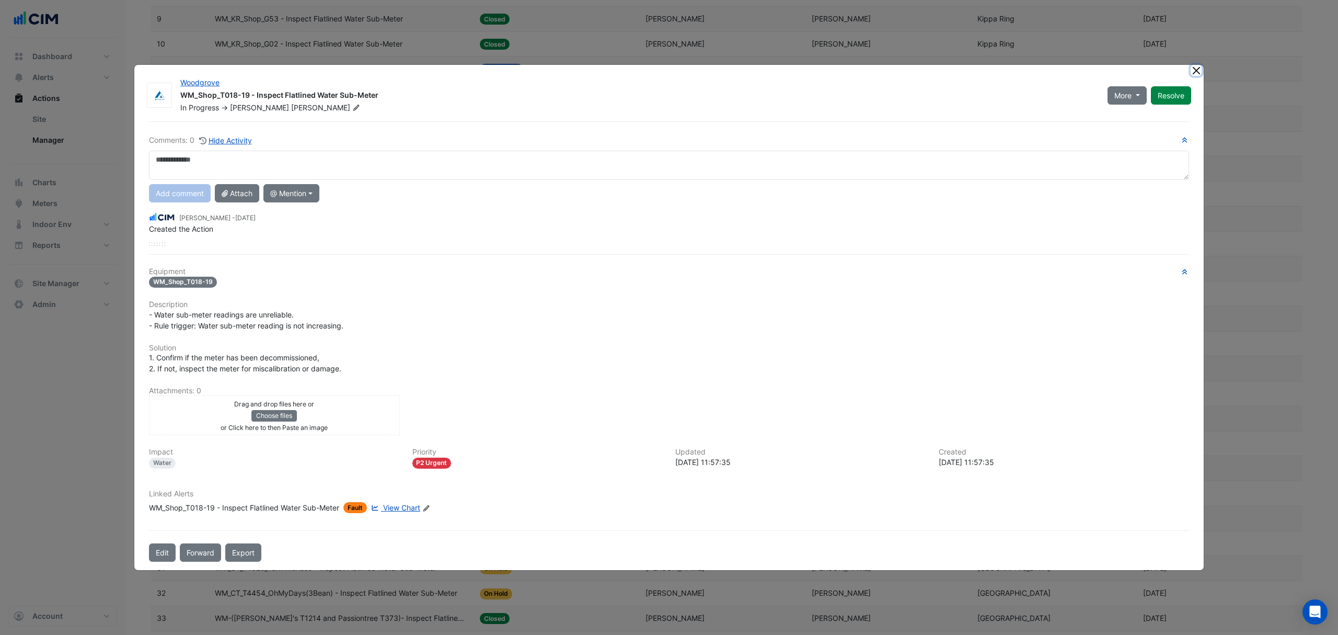
click at [1199, 70] on button "Close" at bounding box center [1196, 70] width 11 height 11
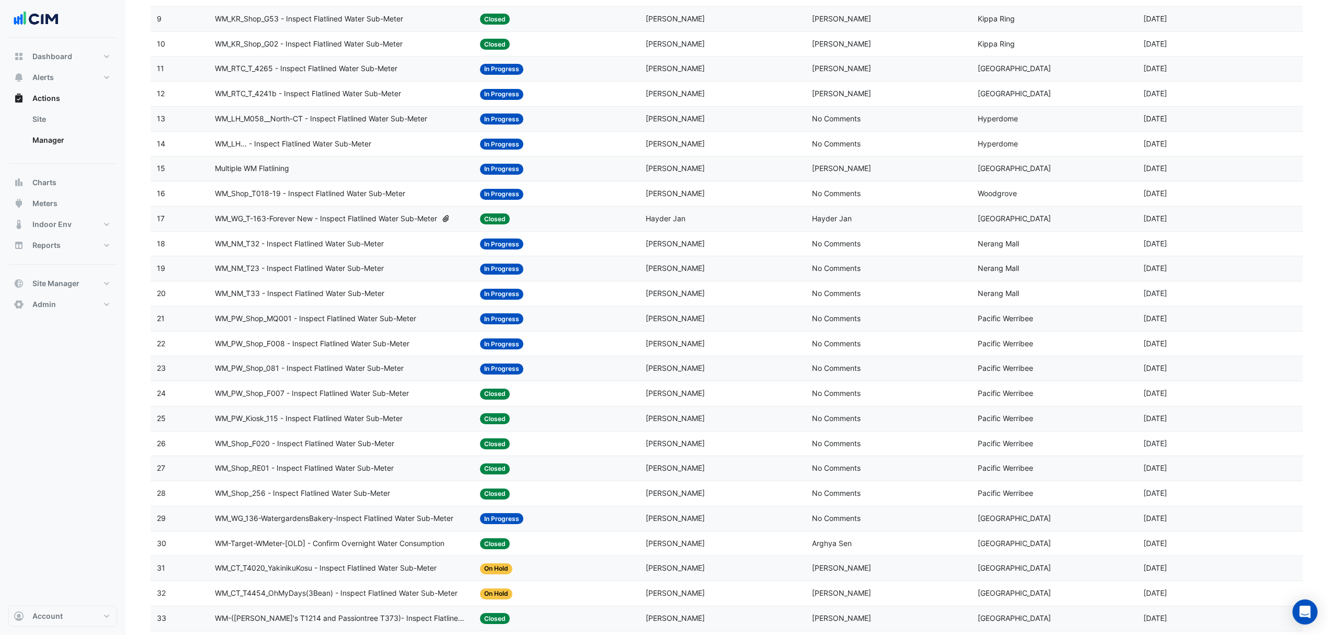
click at [277, 169] on span "Multiple WM Flatlining" at bounding box center [252, 169] width 74 height 12
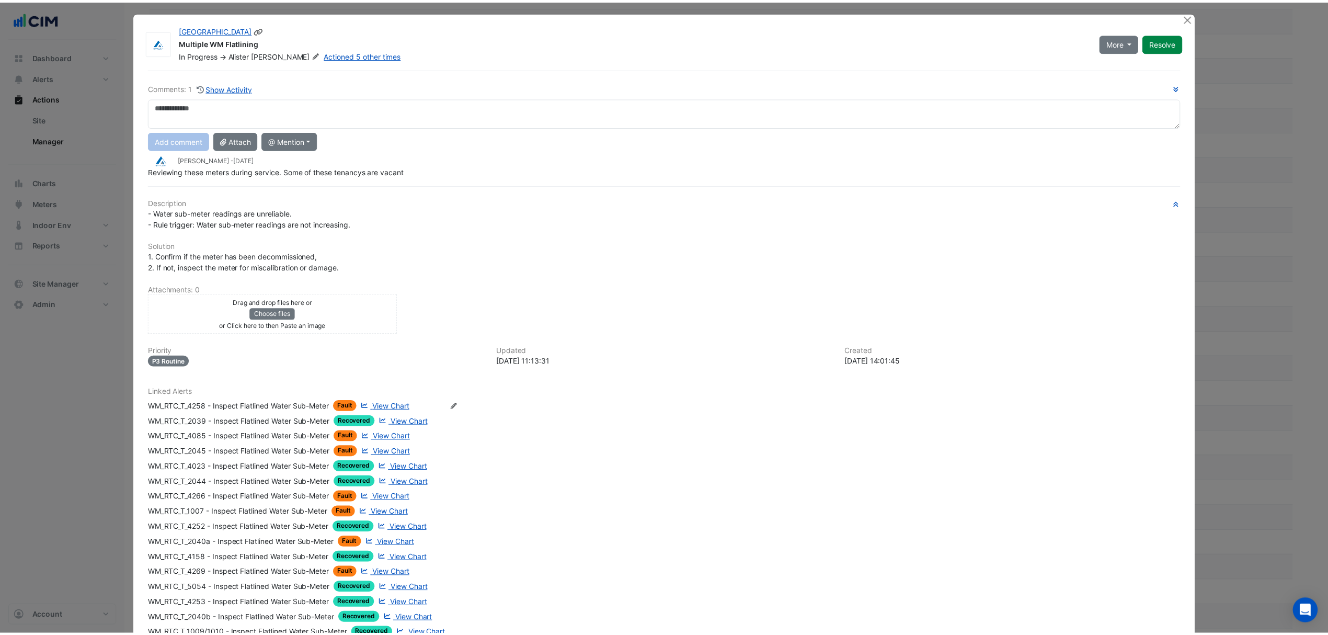
scroll to position [0, 0]
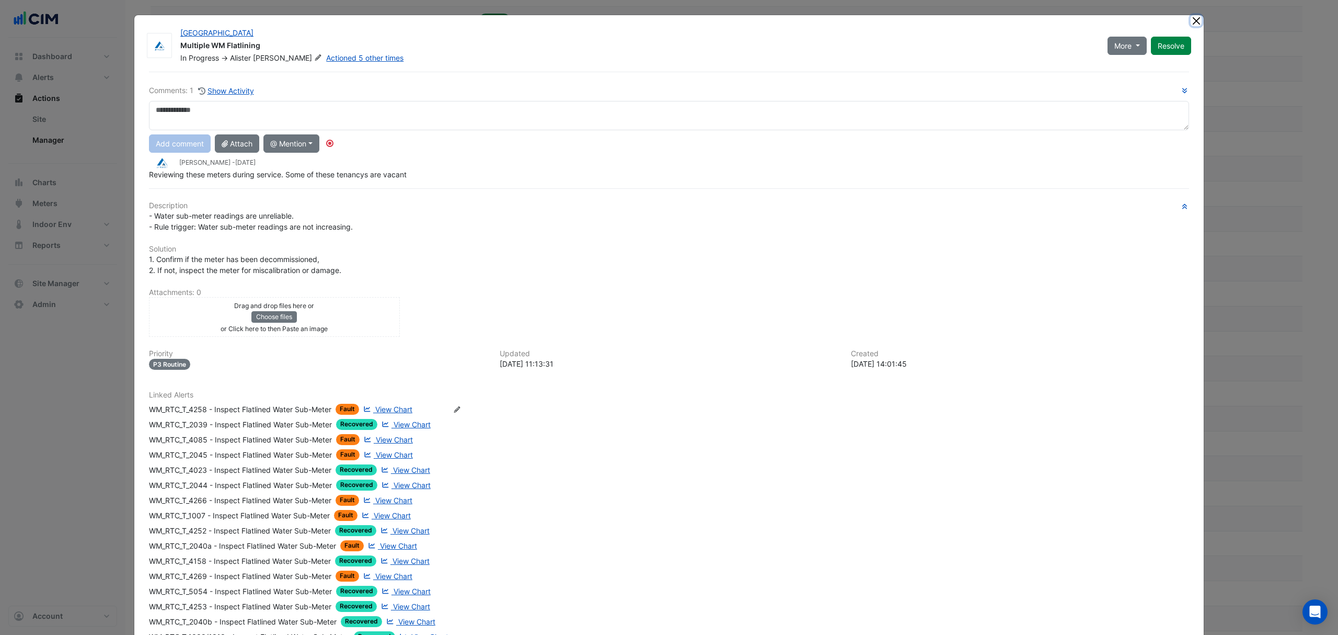
click at [1191, 17] on button "Close" at bounding box center [1196, 20] width 11 height 11
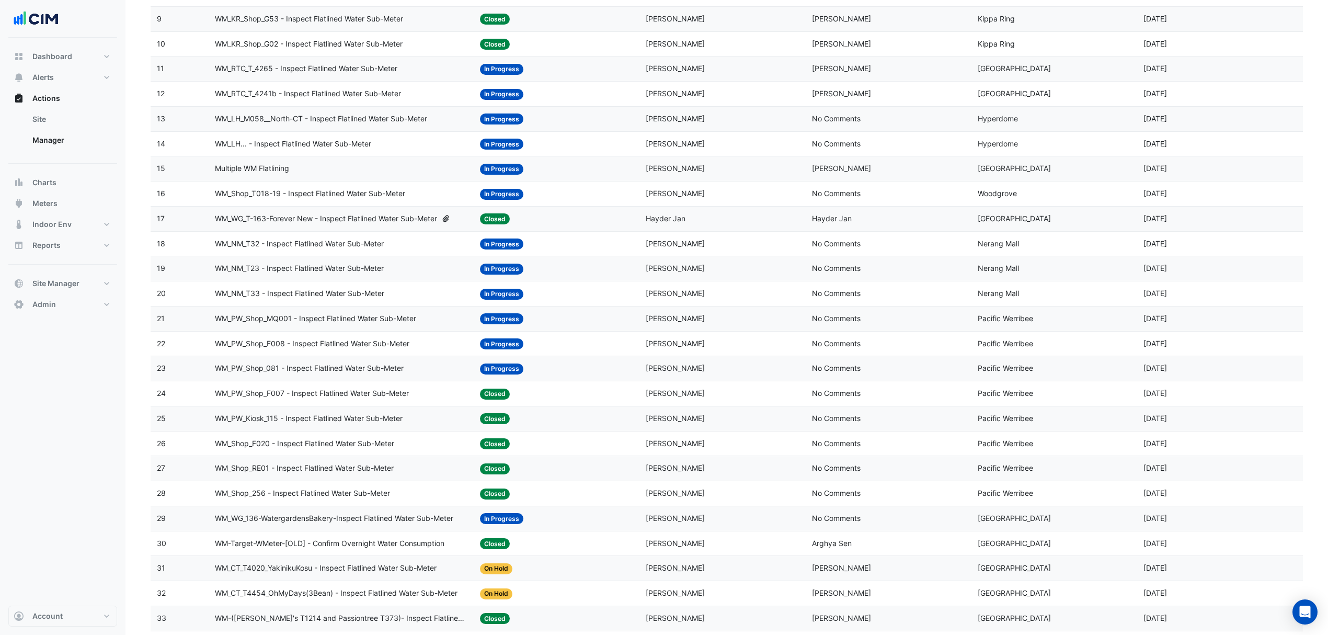
click at [268, 142] on span "WM_LH... - Inspect Flatlined Water Sub-Meter" at bounding box center [293, 144] width 156 height 12
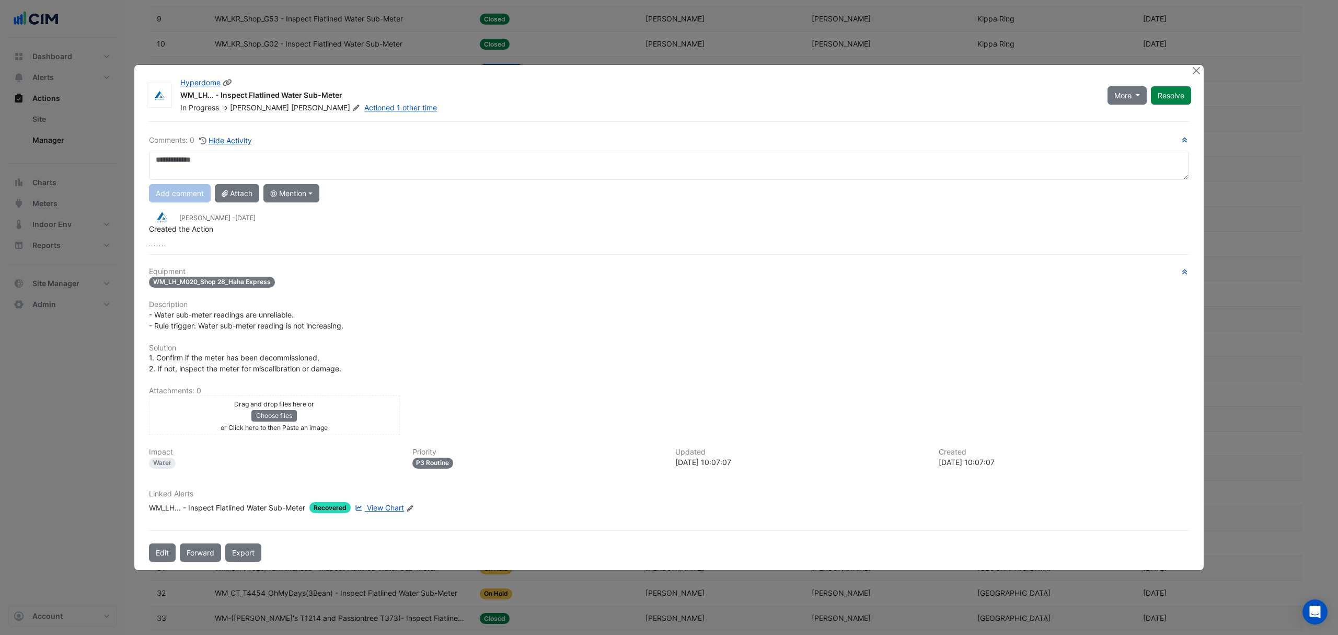
click at [1183, 90] on button "Resolve" at bounding box center [1171, 95] width 40 height 18
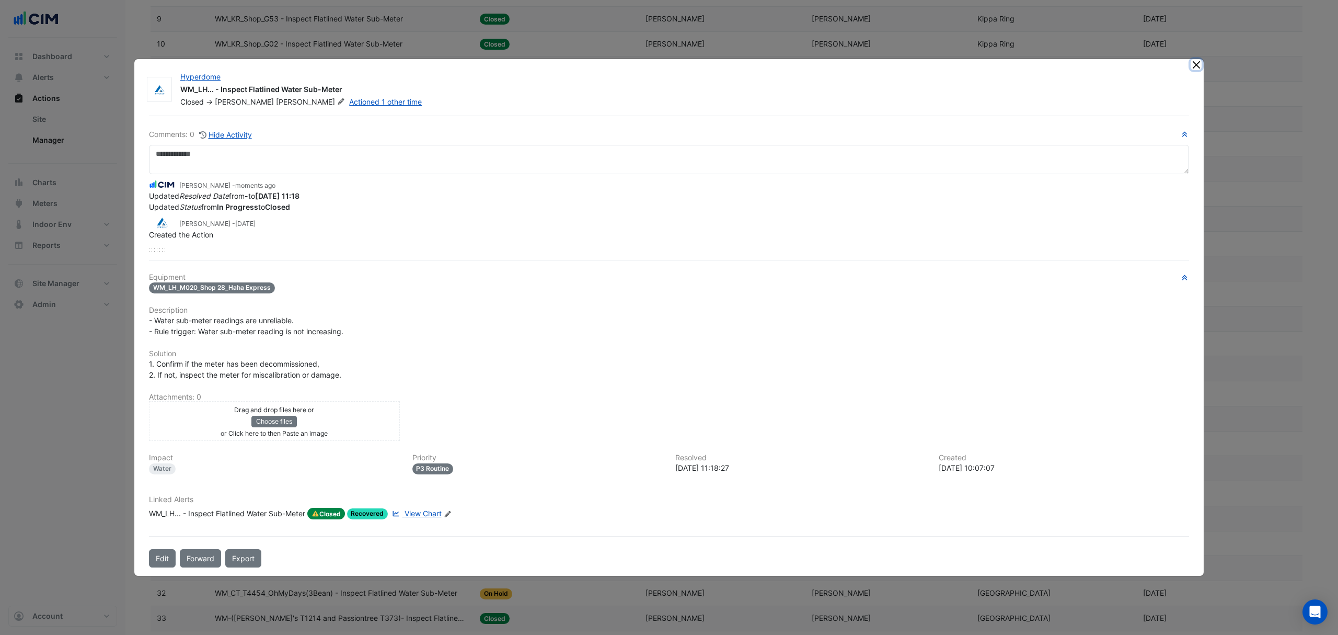
click at [1198, 65] on button "Close" at bounding box center [1196, 64] width 11 height 11
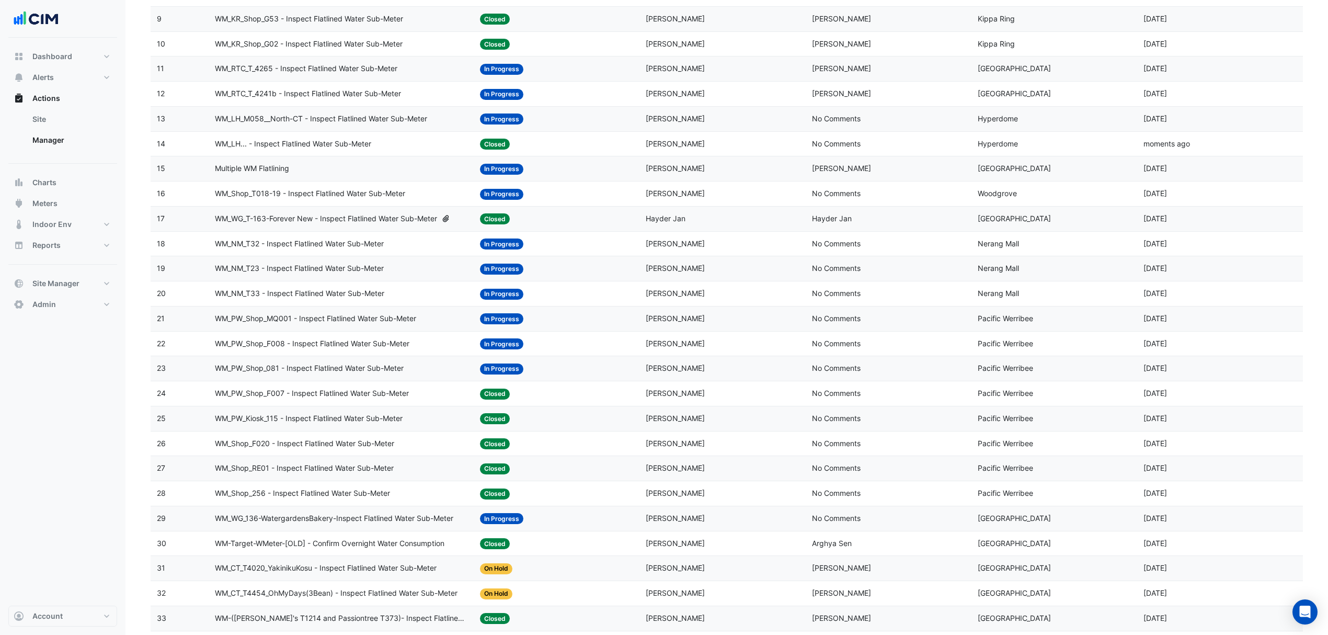
click at [396, 116] on span "WM_LH_M058__North-CT - Inspect Flatlined Water Sub-Meter" at bounding box center [321, 119] width 212 height 12
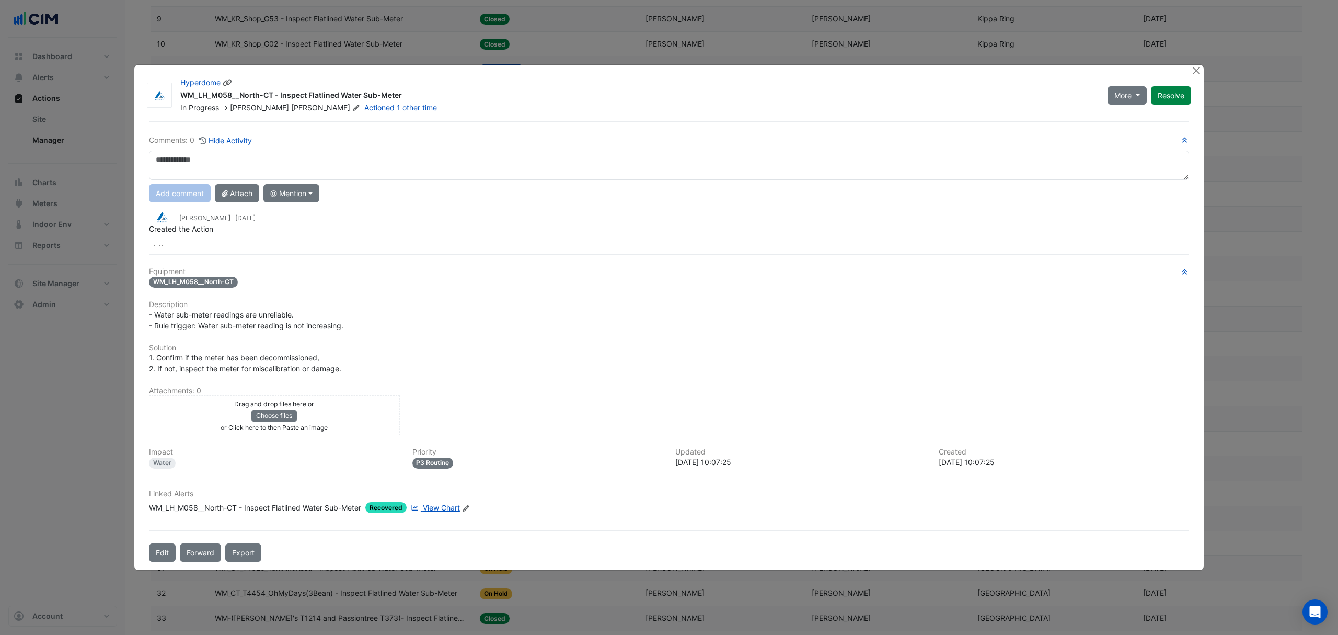
click at [1188, 94] on button "Resolve" at bounding box center [1171, 95] width 40 height 18
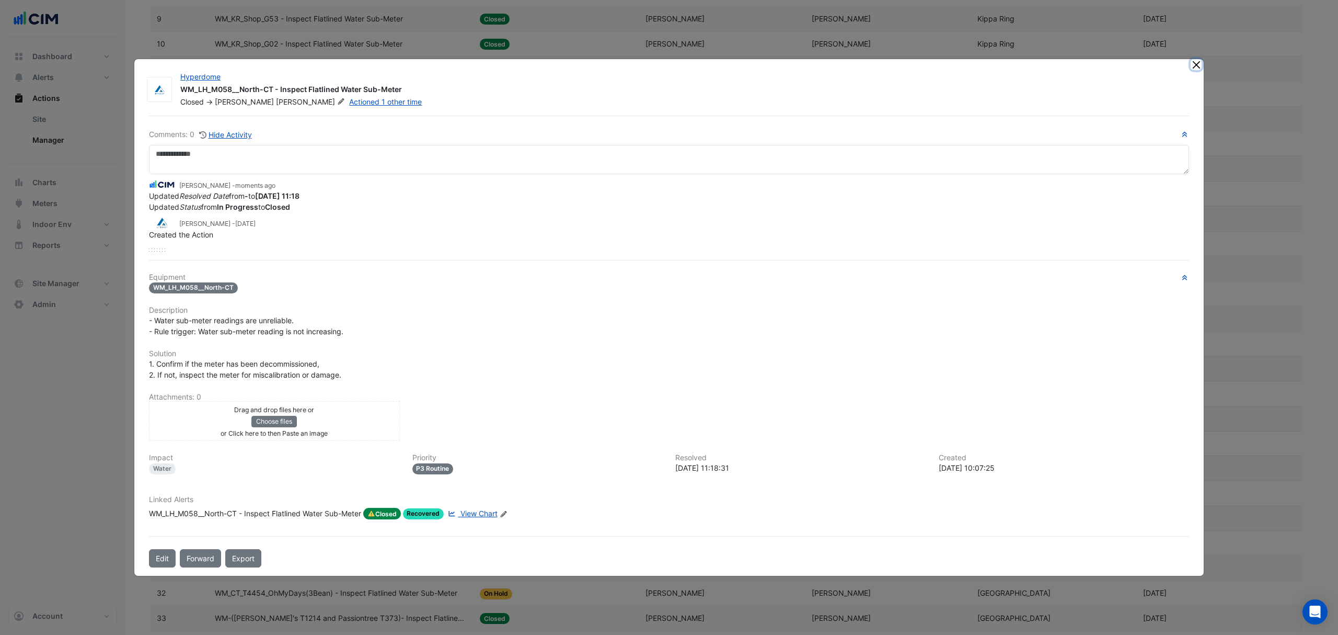
click at [1199, 65] on button "Close" at bounding box center [1196, 64] width 11 height 11
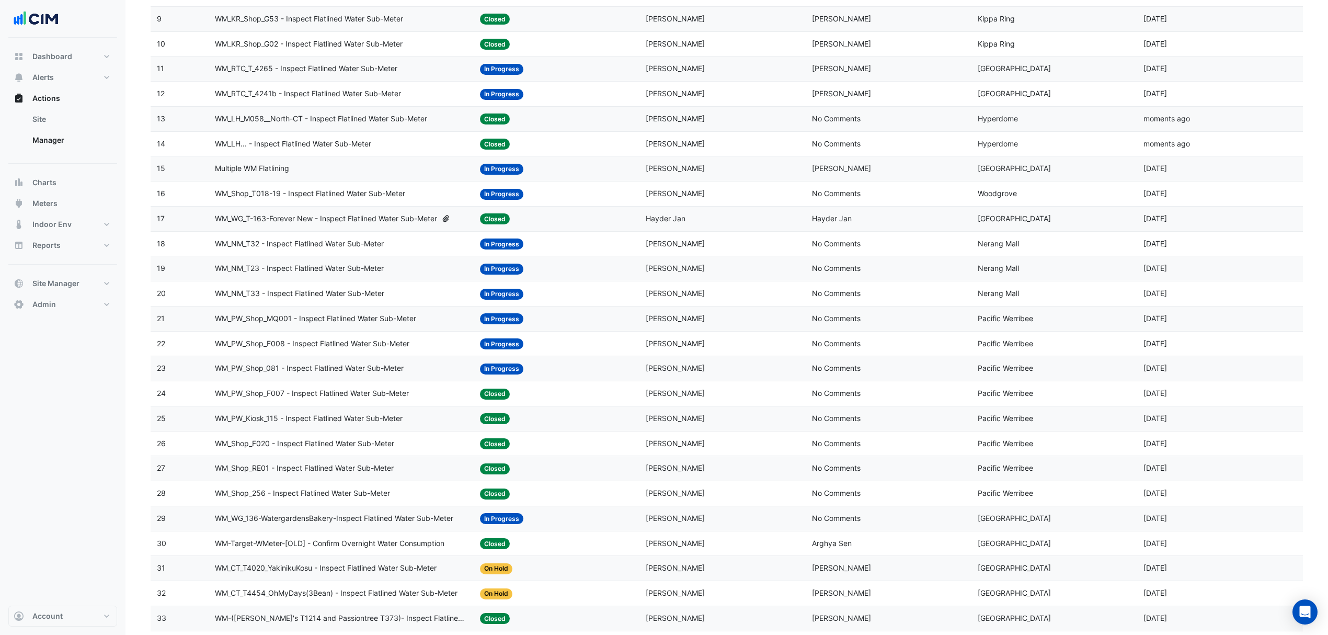
click at [394, 90] on span "WM_RTC_T_4241b - Inspect Flatlined Water Sub-Meter" at bounding box center [308, 94] width 186 height 12
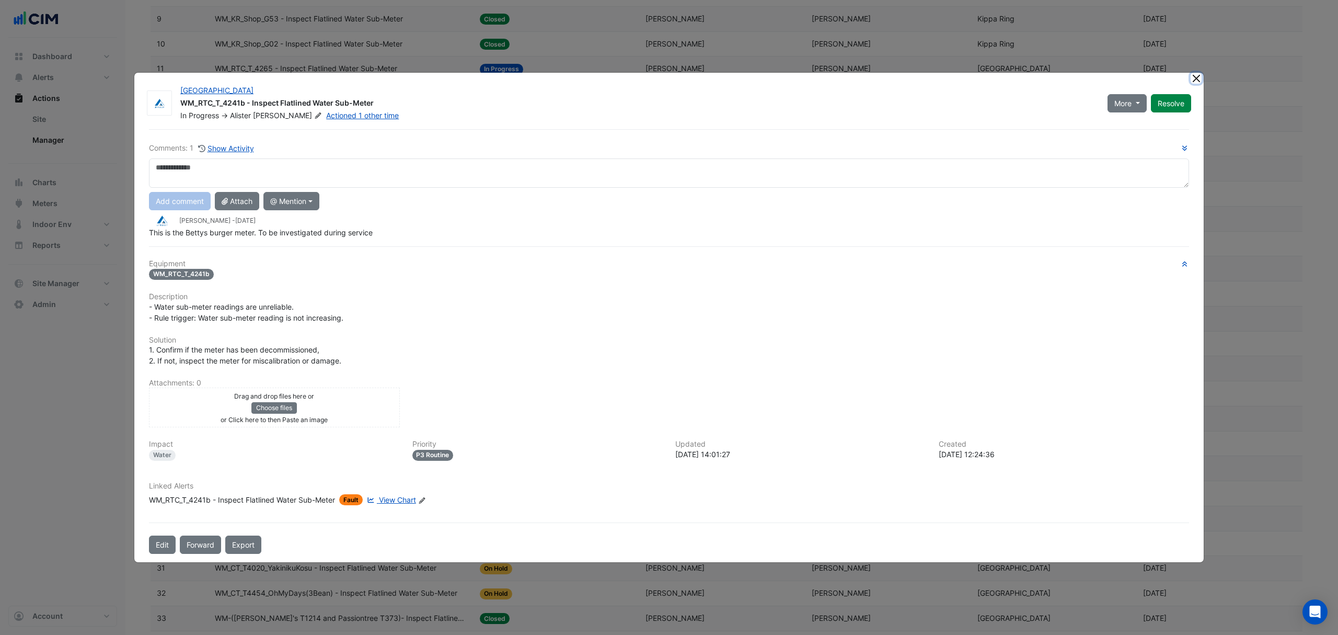
click at [1194, 73] on button "Close" at bounding box center [1196, 78] width 11 height 11
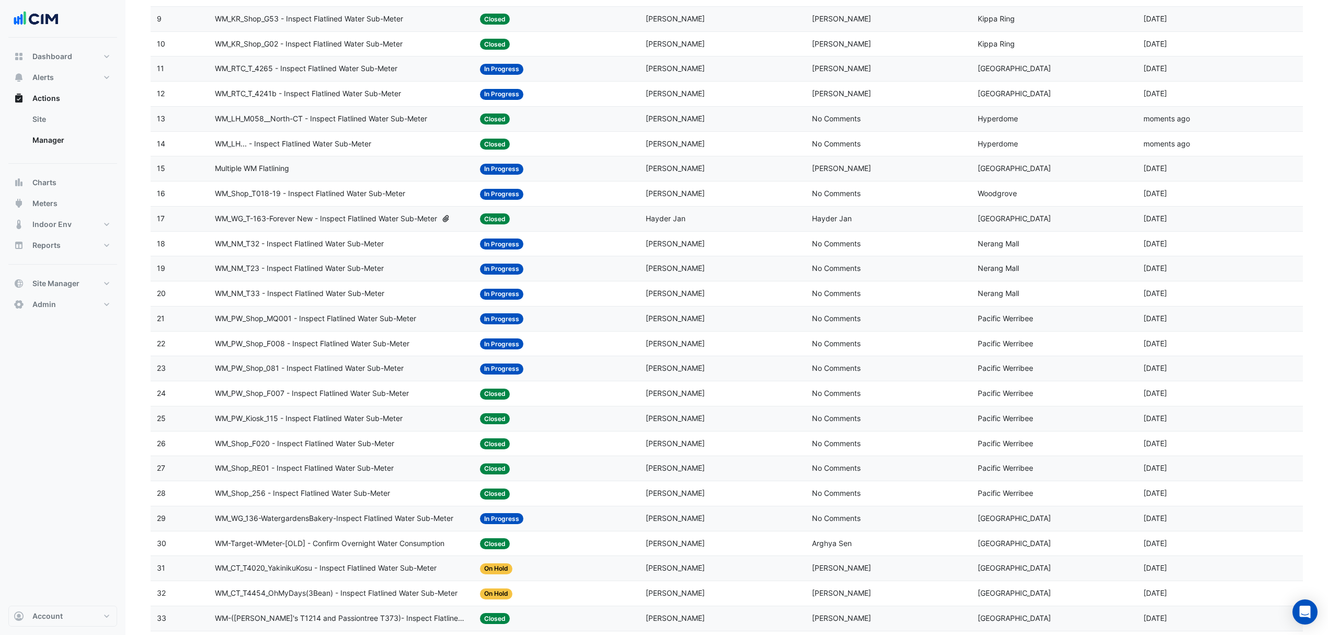
click at [314, 73] on span "WM_RTC_T_4265 - Inspect Flatlined Water Sub-Meter" at bounding box center [306, 69] width 182 height 12
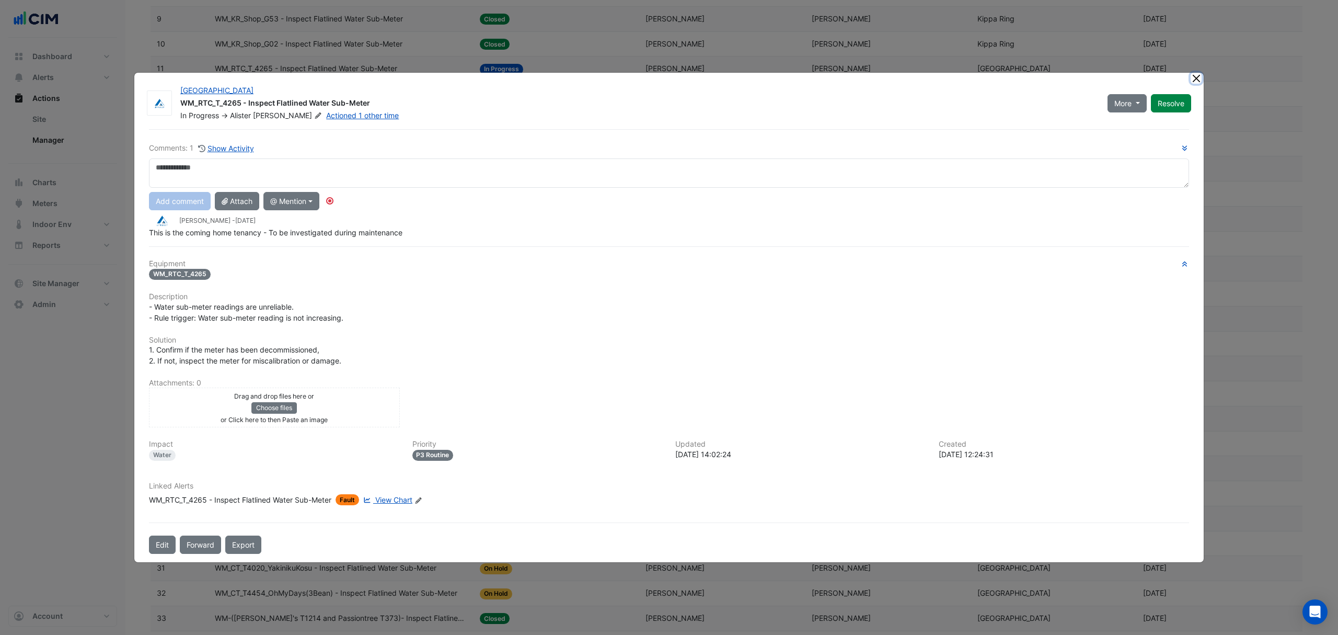
click at [1197, 78] on button "Close" at bounding box center [1196, 78] width 11 height 11
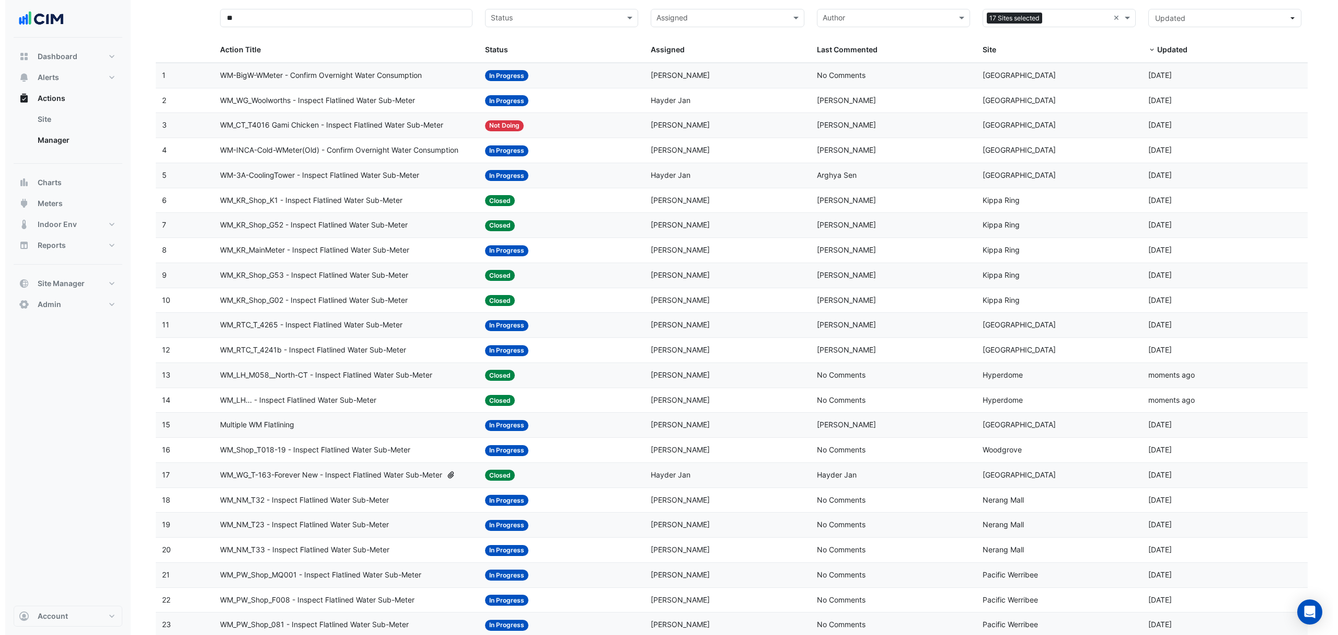
scroll to position [70, 0]
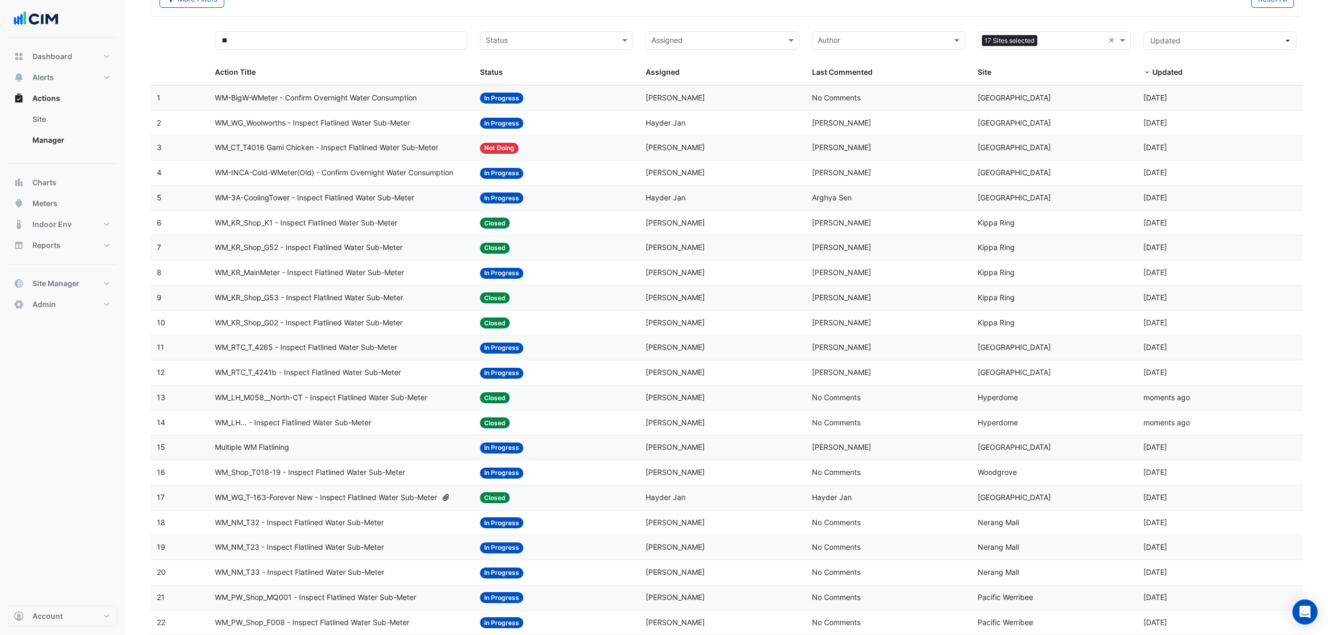
click at [337, 279] on span "WM_KR_MainMeter - Inspect Flatlined Water Sub-Meter" at bounding box center [309, 273] width 189 height 12
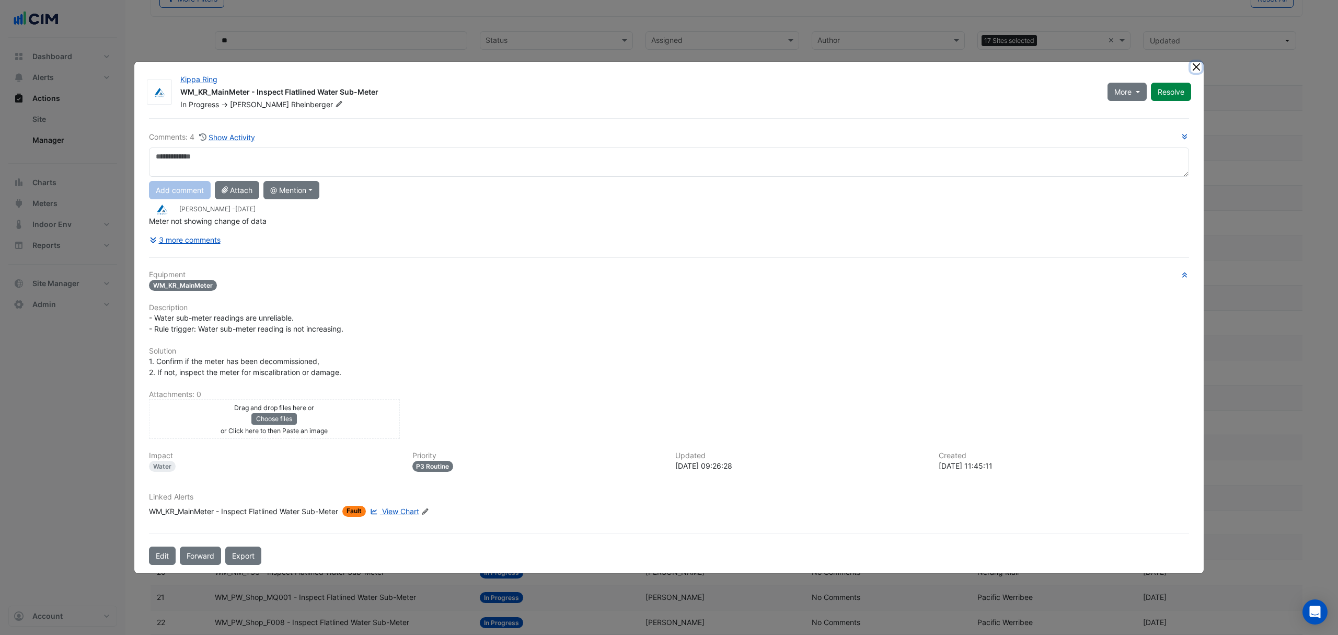
click at [1195, 68] on button "Close" at bounding box center [1196, 67] width 11 height 11
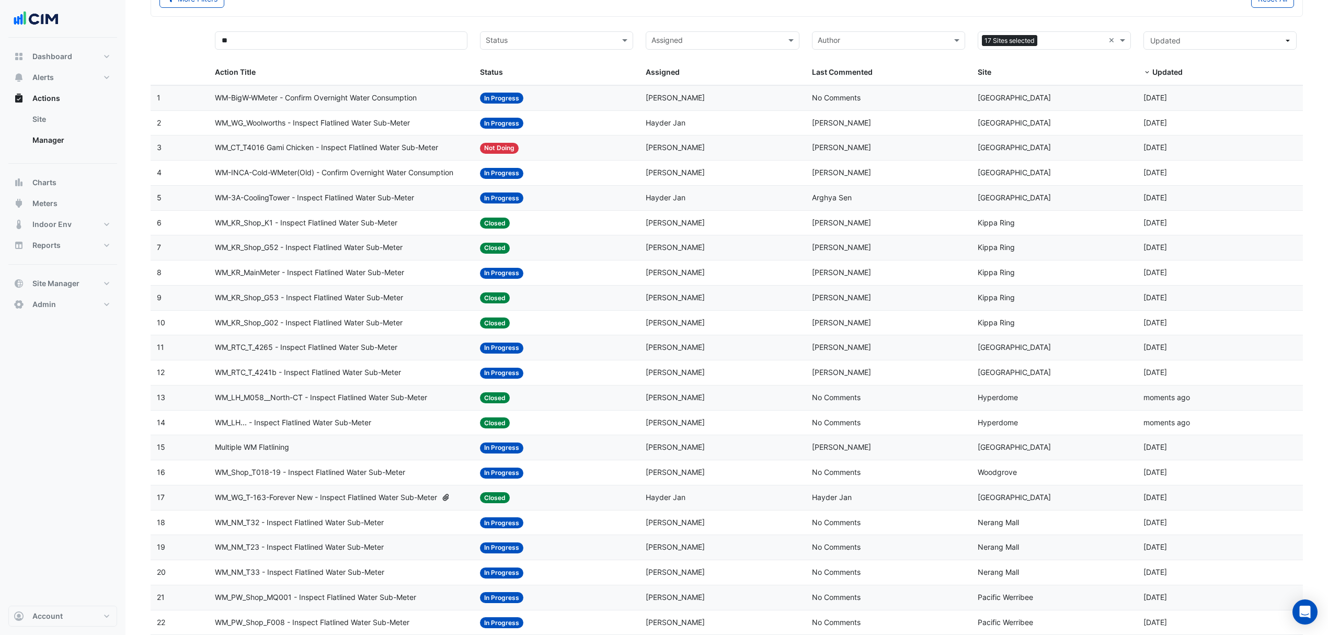
click at [343, 179] on span "WM-INCA-Cold-WMeter(Old) - Confirm Overnight Water Consumption" at bounding box center [334, 173] width 238 height 12
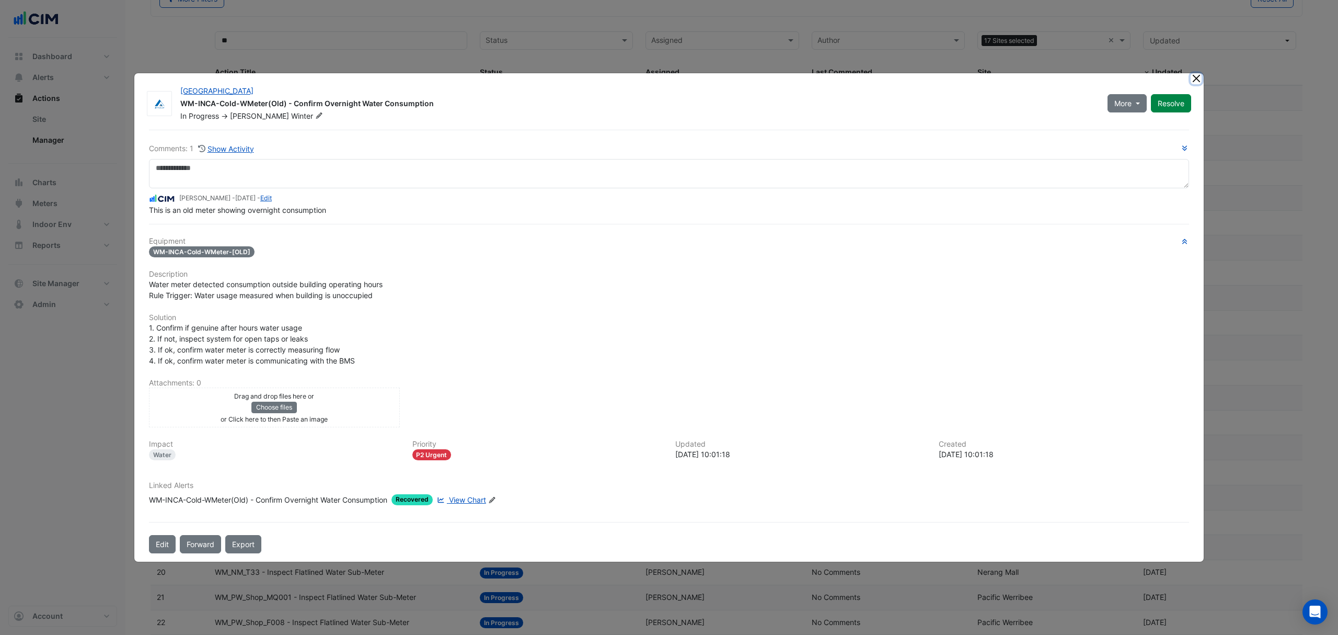
click at [1195, 65] on ngb-modal-window "Canberra Centre WM-INCA-Cold-WMeter(Old) - Confirm Overnight Water Consumption …" at bounding box center [669, 317] width 1338 height 635
click at [1191, 74] on button "Close" at bounding box center [1196, 78] width 11 height 11
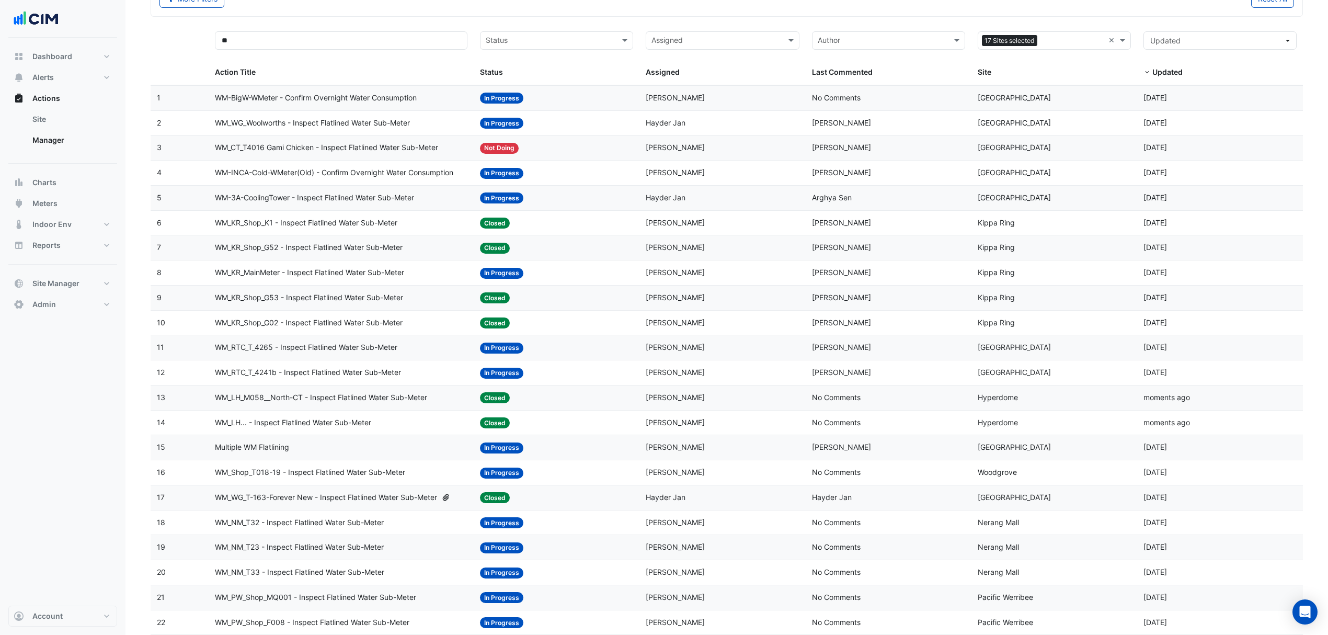
click at [310, 93] on span "WM-BigW-WMeter - Confirm Overnight Water Consumption" at bounding box center [316, 98] width 202 height 12
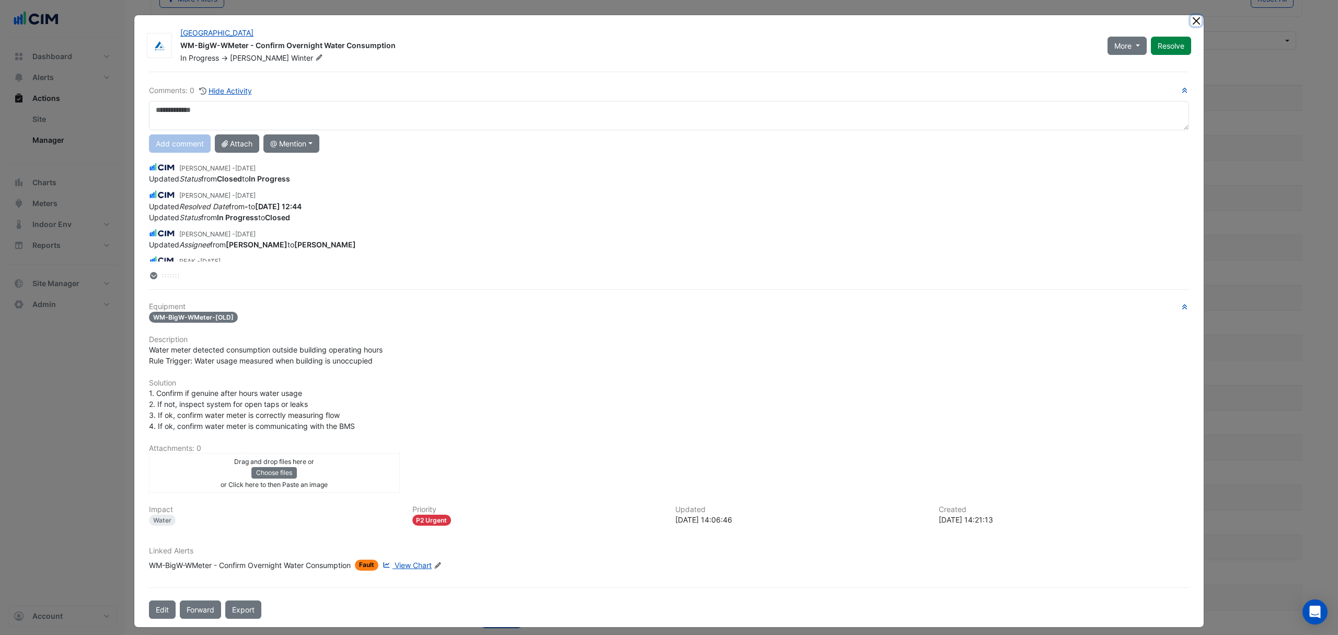
click at [1193, 18] on button "Close" at bounding box center [1196, 20] width 11 height 11
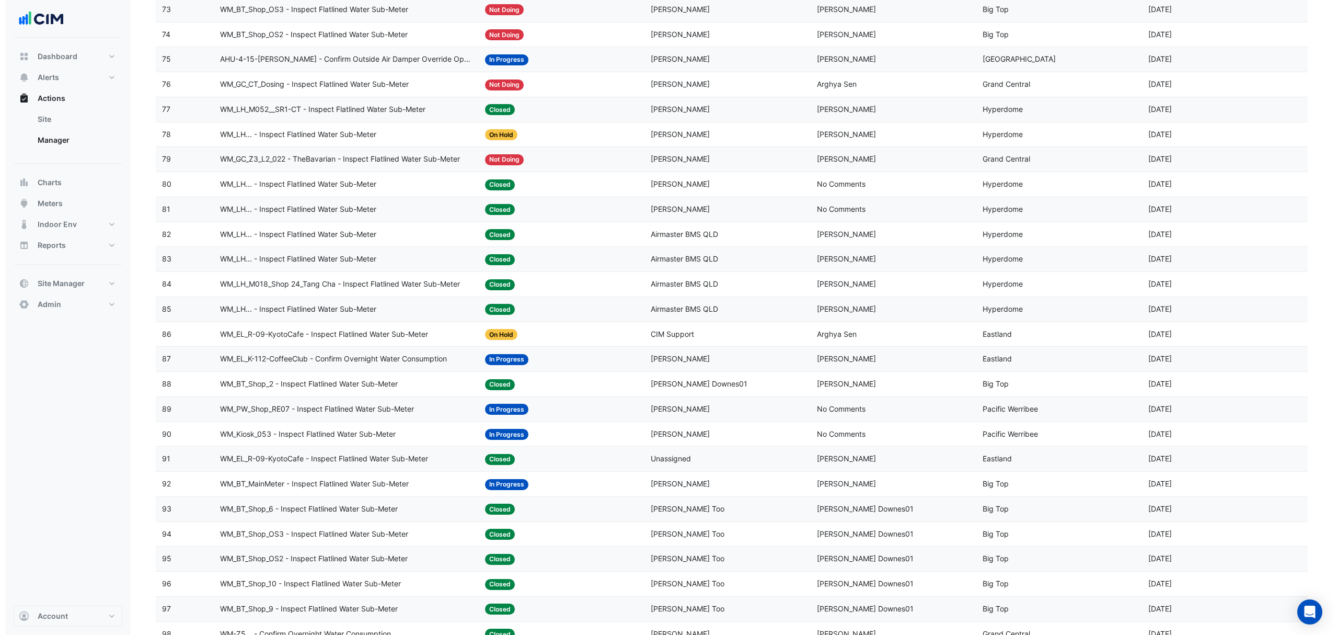
scroll to position [2063, 0]
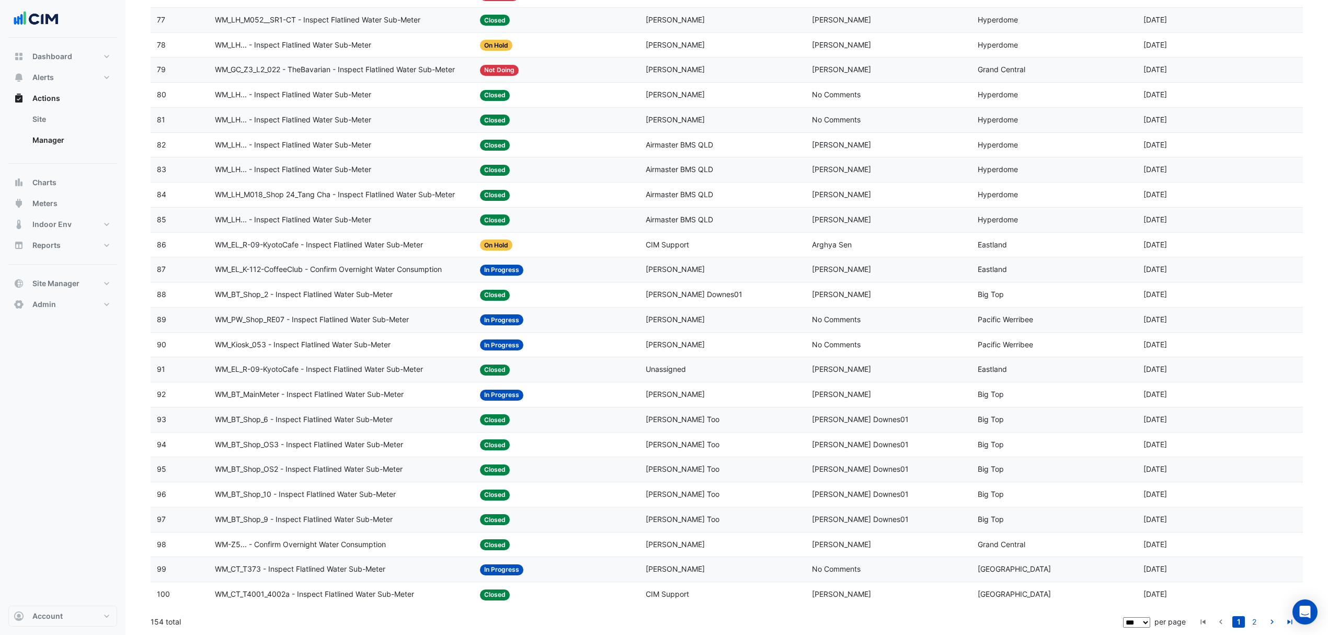
click at [354, 390] on span "WM_BT_MainMeter - Inspect Flatlined Water Sub-Meter" at bounding box center [309, 394] width 189 height 12
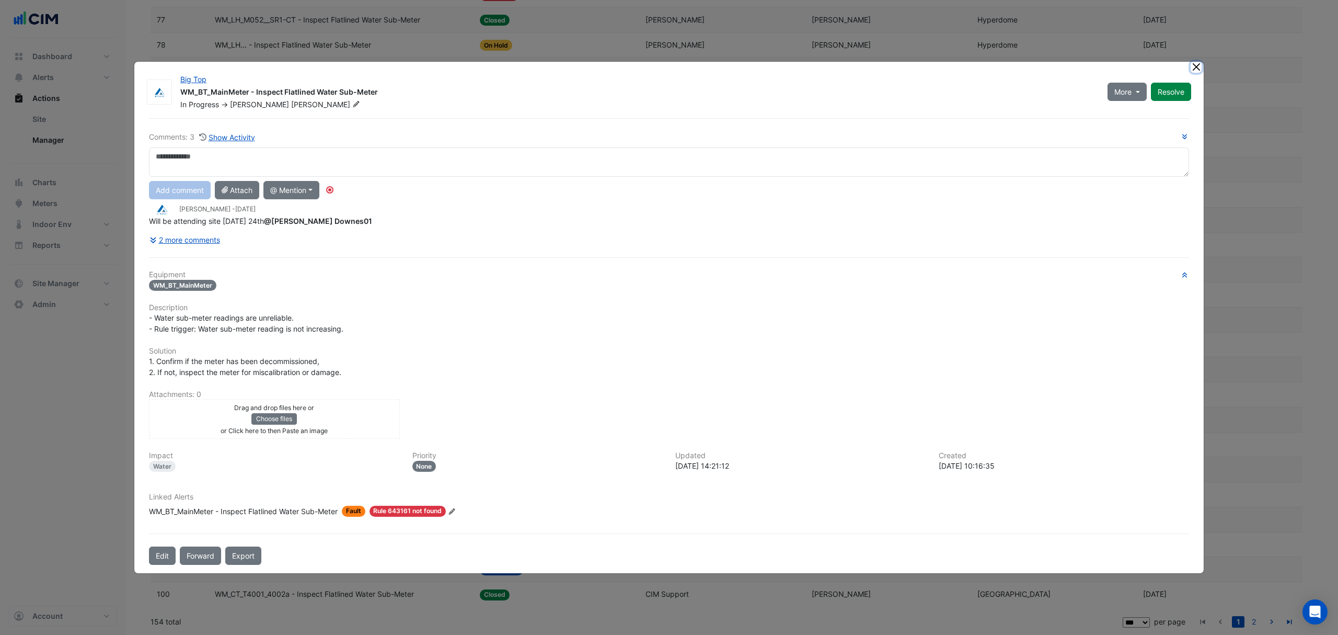
click at [1199, 63] on button "Close" at bounding box center [1196, 67] width 11 height 11
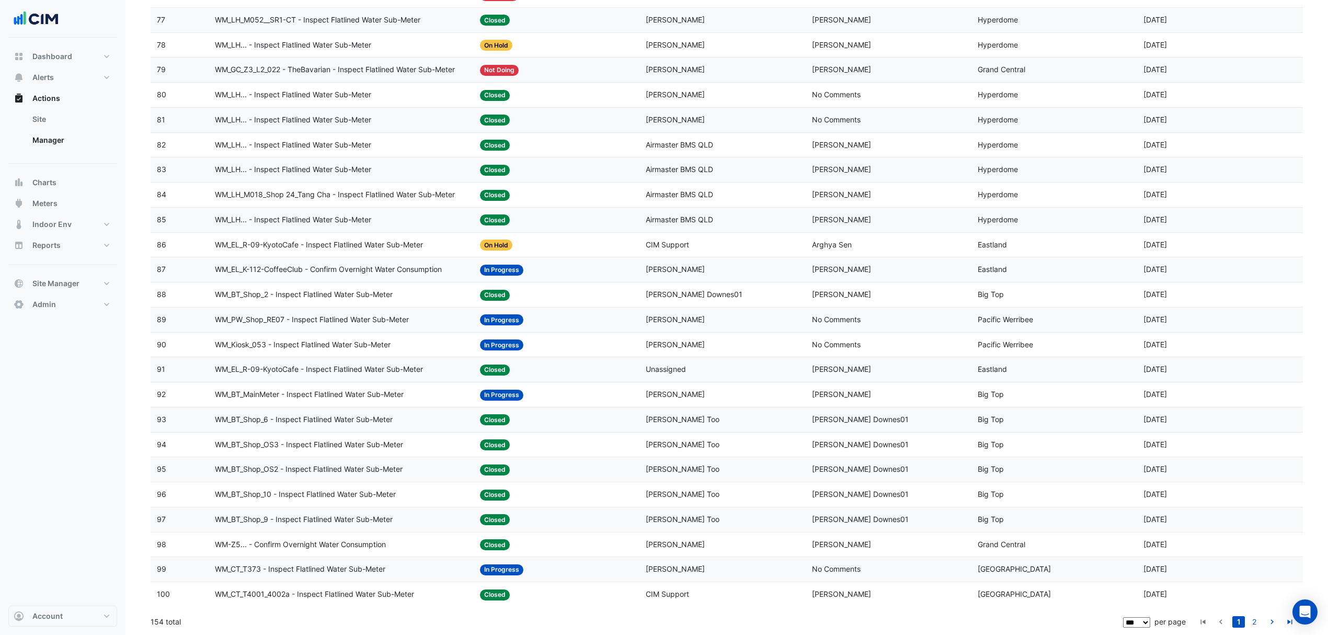
click at [291, 569] on span "WM_CT_T373 - Inspect Flatlined Water Sub-Meter" at bounding box center [300, 569] width 170 height 12
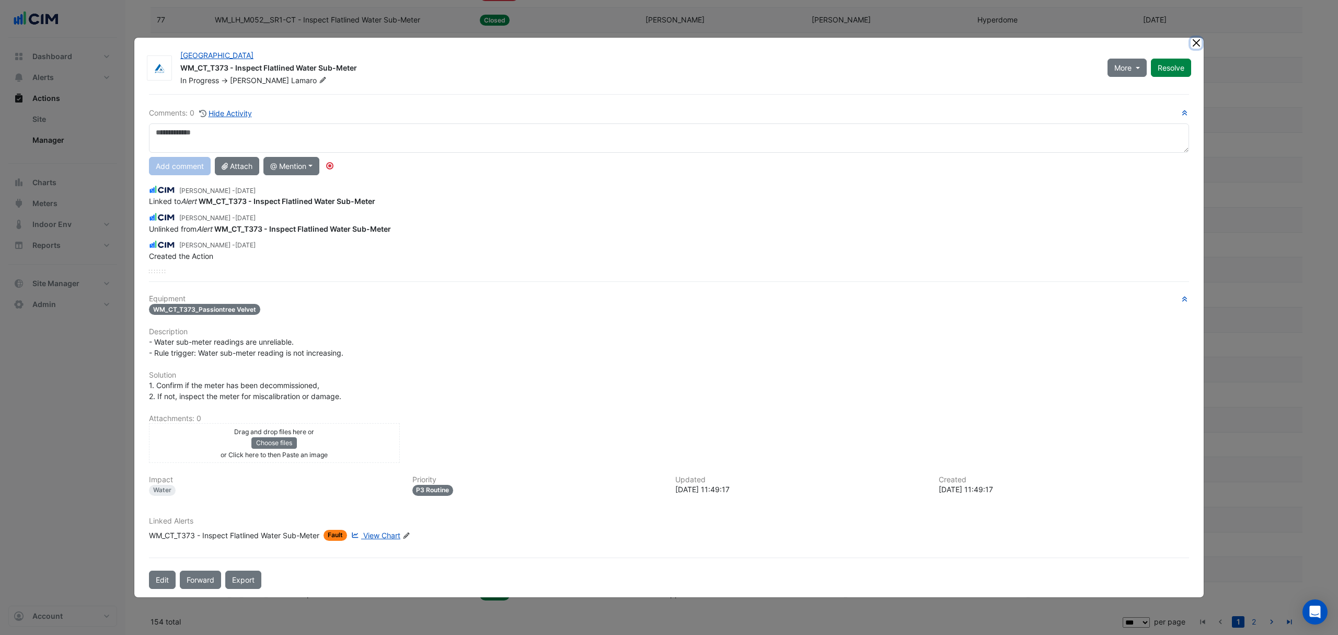
click at [1195, 47] on button "Close" at bounding box center [1196, 43] width 11 height 11
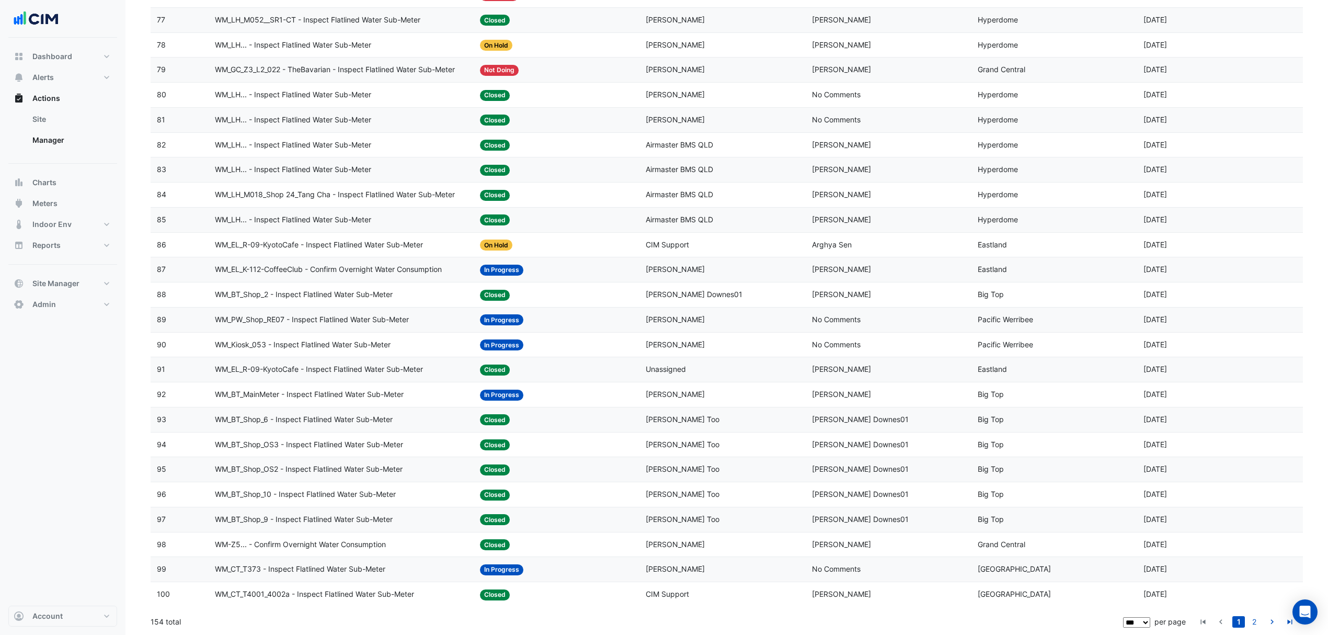
click at [325, 339] on span "WM_Kiosk_053 - Inspect Flatlined Water Sub-Meter" at bounding box center [303, 345] width 176 height 12
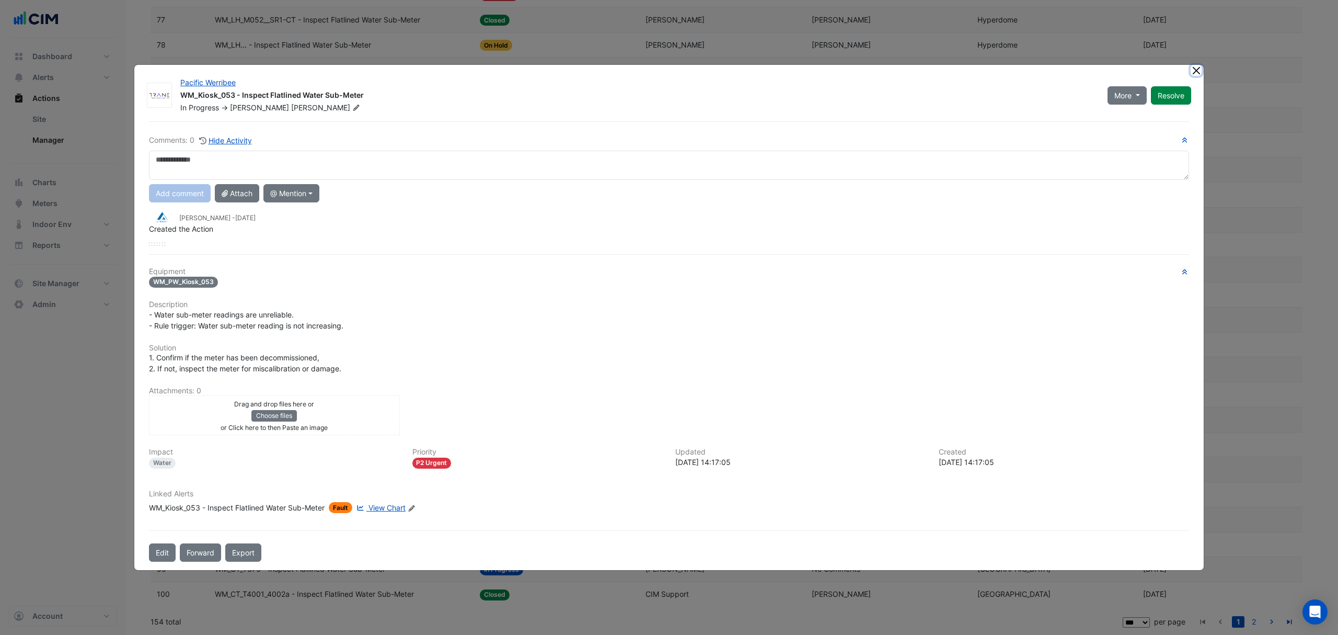
click at [1198, 72] on button "Close" at bounding box center [1196, 70] width 11 height 11
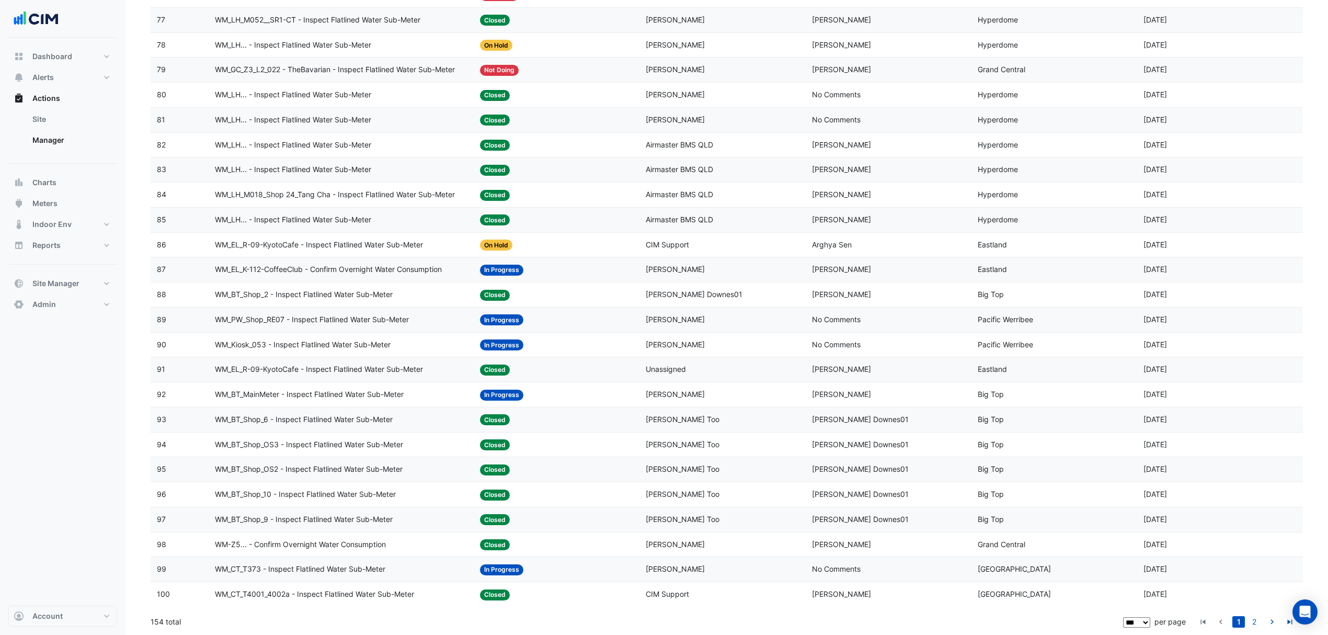
click at [361, 314] on span "WM_PW_Shop_RE07 - Inspect Flatlined Water Sub-Meter" at bounding box center [312, 320] width 194 height 12
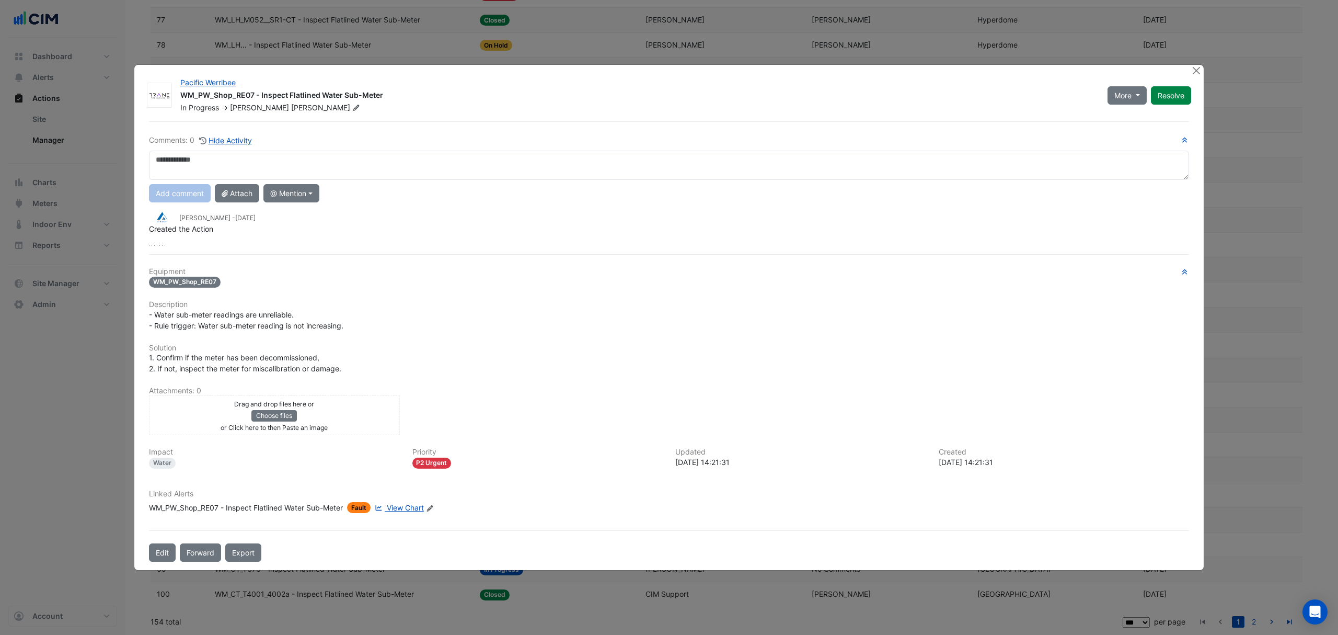
click at [1189, 72] on div "Pacific Werribee WM_PW_Shop_RE07 - Inspect Flatlined Water Sub-Meter In Progres…" at bounding box center [669, 317] width 1070 height 505
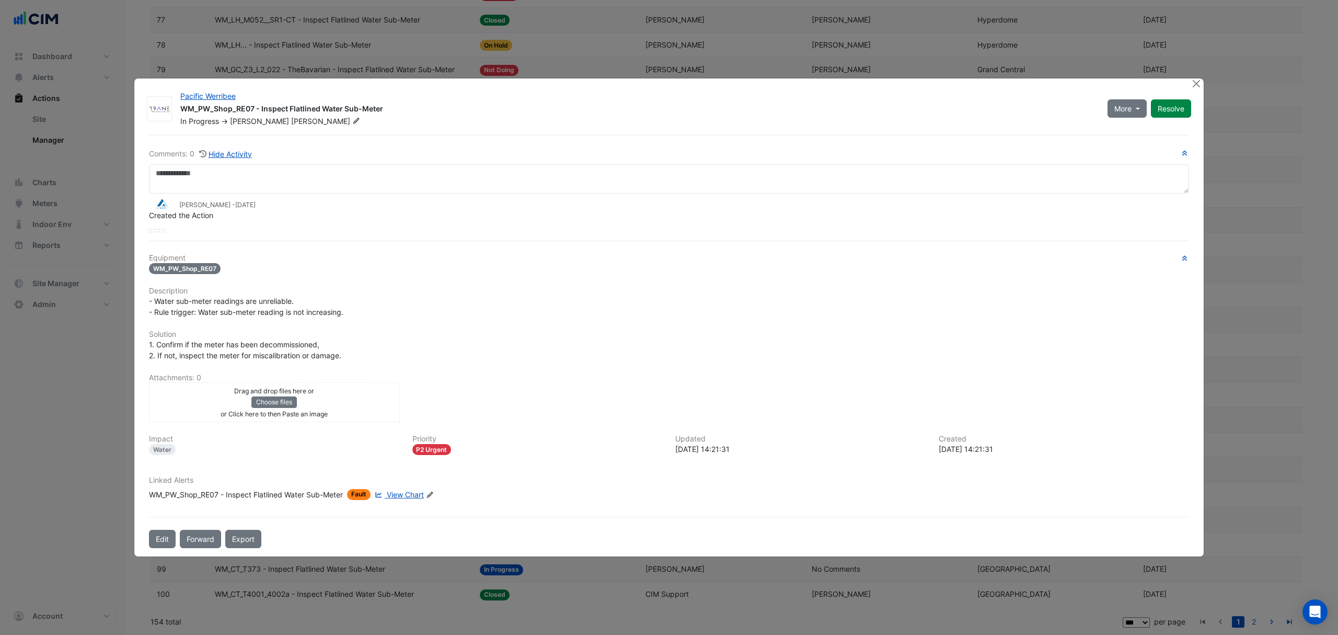
click at [1192, 72] on ngb-modal-window "Pacific Werribee WM_PW_Shop_RE07 - Inspect Flatlined Water Sub-Meter In Progres…" at bounding box center [669, 317] width 1338 height 635
click at [1199, 84] on button "Close" at bounding box center [1196, 83] width 11 height 11
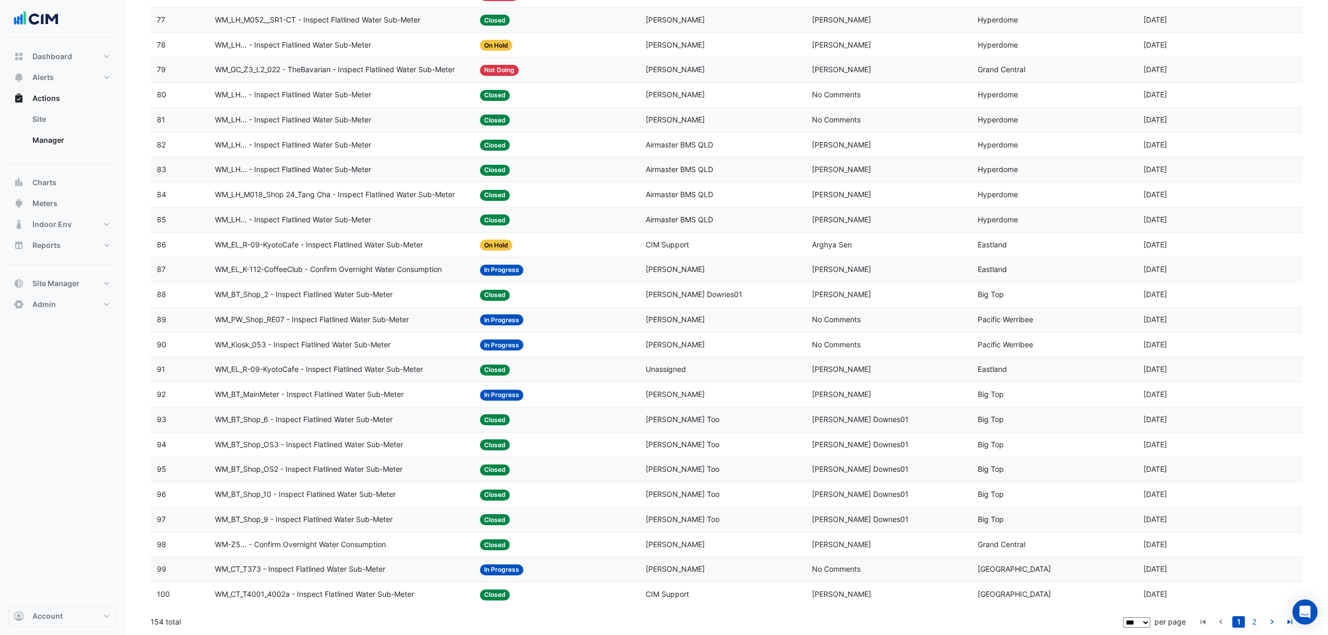
click at [364, 266] on span "WM_EL_K-112-CoffeeClub - Confirm Overnight Water Consumption" at bounding box center [328, 270] width 227 height 12
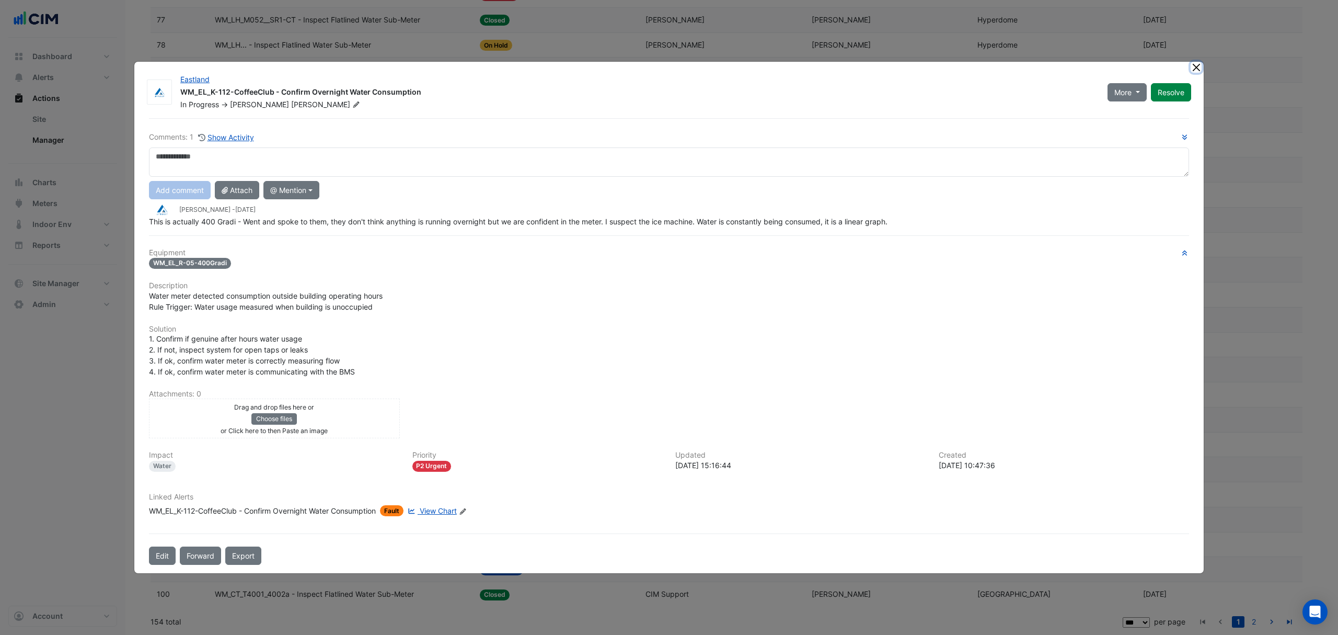
click at [1199, 68] on button "Close" at bounding box center [1196, 67] width 11 height 11
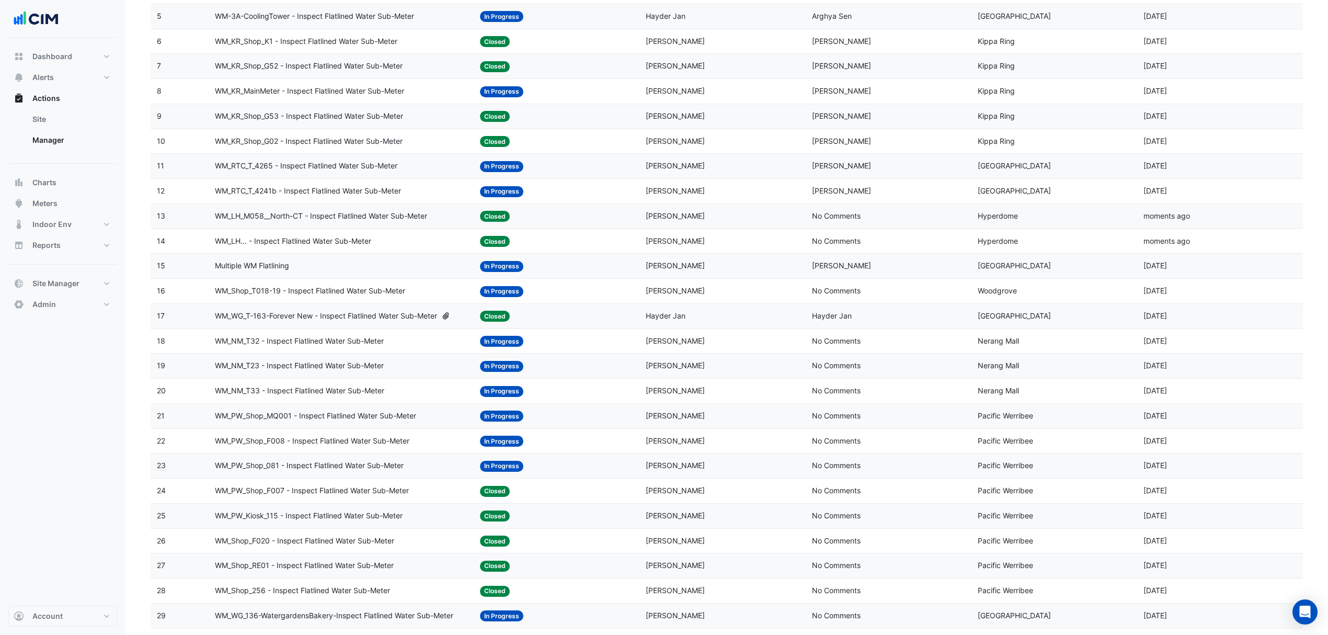
scroll to position [0, 0]
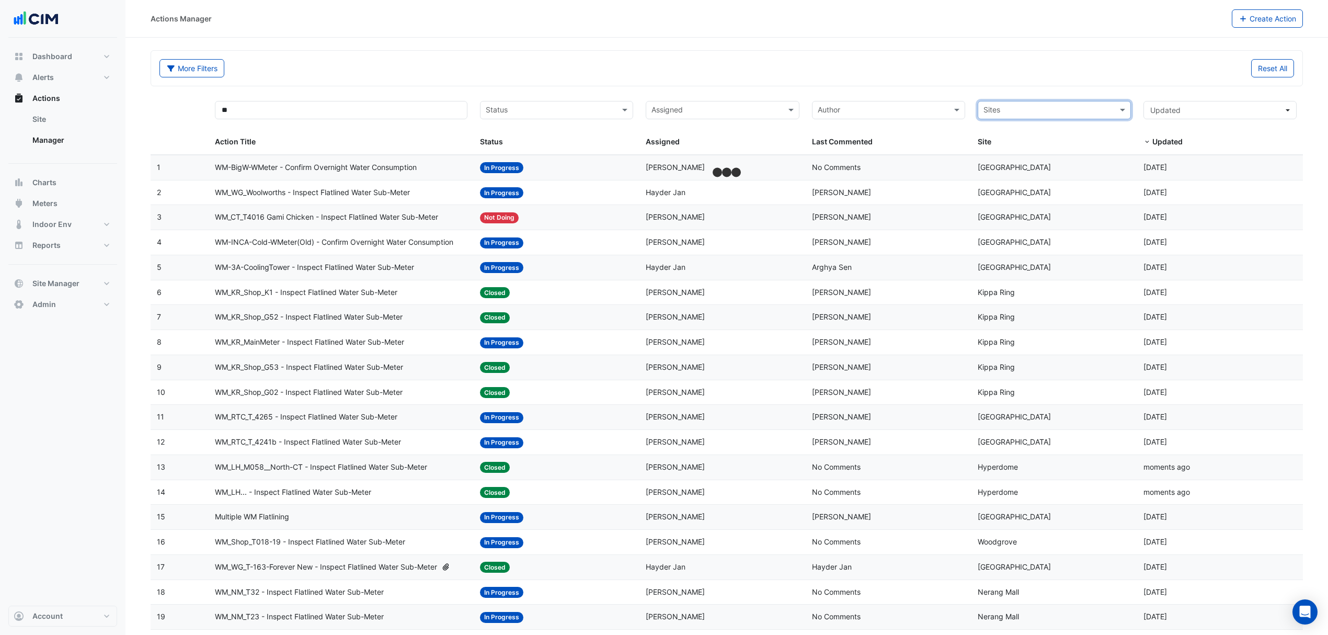
click at [1048, 113] on input "text" at bounding box center [1048, 111] width 130 height 12
type input "*******"
click at [1035, 145] on span "[GEOGRAPHIC_DATA]" at bounding box center [1031, 148] width 73 height 9
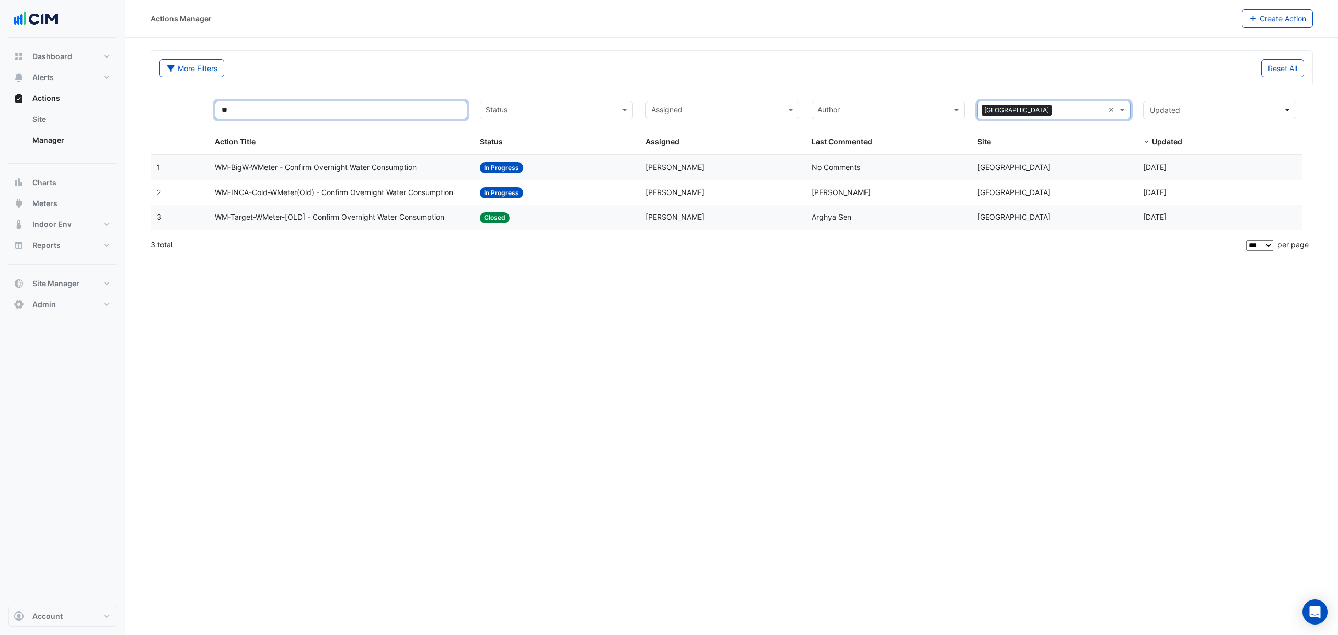
click at [266, 112] on input "**" at bounding box center [341, 110] width 253 height 18
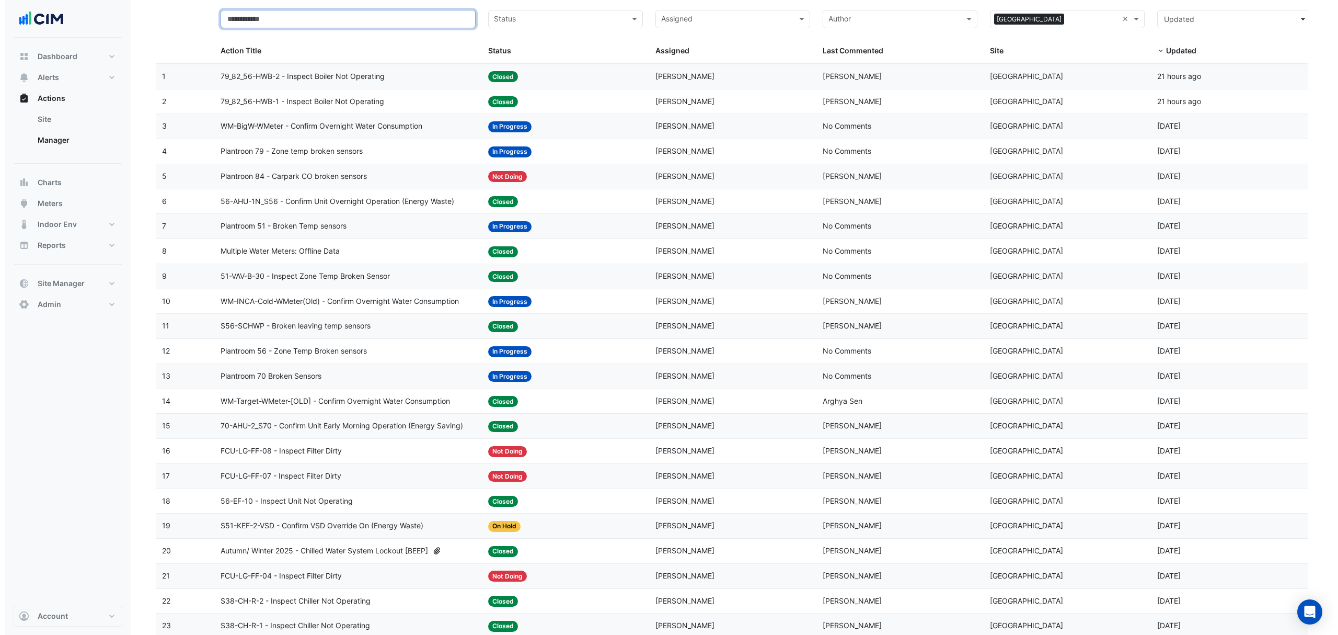
scroll to position [70, 0]
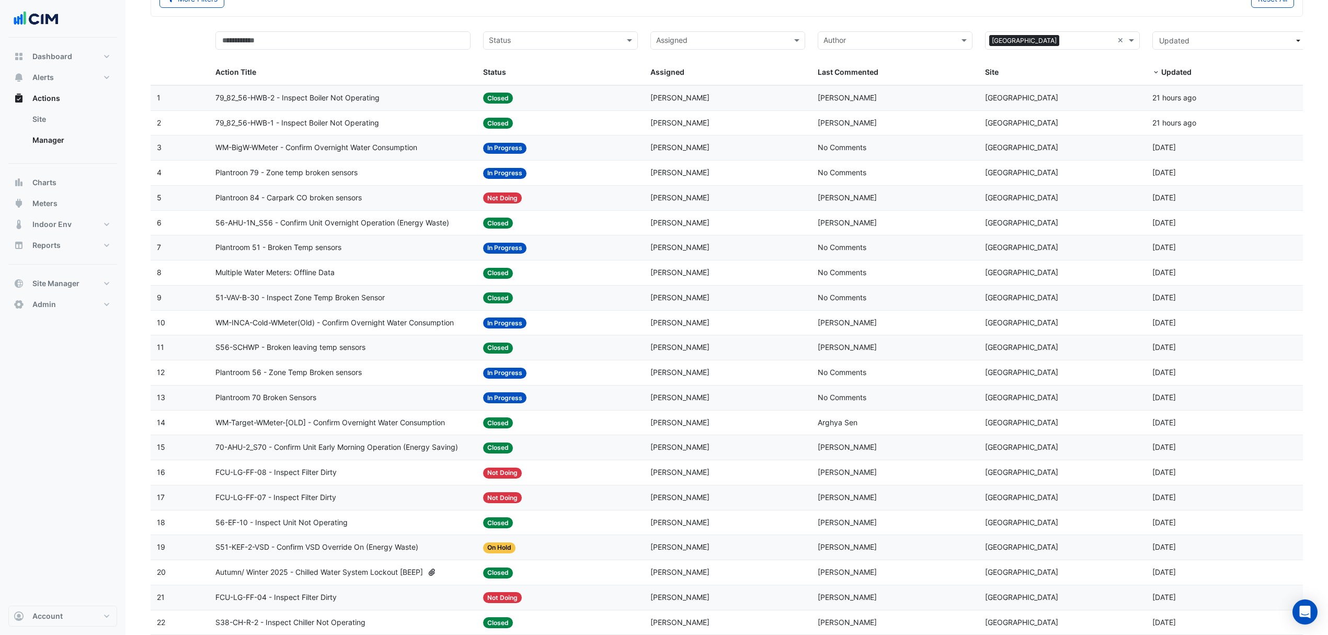
click at [302, 379] on span "Plantroom 56 - Zone Temp Broken sensors" at bounding box center [288, 372] width 146 height 12
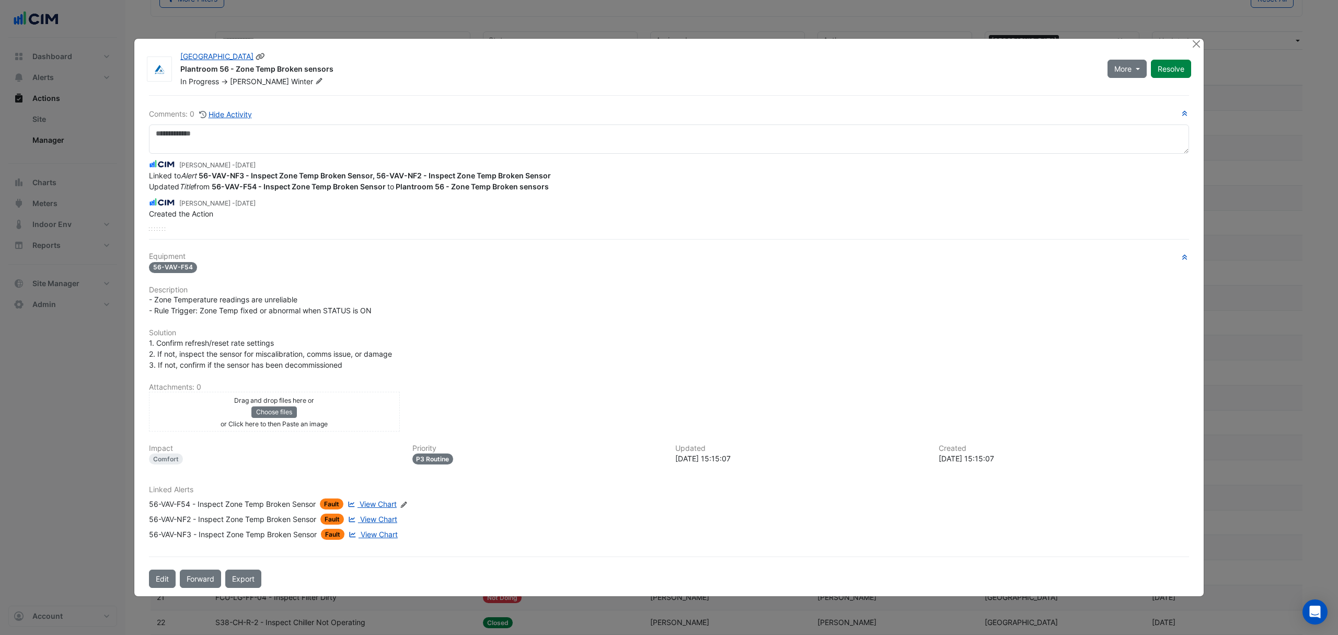
drag, startPoint x: 333, startPoint y: 53, endPoint x: 234, endPoint y: 67, distance: 99.7
click at [234, 67] on div "Plantroom 56 - Zone Temp Broken sensors" at bounding box center [637, 70] width 915 height 13
copy div "Zone Temp Broken sensors"
click at [1194, 46] on button "Close" at bounding box center [1196, 44] width 11 height 11
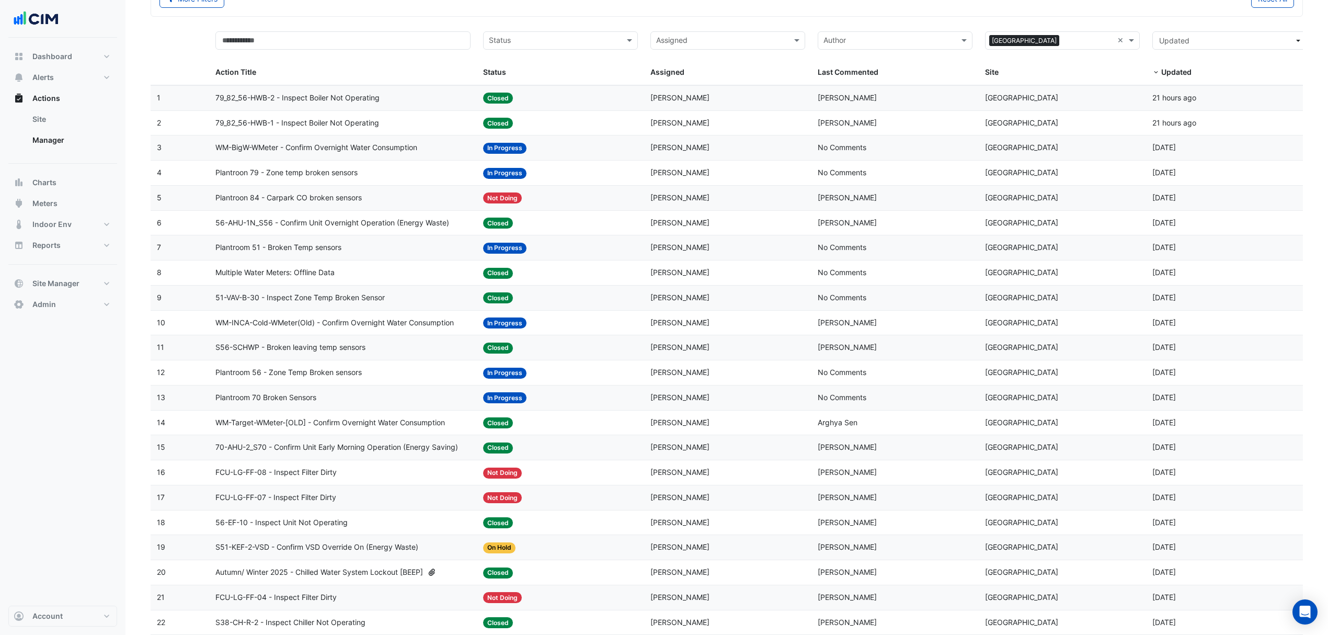
click at [260, 397] on span "Plantroom 70 Broken Sensors" at bounding box center [265, 398] width 101 height 12
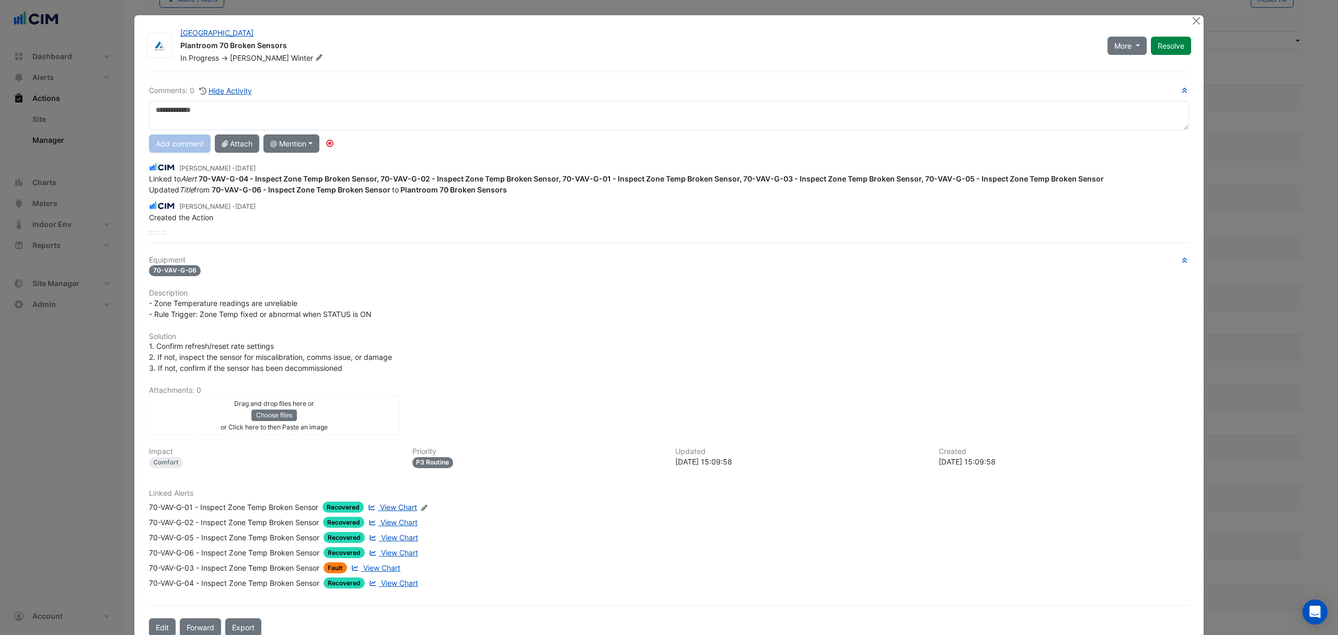
click at [154, 622] on button "Edit" at bounding box center [162, 627] width 27 height 18
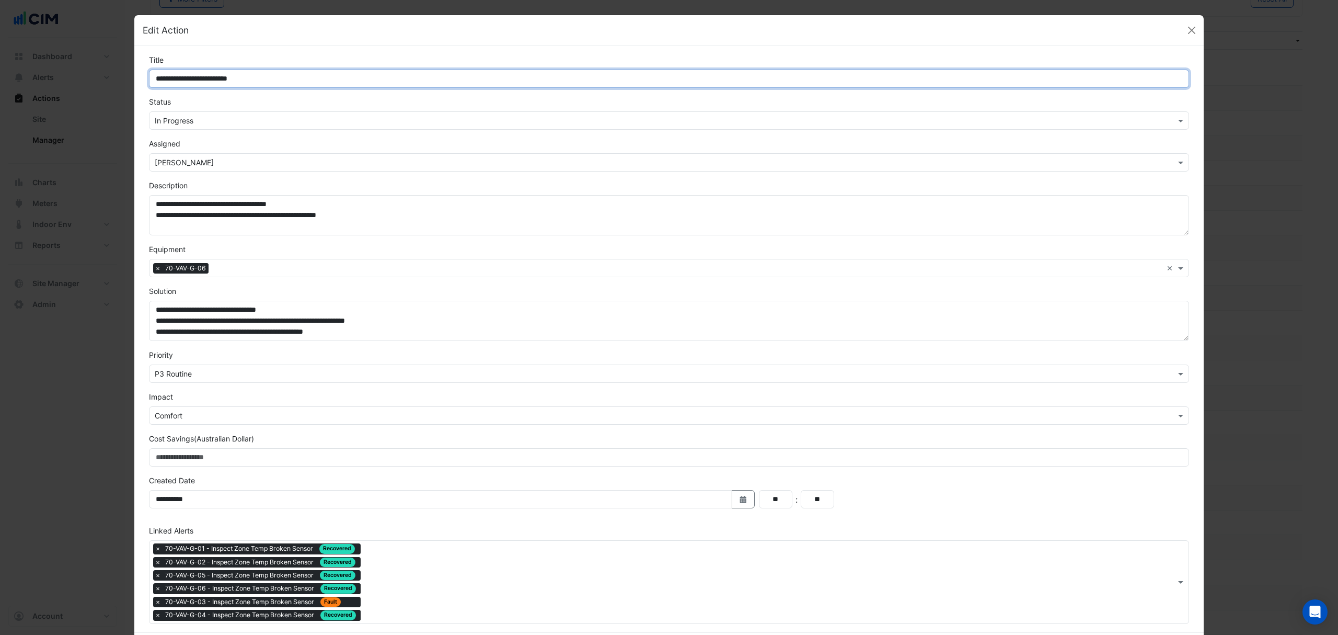
drag, startPoint x: 259, startPoint y: 79, endPoint x: 199, endPoint y: 77, distance: 60.7
click at [199, 77] on input "**********" at bounding box center [669, 79] width 1040 height 18
paste input "**********"
click at [199, 78] on input "**********" at bounding box center [669, 79] width 1040 height 18
click at [201, 78] on input "**********" at bounding box center [669, 79] width 1040 height 18
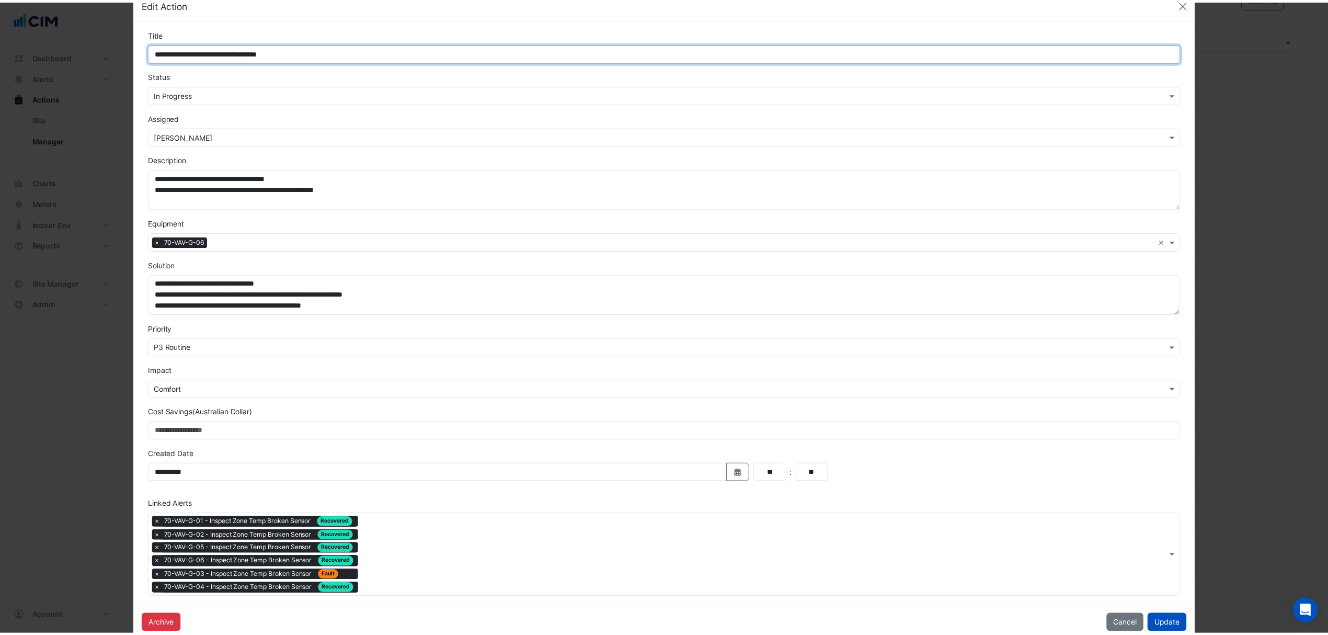
scroll to position [51, 0]
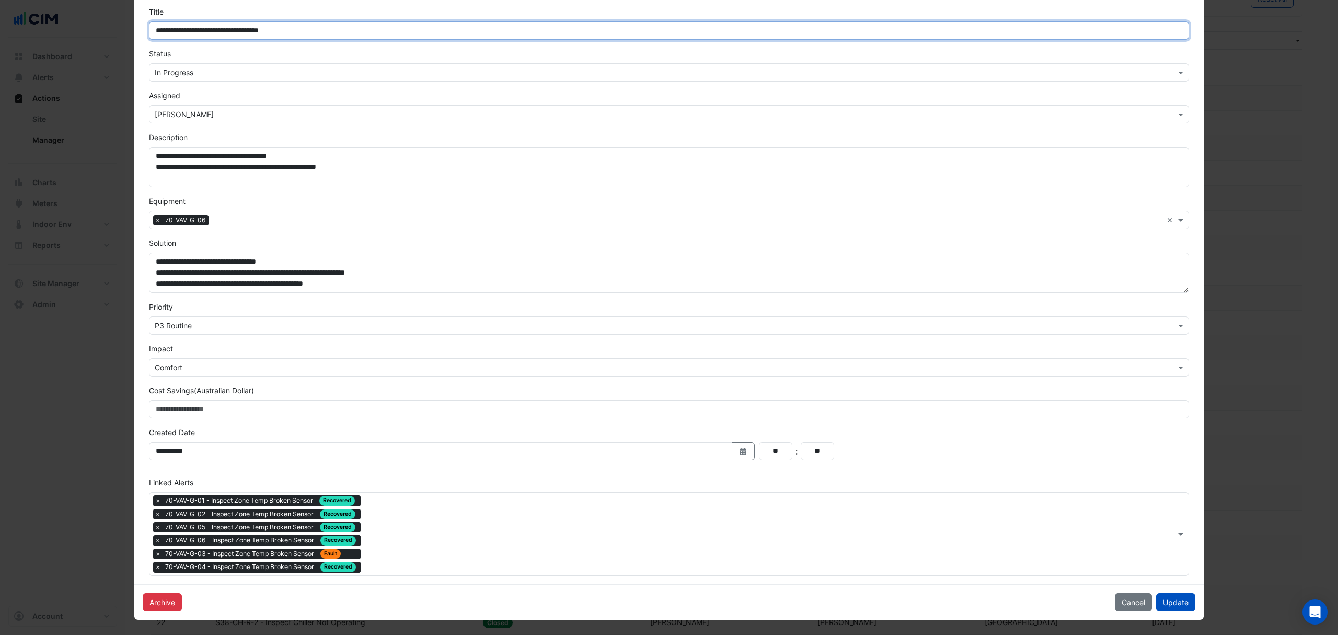
type input "**********"
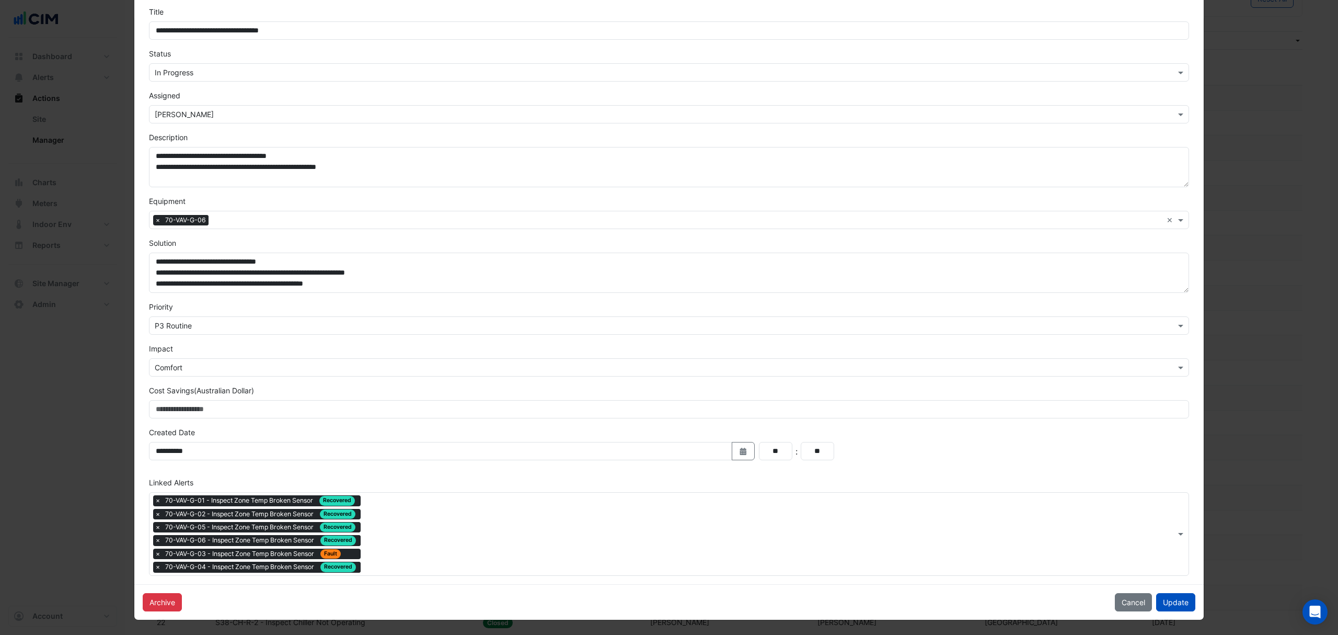
click at [1167, 594] on button "Update" at bounding box center [1175, 602] width 39 height 18
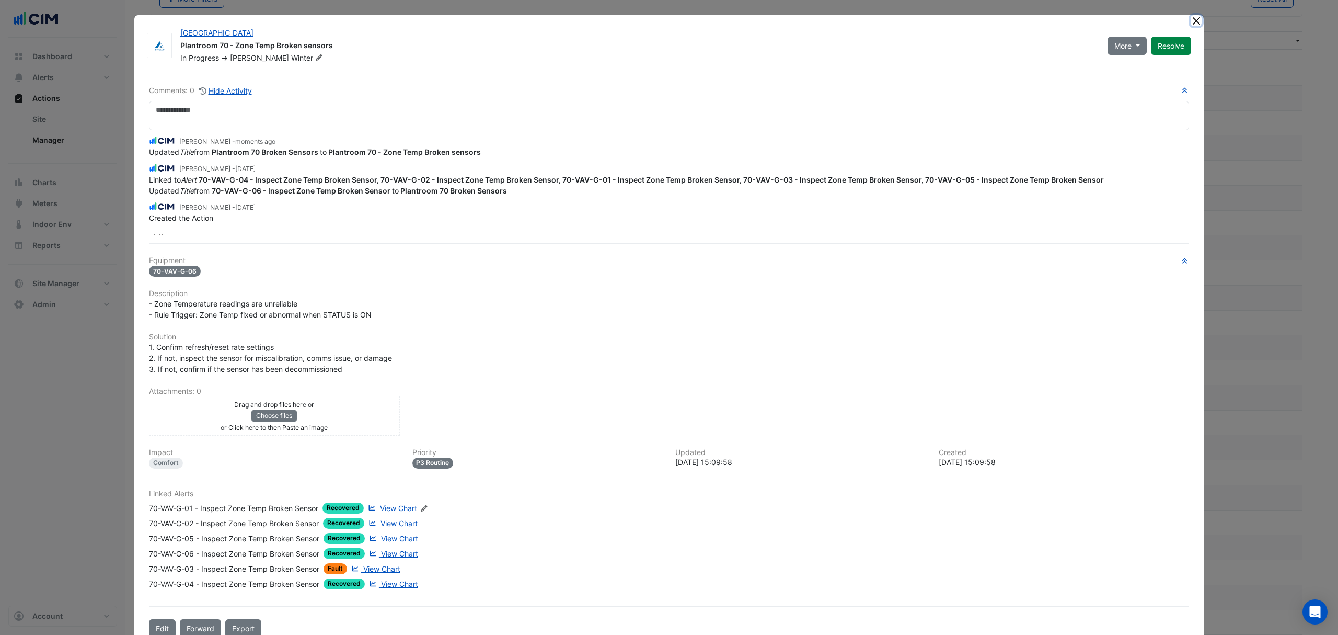
click at [1191, 21] on button "Close" at bounding box center [1196, 20] width 11 height 11
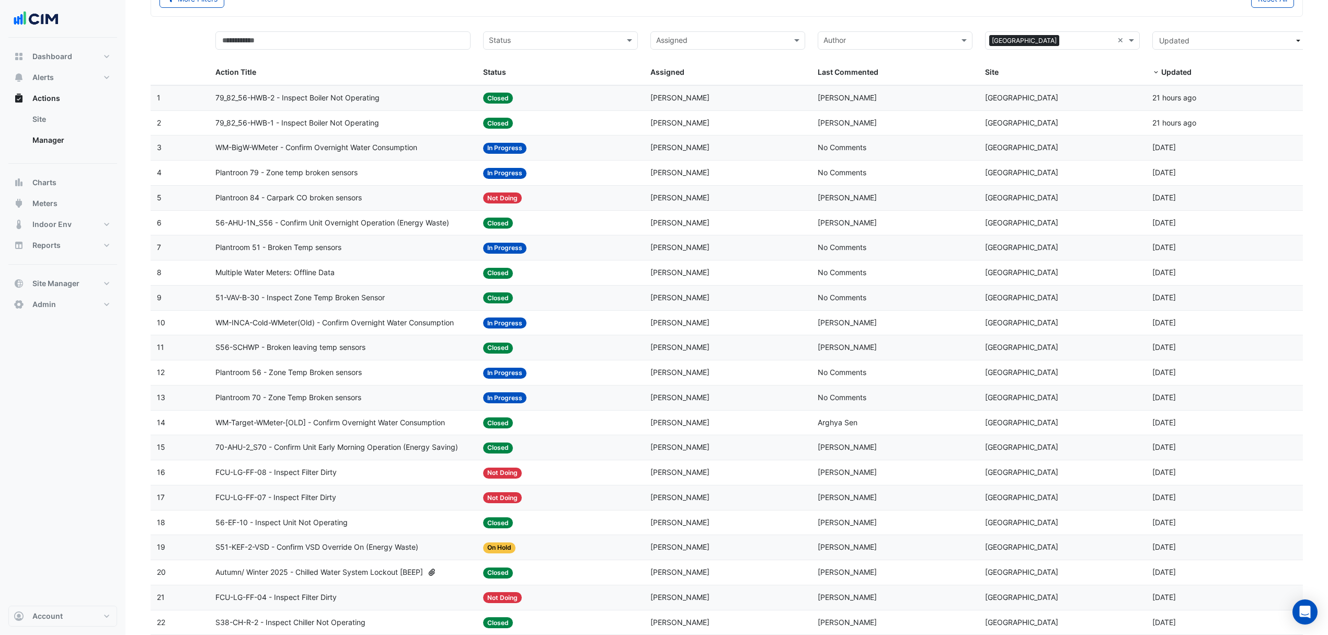
click at [293, 172] on span "Plantroon 79 - Zone temp broken sensors" at bounding box center [286, 173] width 142 height 12
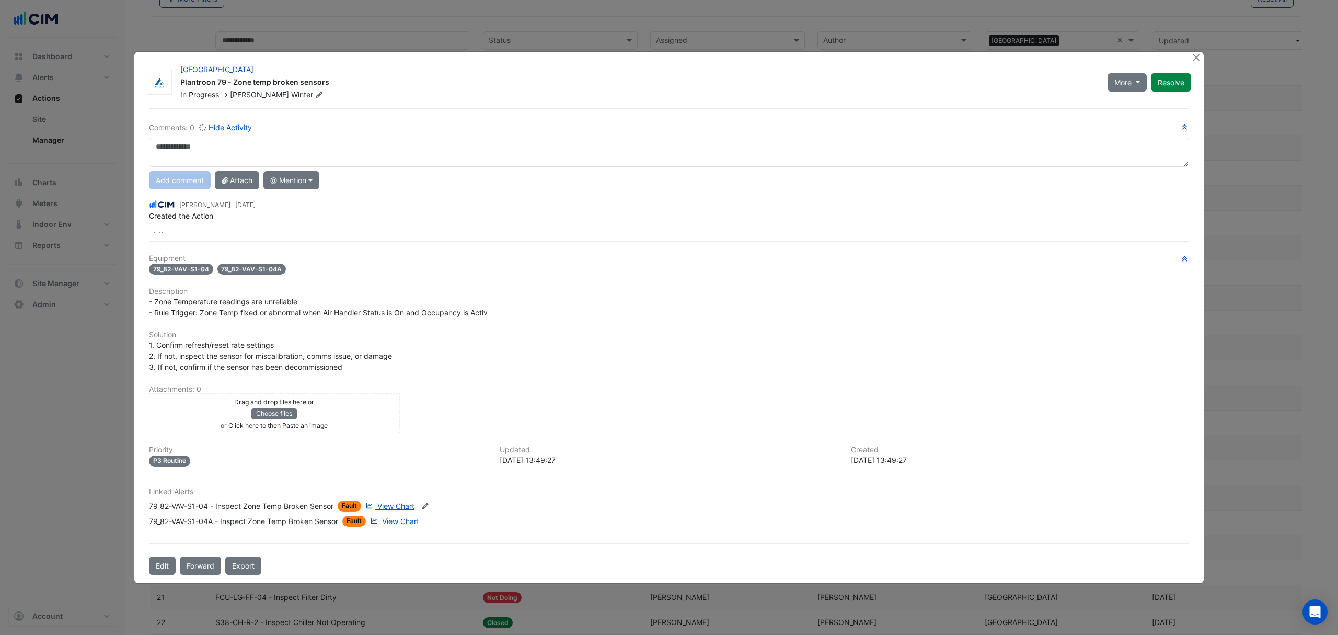
click at [153, 558] on button "Edit" at bounding box center [162, 565] width 27 height 18
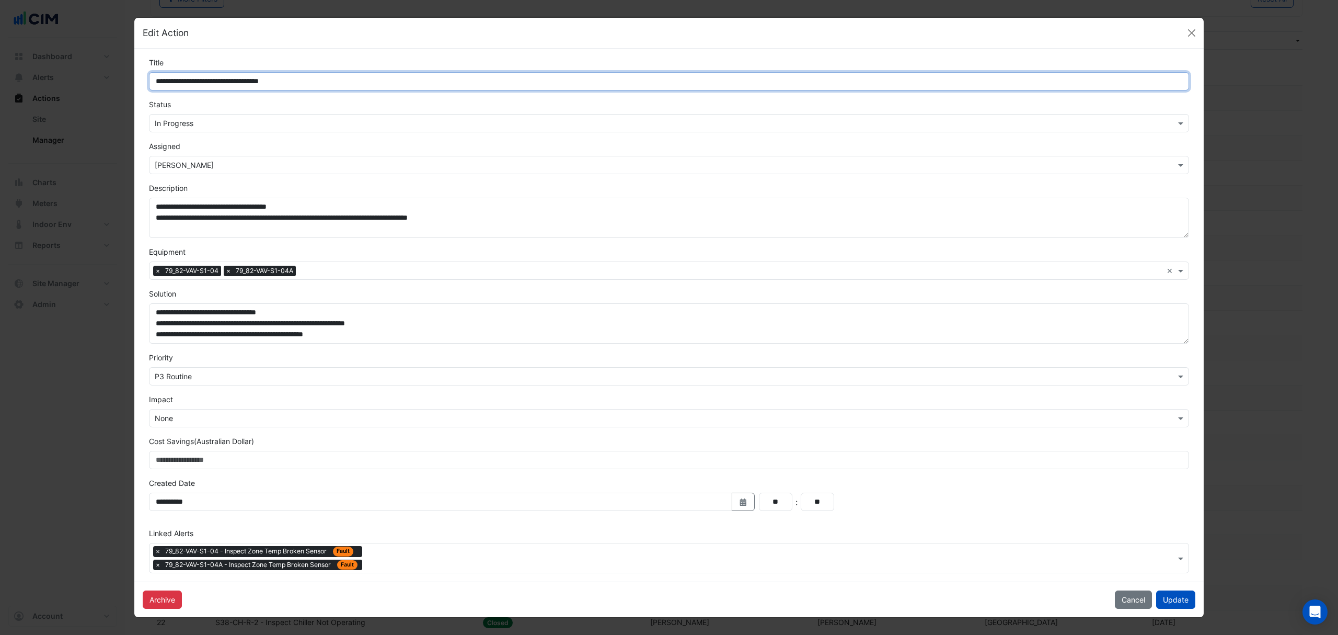
drag, startPoint x: 314, startPoint y: 78, endPoint x: 209, endPoint y: 82, distance: 105.2
click at [209, 82] on input "**********" at bounding box center [669, 81] width 1040 height 18
paste input "**********"
type input "**********"
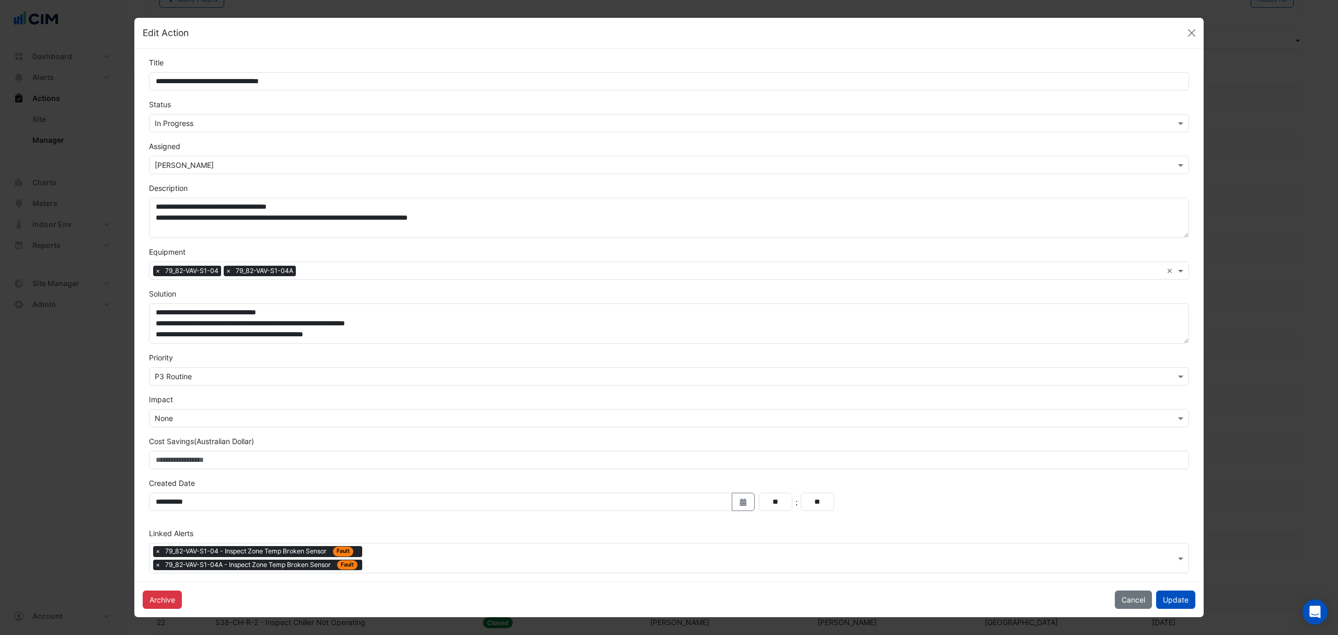
click at [1174, 601] on button "Update" at bounding box center [1175, 599] width 39 height 18
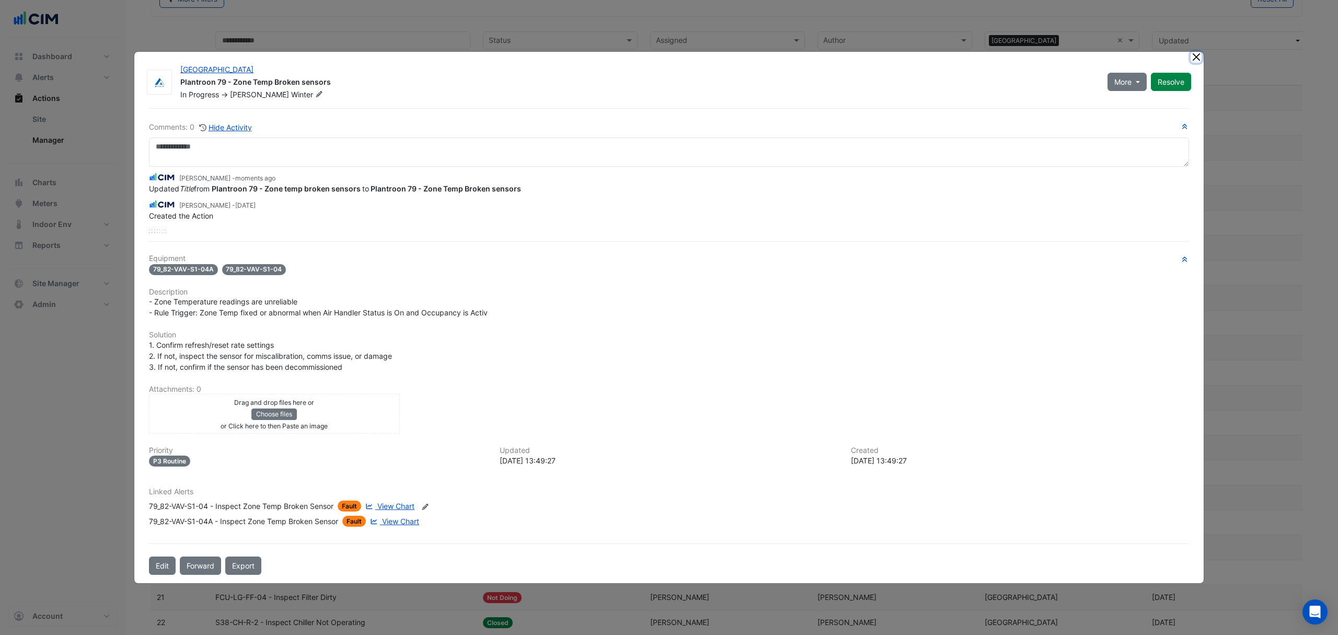
click at [1191, 60] on button "Close" at bounding box center [1196, 57] width 11 height 11
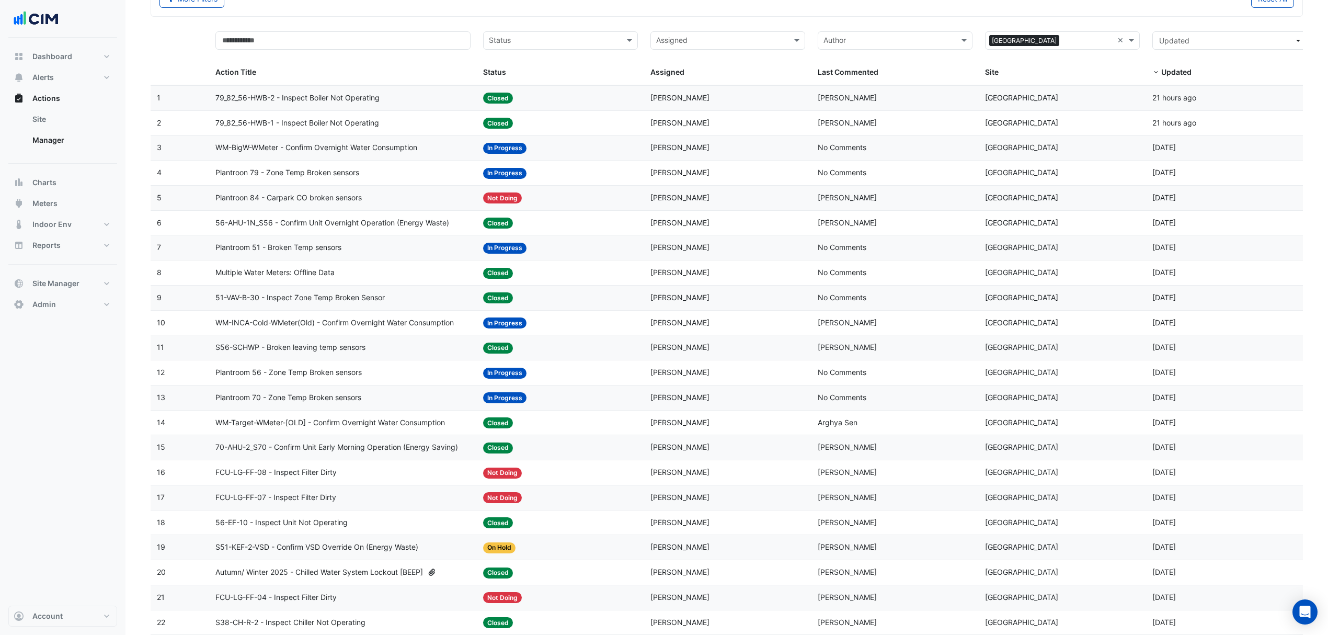
click at [296, 254] on span "Plantroom 51 - Broken Temp sensors" at bounding box center [278, 248] width 126 height 12
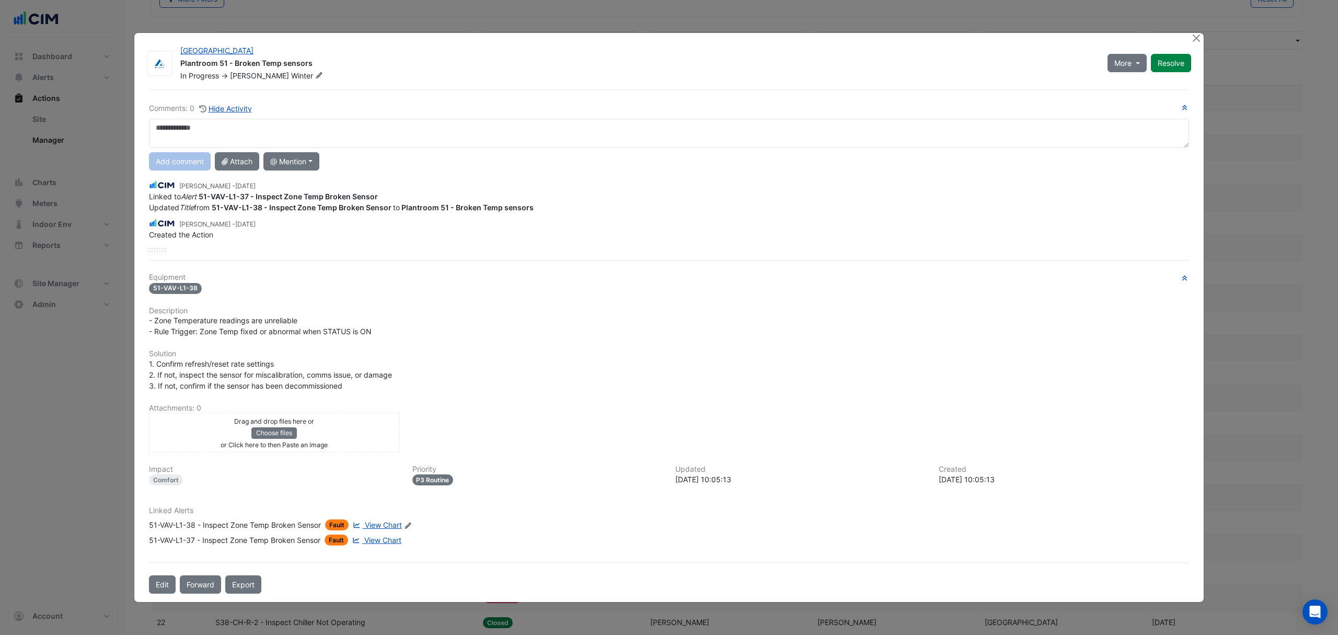
click at [164, 585] on button "Edit" at bounding box center [162, 584] width 27 height 18
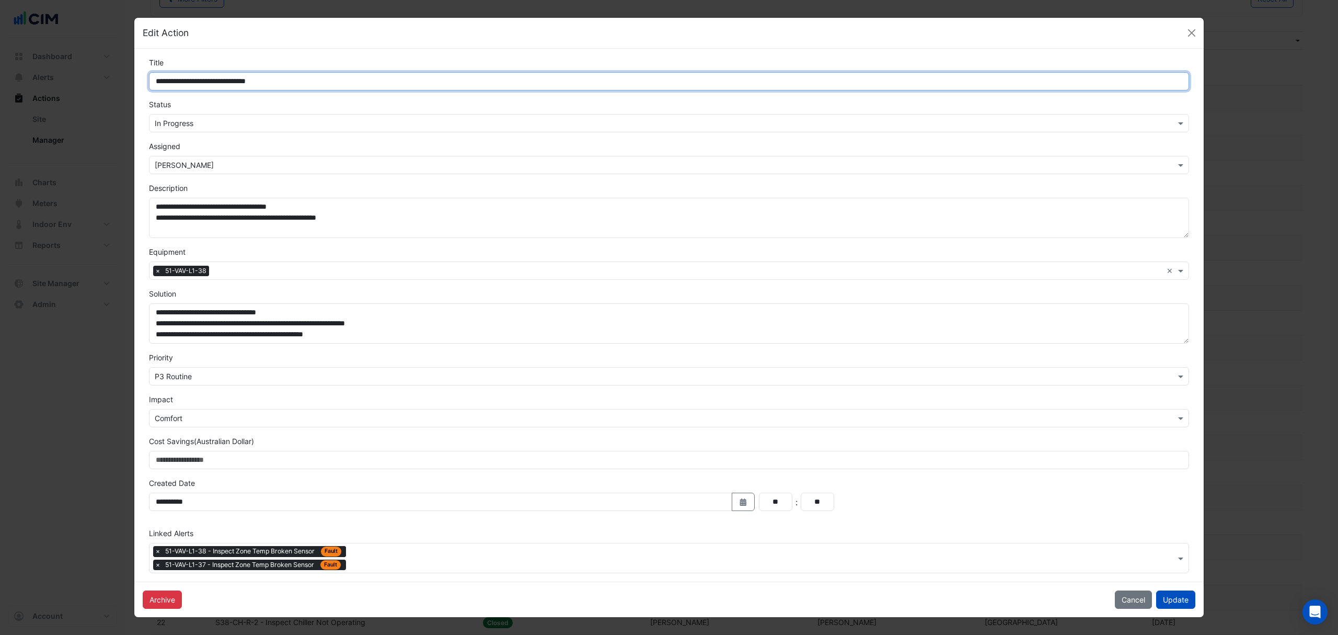
drag, startPoint x: 291, startPoint y: 78, endPoint x: 210, endPoint y: 82, distance: 81.6
click at [210, 82] on input "**********" at bounding box center [669, 81] width 1040 height 18
paste input "**********"
type input "**********"
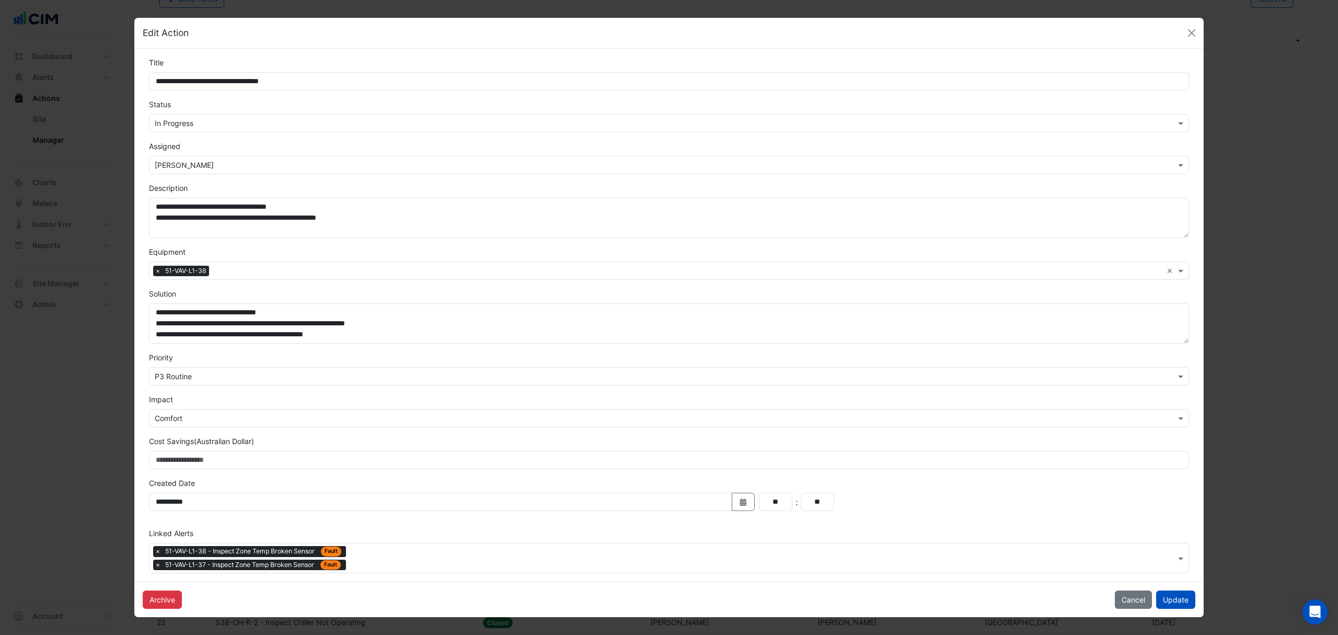
click at [1176, 605] on button "Update" at bounding box center [1175, 599] width 39 height 18
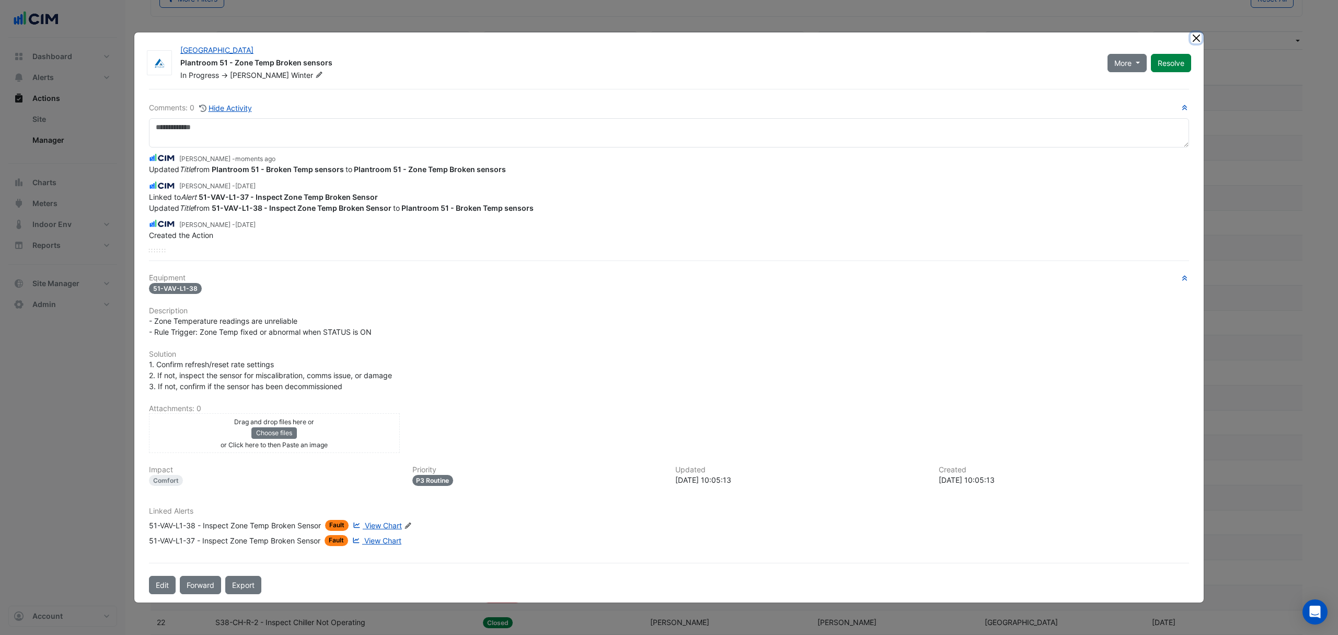
click at [1194, 42] on button "Close" at bounding box center [1196, 37] width 11 height 11
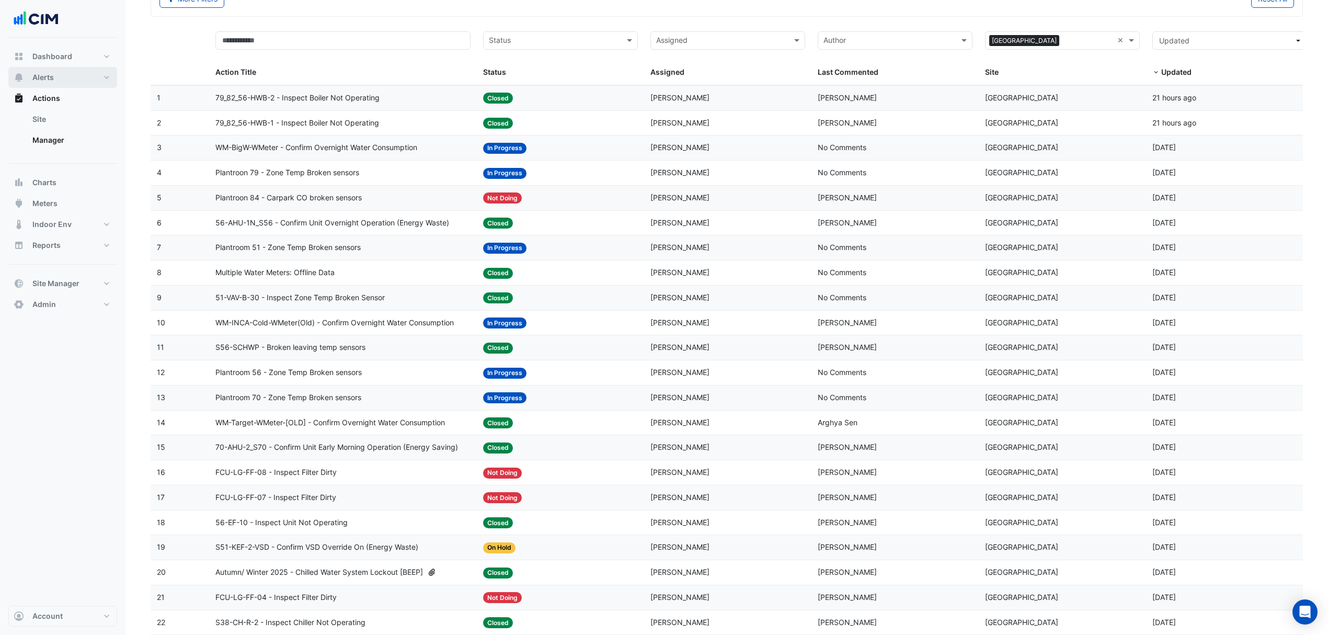
click at [78, 82] on button "Alerts" at bounding box center [62, 77] width 109 height 21
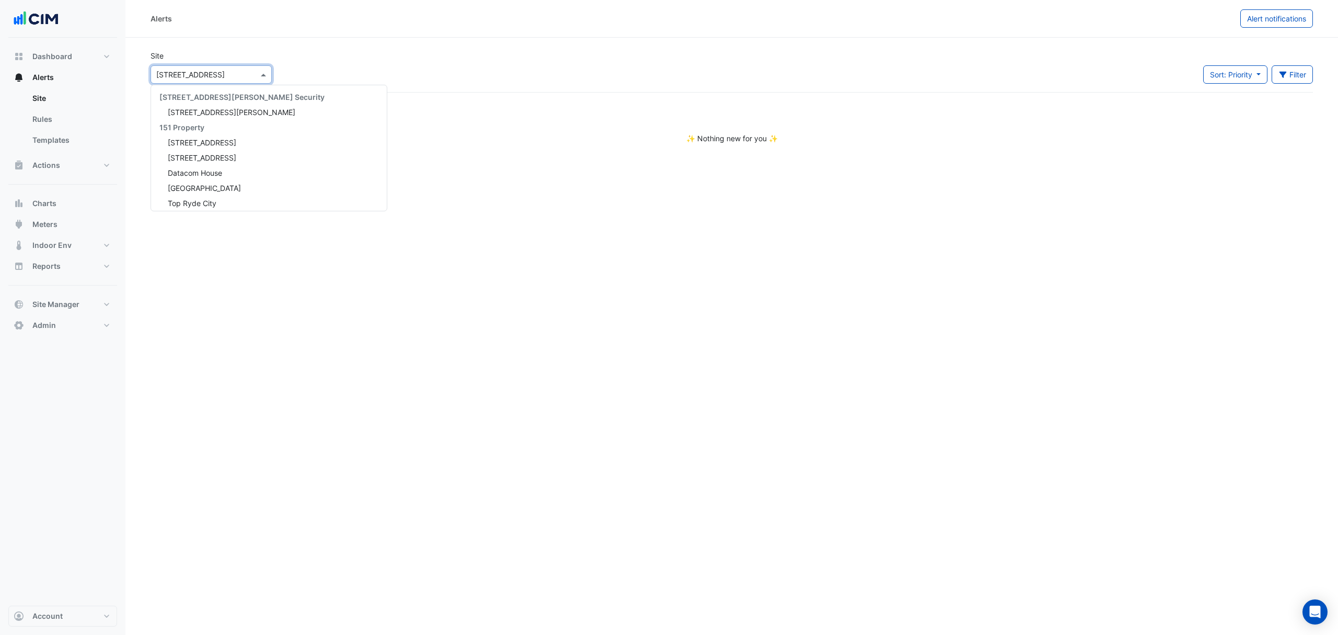
click at [191, 79] on input "text" at bounding box center [200, 75] width 89 height 11
type input "********"
click at [205, 112] on span "Canberra Centre" at bounding box center [204, 112] width 73 height 9
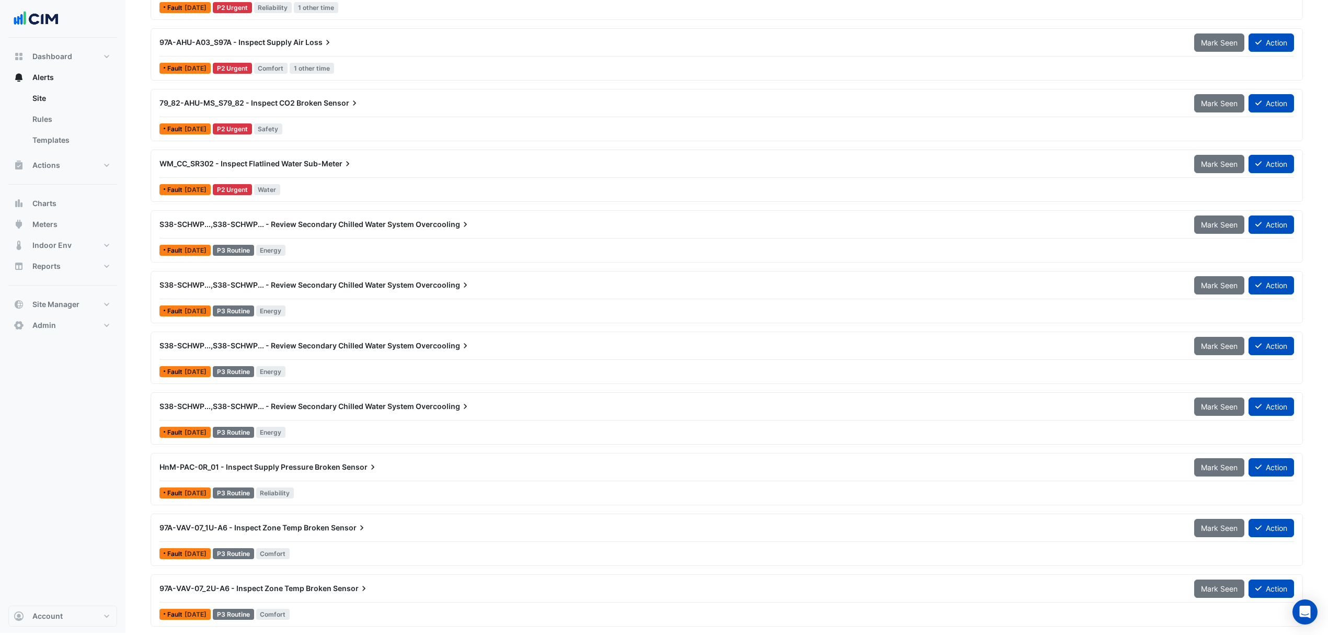
scroll to position [232, 0]
click at [72, 164] on button "Actions" at bounding box center [62, 165] width 109 height 21
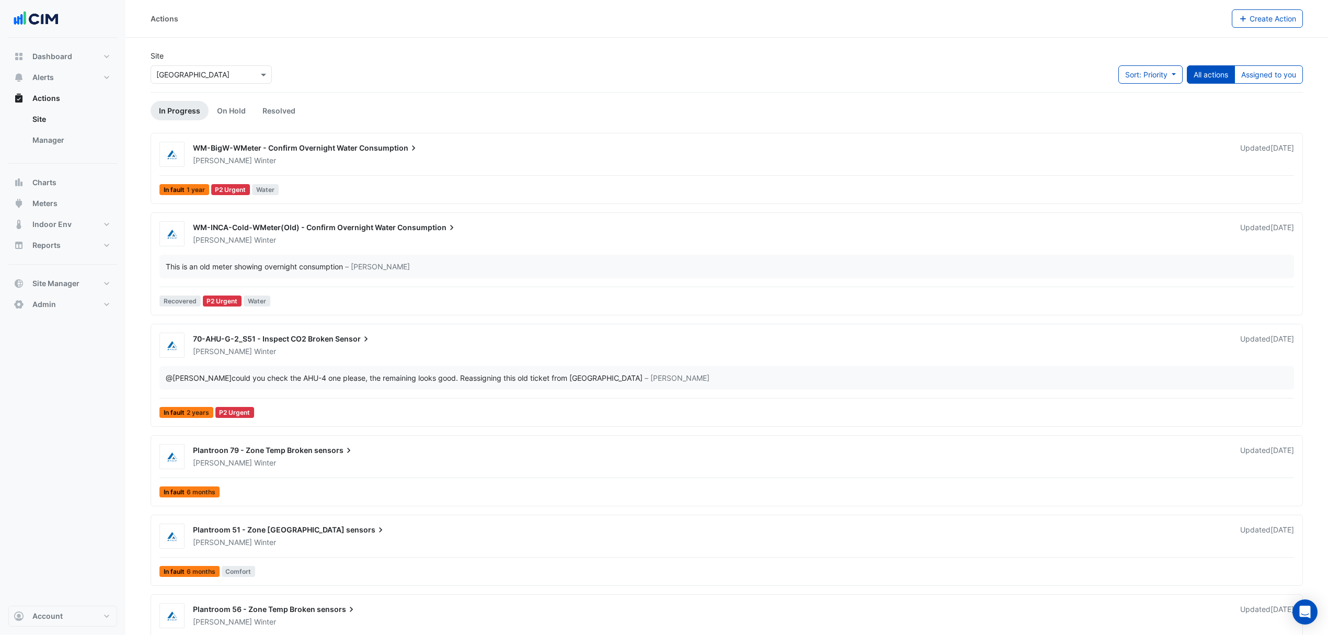
click at [50, 141] on link "Manager" at bounding box center [70, 140] width 93 height 21
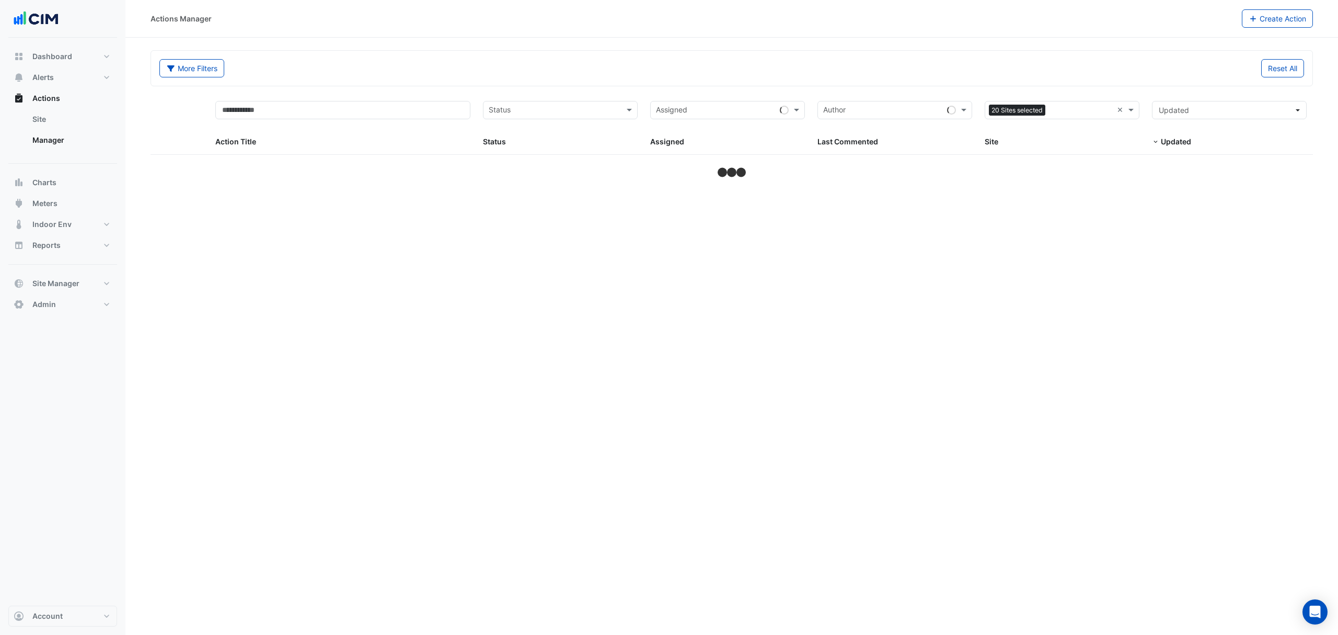
select select "***"
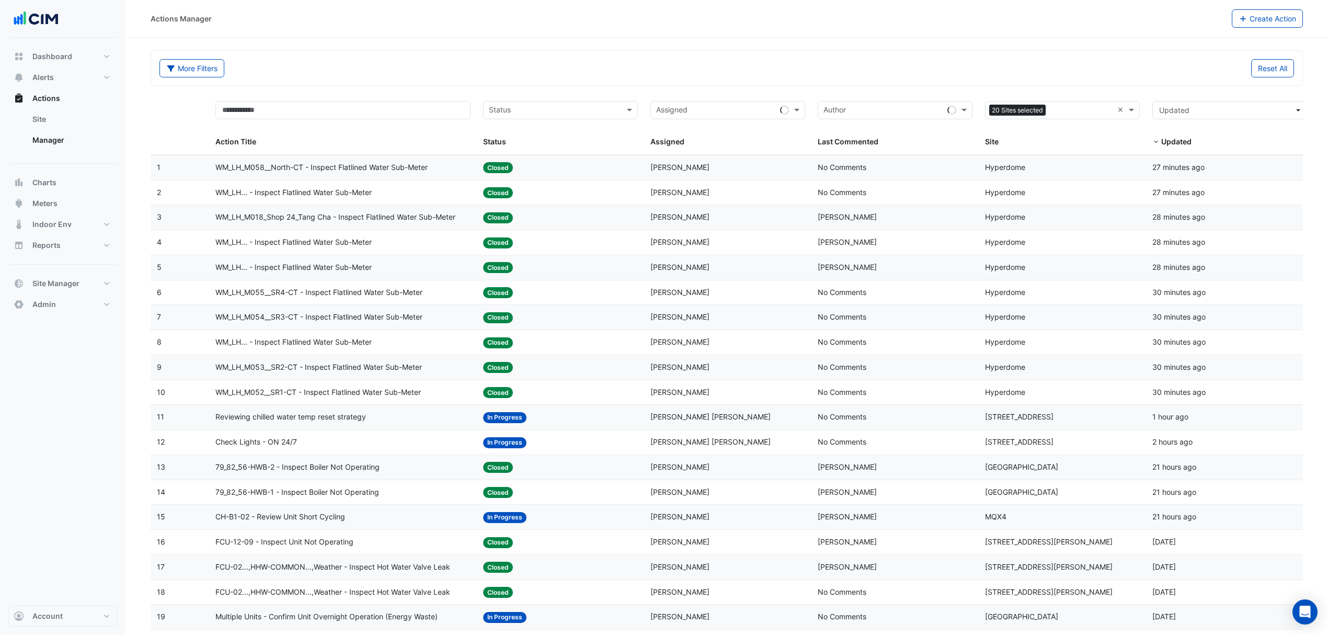
click at [1126, 110] on span at bounding box center [1132, 110] width 13 height 12
type input "********"
click at [1038, 139] on div "ADP Consulting" at bounding box center [1063, 132] width 154 height 15
type input "********"
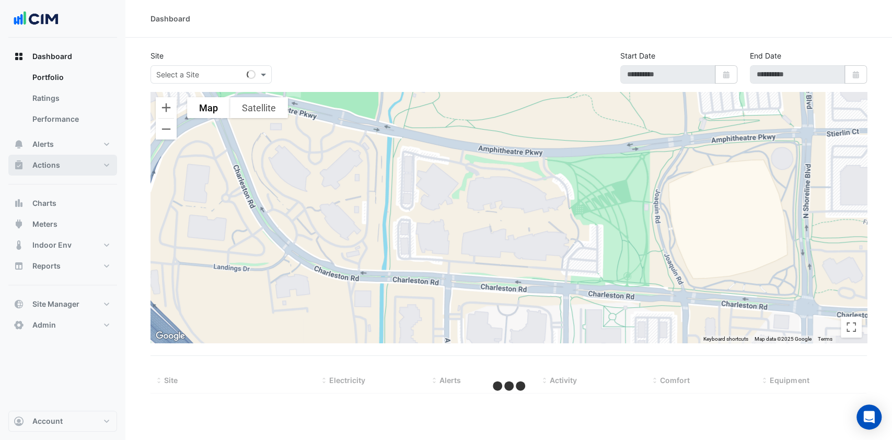
click at [83, 167] on button "Actions" at bounding box center [62, 165] width 109 height 21
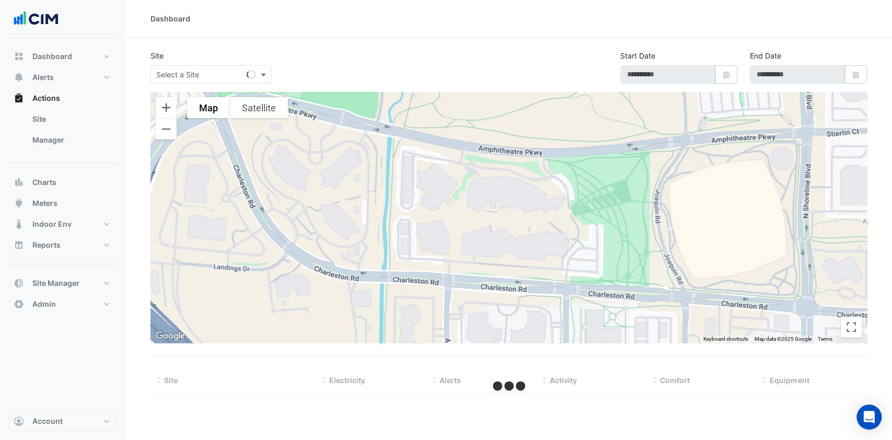
click at [80, 146] on link "Manager" at bounding box center [70, 140] width 93 height 21
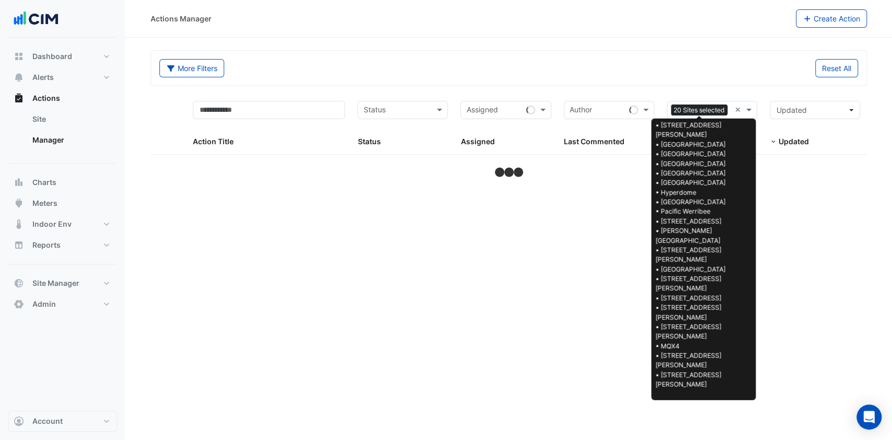
select select "***"
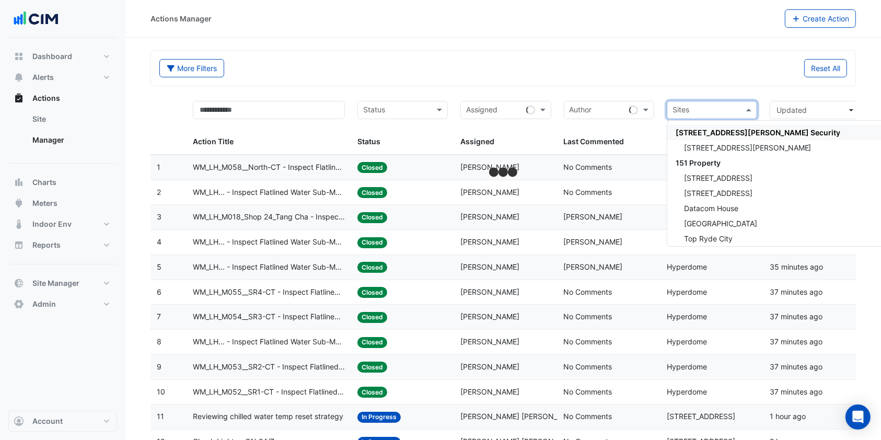
click at [711, 110] on input "text" at bounding box center [706, 111] width 67 height 12
type input "***"
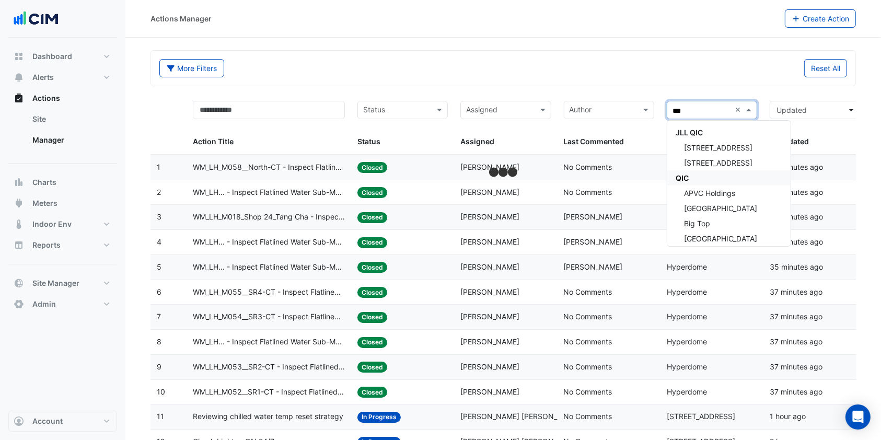
click at [713, 183] on div "QIC" at bounding box center [729, 177] width 123 height 15
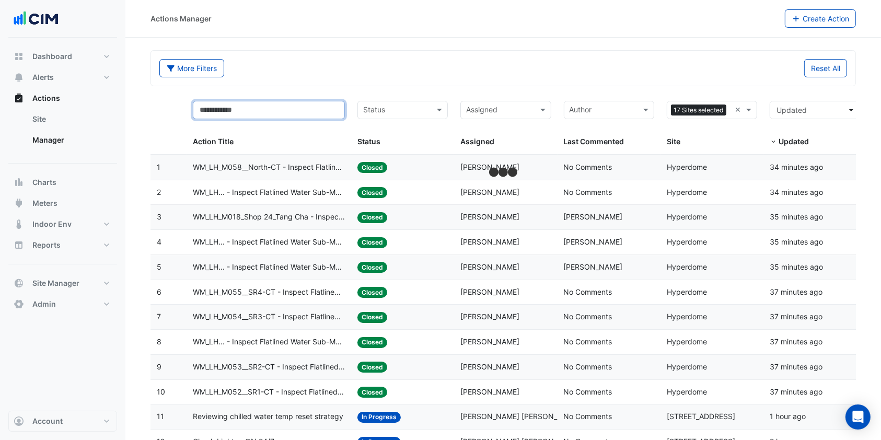
click at [291, 109] on input "text" at bounding box center [269, 110] width 152 height 18
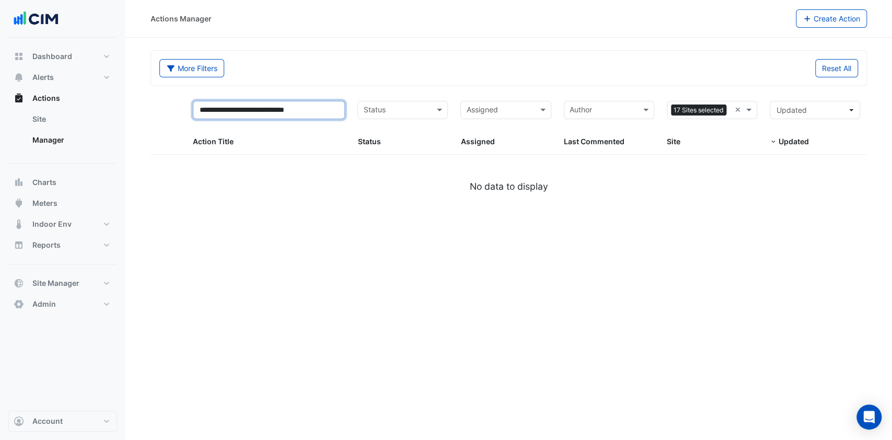
drag, startPoint x: 330, startPoint y: 109, endPoint x: 292, endPoint y: 110, distance: 38.7
click at [292, 110] on input "**********" at bounding box center [269, 110] width 152 height 18
click at [284, 111] on input "**********" at bounding box center [269, 110] width 152 height 18
click at [320, 109] on input "**********" at bounding box center [269, 110] width 152 height 18
click at [285, 110] on input "**********" at bounding box center [269, 110] width 152 height 18
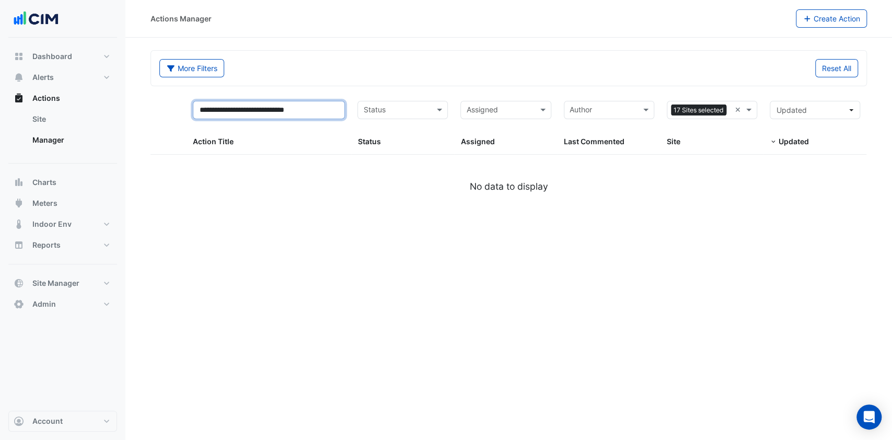
click at [318, 118] on input "**********" at bounding box center [269, 110] width 152 height 18
click at [326, 117] on input "**********" at bounding box center [269, 110] width 152 height 18
type input "**********"
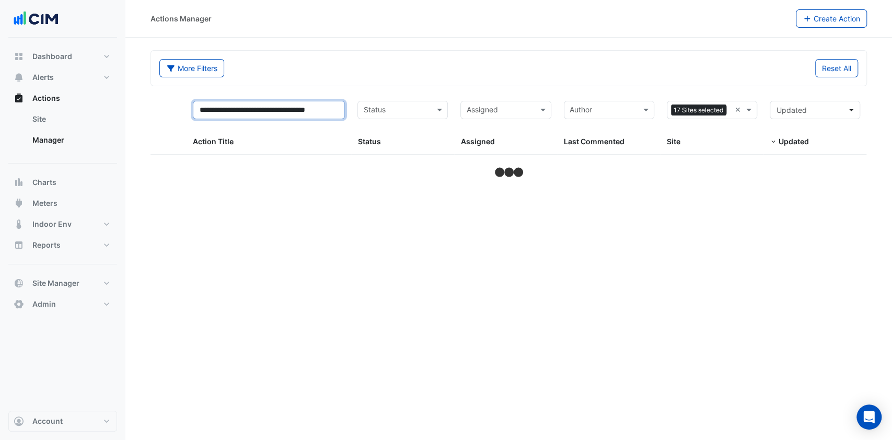
select select "***"
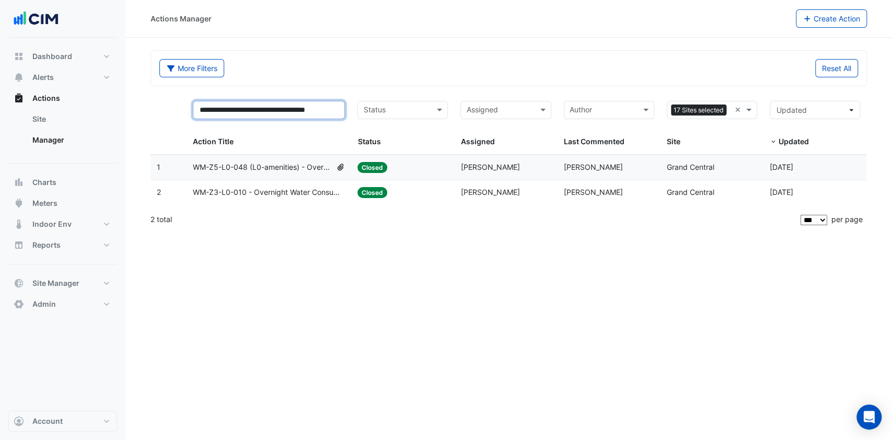
click at [308, 109] on input "**********" at bounding box center [269, 110] width 152 height 18
click at [339, 110] on input "**********" at bounding box center [269, 110] width 152 height 18
click at [339, 113] on input "**********" at bounding box center [269, 110] width 152 height 18
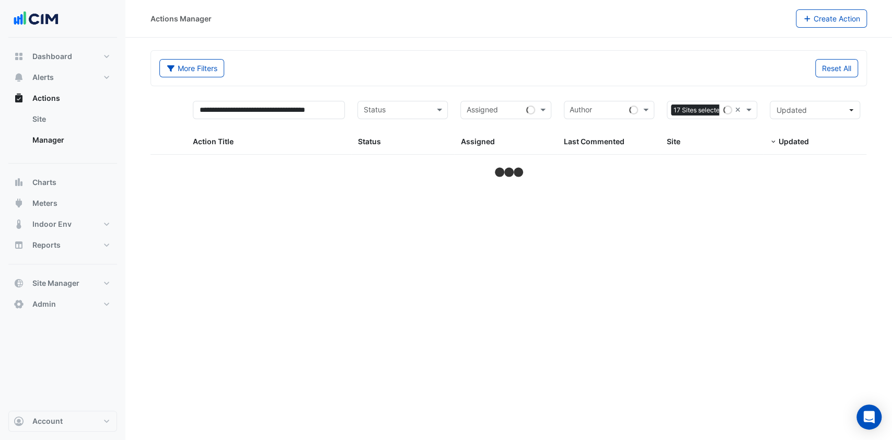
select select "***"
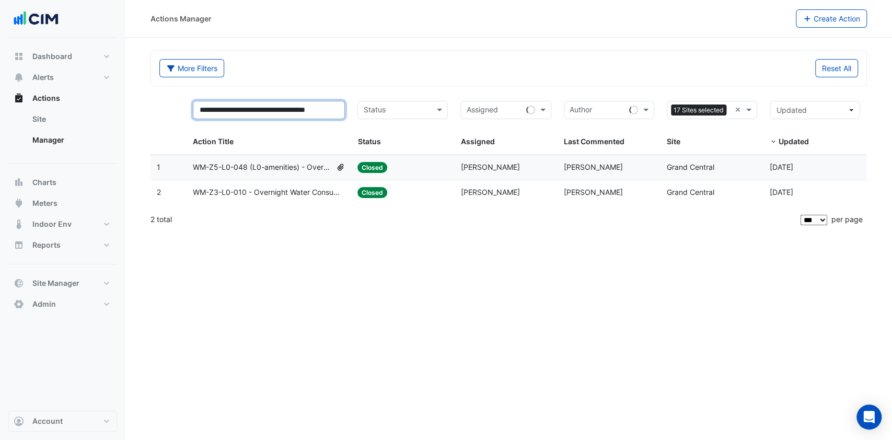
drag, startPoint x: 220, startPoint y: 109, endPoint x: 192, endPoint y: 108, distance: 27.2
click at [192, 108] on datatable-header-cell "**********" at bounding box center [269, 125] width 165 height 60
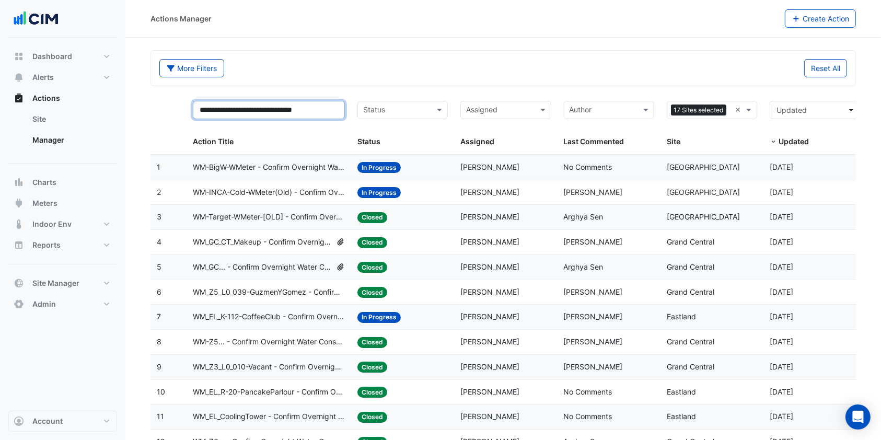
type input "**********"
click at [452, 70] on div "More Filters" at bounding box center [328, 68] width 350 height 18
click at [278, 168] on span "WM-BigW-WMeter - Confirm Overnight Water Consumption" at bounding box center [269, 168] width 152 height 12
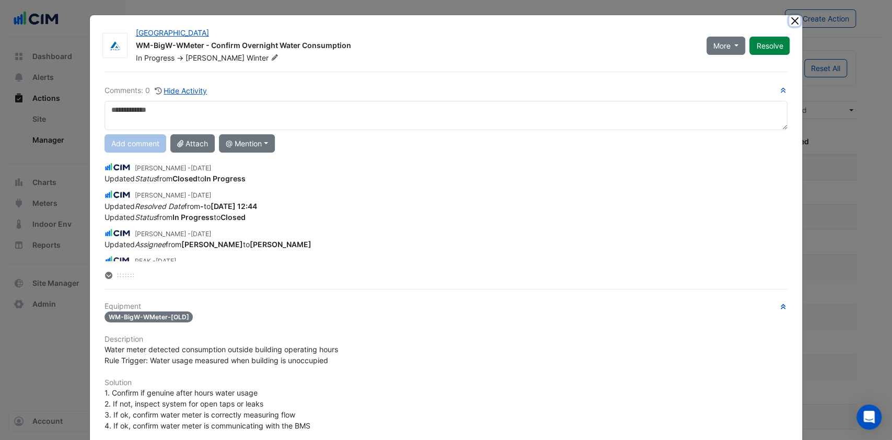
click at [789, 21] on button "Close" at bounding box center [794, 20] width 11 height 11
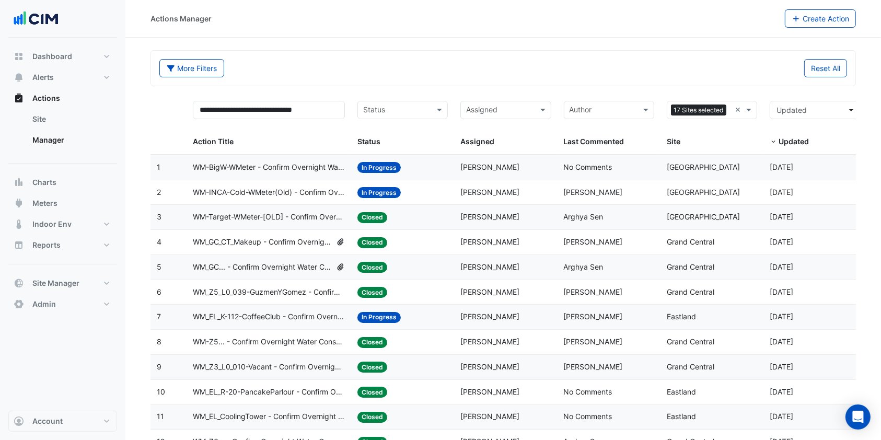
click at [253, 166] on span "WM-BigW-WMeter - Confirm Overnight Water Consumption" at bounding box center [269, 168] width 152 height 12
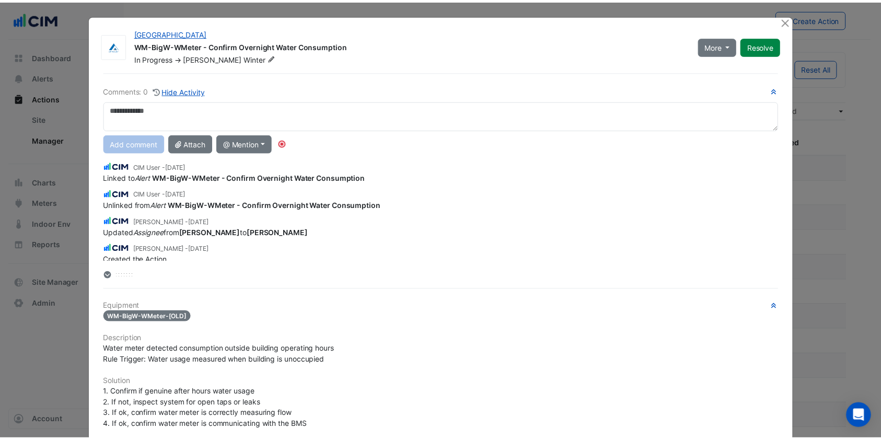
scroll to position [51, 0]
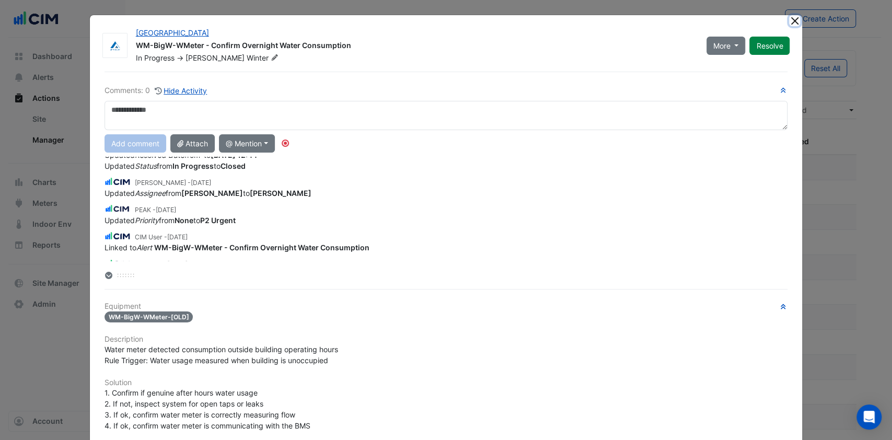
click at [789, 20] on button "Close" at bounding box center [794, 20] width 11 height 11
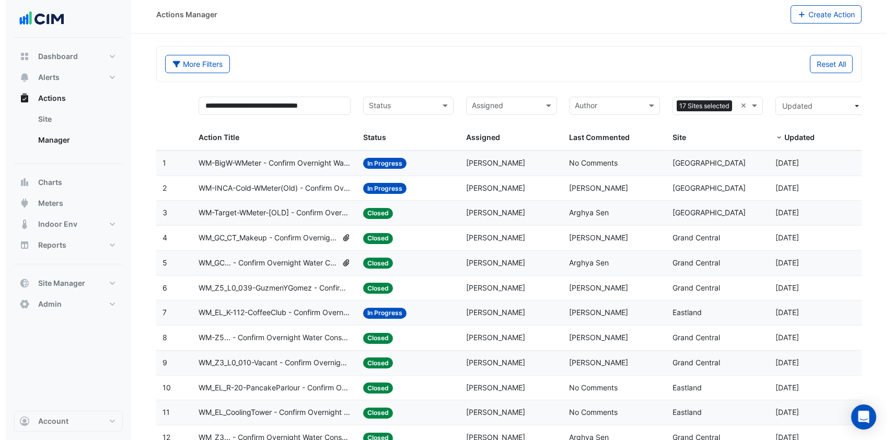
scroll to position [70, 0]
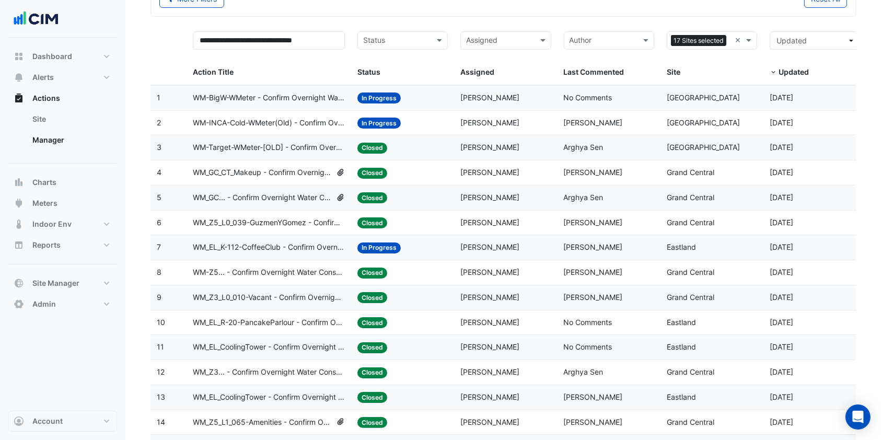
click at [274, 239] on datatable-body-cell "Action Title: WM_EL_K-112-CoffeeClub - Confirm Overnight Water Consumption" at bounding box center [269, 247] width 165 height 25
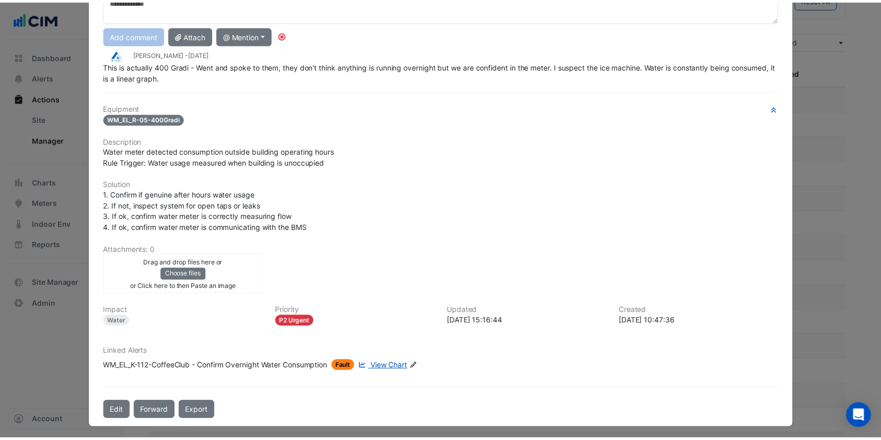
scroll to position [0, 0]
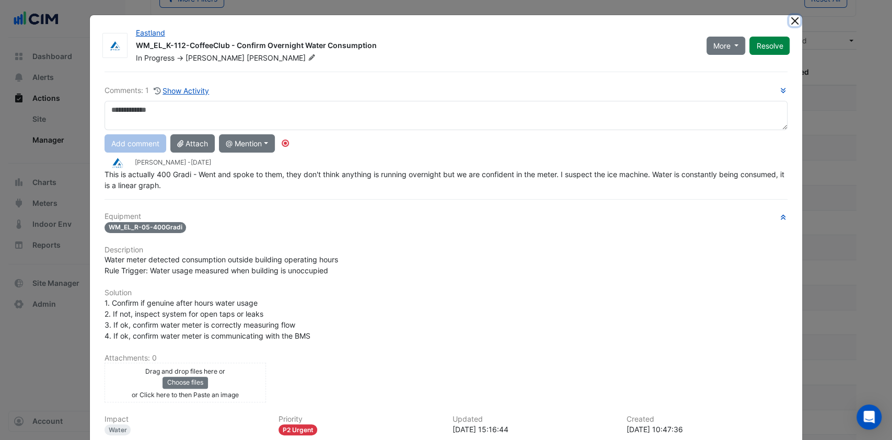
click at [789, 19] on button "Close" at bounding box center [794, 20] width 11 height 11
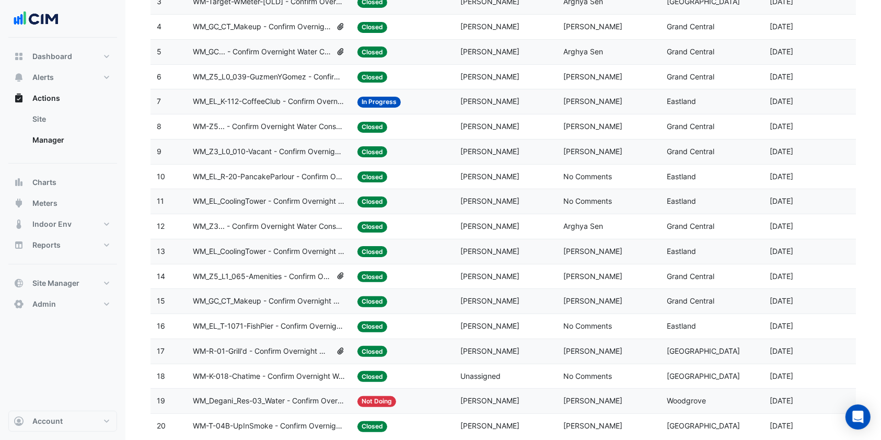
scroll to position [241, 0]
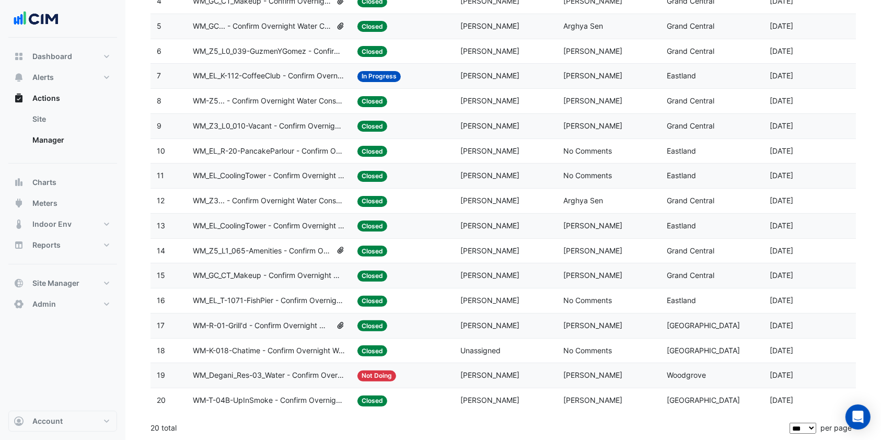
click at [270, 171] on span "WM_EL_CoolingTower - Confirm Overnight Water Consumption" at bounding box center [269, 176] width 152 height 12
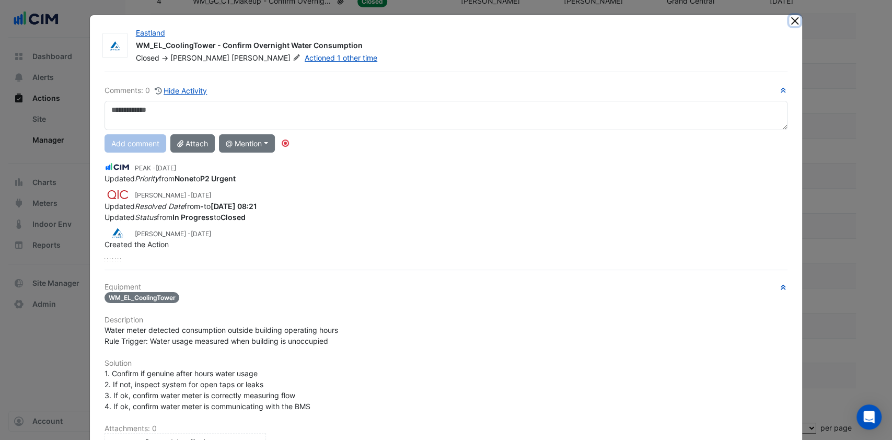
click at [791, 20] on button "Close" at bounding box center [794, 20] width 11 height 11
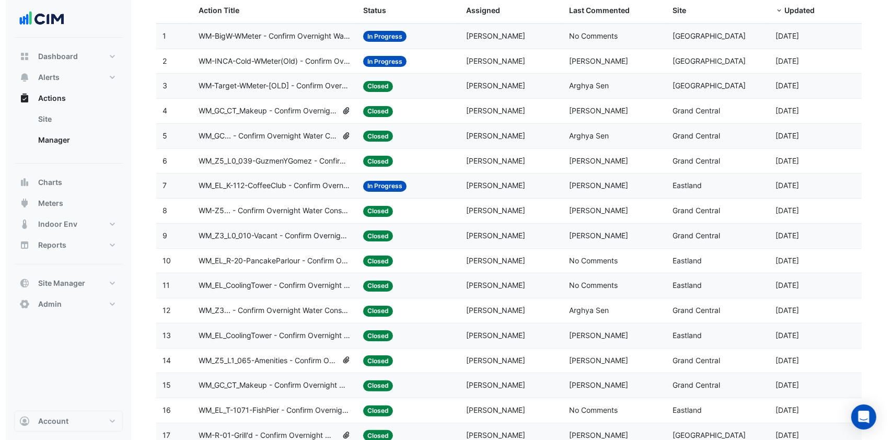
scroll to position [101, 0]
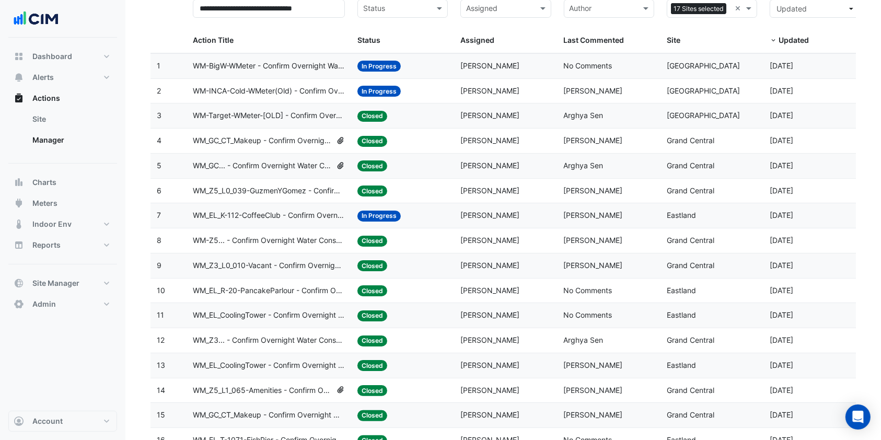
click at [281, 220] on span "WM_EL_K-112-CoffeeClub - Confirm Overnight Water Consumption" at bounding box center [269, 216] width 152 height 12
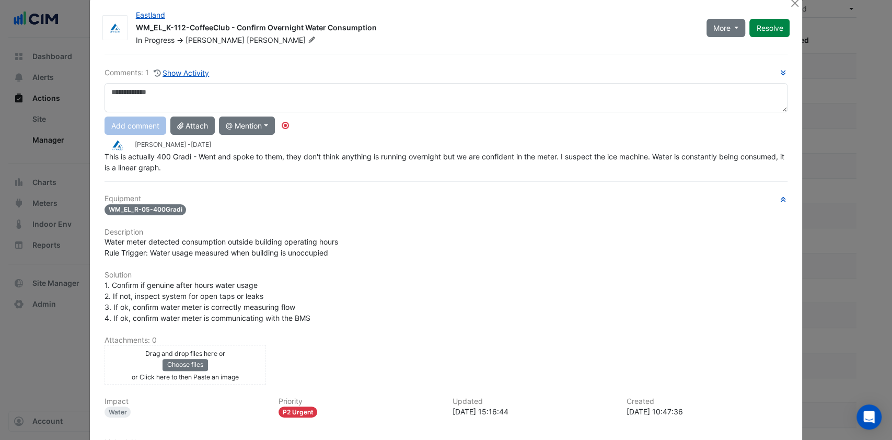
scroll to position [0, 0]
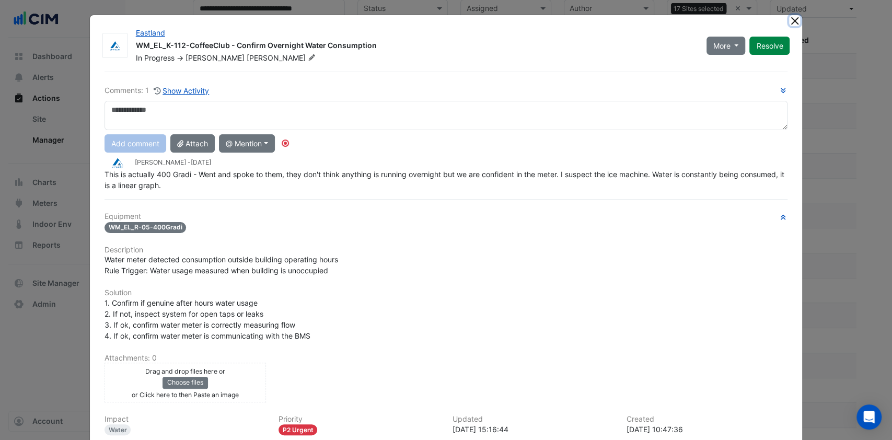
click at [789, 20] on button "Close" at bounding box center [794, 20] width 11 height 11
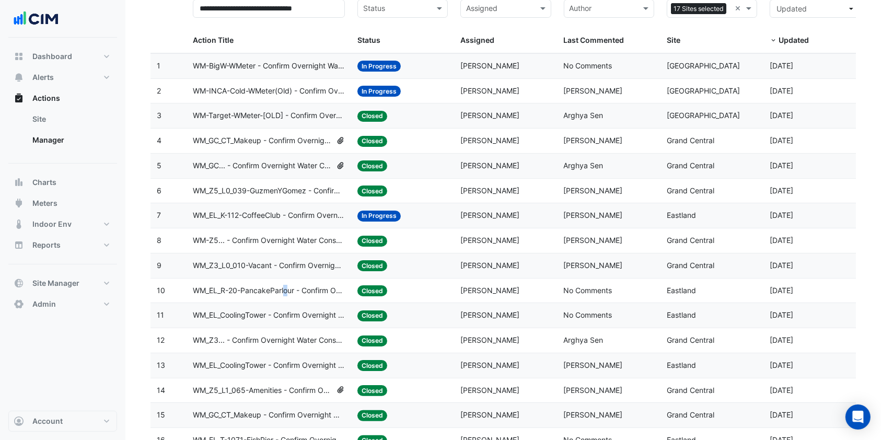
click at [287, 287] on span "WM_EL_R-20-PancakeParlour - Confirm Overnight Water Consumption" at bounding box center [269, 291] width 152 height 12
click at [295, 288] on span "WM_EL_R-20-PancakeParlour - Confirm Overnight Water Consumption" at bounding box center [269, 291] width 152 height 12
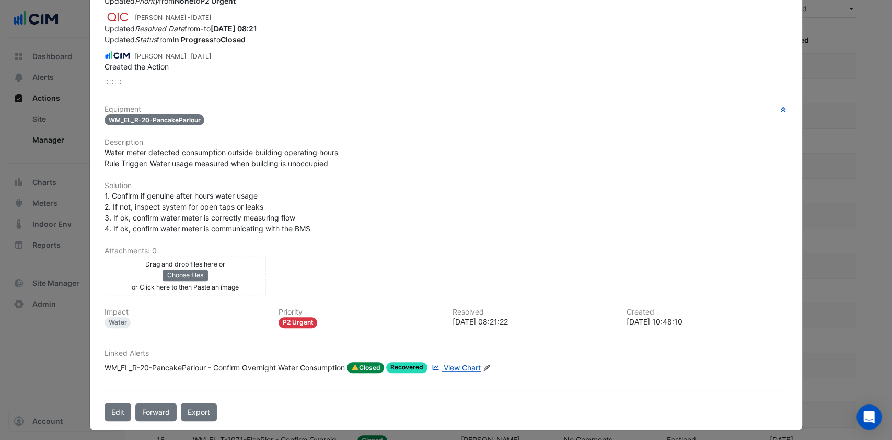
scroll to position [179, 0]
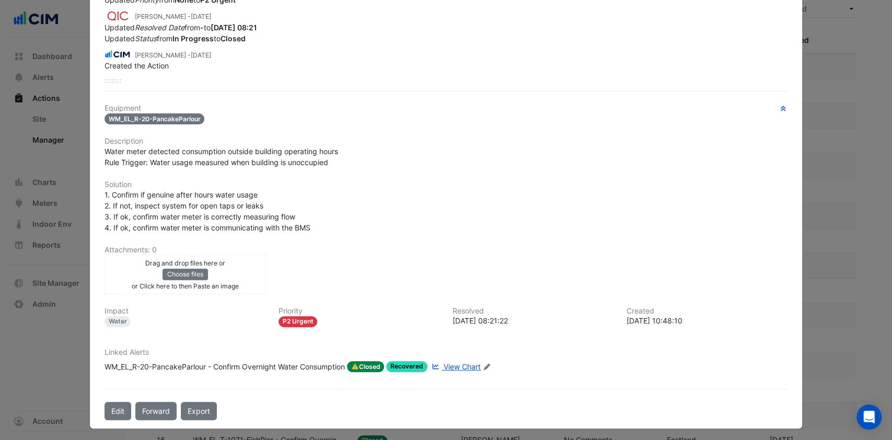
click at [455, 362] on span "View Chart" at bounding box center [462, 366] width 37 height 9
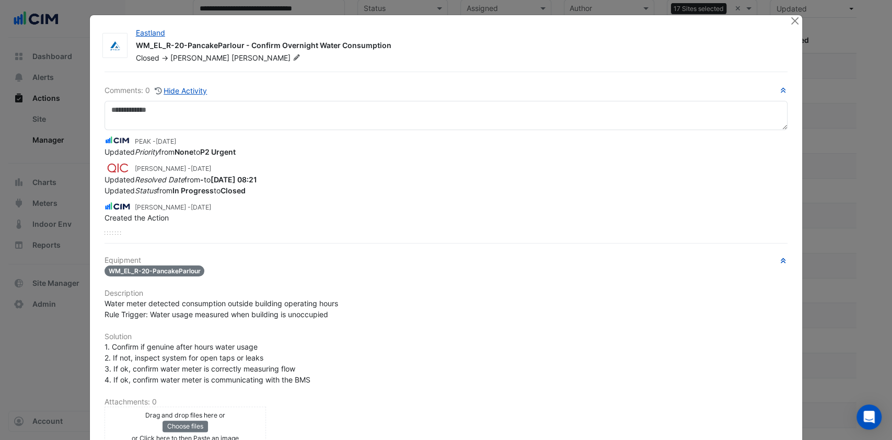
scroll to position [0, 0]
click at [790, 20] on button "Close" at bounding box center [794, 20] width 11 height 11
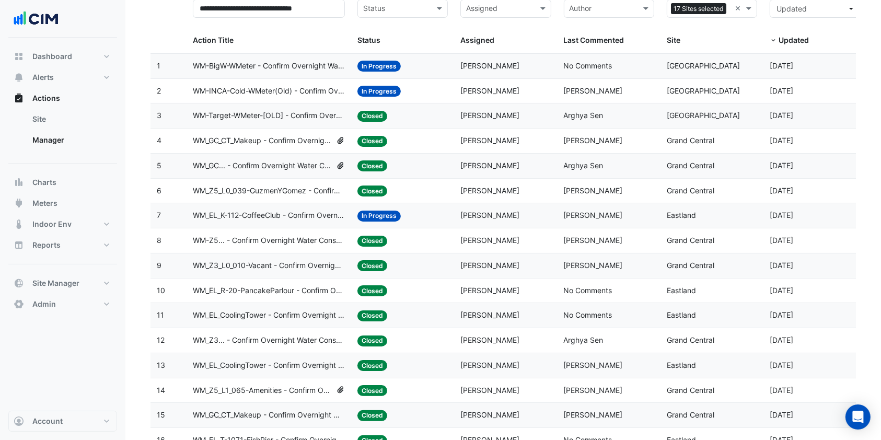
click at [306, 191] on span "WM_Z5_L0_039-GuzmenYGomez - Confirm Overnight Water Consumption" at bounding box center [269, 191] width 152 height 12
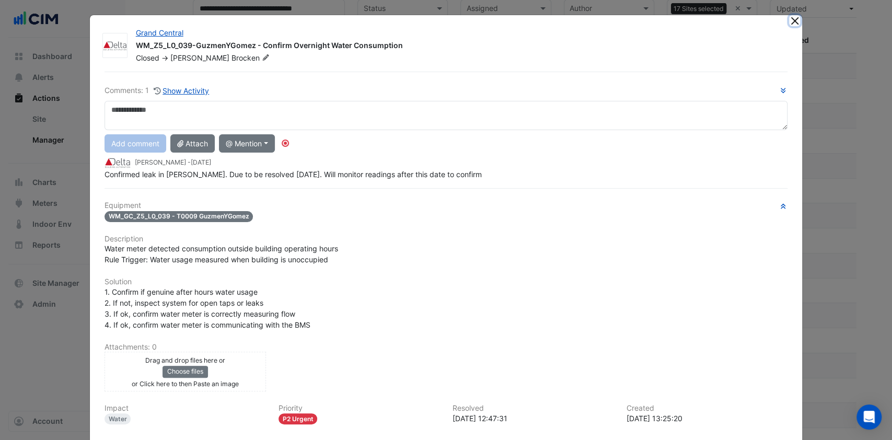
click at [790, 18] on button "Close" at bounding box center [794, 20] width 11 height 11
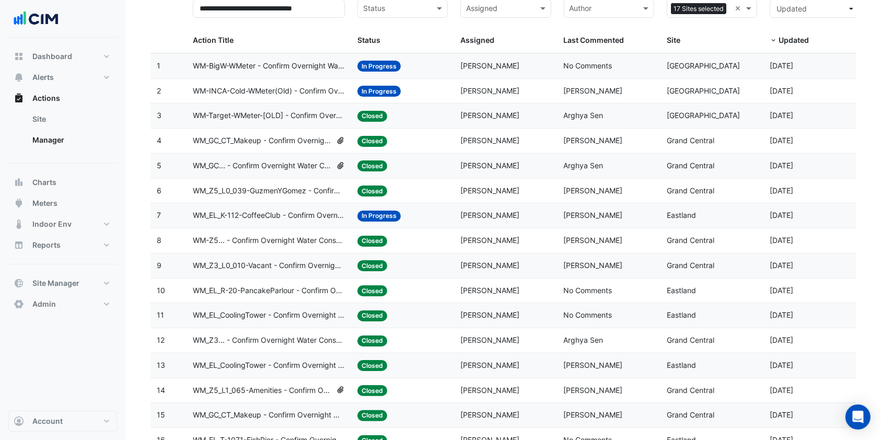
click at [279, 362] on span "WM_EL_CoolingTower - Confirm Overnight Water Consumption" at bounding box center [269, 366] width 152 height 12
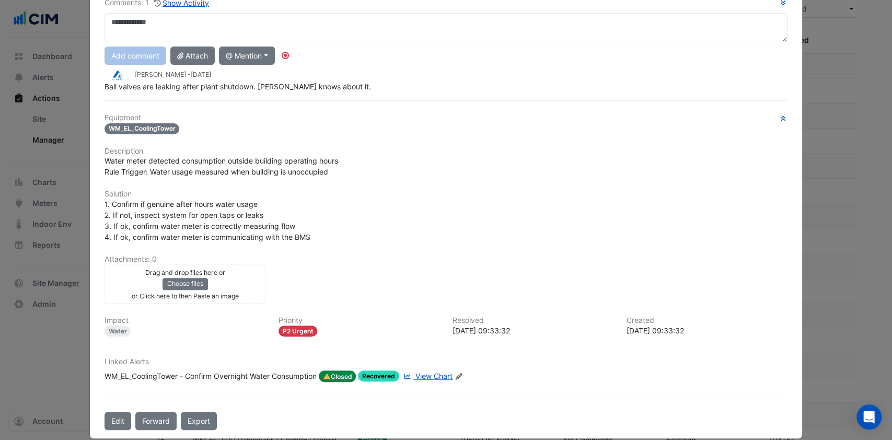
scroll to position [98, 0]
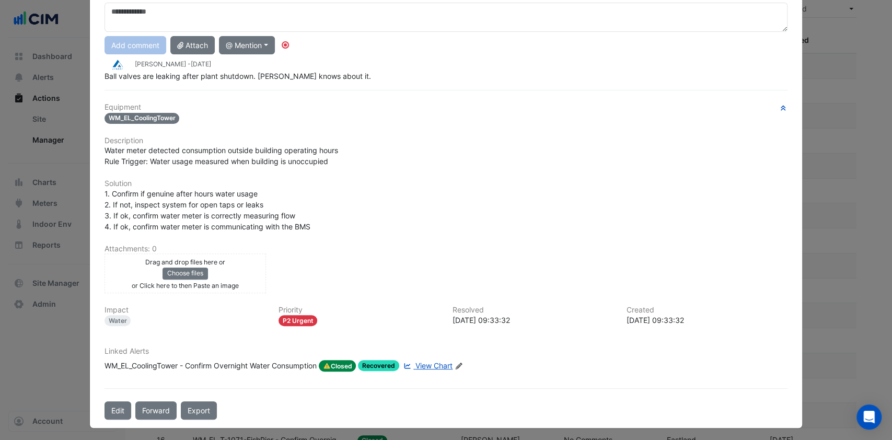
click at [437, 362] on span "View Chart" at bounding box center [434, 365] width 37 height 9
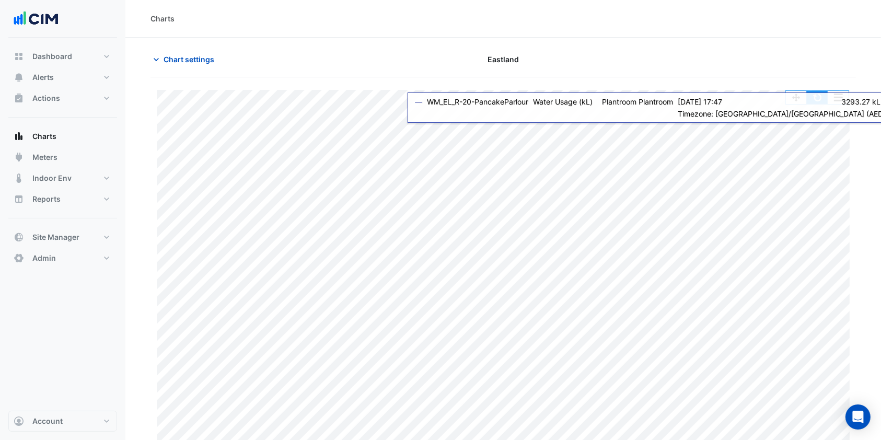
click at [819, 98] on button "button" at bounding box center [817, 97] width 21 height 13
click at [822, 95] on button "button" at bounding box center [817, 97] width 21 height 13
click at [826, 102] on button "button" at bounding box center [817, 97] width 21 height 13
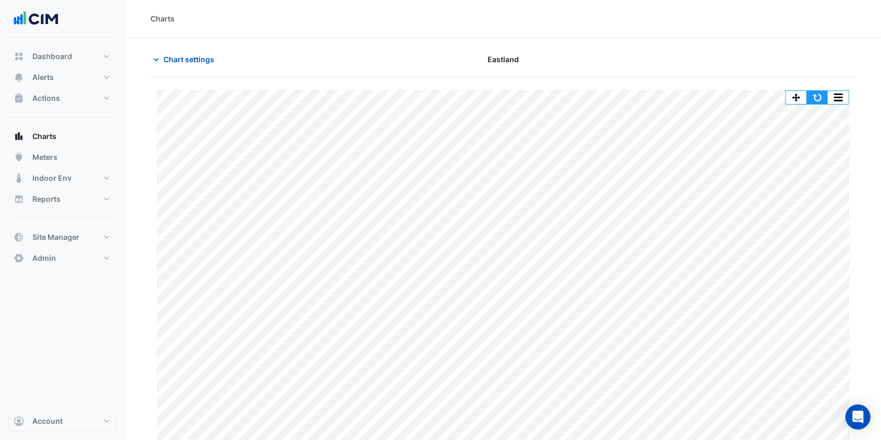
click at [819, 101] on button "button" at bounding box center [817, 97] width 21 height 13
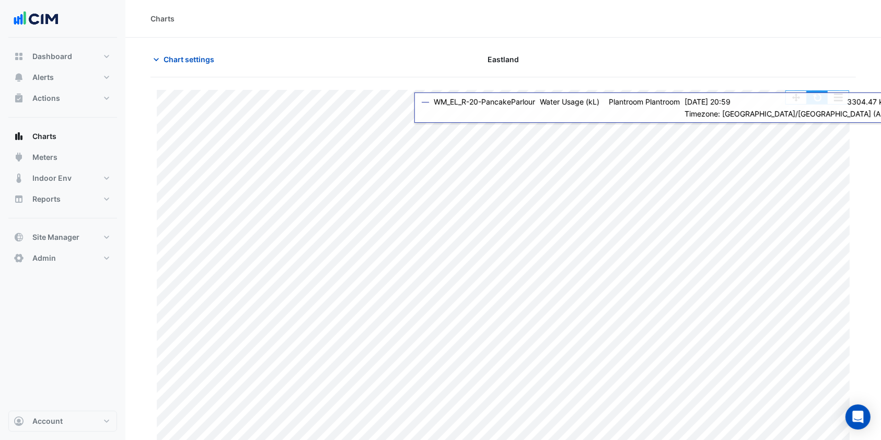
click at [822, 101] on button "button" at bounding box center [817, 97] width 21 height 13
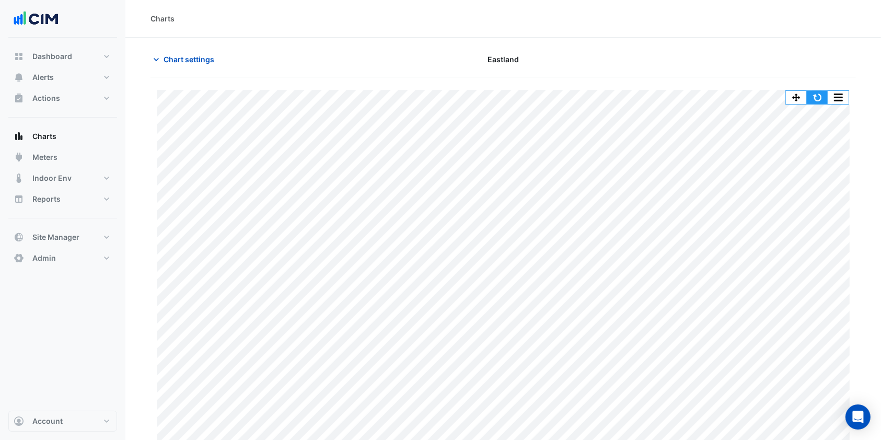
click at [822, 100] on button "button" at bounding box center [817, 97] width 21 height 13
click at [823, 97] on div "Print Save as JPEG Save as PNG Pivot Data Table Export CSV - Flat Export CSV - …" at bounding box center [818, 97] width 64 height 14
click at [823, 97] on button "button" at bounding box center [817, 97] width 21 height 13
